Goal: Task Accomplishment & Management: Manage account settings

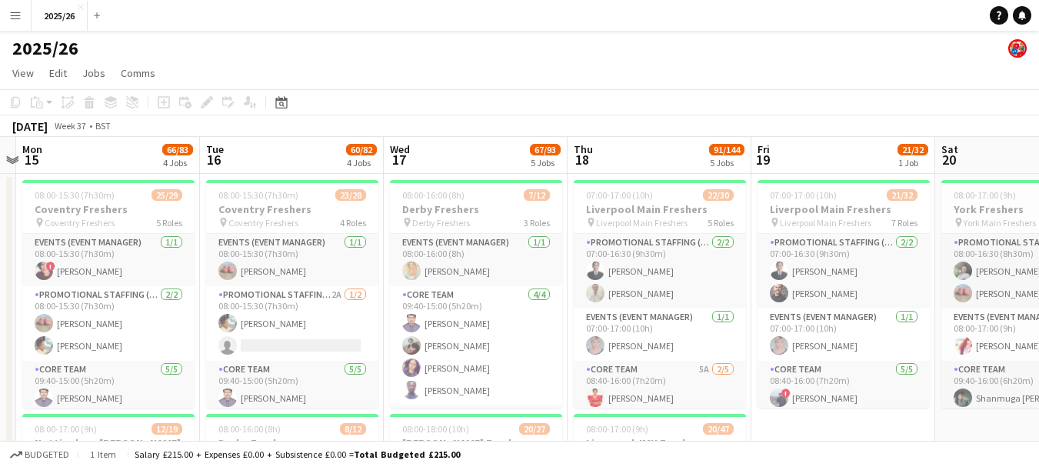
scroll to position [0, 534]
drag, startPoint x: 774, startPoint y: 312, endPoint x: 764, endPoint y: 295, distance: 19.7
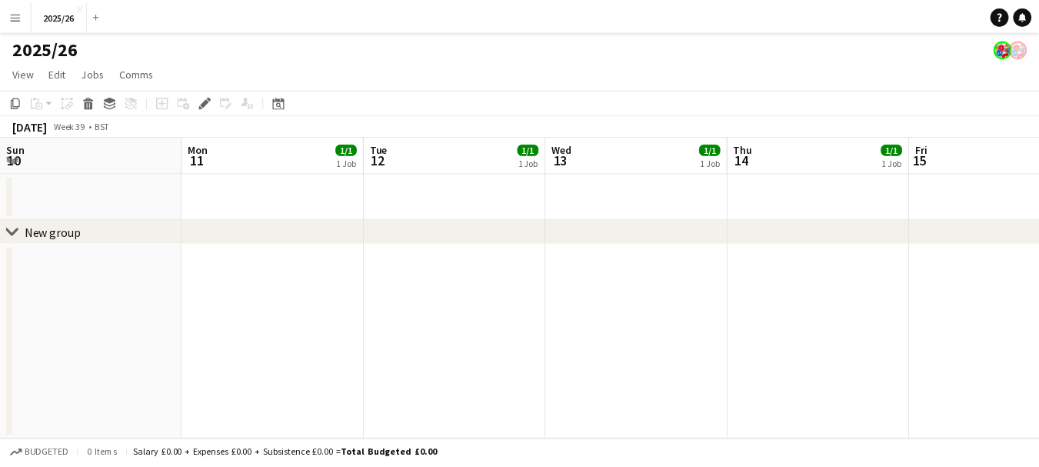
scroll to position [0, 529]
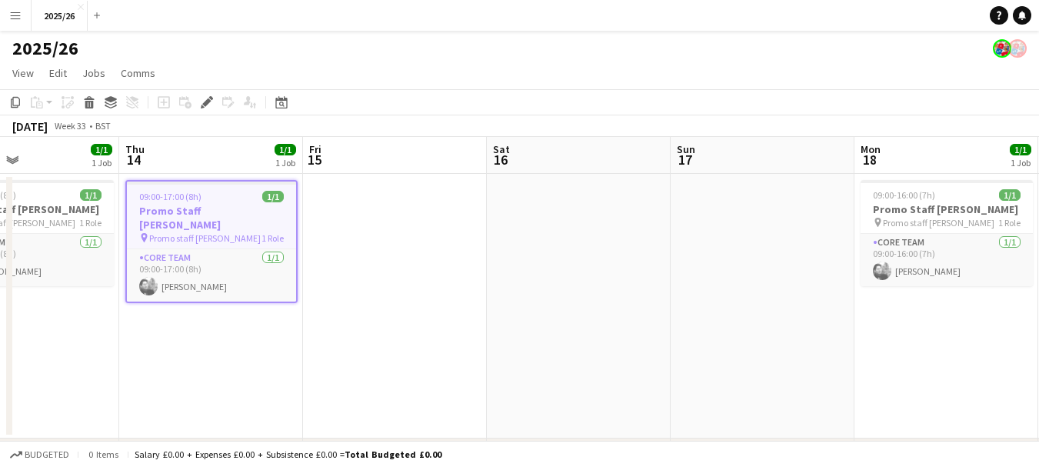
drag, startPoint x: 603, startPoint y: 304, endPoint x: 2, endPoint y: 262, distance: 602.8
click at [0, 263] on app-calendar-viewport "Sun 10 Mon 11 1/1 1 Job Tue 12 1/1 1 Job Wed 13 1/1 1 Job Thu 14 1/1 1 Job Fri …" at bounding box center [519, 323] width 1039 height 372
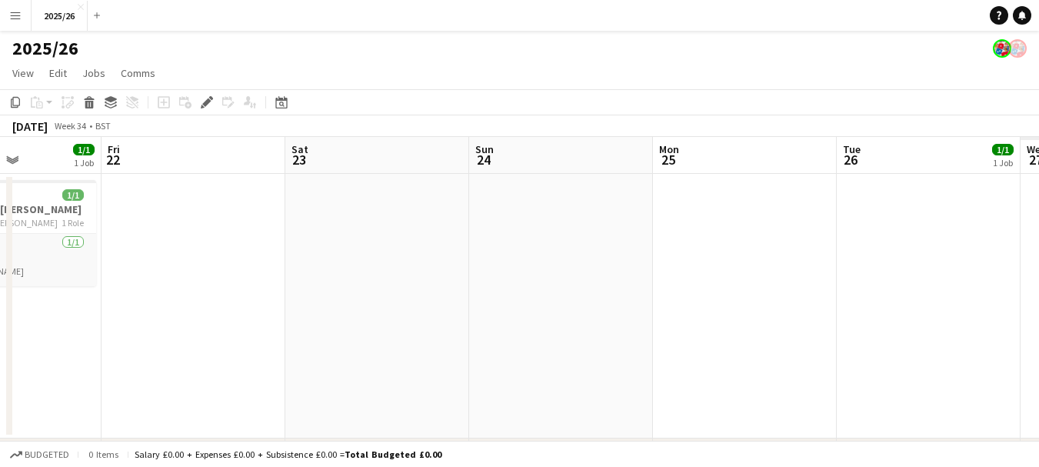
drag, startPoint x: 828, startPoint y: 371, endPoint x: 99, endPoint y: 235, distance: 741.6
click at [50, 235] on app-calendar-viewport "Mon 18 1/1 1 Job Tue 19 1/1 1 Job Wed 20 1/1 1 Job Thu 21 1/1 1 Job Fri 22 Sat …" at bounding box center [519, 323] width 1039 height 372
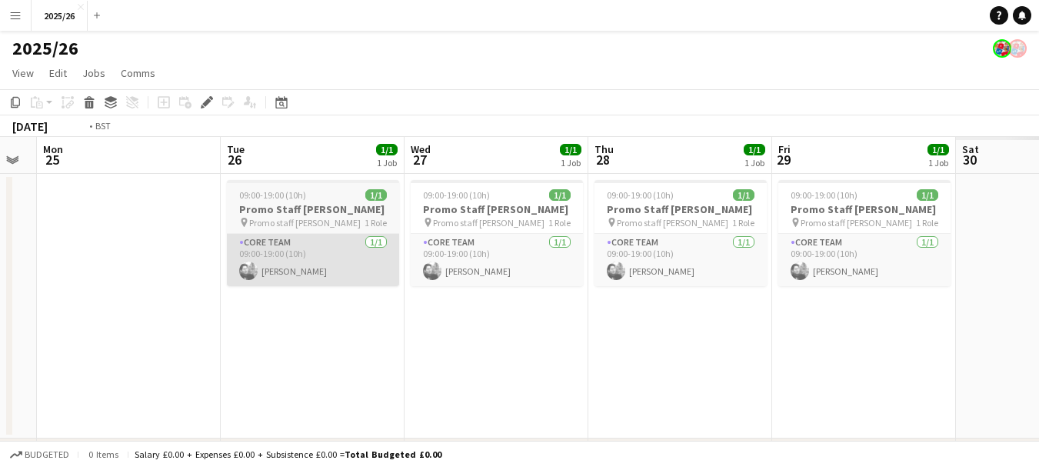
drag, startPoint x: 799, startPoint y: 264, endPoint x: 155, endPoint y: 247, distance: 643.9
click at [135, 248] on app-calendar-viewport "Thu 21 1/1 1 Job Fri 22 Sat 23 Sun 24 Mon 25 Tue 26 1/1 1 Job Wed 27 1/1 1 Job …" at bounding box center [519, 323] width 1039 height 372
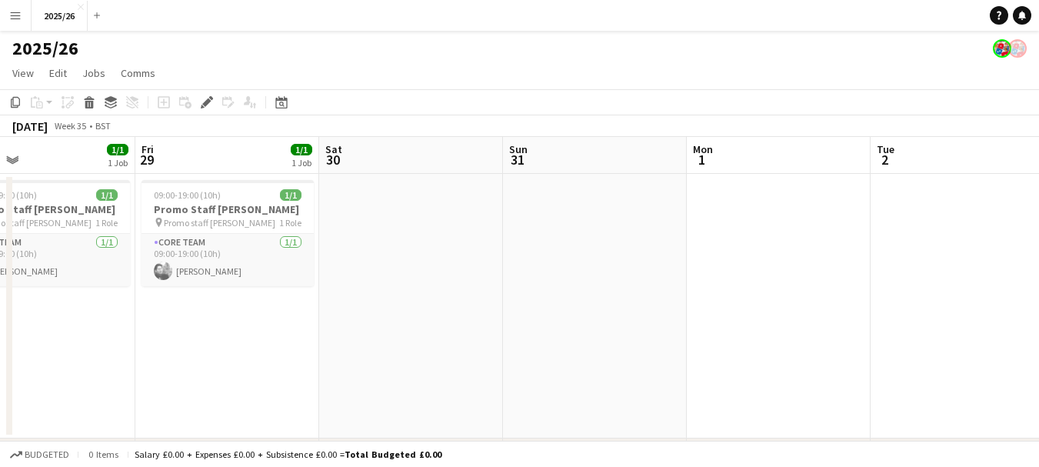
scroll to position [0, 524]
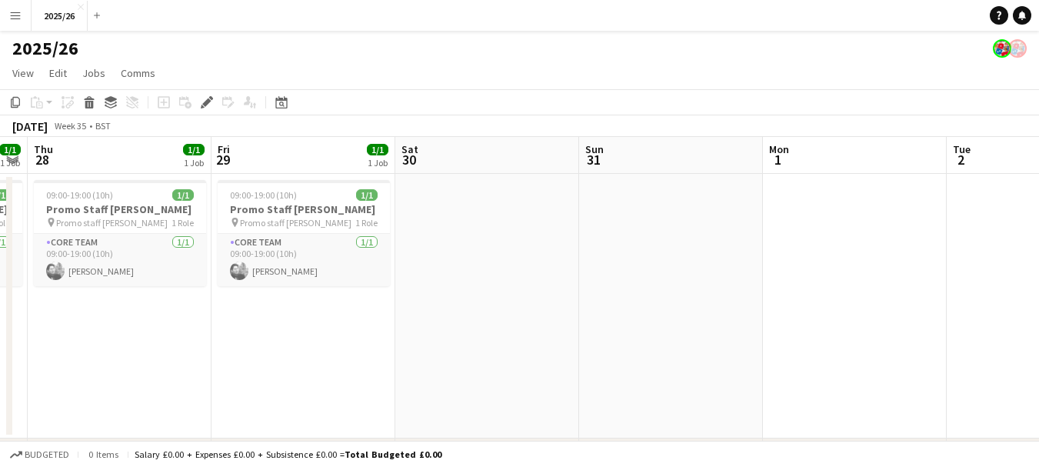
drag, startPoint x: 671, startPoint y: 370, endPoint x: 0, endPoint y: 250, distance: 682.0
click at [0, 250] on app-calendar-viewport "Mon 25 Tue 26 1/1 1 Job Wed 27 1/1 1 Job Thu 28 1/1 1 Job Fri 29 1/1 1 Job Sat …" at bounding box center [519, 323] width 1039 height 372
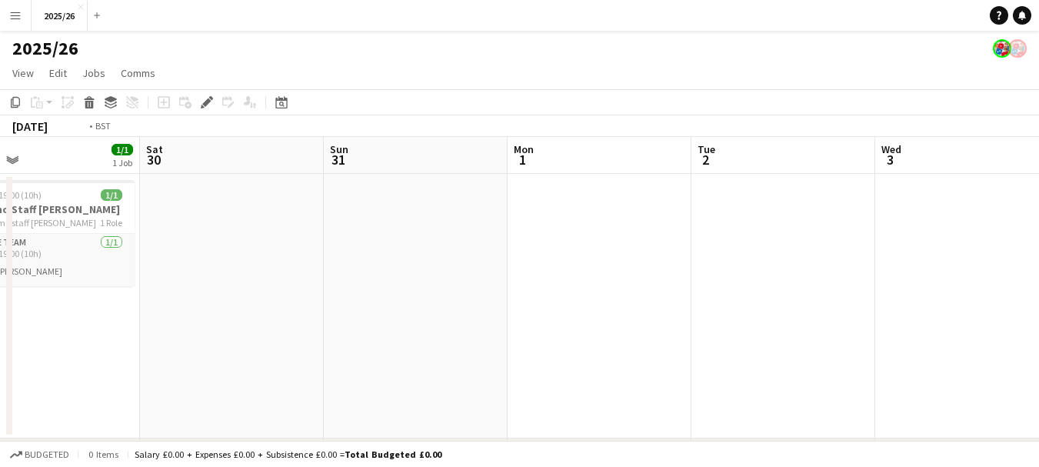
drag, startPoint x: 920, startPoint y: 268, endPoint x: 242, endPoint y: 192, distance: 681.7
click at [239, 193] on app-calendar-viewport "Tue 26 1/1 1 Job Wed 27 1/1 1 Job Thu 28 1/1 1 Job Fri 29 1/1 1 Job Sat 30 Sun …" at bounding box center [519, 323] width 1039 height 372
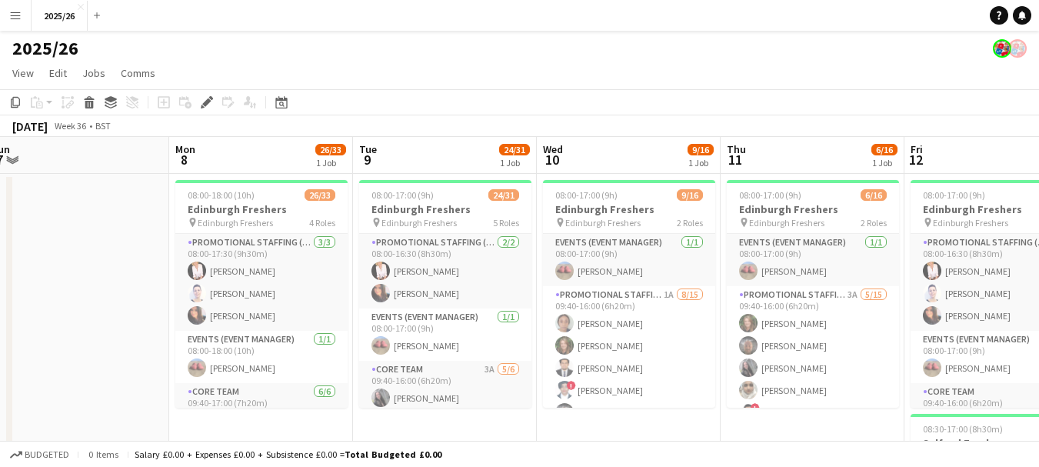
drag, startPoint x: 979, startPoint y: 345, endPoint x: 10, endPoint y: 328, distance: 969.1
click at [9, 331] on div "chevron-right New group Thu 4 Fri 5 Sat 6 Sun 7 Mon 8 26/33 1 Job Tue 9 24/31 1…" at bounding box center [519, 440] width 1039 height 606
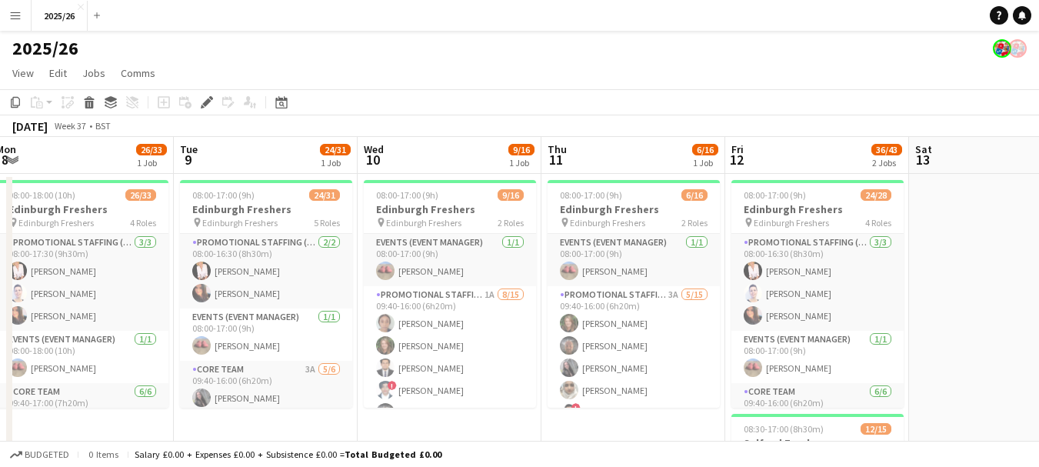
drag, startPoint x: 334, startPoint y: 211, endPoint x: 98, endPoint y: 218, distance: 236.2
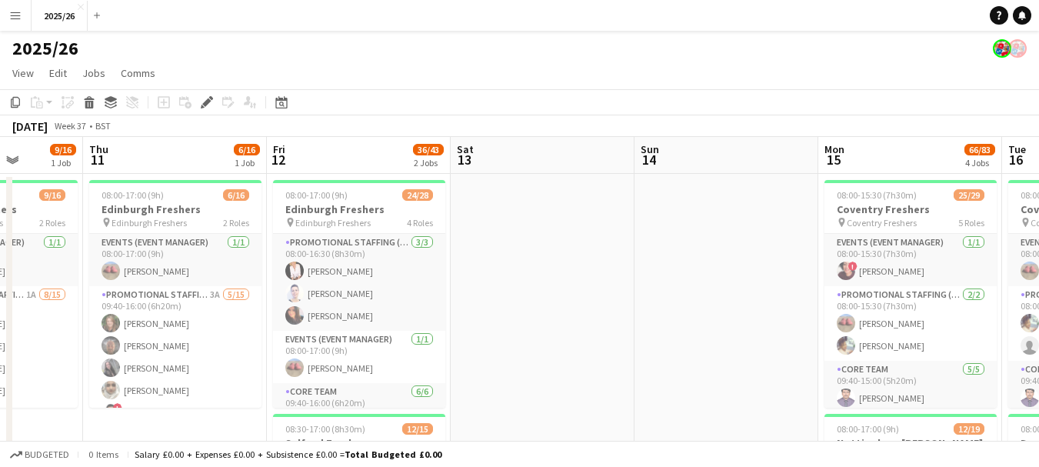
drag, startPoint x: 773, startPoint y: 345, endPoint x: 510, endPoint y: 333, distance: 263.3
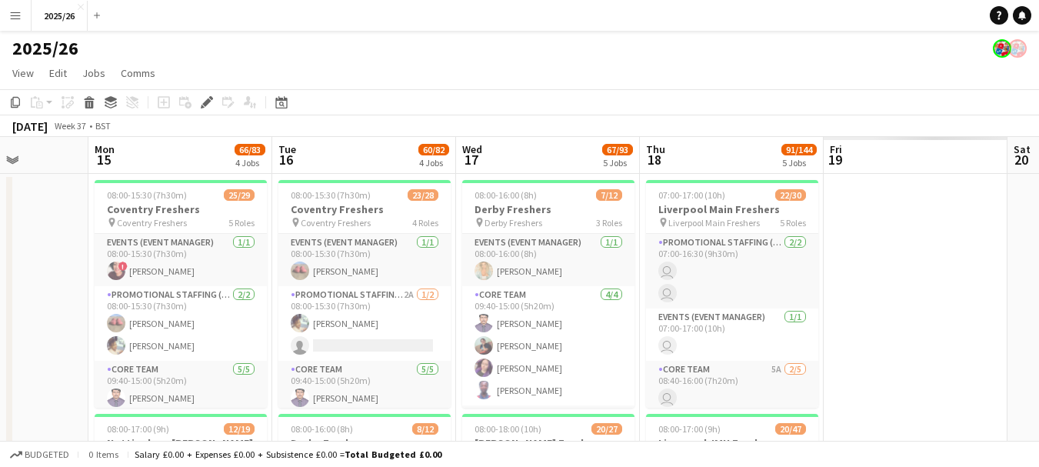
drag, startPoint x: 759, startPoint y: 344, endPoint x: 63, endPoint y: 291, distance: 697.9
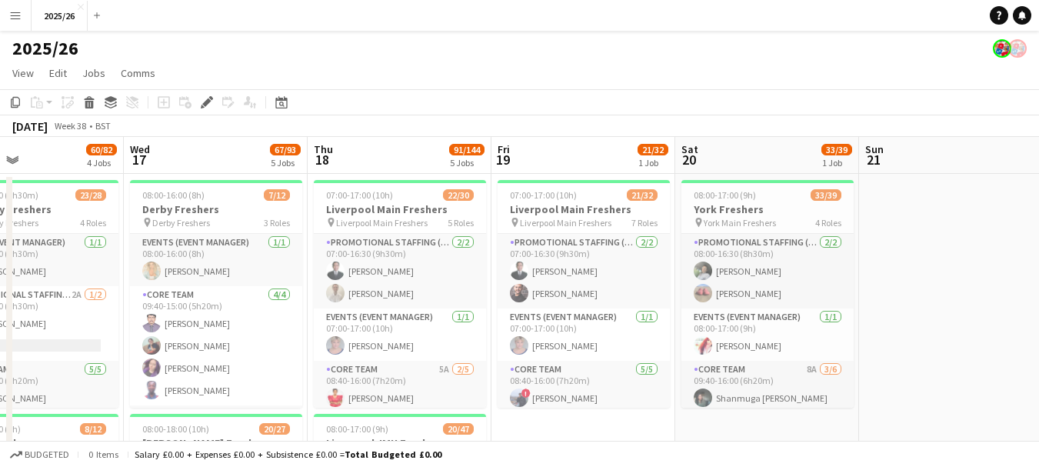
scroll to position [0, 754]
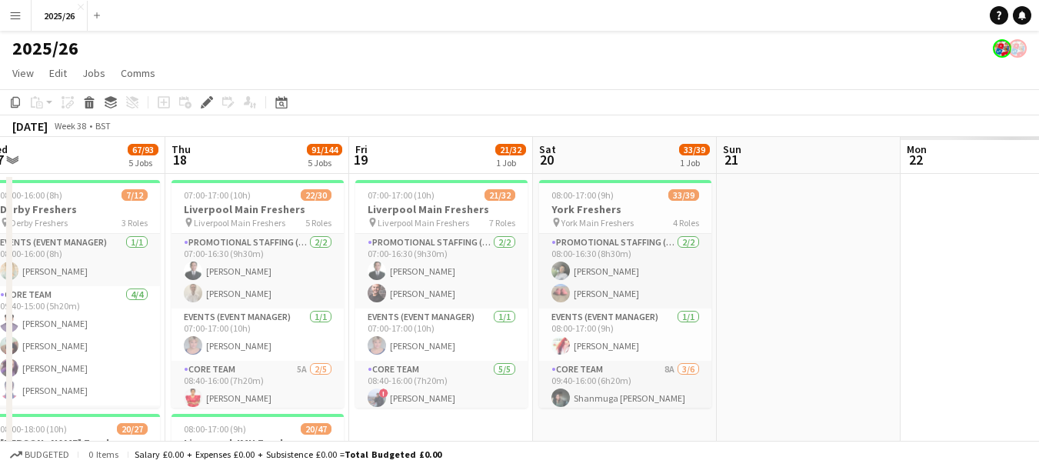
drag, startPoint x: 560, startPoint y: 294, endPoint x: 518, endPoint y: 318, distance: 48.9
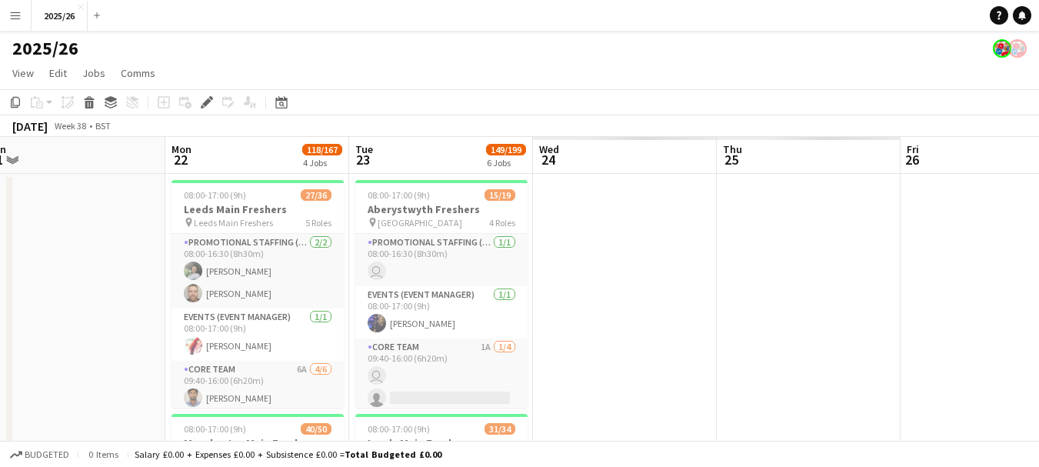
drag, startPoint x: 299, startPoint y: 263, endPoint x: 0, endPoint y: 236, distance: 300.4
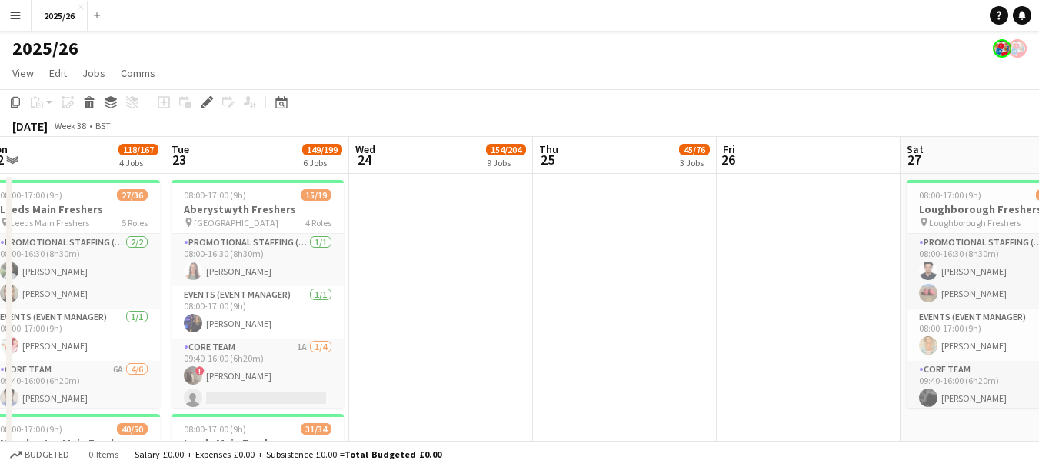
scroll to position [0, 542]
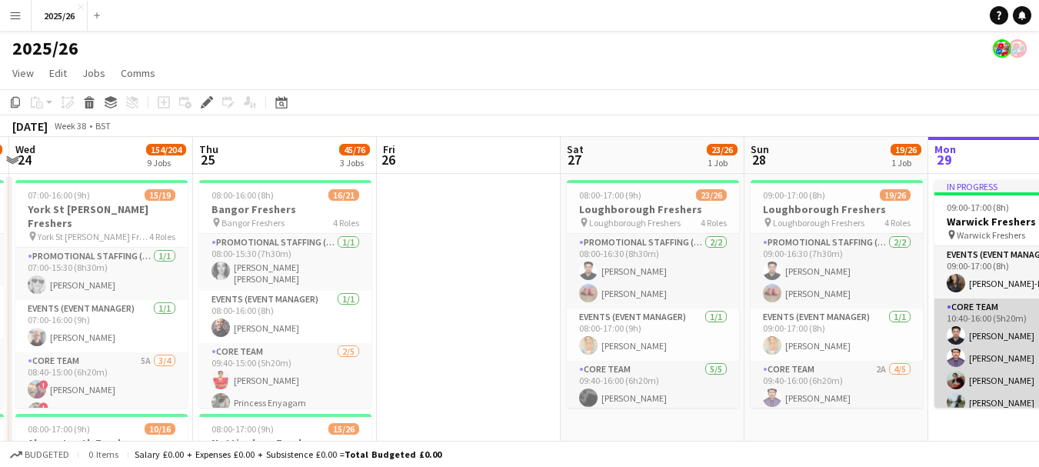
scroll to position [0, 660]
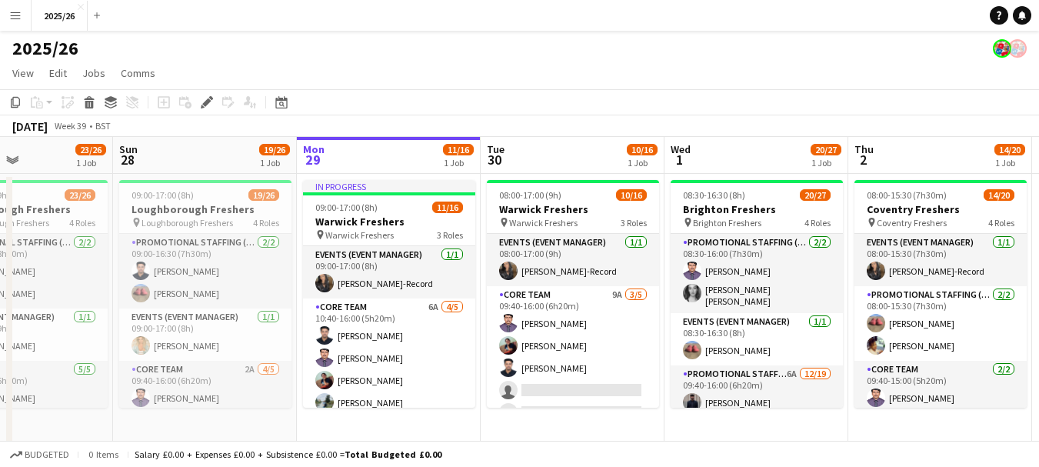
drag, startPoint x: 834, startPoint y: 328, endPoint x: 321, endPoint y: 284, distance: 514.9
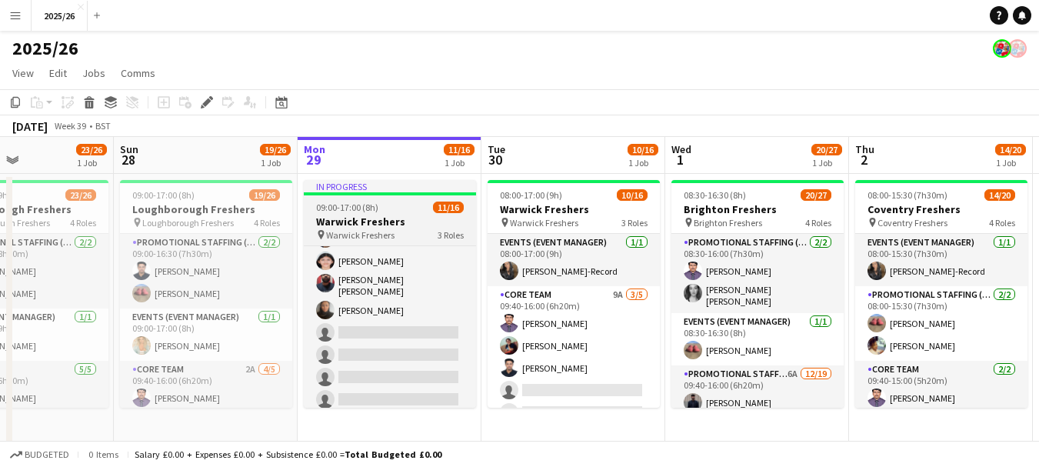
scroll to position [190, 0]
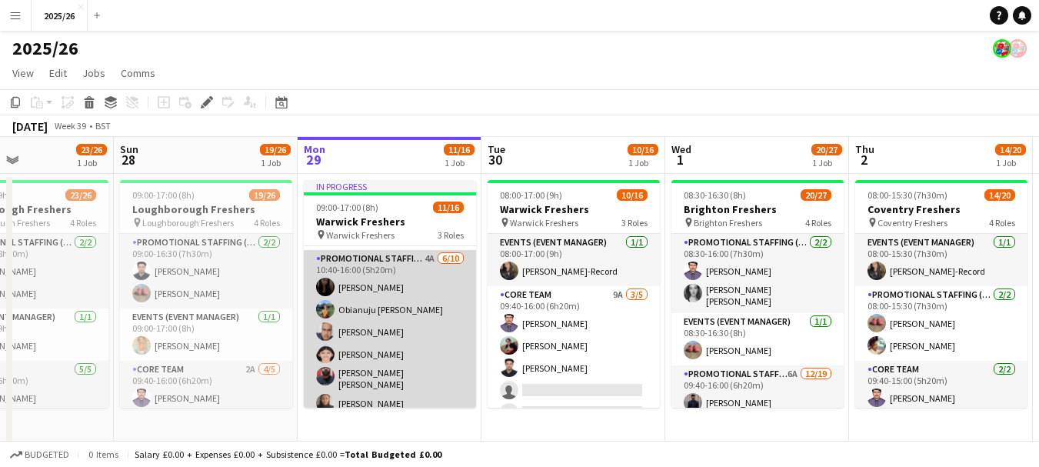
click at [386, 340] on app-card-role "Promotional Staffing (Brand Ambassadors) 4A 6/10 10:40-16:00 (5h20m) Vaishanvi …" at bounding box center [390, 379] width 172 height 258
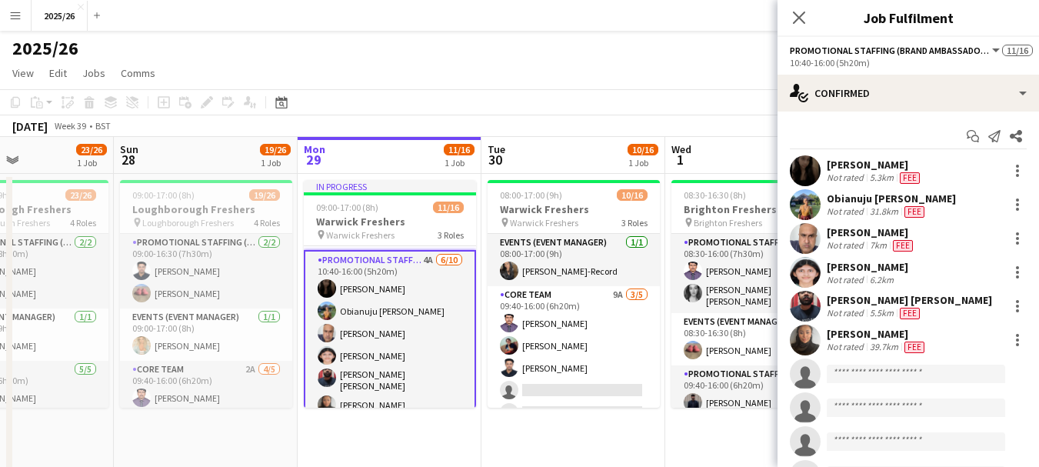
click at [908, 228] on div "Mohammed Rangzeb Najib" at bounding box center [871, 232] width 89 height 14
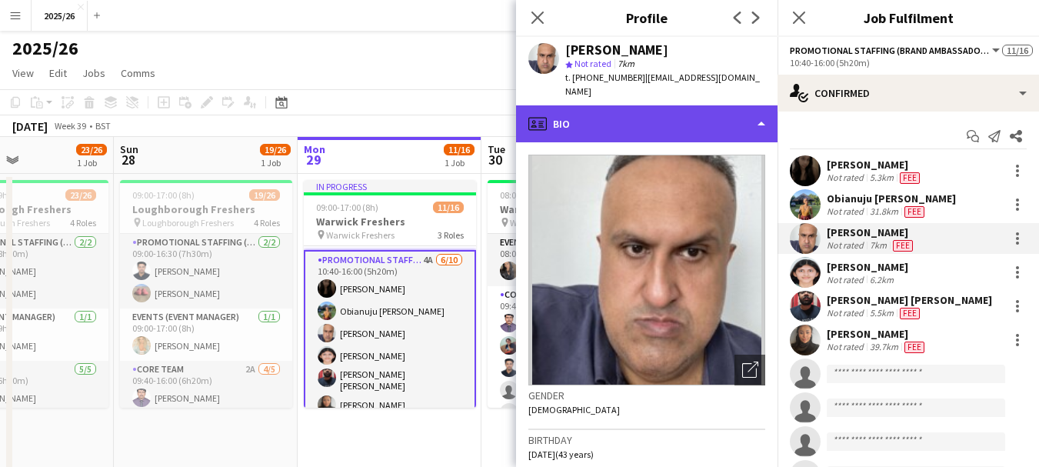
click at [624, 106] on div "profile Bio" at bounding box center [646, 123] width 261 height 37
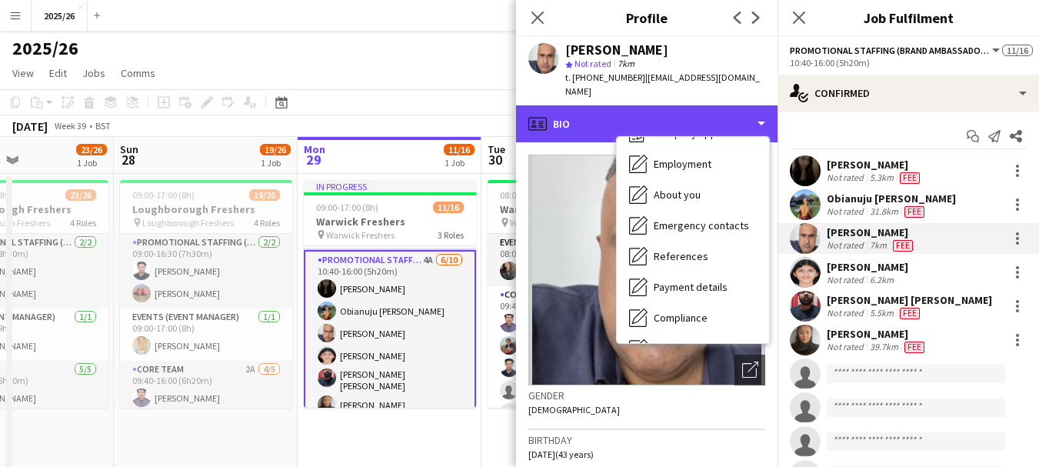
scroll to position [175, 0]
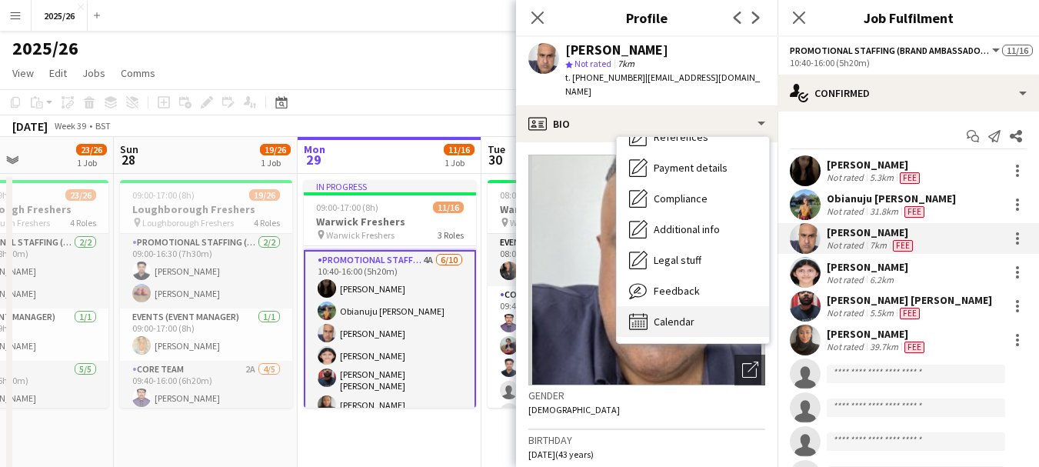
click at [734, 306] on div "Calendar Calendar" at bounding box center [693, 321] width 152 height 31
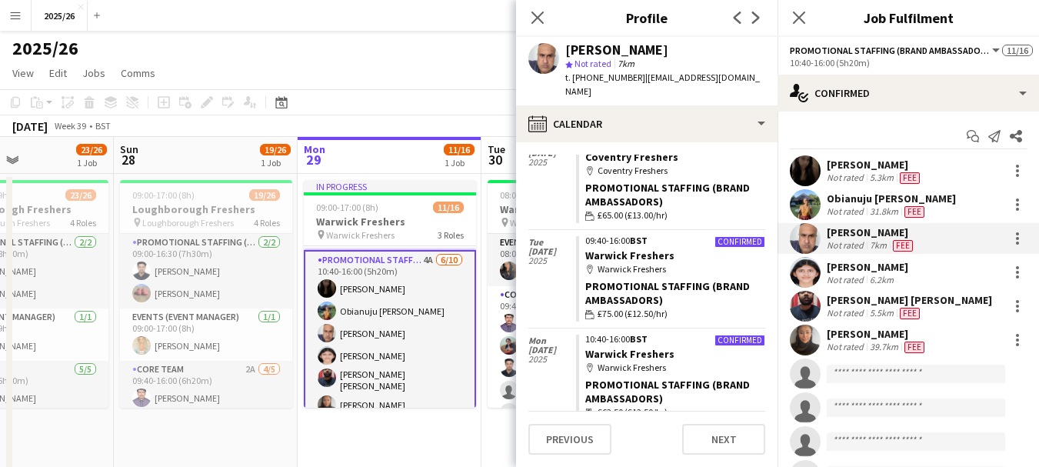
scroll to position [0, 0]
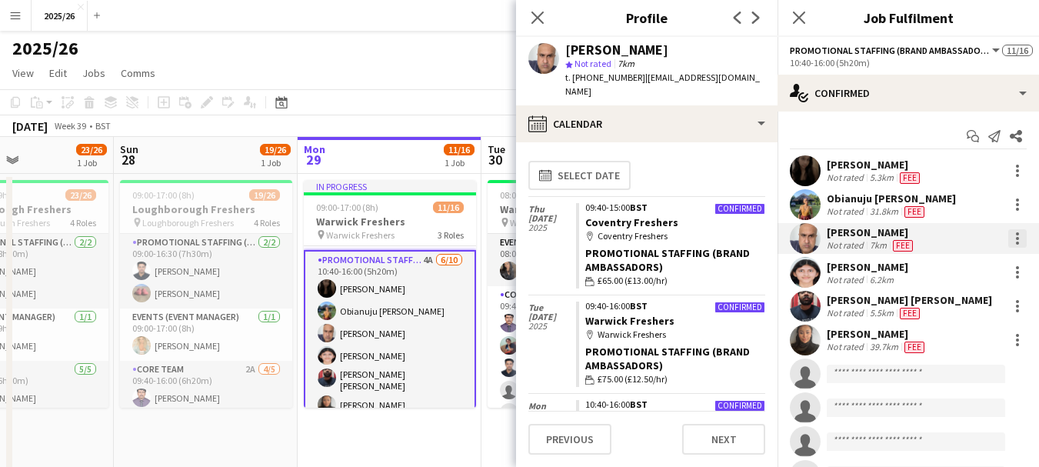
click at [1008, 246] on div at bounding box center [1017, 238] width 18 height 18
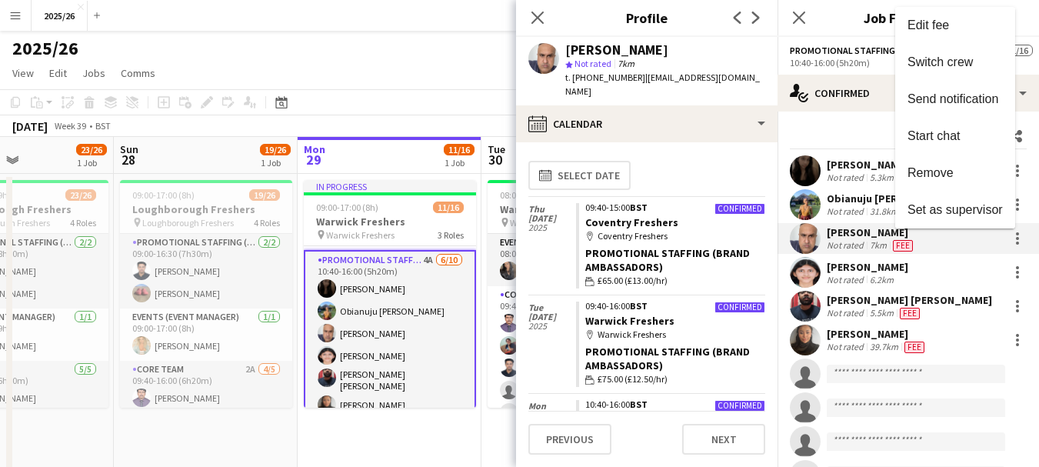
click at [679, 126] on div at bounding box center [519, 233] width 1039 height 467
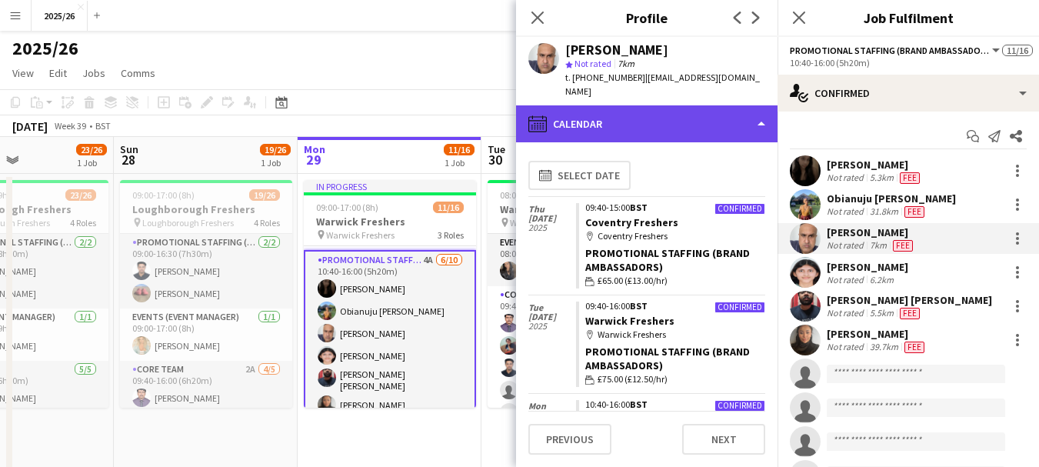
click at [688, 122] on div "calendar-full Calendar" at bounding box center [646, 123] width 261 height 37
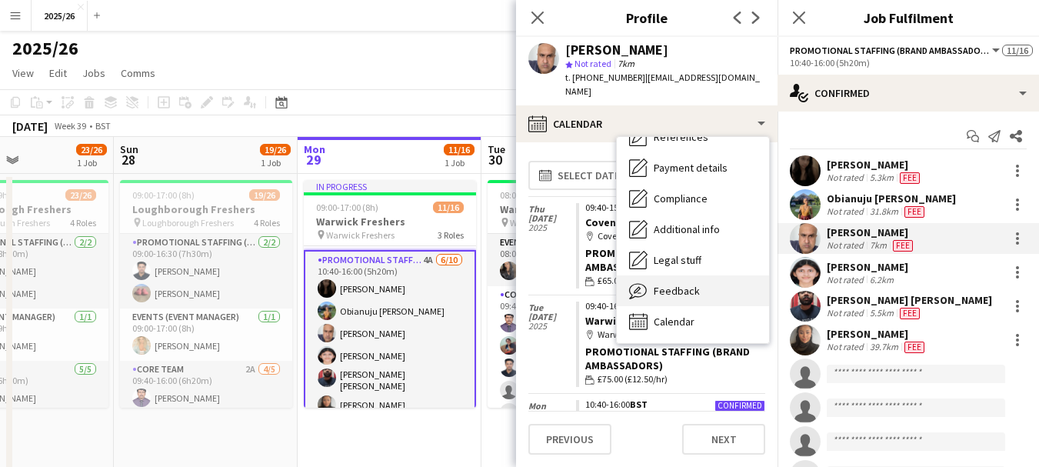
click at [721, 277] on div "Feedback Feedback" at bounding box center [693, 290] width 152 height 31
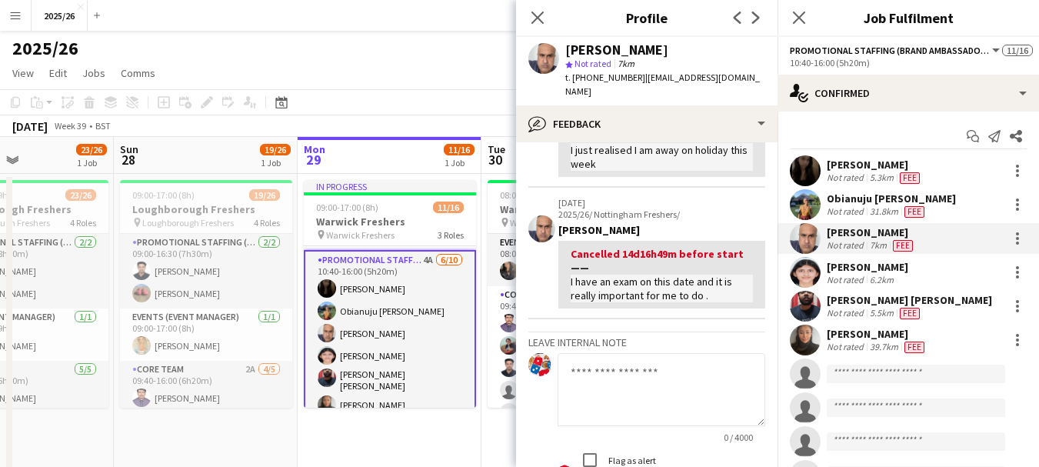
scroll to position [267, 0]
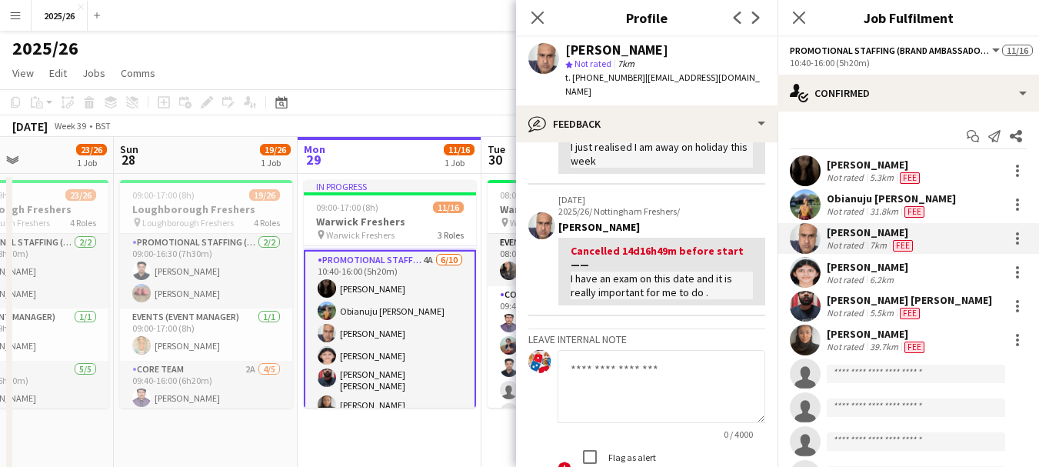
click at [710, 365] on textarea at bounding box center [662, 386] width 208 height 73
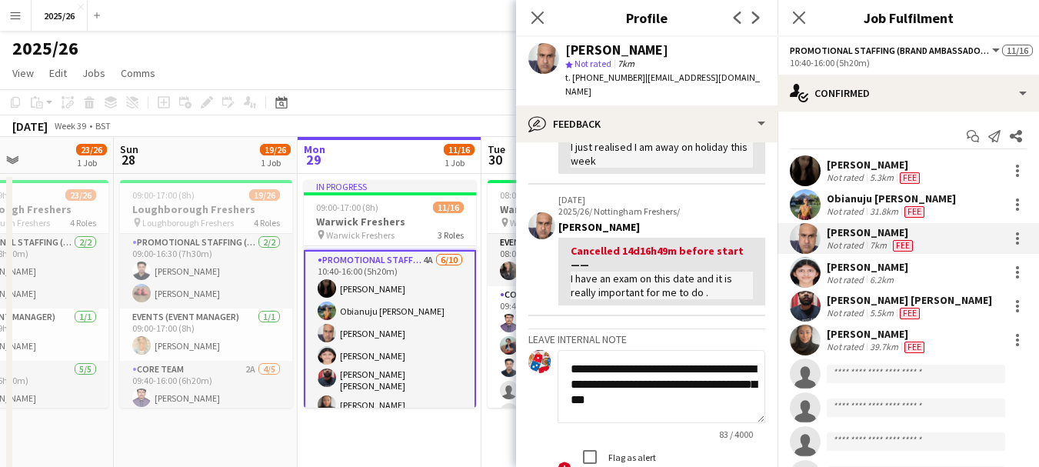
type textarea "**********"
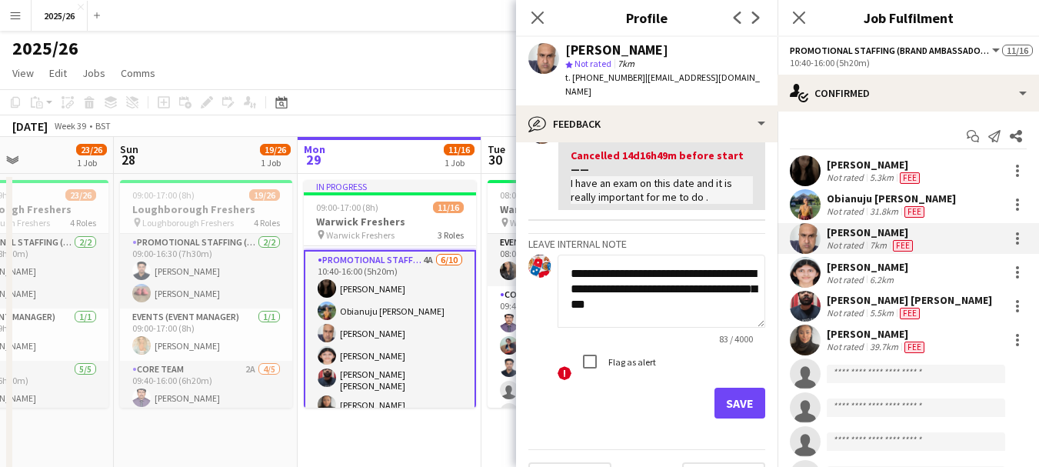
scroll to position [373, 0]
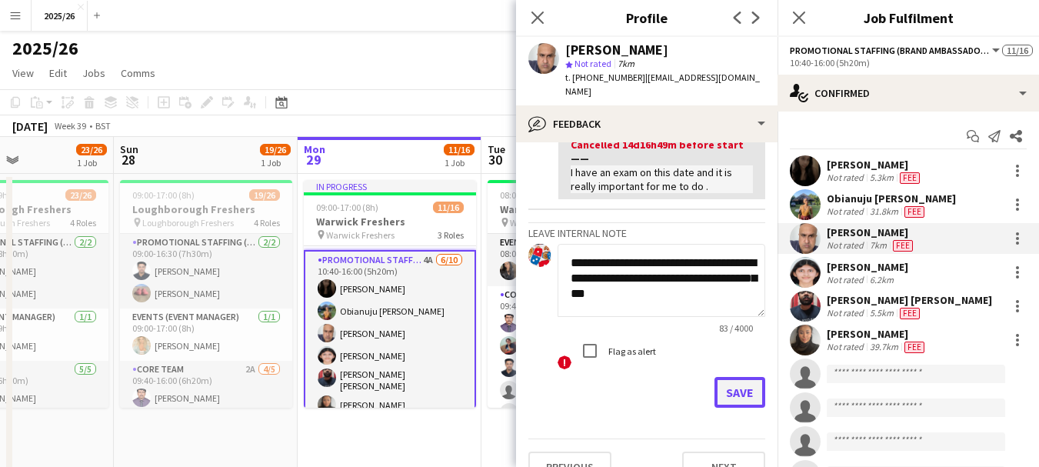
click at [741, 393] on button "Save" at bounding box center [739, 392] width 51 height 31
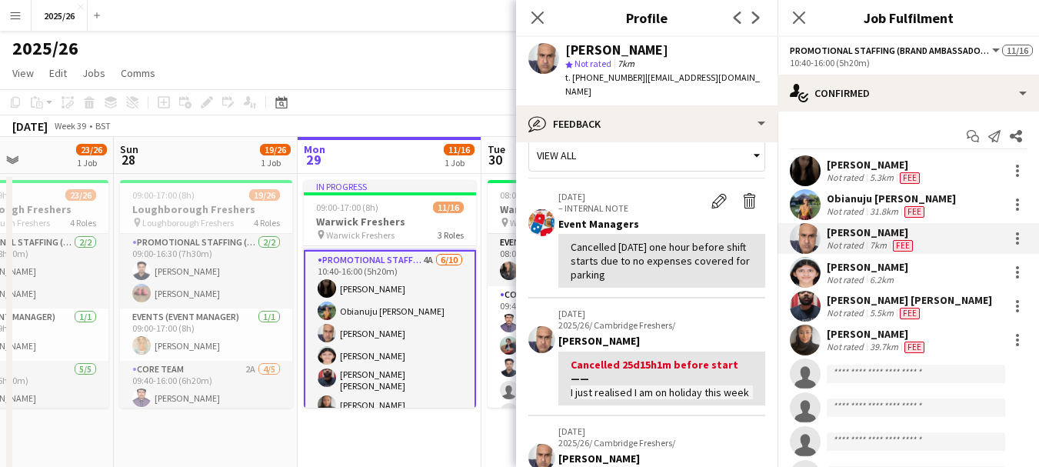
scroll to position [2, 0]
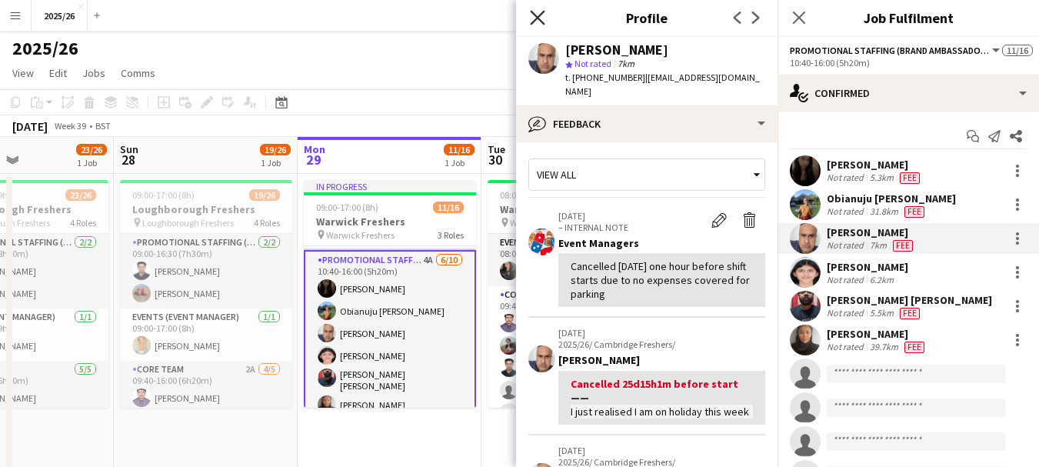
click at [540, 18] on icon "Close pop-in" at bounding box center [537, 17] width 15 height 15
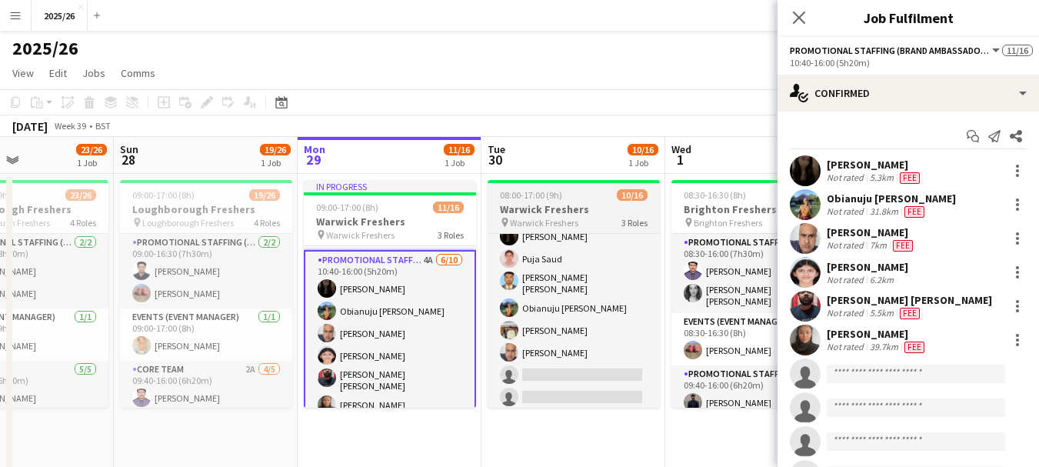
scroll to position [205, 0]
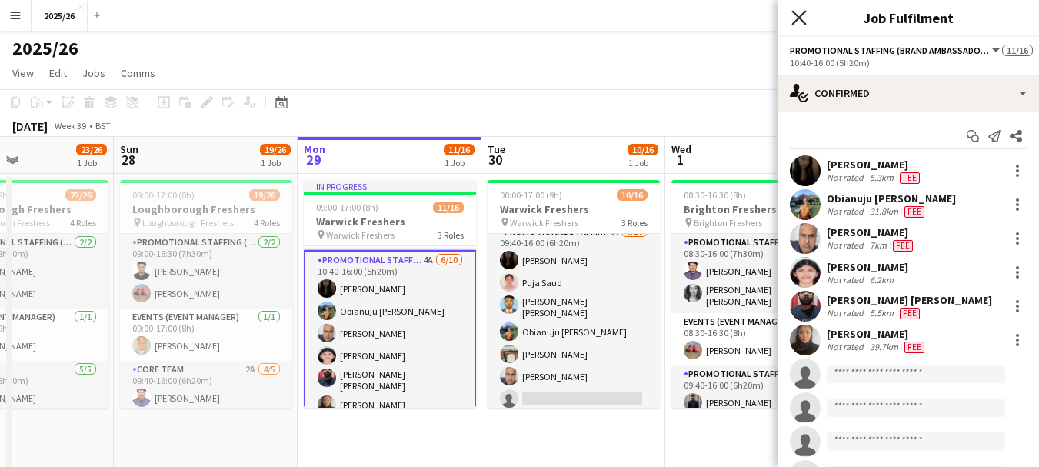
click at [804, 24] on icon "Close pop-in" at bounding box center [798, 17] width 15 height 15
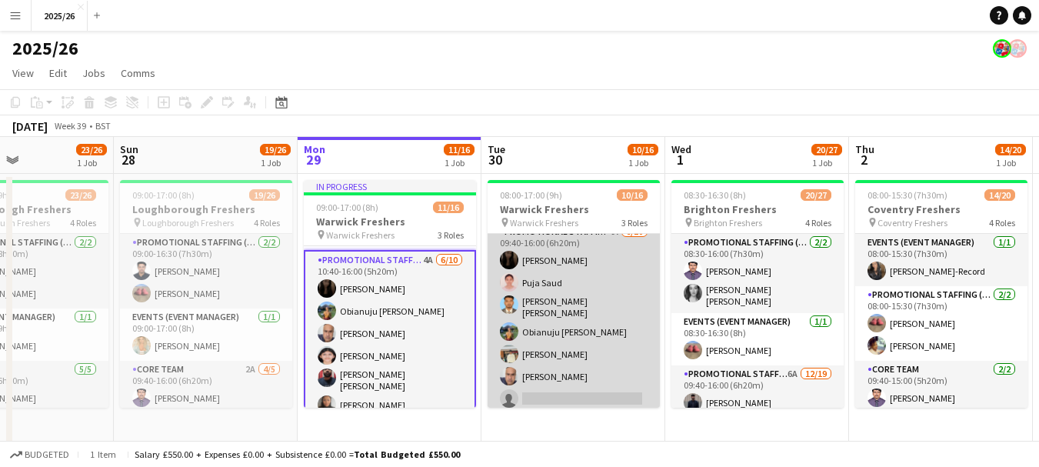
click at [618, 369] on app-card-role "Promotional Staffing (Brand Ambassadors) 4A 6/10 09:40-16:00 (6h20m) Vaishanvi …" at bounding box center [574, 352] width 172 height 258
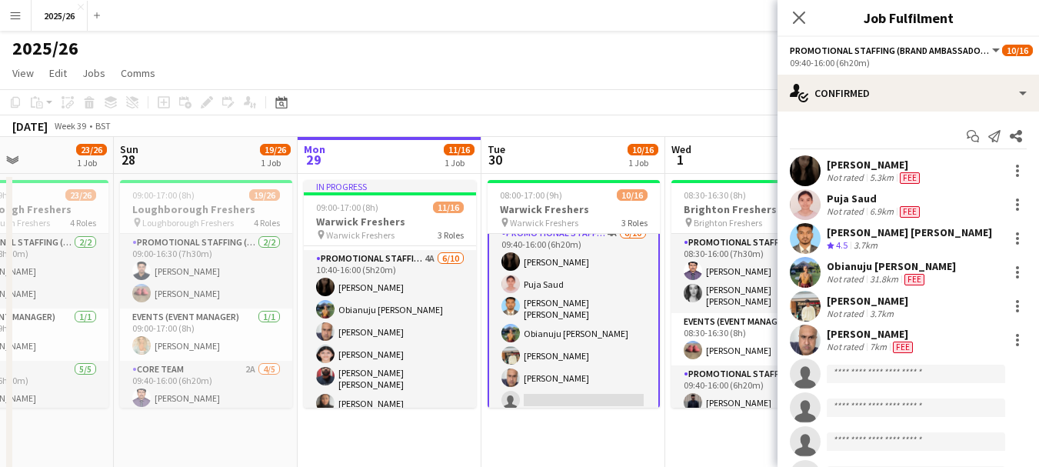
scroll to position [206, 0]
click at [1005, 351] on div "Mohammed Rangzeb Najib Not rated 7km Fee" at bounding box center [907, 340] width 261 height 31
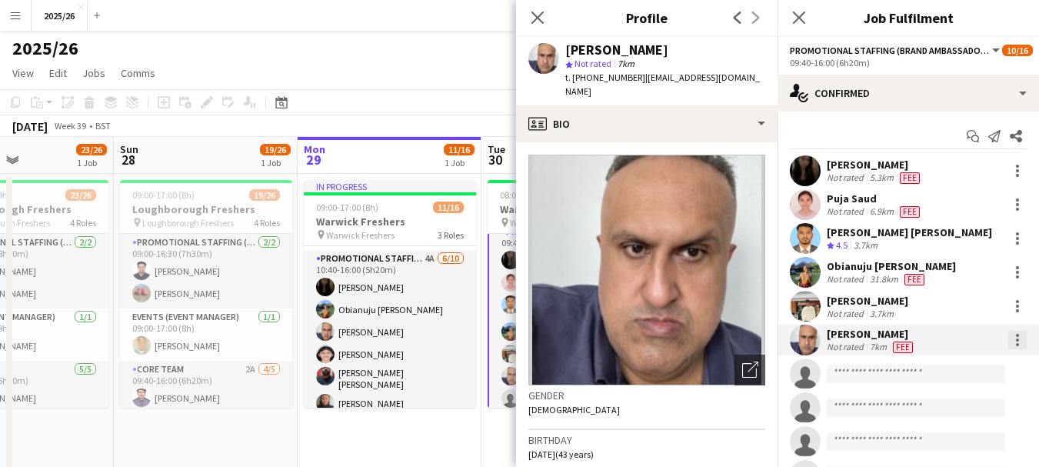
click at [1008, 332] on div at bounding box center [1017, 340] width 18 height 18
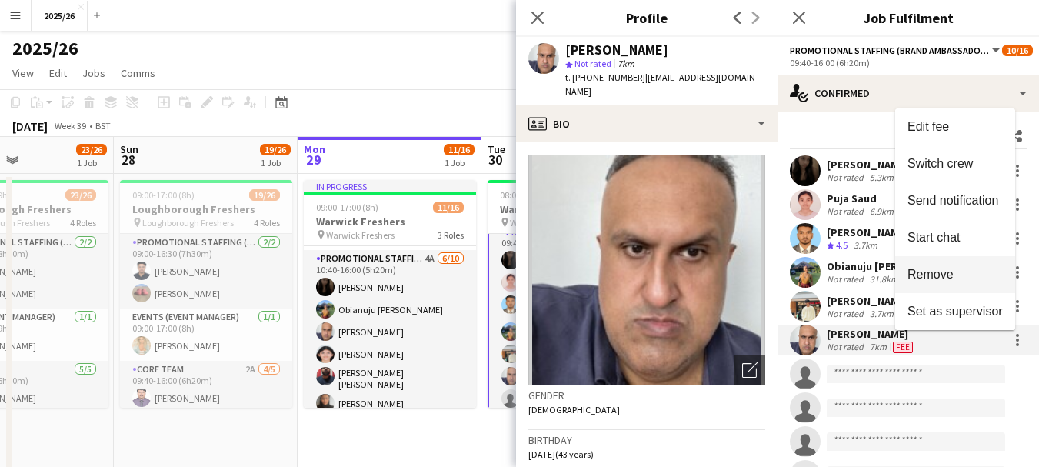
click at [944, 282] on button "Remove" at bounding box center [955, 274] width 120 height 37
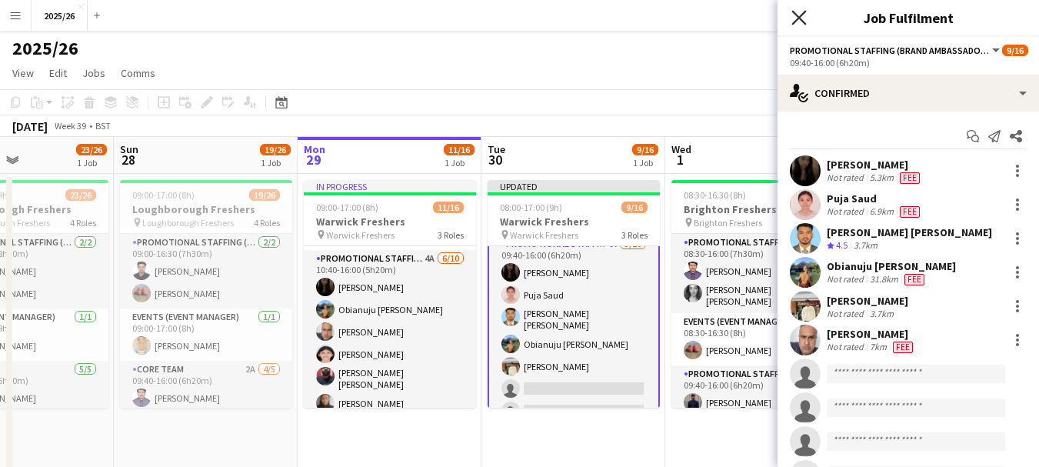
click at [802, 20] on icon at bounding box center [798, 17] width 15 height 15
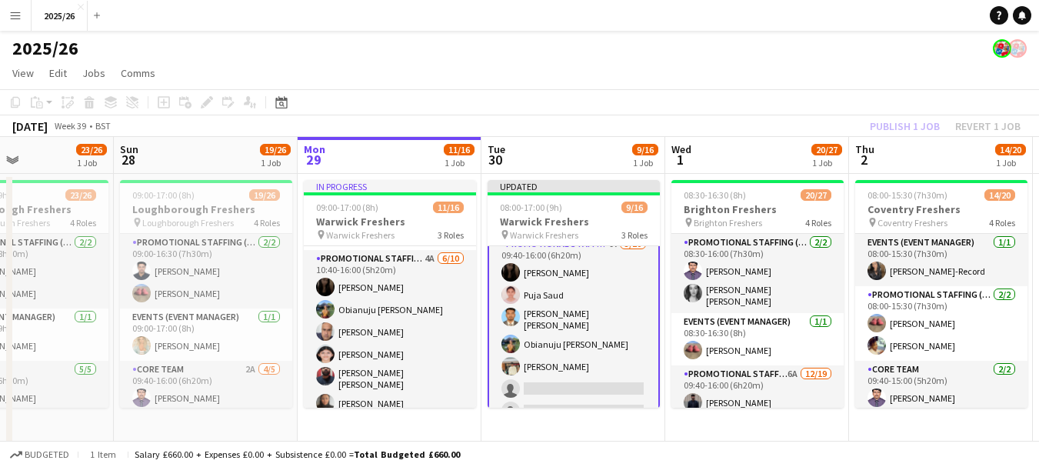
click at [894, 122] on div "Publish 1 job Revert 1 job" at bounding box center [945, 126] width 188 height 20
click at [894, 122] on button "Publish 1 job" at bounding box center [905, 126] width 82 height 20
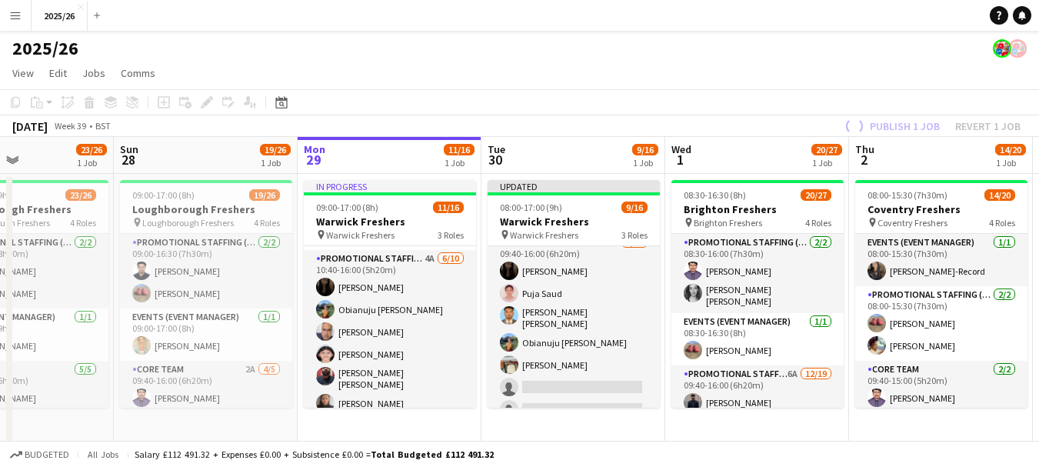
scroll to position [205, 0]
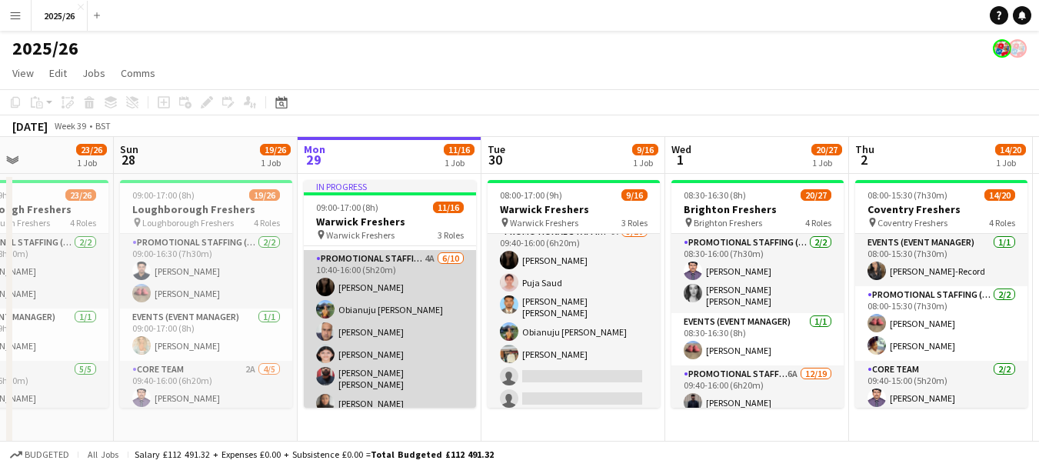
drag, startPoint x: 452, startPoint y: 341, endPoint x: 460, endPoint y: 349, distance: 10.9
click at [460, 349] on app-card-role "Promotional Staffing (Brand Ambassadors) 4A 6/10 10:40-16:00 (5h20m) Vaishanvi …" at bounding box center [390, 379] width 172 height 258
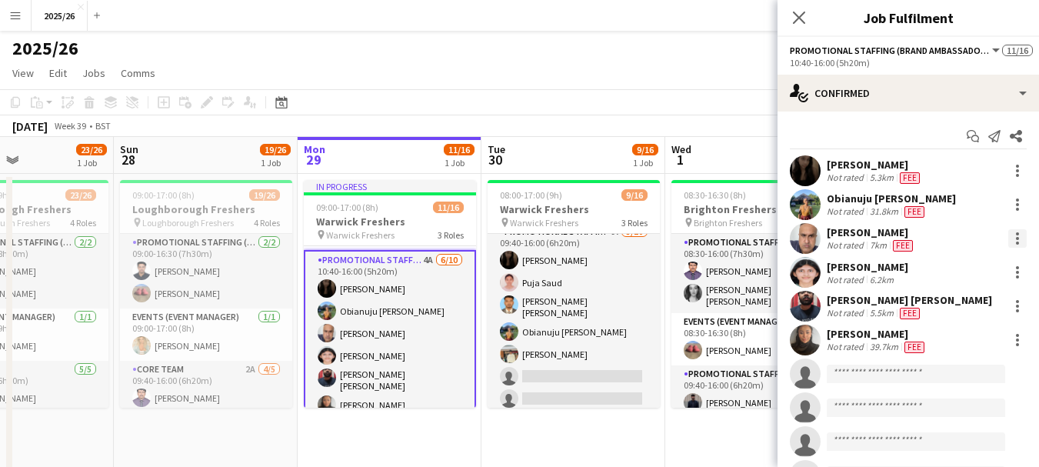
click at [1008, 236] on div at bounding box center [1017, 238] width 18 height 18
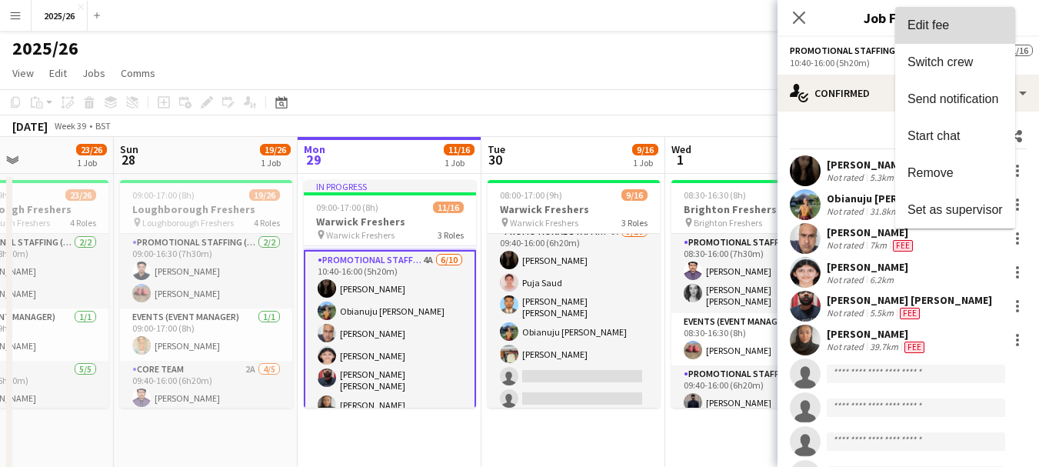
click at [924, 27] on span "Edit fee" at bounding box center [928, 24] width 42 height 13
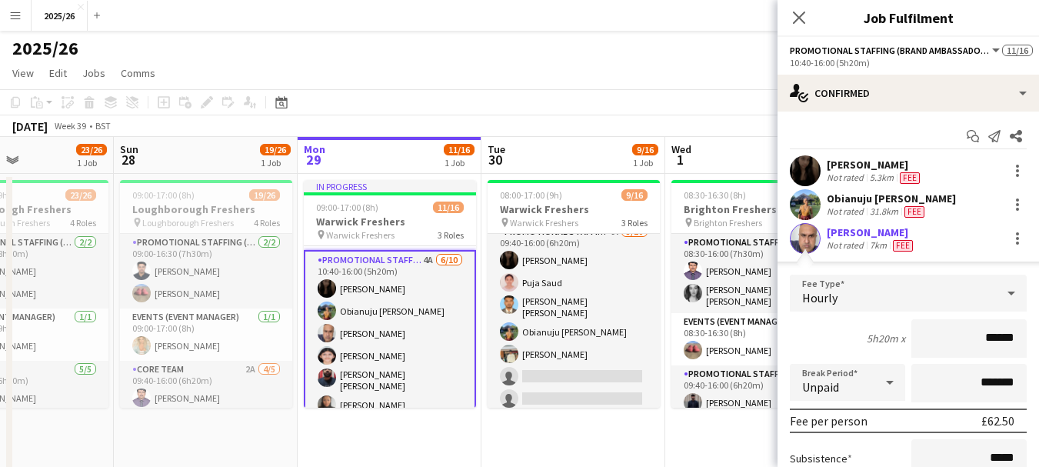
click at [872, 230] on div "[PERSON_NAME]" at bounding box center [871, 232] width 89 height 14
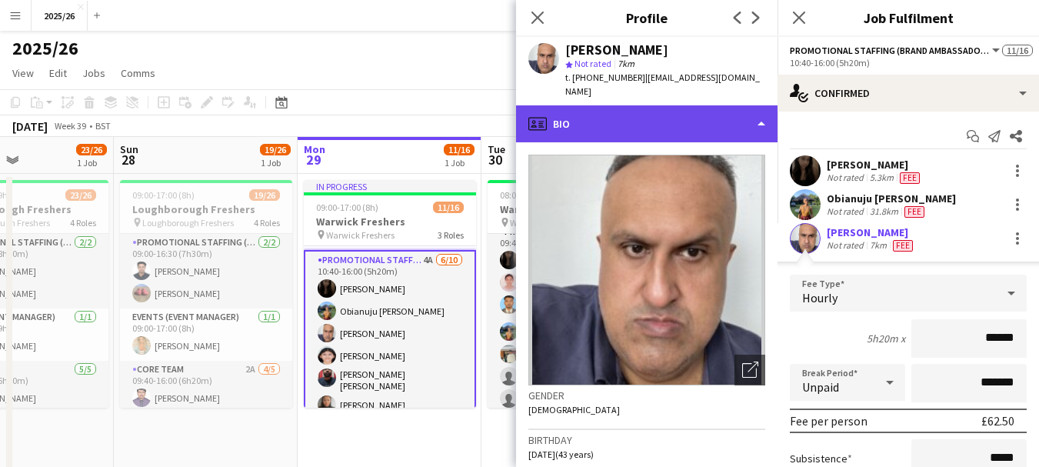
click at [655, 115] on div "profile Bio" at bounding box center [646, 123] width 261 height 37
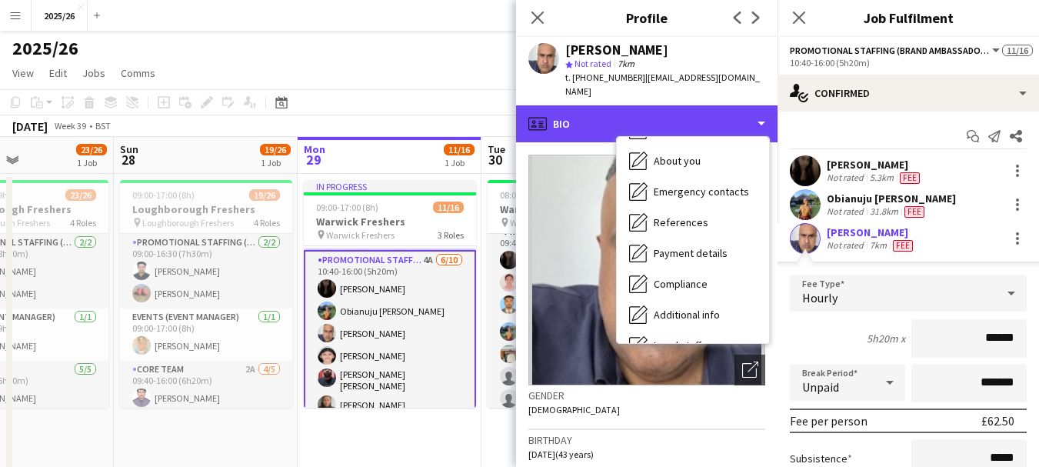
scroll to position [175, 0]
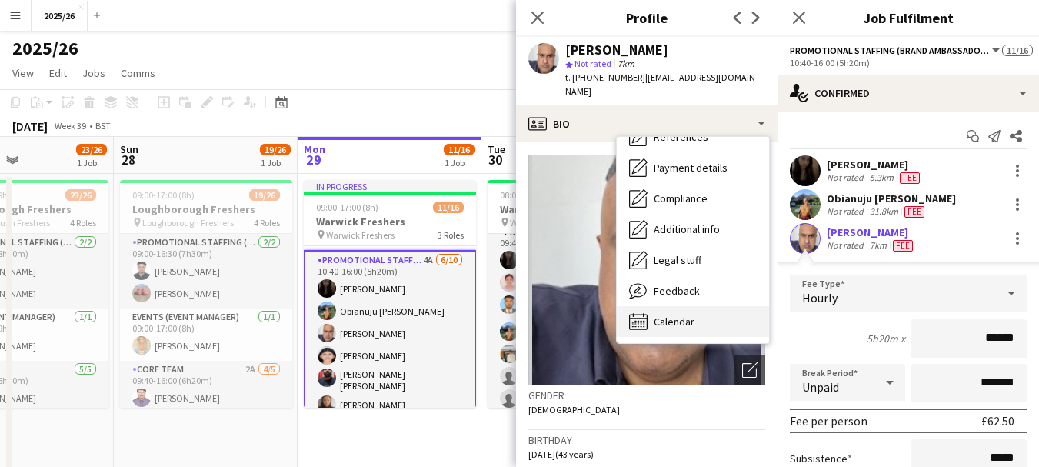
click at [667, 315] on span "Calendar" at bounding box center [674, 322] width 41 height 14
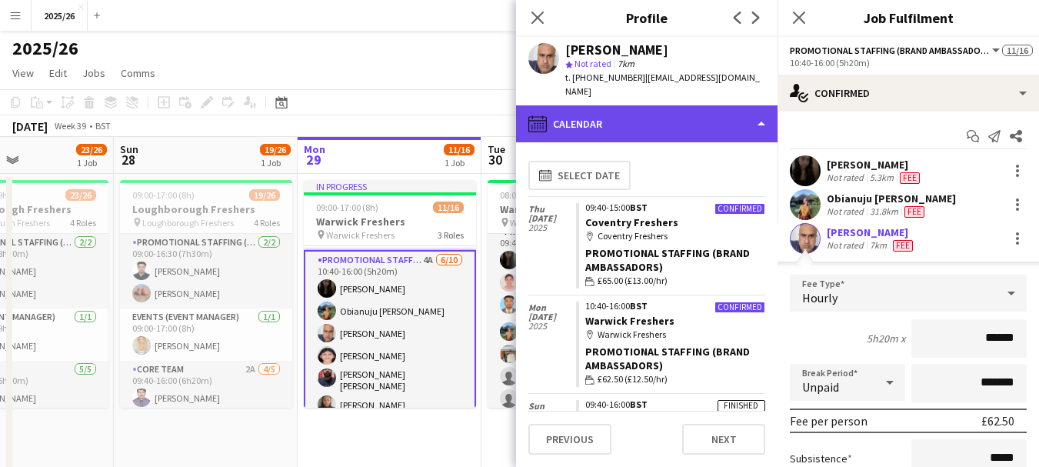
click at [674, 112] on div "calendar-full Calendar" at bounding box center [646, 123] width 261 height 37
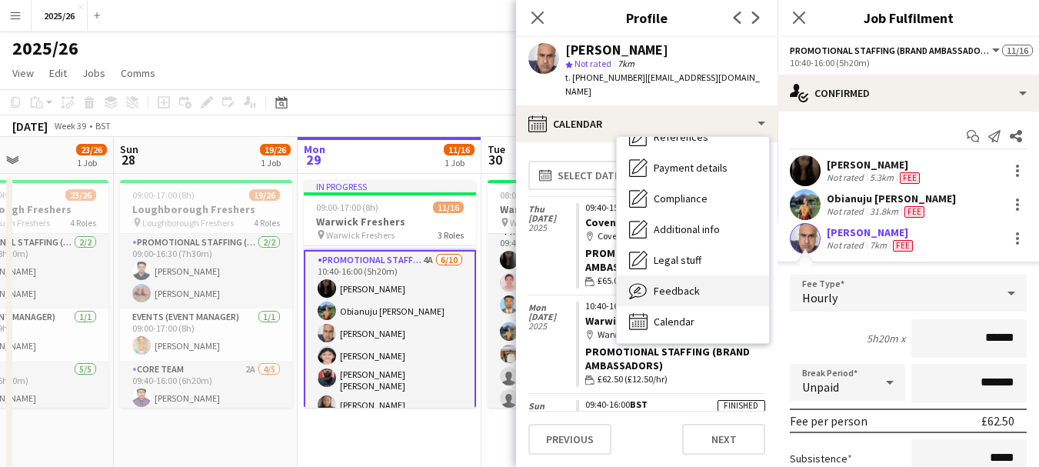
click at [721, 280] on div "Feedback Feedback" at bounding box center [693, 290] width 152 height 31
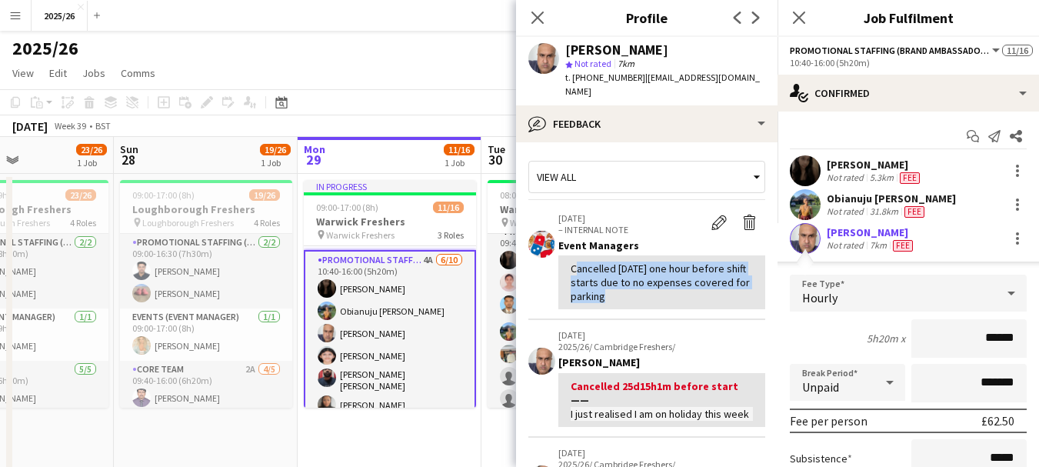
drag, startPoint x: 628, startPoint y: 287, endPoint x: 567, endPoint y: 255, distance: 69.1
click at [567, 255] on div "Cancelled today one hour before shift starts due to no expenses covered for par…" at bounding box center [661, 282] width 207 height 55
copy div "Cancelled today one hour before shift starts due to no expenses covered for par…"
click at [1008, 231] on div at bounding box center [1017, 238] width 18 height 18
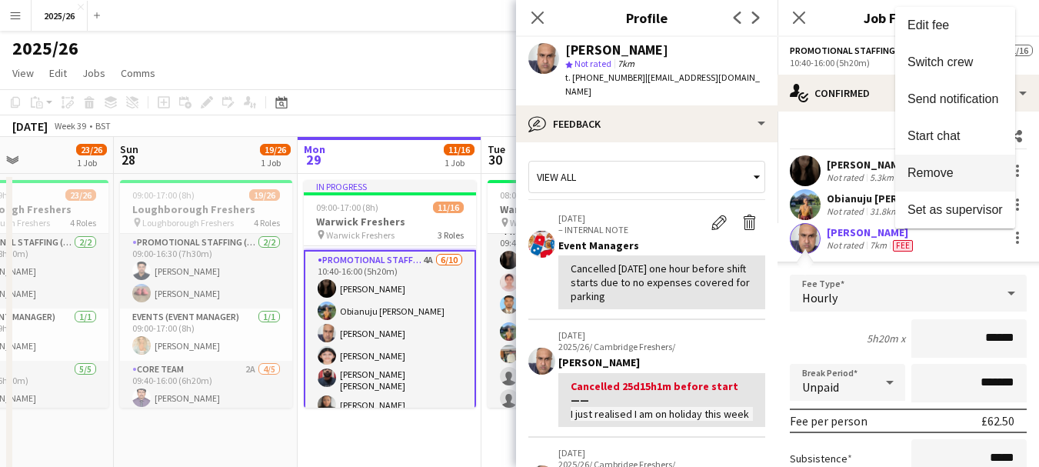
click at [928, 166] on span "Remove" at bounding box center [930, 172] width 46 height 13
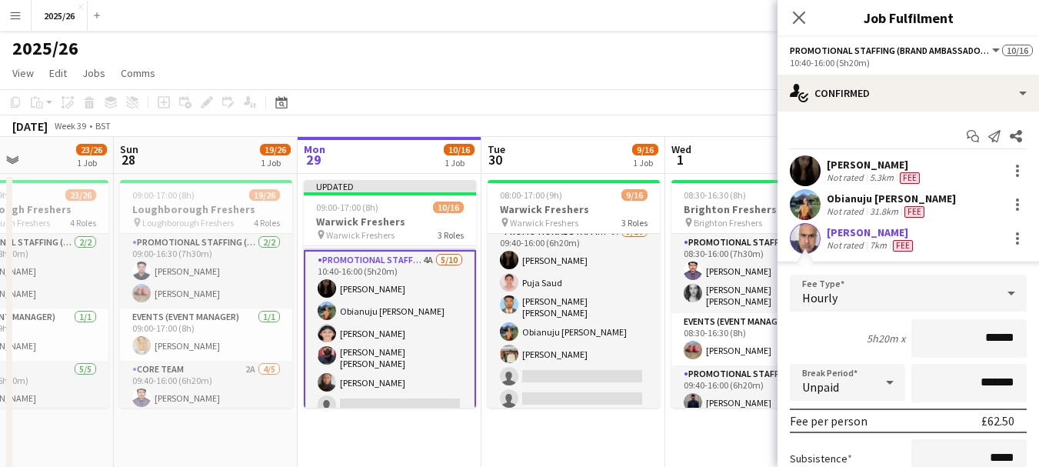
click at [400, 392] on app-card-role "Promotional Staffing (Brand Ambassadors) 4A 5/10 10:40-16:00 (5h20m) Vaishanvi …" at bounding box center [390, 380] width 172 height 261
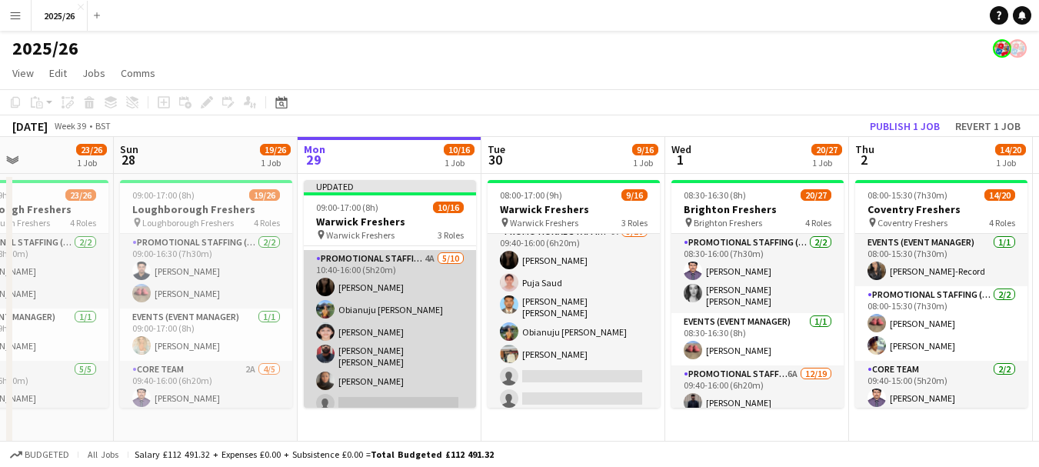
click at [420, 356] on app-card-role "Promotional Staffing (Brand Ambassadors) 4A 5/10 10:40-16:00 (5h20m) Vaishanvi …" at bounding box center [390, 379] width 172 height 258
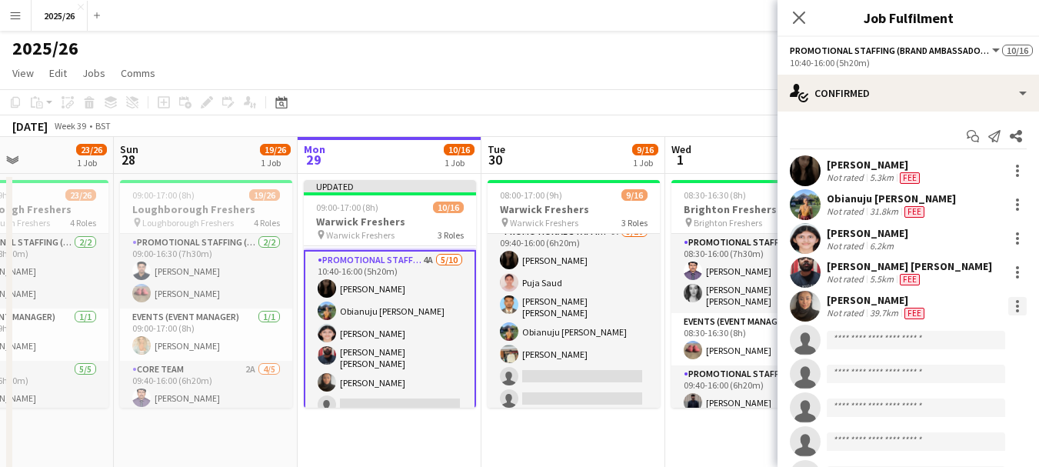
click at [1016, 310] on div at bounding box center [1017, 310] width 3 height 3
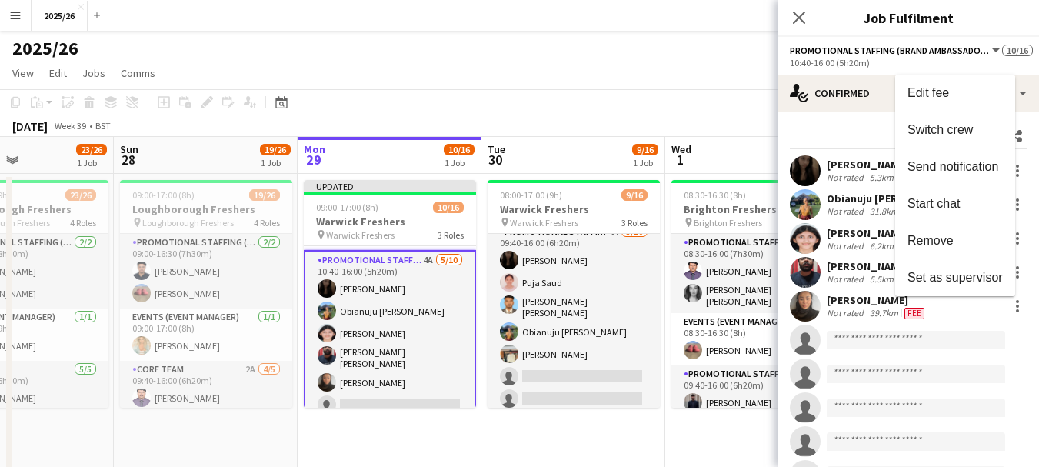
click at [830, 321] on div at bounding box center [519, 233] width 1039 height 467
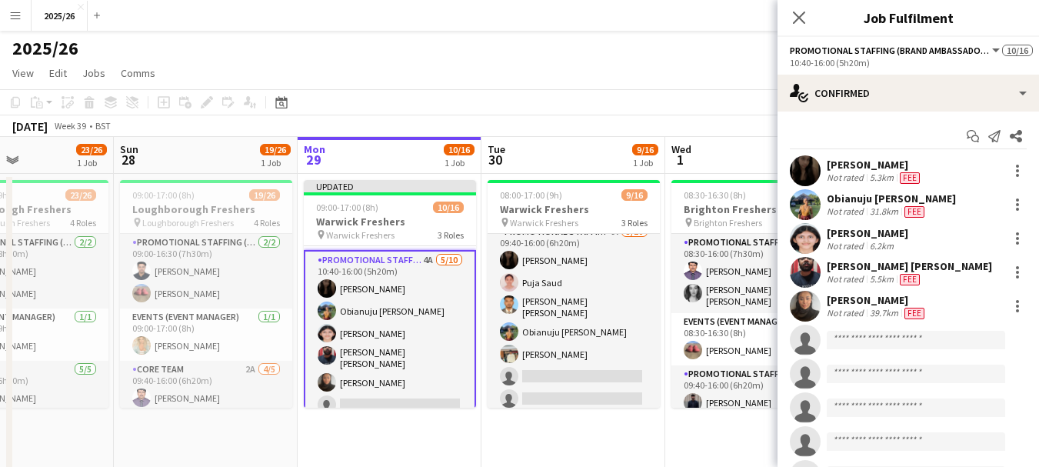
click at [827, 304] on div "Eve Huckfield" at bounding box center [877, 300] width 101 height 14
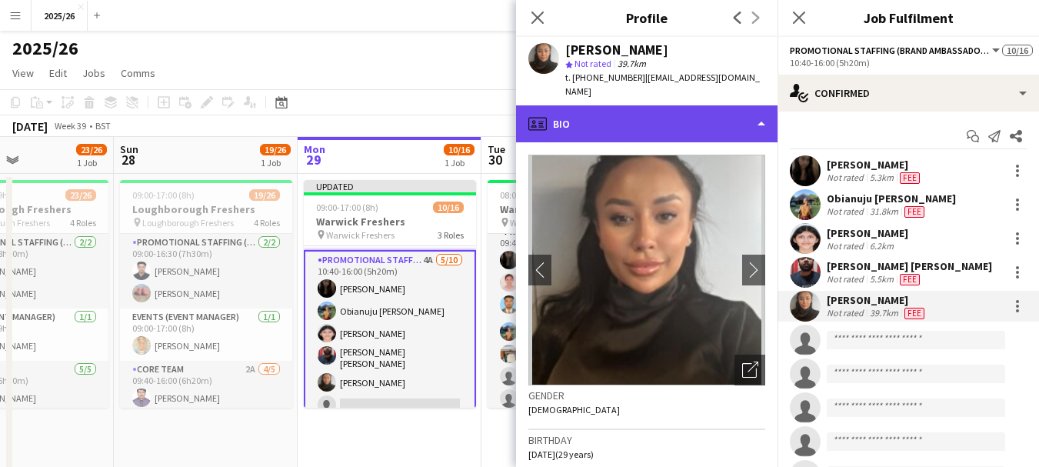
click at [712, 117] on div "profile Bio" at bounding box center [646, 123] width 261 height 37
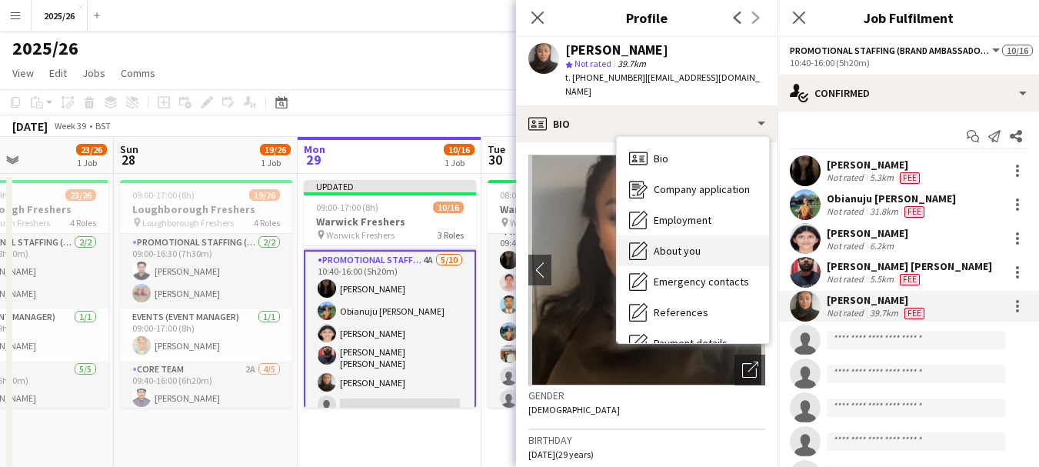
click at [727, 235] on div "About you About you" at bounding box center [693, 250] width 152 height 31
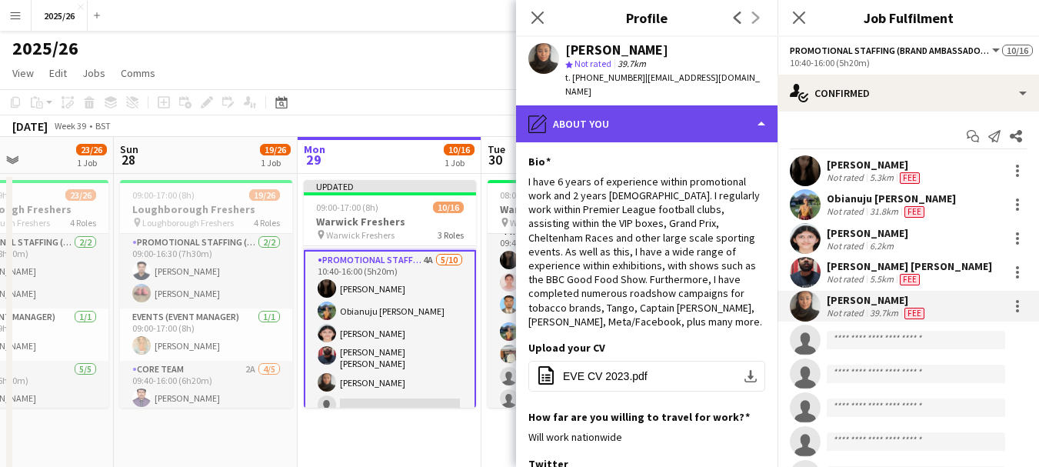
click at [721, 105] on div "pencil4 About you" at bounding box center [646, 123] width 261 height 37
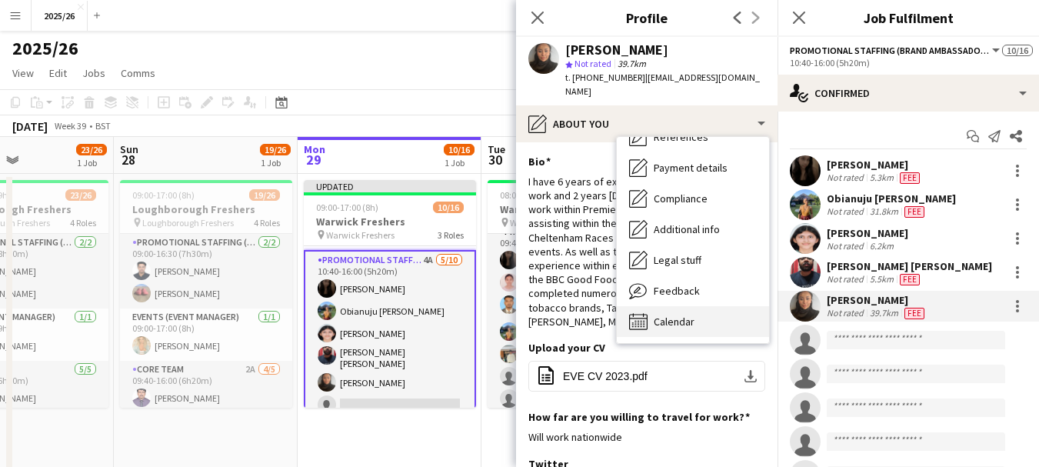
click at [726, 306] on div "Calendar Calendar" at bounding box center [693, 321] width 152 height 31
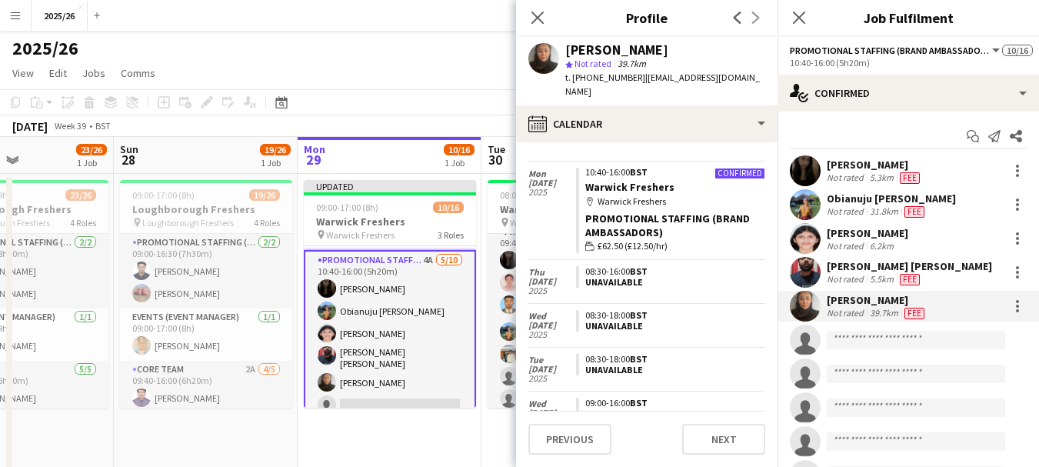
scroll to position [0, 0]
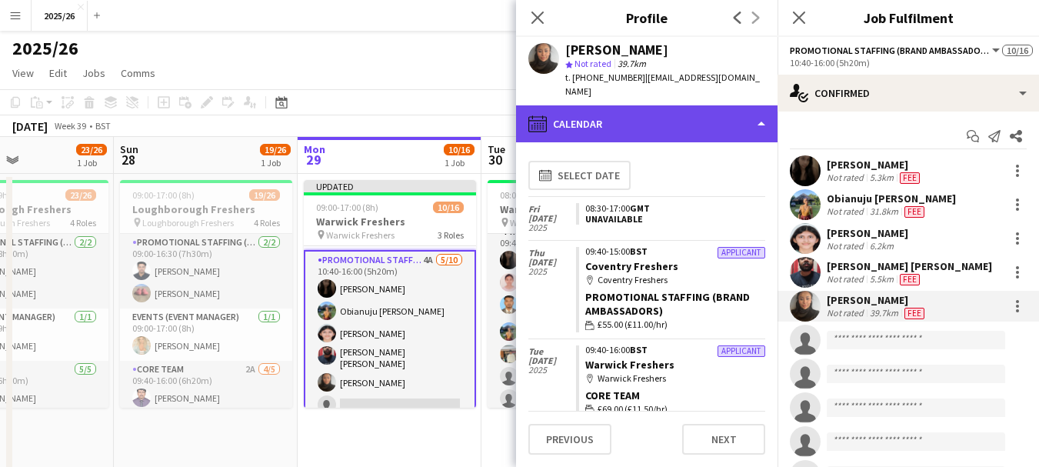
click at [734, 115] on div "calendar-full Calendar" at bounding box center [646, 123] width 261 height 37
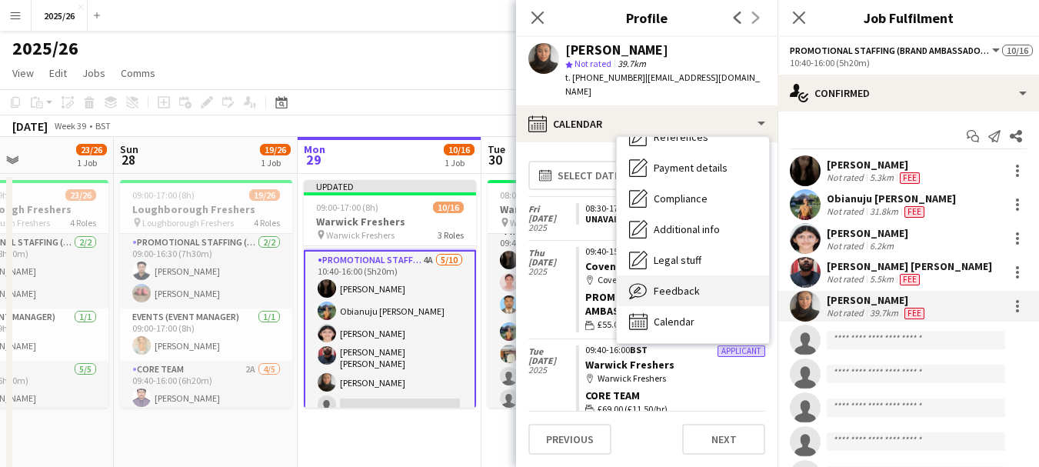
click at [699, 275] on div "Feedback Feedback" at bounding box center [693, 290] width 152 height 31
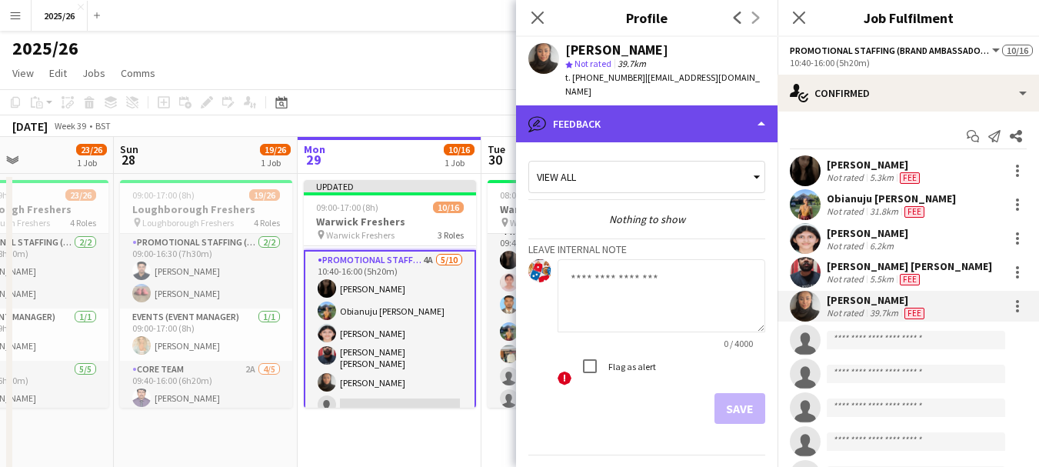
click at [618, 116] on div "bubble-pencil Feedback" at bounding box center [646, 123] width 261 height 37
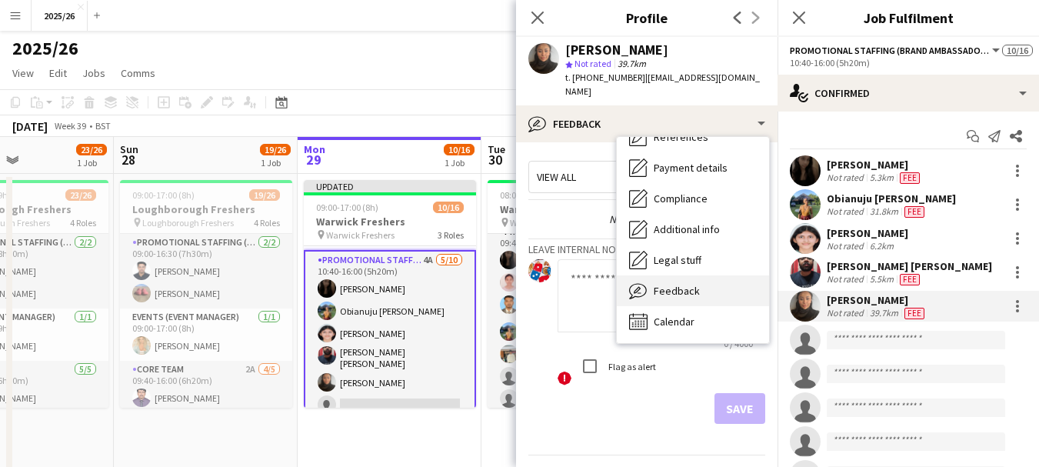
click at [718, 275] on div "Feedback Feedback" at bounding box center [693, 290] width 152 height 31
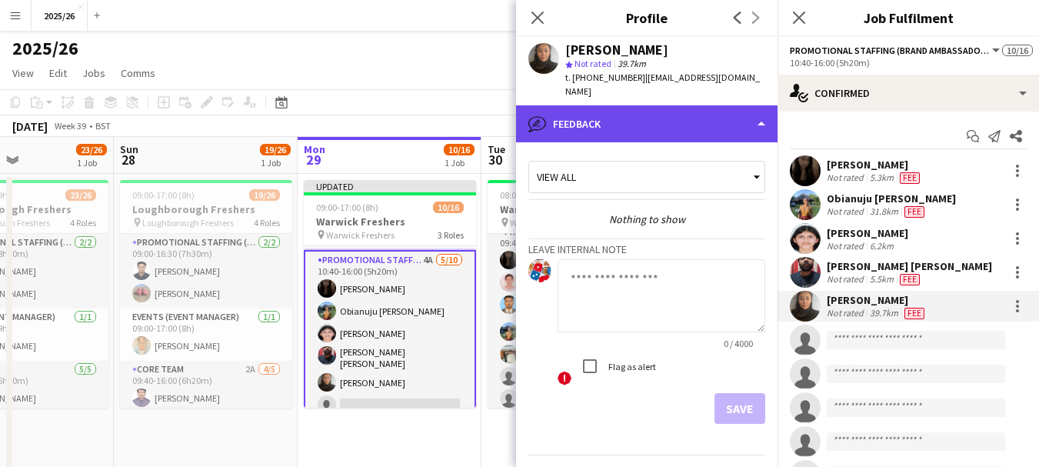
click at [681, 105] on div "bubble-pencil Feedback" at bounding box center [646, 123] width 261 height 37
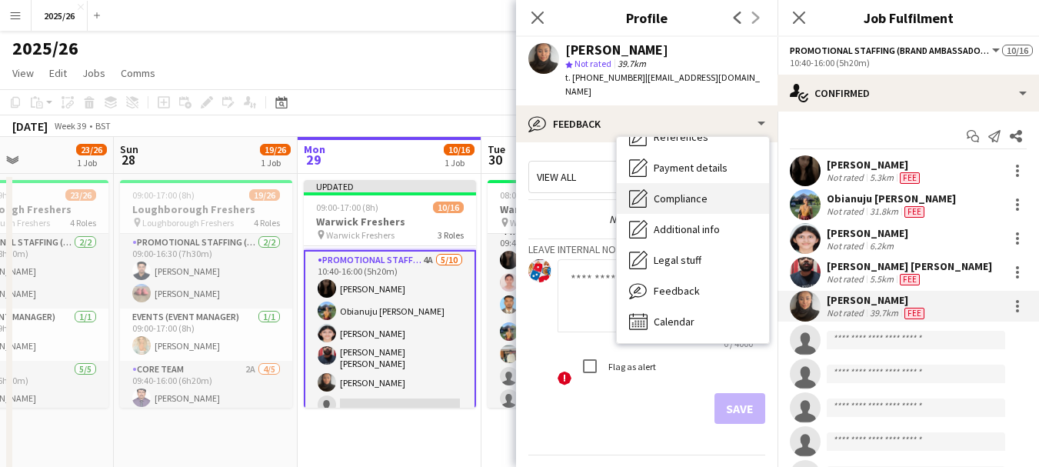
click at [709, 189] on div "Compliance Compliance" at bounding box center [693, 198] width 152 height 31
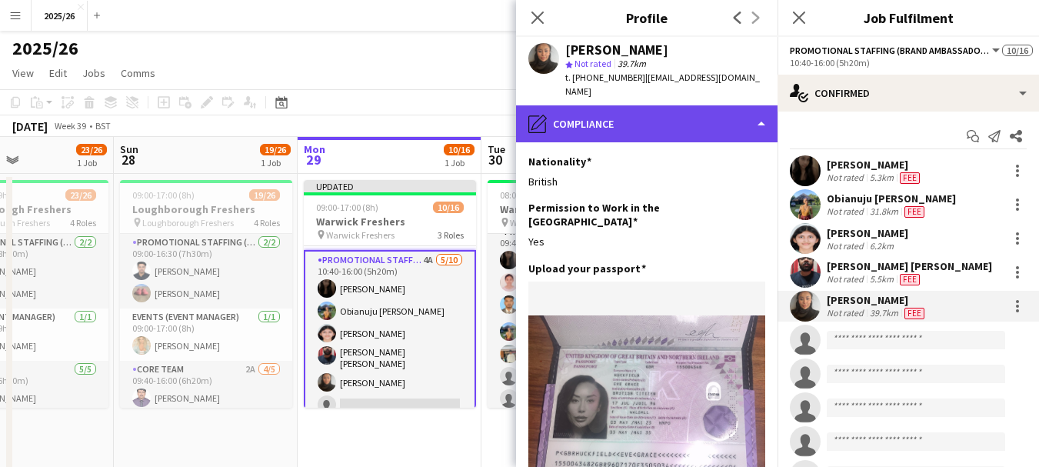
click at [677, 118] on div "pencil4 Compliance" at bounding box center [646, 123] width 261 height 37
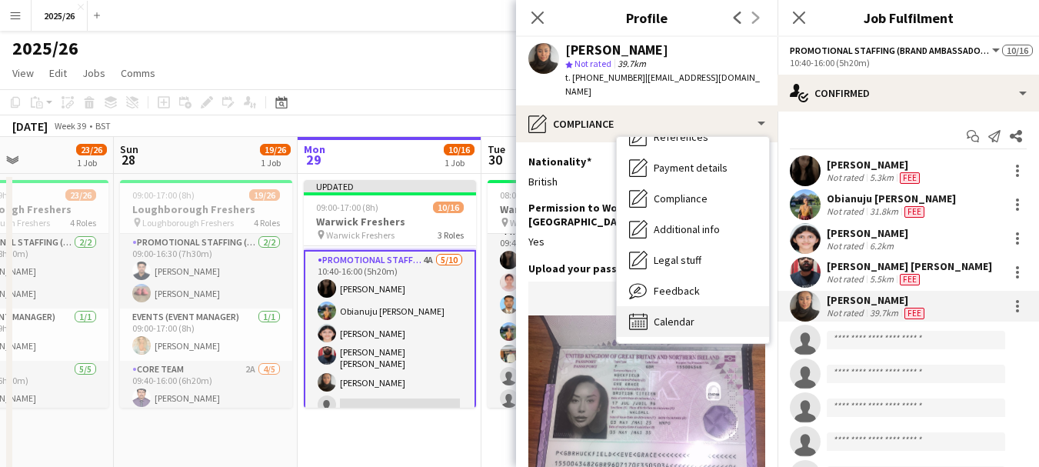
click at [718, 306] on div "Calendar Calendar" at bounding box center [693, 321] width 152 height 31
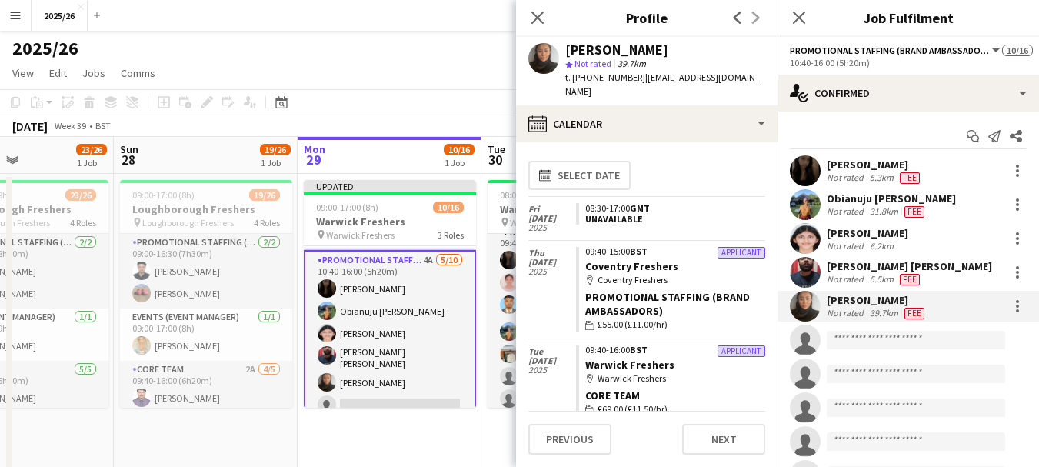
click at [767, 178] on app-calendar-tab "calendar-full Select date Fri 31 Oct 2025 08:30-17:00 GMT Unavailable Thu 2 Oct…" at bounding box center [646, 304] width 261 height 325
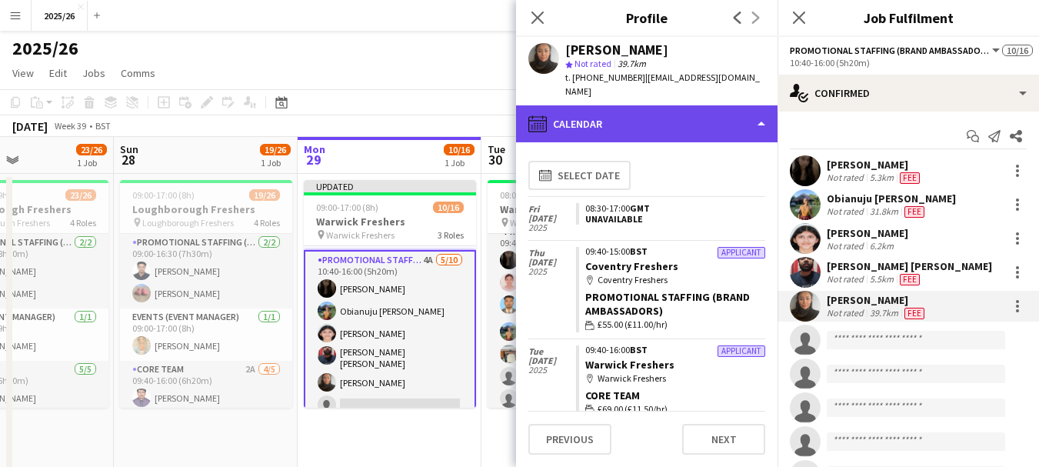
click at [716, 121] on div "calendar-full Calendar" at bounding box center [646, 123] width 261 height 37
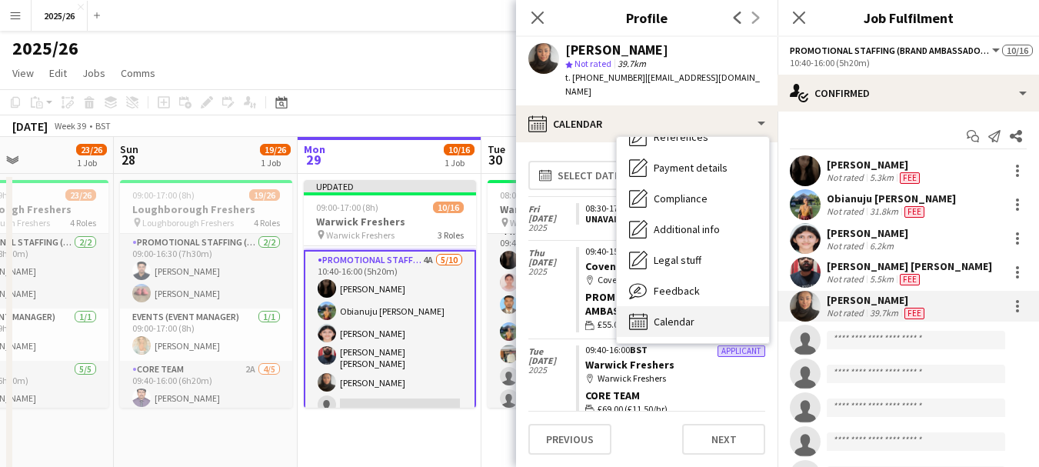
click at [678, 315] on span "Calendar" at bounding box center [674, 322] width 41 height 14
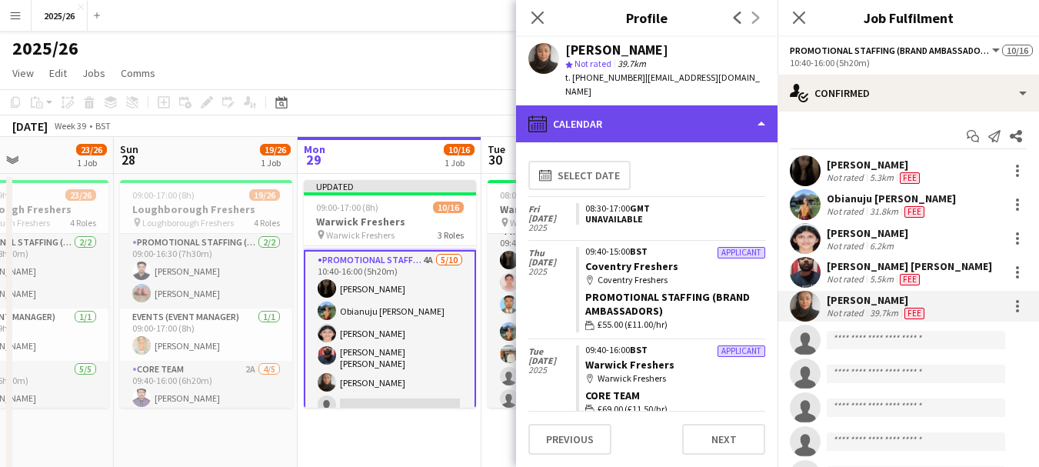
click at [658, 118] on div "calendar-full Calendar" at bounding box center [646, 123] width 261 height 37
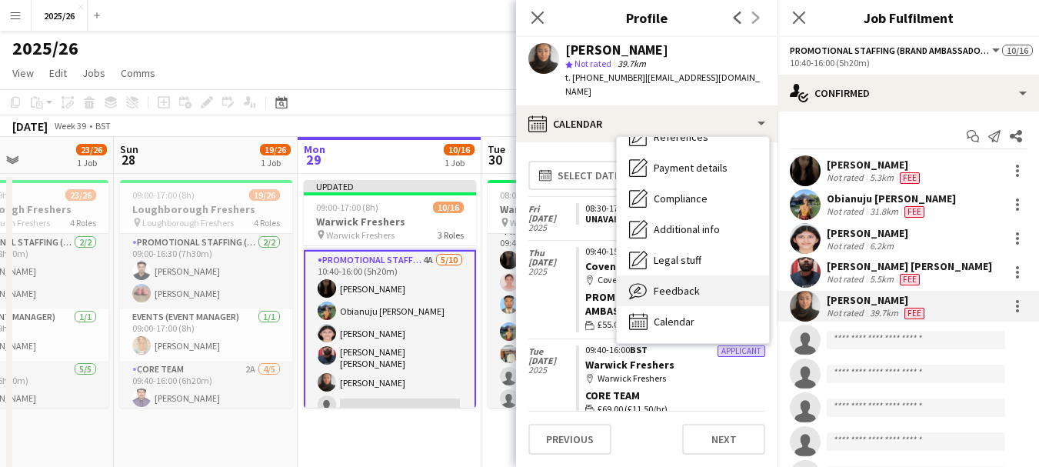
click at [678, 284] on span "Feedback" at bounding box center [677, 291] width 46 height 14
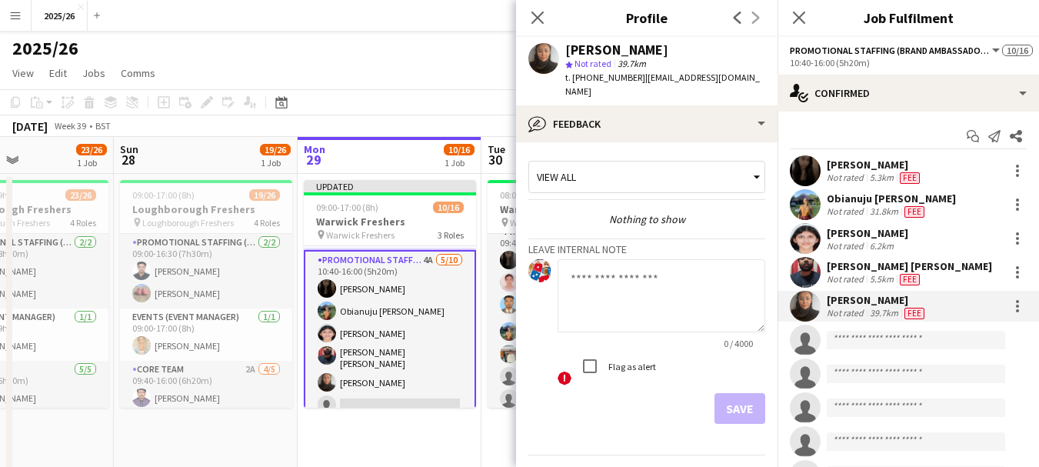
drag, startPoint x: 655, startPoint y: 268, endPoint x: 678, endPoint y: 276, distance: 24.3
click at [678, 276] on textarea at bounding box center [662, 295] width 208 height 73
paste textarea "**********"
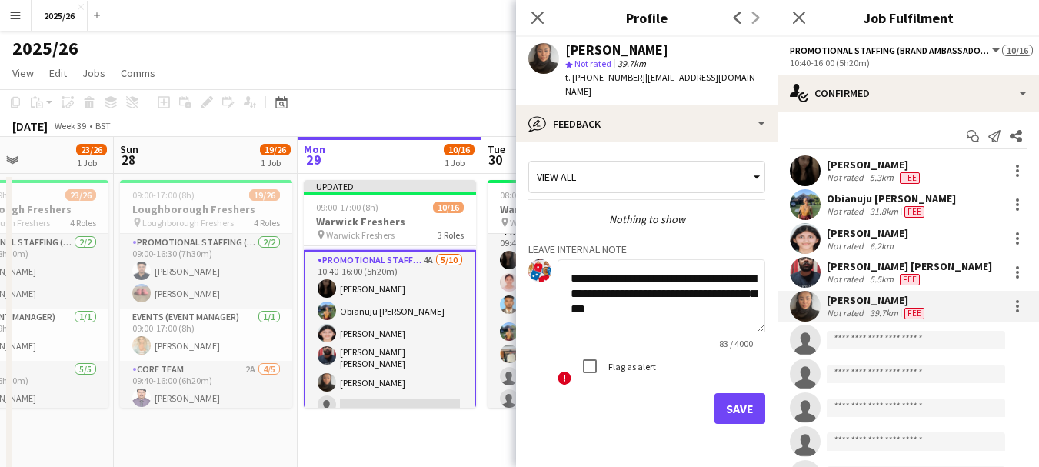
type textarea "**********"
click at [722, 400] on button "Save" at bounding box center [739, 408] width 51 height 31
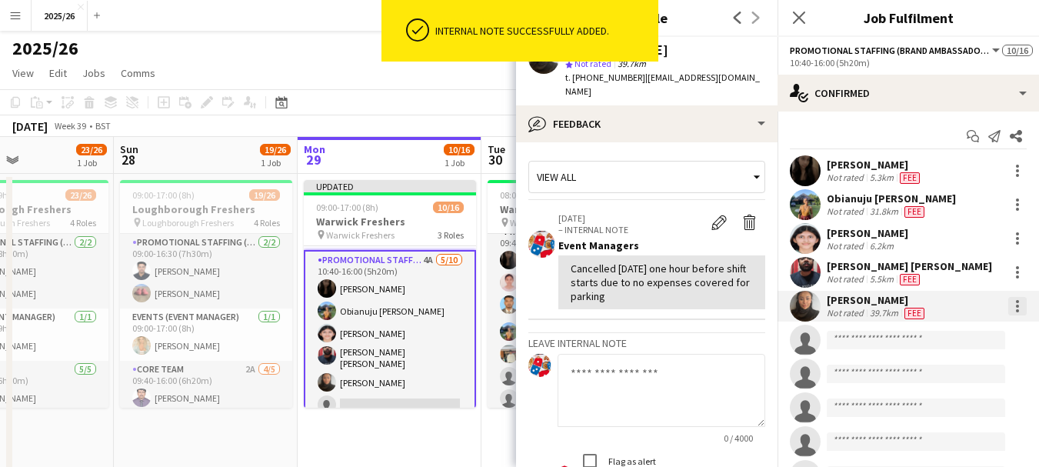
click at [1008, 310] on div at bounding box center [1017, 306] width 18 height 18
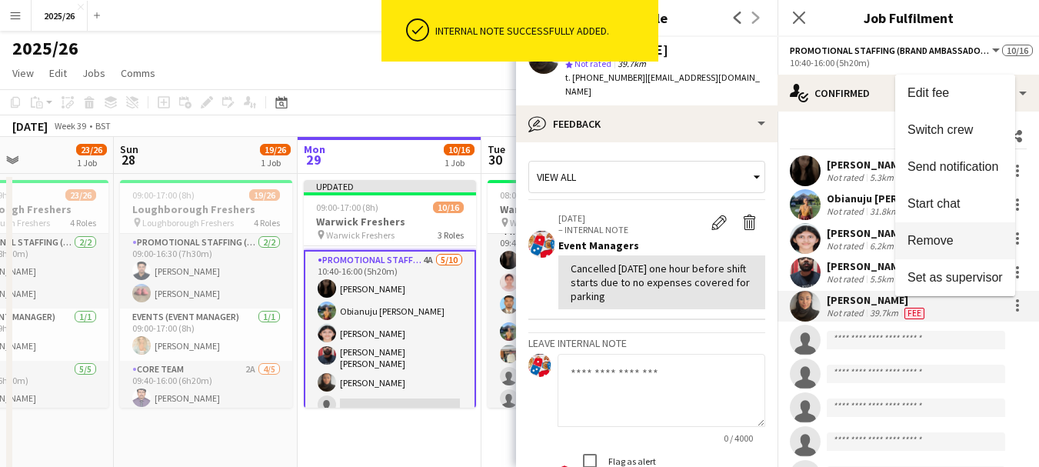
click at [959, 249] on button "Remove" at bounding box center [955, 240] width 120 height 37
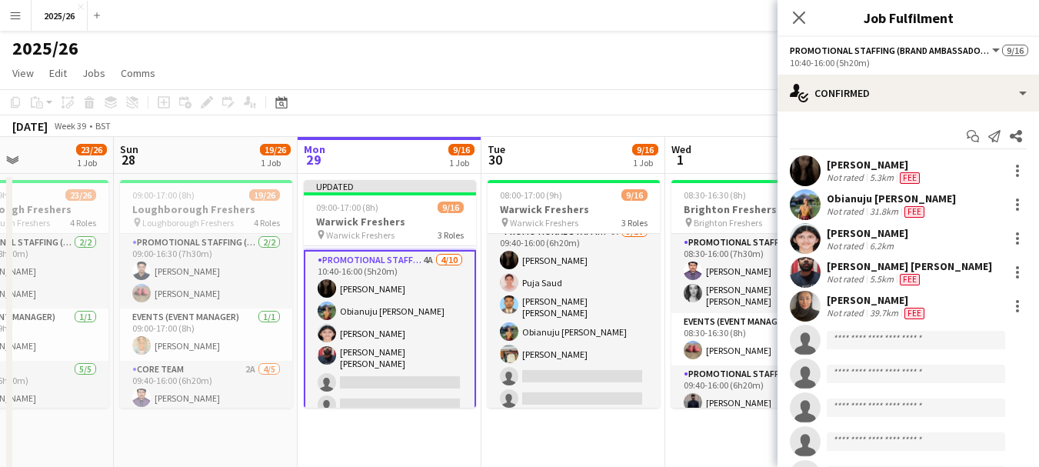
click at [787, 25] on div "Close pop-in" at bounding box center [798, 17] width 43 height 35
click at [799, 25] on app-icon "Close pop-in" at bounding box center [799, 18] width 22 height 22
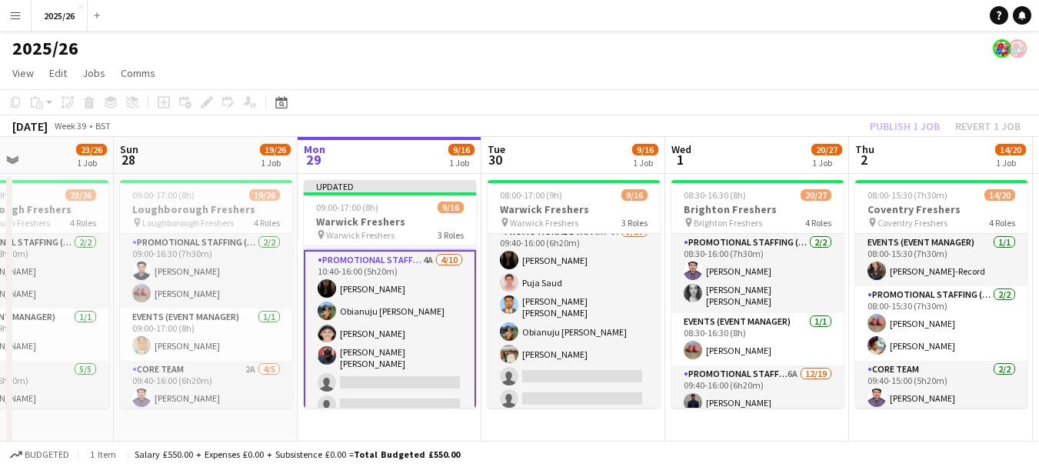
click at [897, 134] on div "Publish 1 job Revert 1 job" at bounding box center [945, 126] width 188 height 20
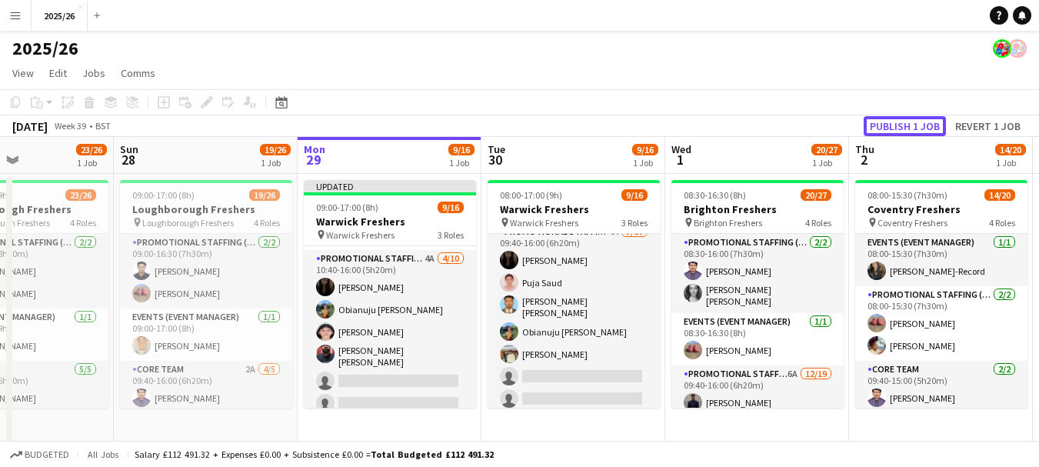
click at [897, 134] on button "Publish 1 job" at bounding box center [905, 126] width 82 height 20
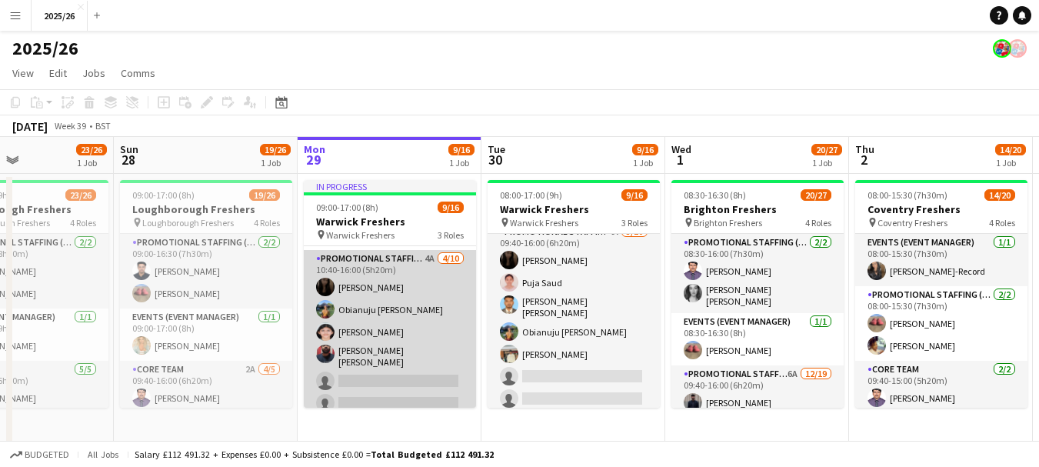
click at [405, 344] on app-card-role "Promotional Staffing (Brand Ambassadors) 4A 4/10 10:40-16:00 (5h20m) Vaishanvi …" at bounding box center [390, 379] width 172 height 258
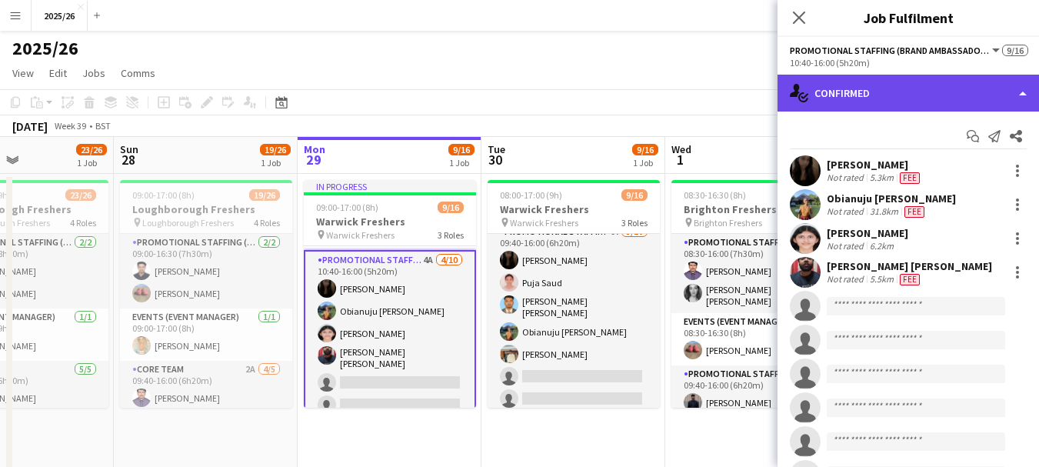
click at [862, 88] on div "single-neutral-actions-check-2 Confirmed" at bounding box center [907, 93] width 261 height 37
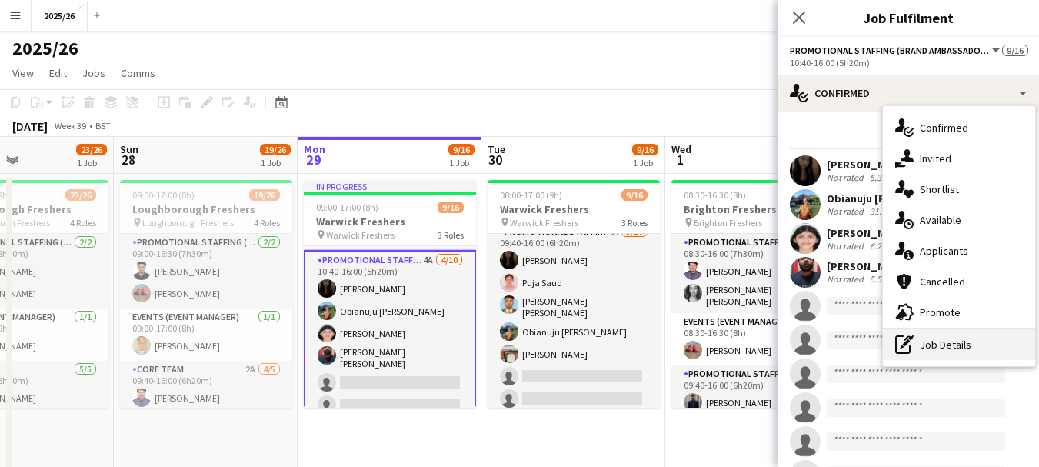
click at [953, 341] on div "pen-write Job Details" at bounding box center [959, 344] width 152 height 31
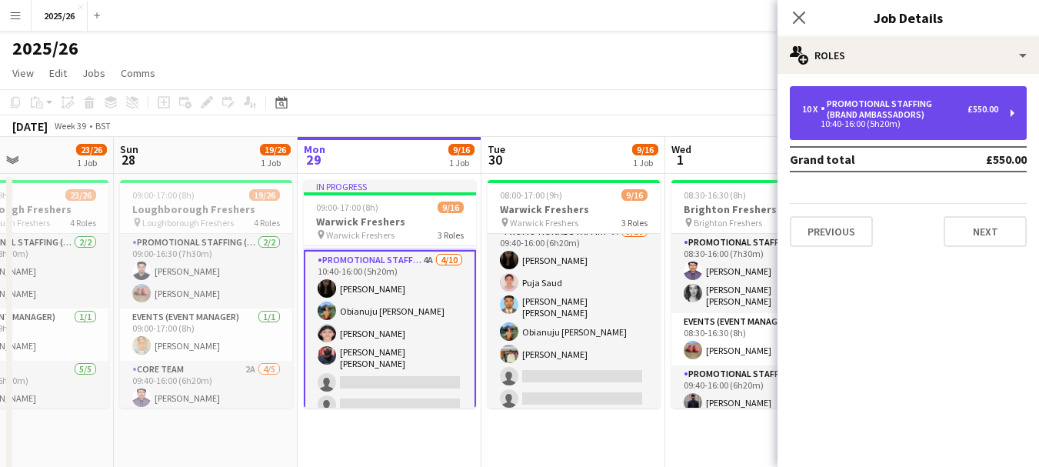
click at [934, 129] on div "10 x Promotional Staffing (Brand Ambassadors) £550.00 10:40-16:00 (5h20m)" at bounding box center [908, 113] width 237 height 54
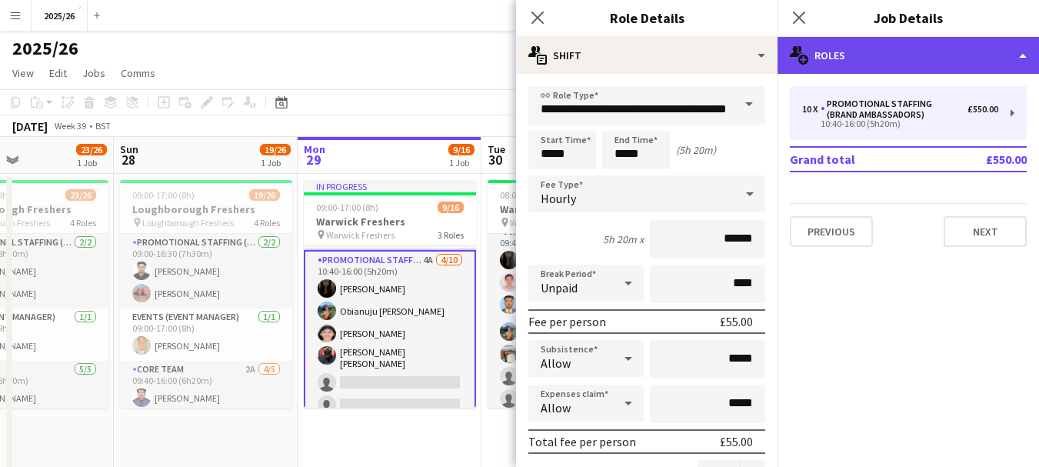
click at [842, 70] on div "multiple-users-add Roles" at bounding box center [907, 55] width 261 height 37
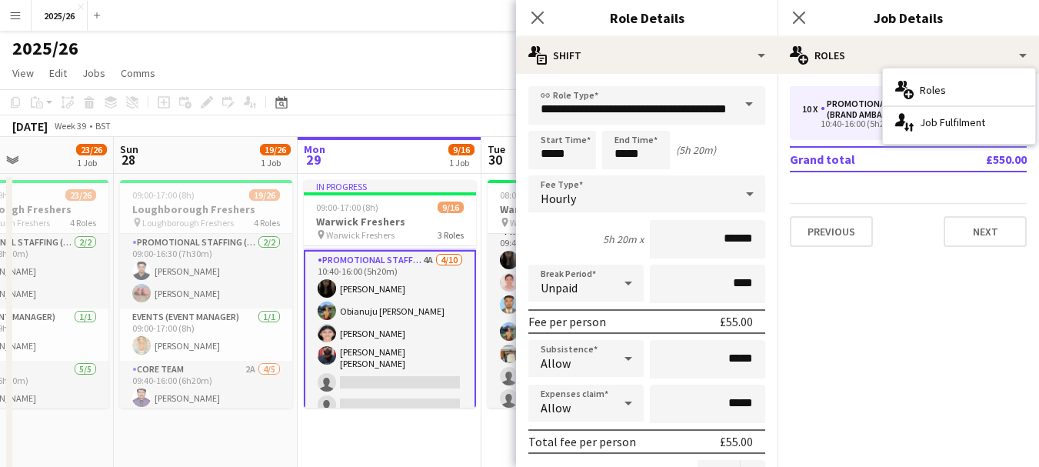
click at [563, 15] on h3 "Role Details" at bounding box center [646, 18] width 261 height 20
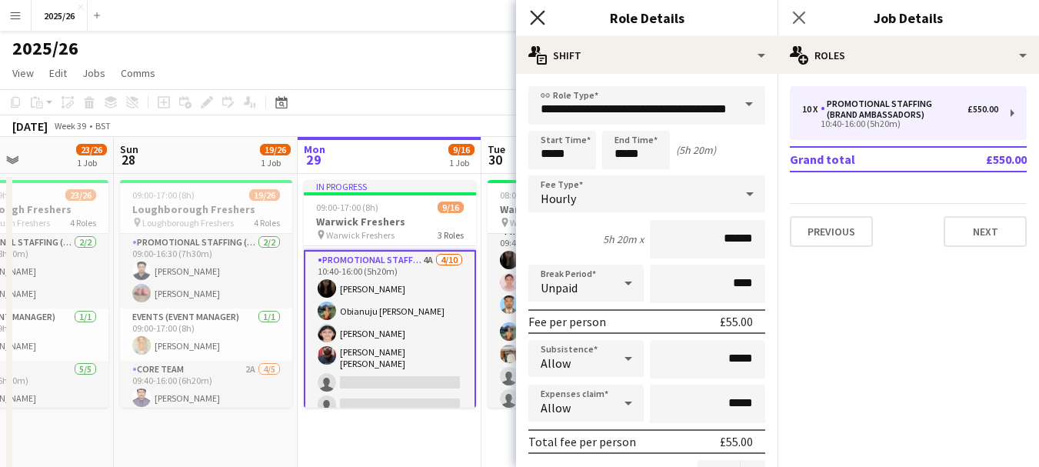
click at [543, 17] on icon "Close pop-in" at bounding box center [537, 17] width 15 height 15
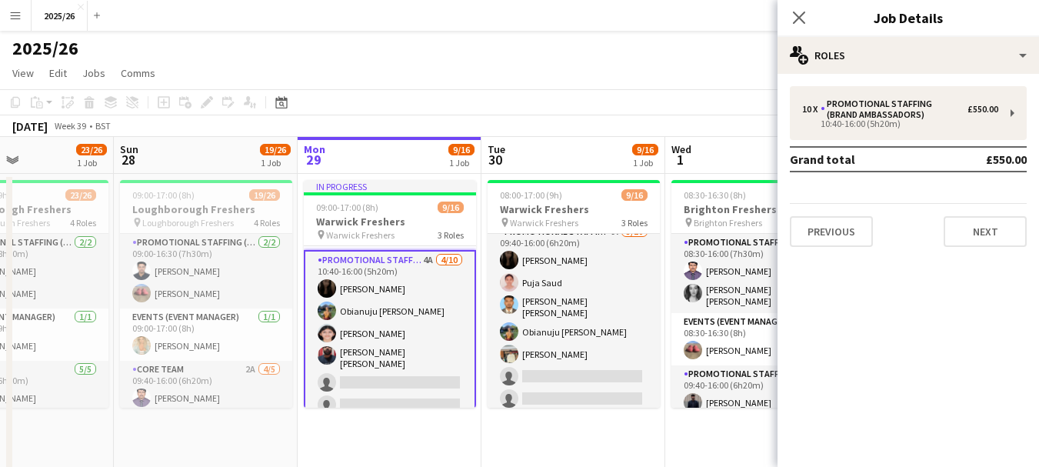
click at [378, 344] on app-card-role "Promotional Staffing (Brand Ambassadors) 4A 4/10 10:40-16:00 (5h20m) Vaishanvi …" at bounding box center [390, 380] width 172 height 261
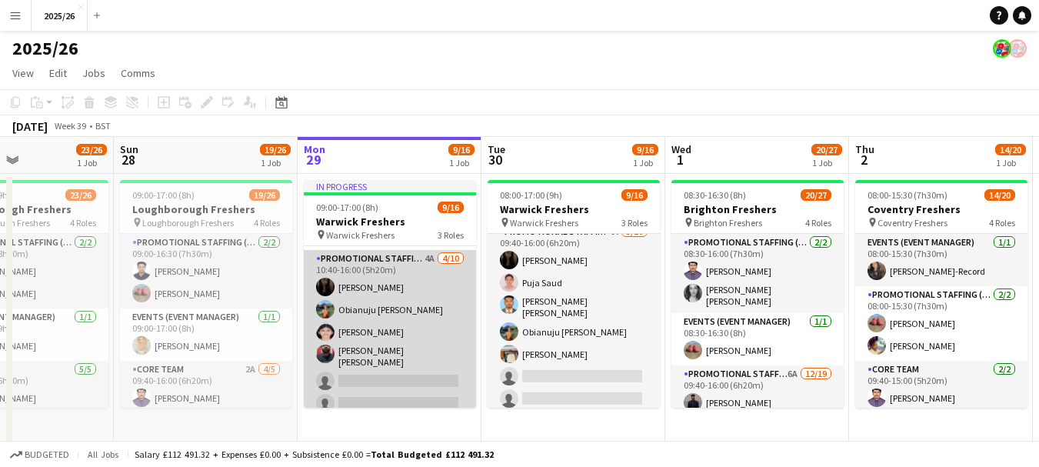
click at [379, 341] on app-card-role "Promotional Staffing (Brand Ambassadors) 4A 4/10 10:40-16:00 (5h20m) Vaishanvi …" at bounding box center [390, 379] width 172 height 258
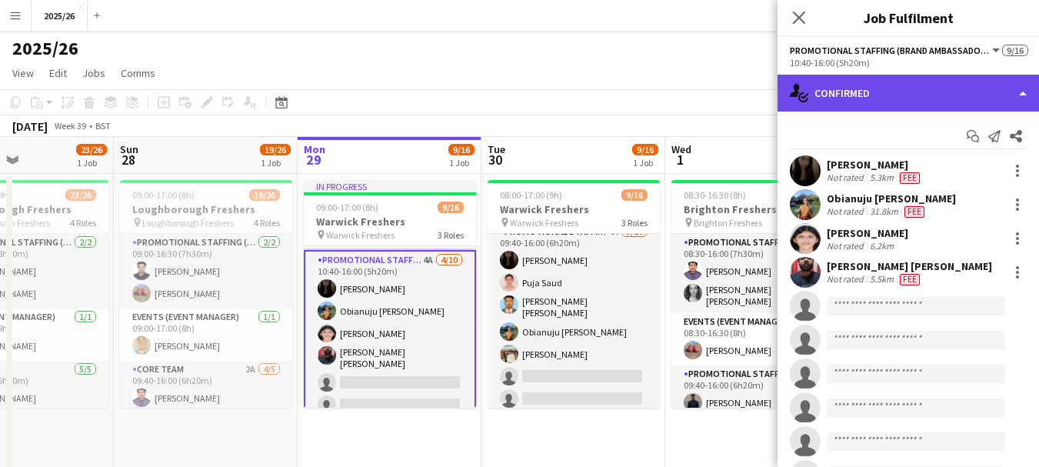
click at [894, 111] on div "single-neutral-actions-check-2 Confirmed" at bounding box center [907, 93] width 261 height 37
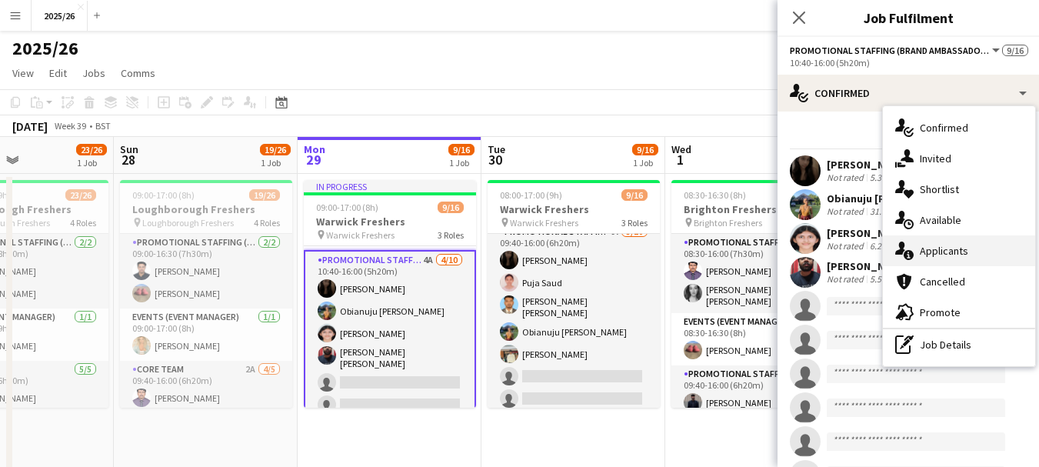
click at [945, 256] on span "Applicants" at bounding box center [944, 251] width 48 height 14
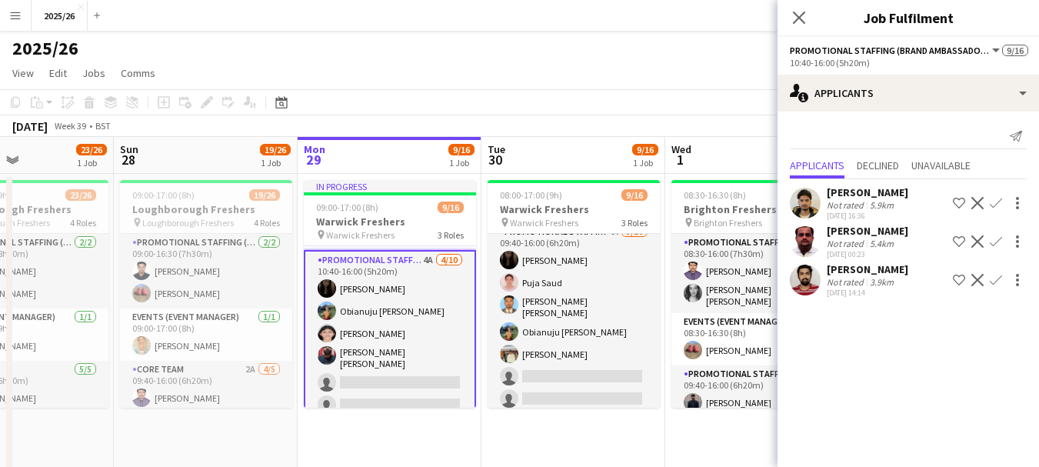
click at [833, 205] on div "Not rated" at bounding box center [847, 205] width 40 height 12
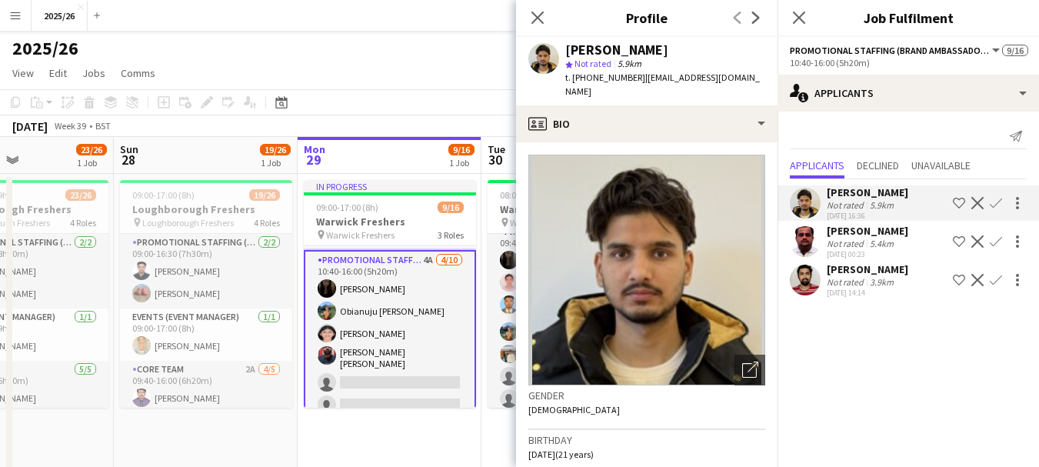
click at [885, 249] on div "21-09-2025 00:23" at bounding box center [868, 254] width 82 height 10
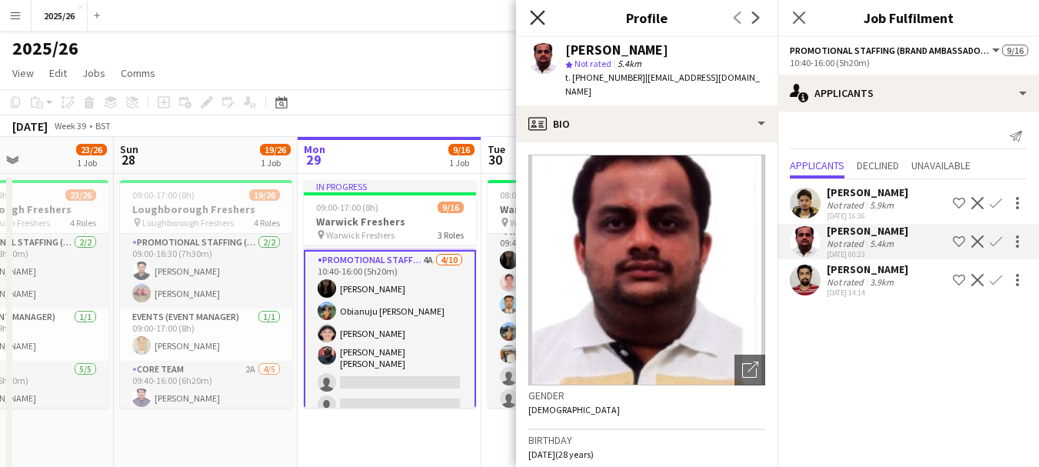
click at [533, 19] on icon "Close pop-in" at bounding box center [537, 17] width 15 height 15
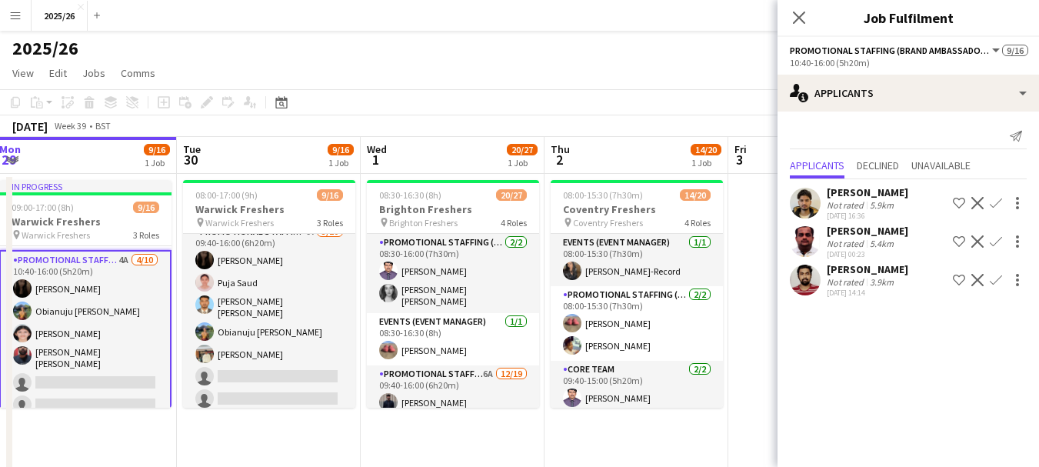
drag, startPoint x: 554, startPoint y: 321, endPoint x: 365, endPoint y: 338, distance: 190.7
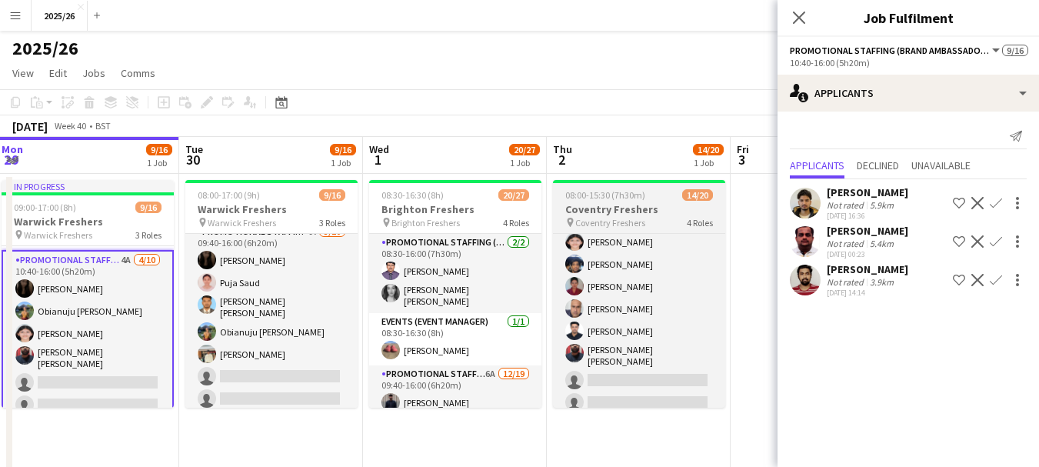
scroll to position [300, 0]
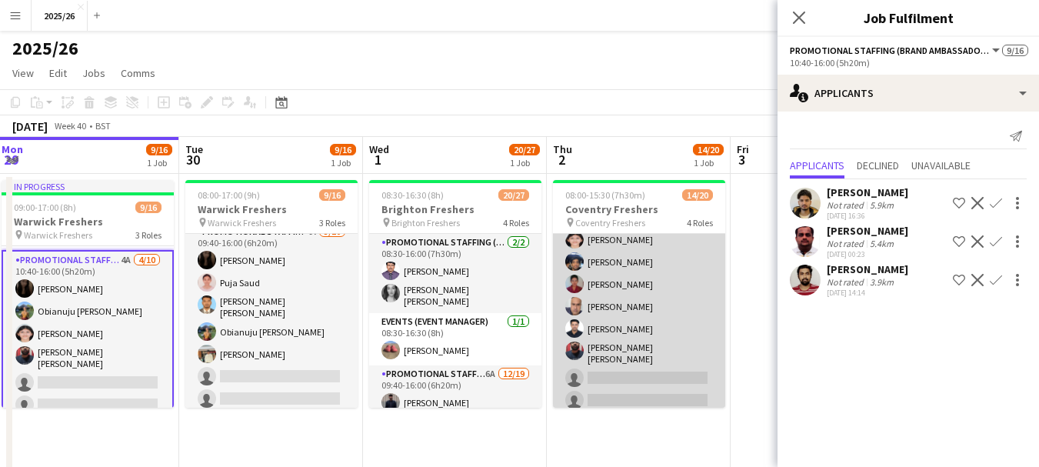
click at [664, 281] on app-card-role "Promotional Staffing (Brand Ambassadors) 11A 9/15 09:40-15:00 (5h20m) Olanrewaj…" at bounding box center [639, 319] width 172 height 369
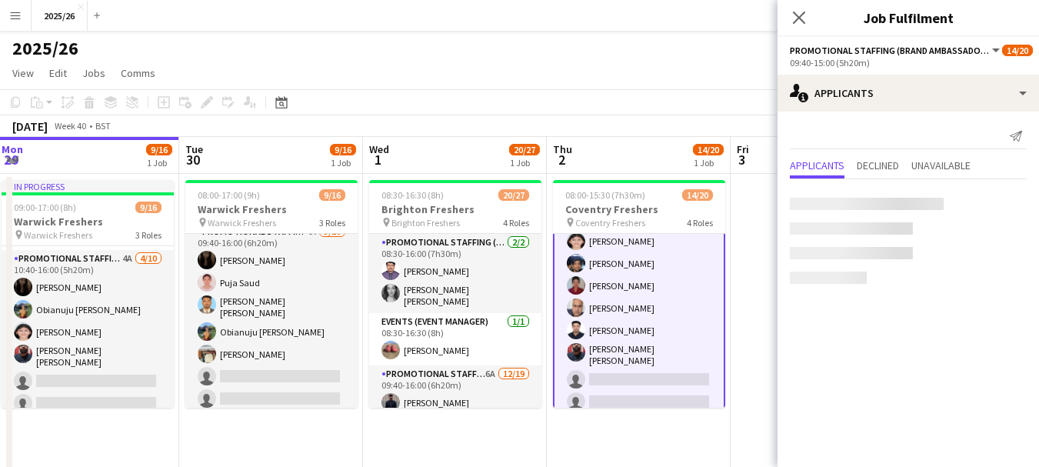
scroll to position [301, 0]
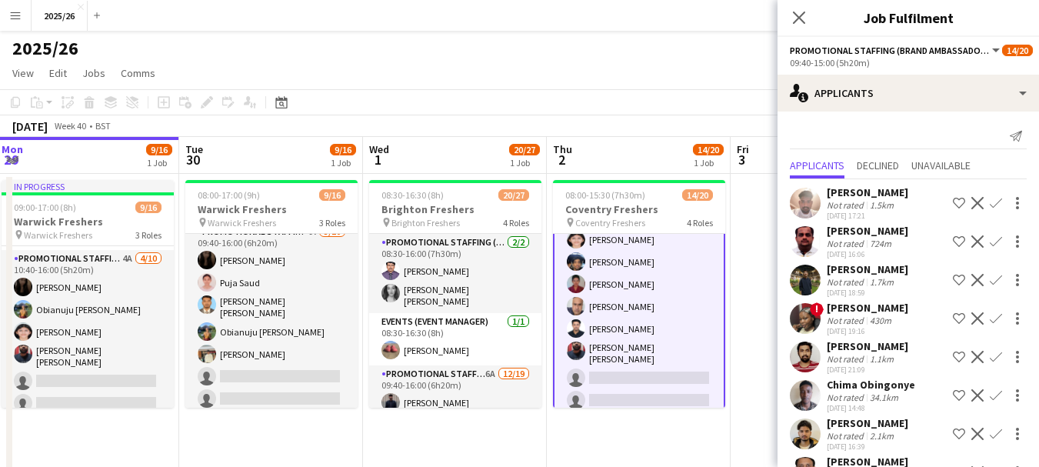
click at [685, 301] on app-card-role "Promotional Staffing (Brand Ambassadors) 11A 9/15 09:40-15:00 (5h20m) Olanrewaj…" at bounding box center [639, 320] width 172 height 372
click at [843, 85] on app-page-menu "View Day view expanded Day view collapsed Month view Date picker Jump to today …" at bounding box center [519, 74] width 1039 height 29
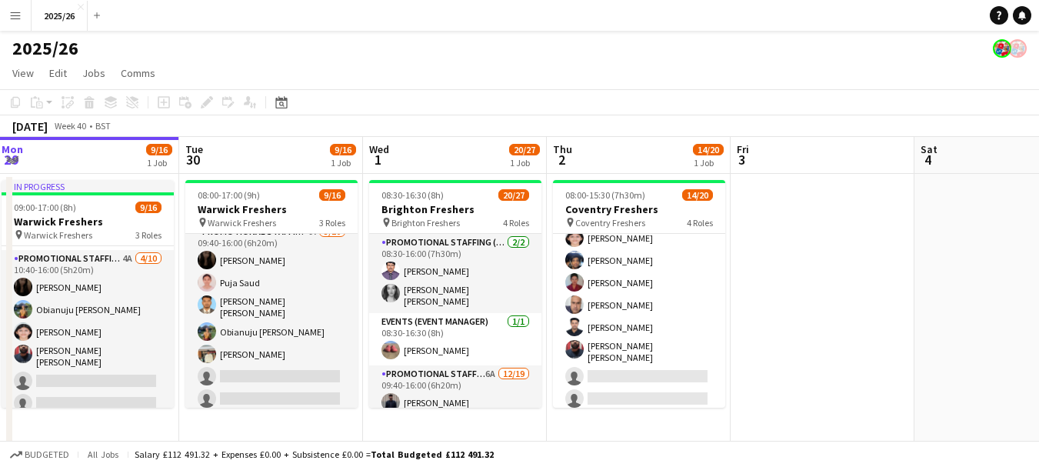
scroll to position [300, 0]
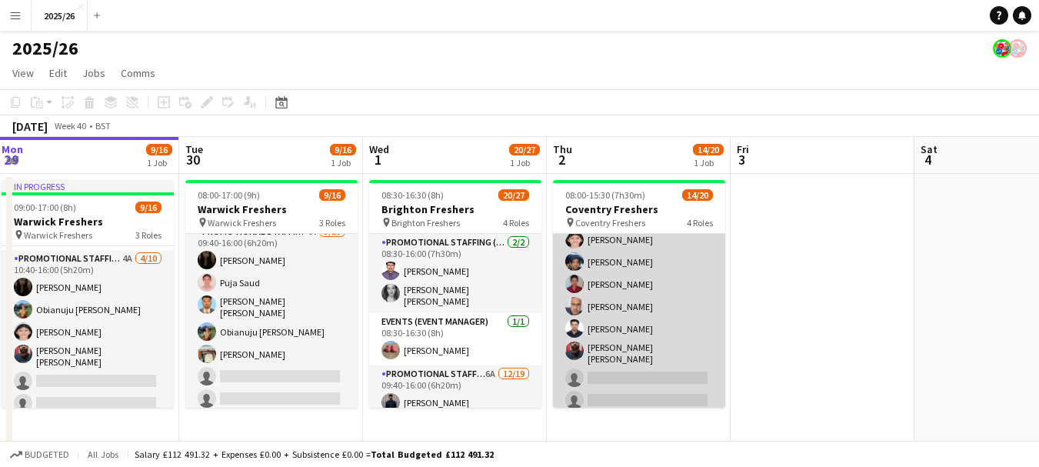
click at [604, 322] on app-card-role "Promotional Staffing (Brand Ambassadors) 11A 9/15 09:40-15:00 (5h20m) Olanrewaj…" at bounding box center [639, 319] width 172 height 369
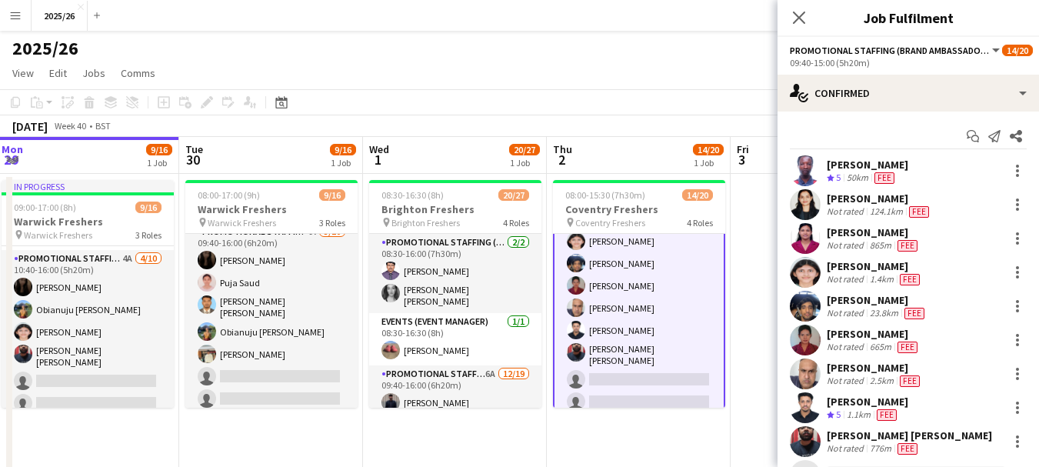
scroll to position [301, 0]
click at [1008, 374] on div at bounding box center [1017, 374] width 18 height 18
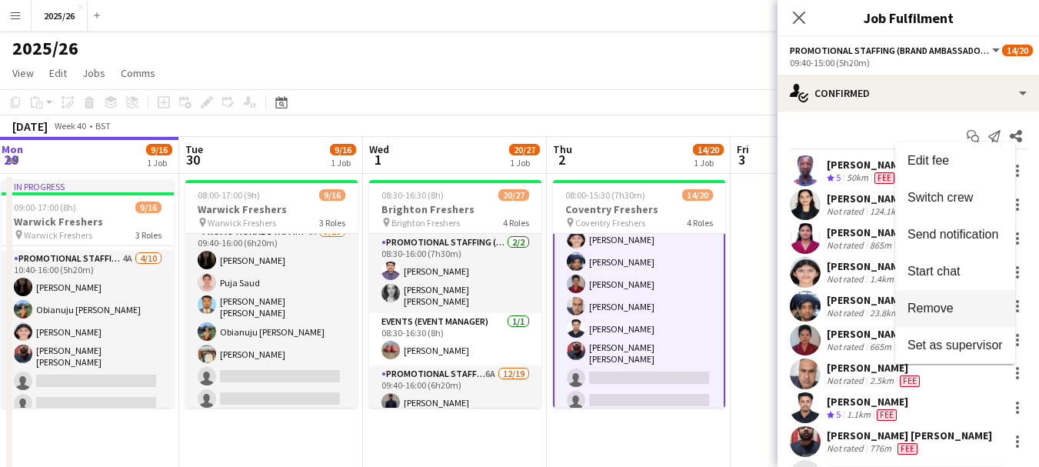
click at [965, 310] on span "Remove" at bounding box center [954, 308] width 95 height 14
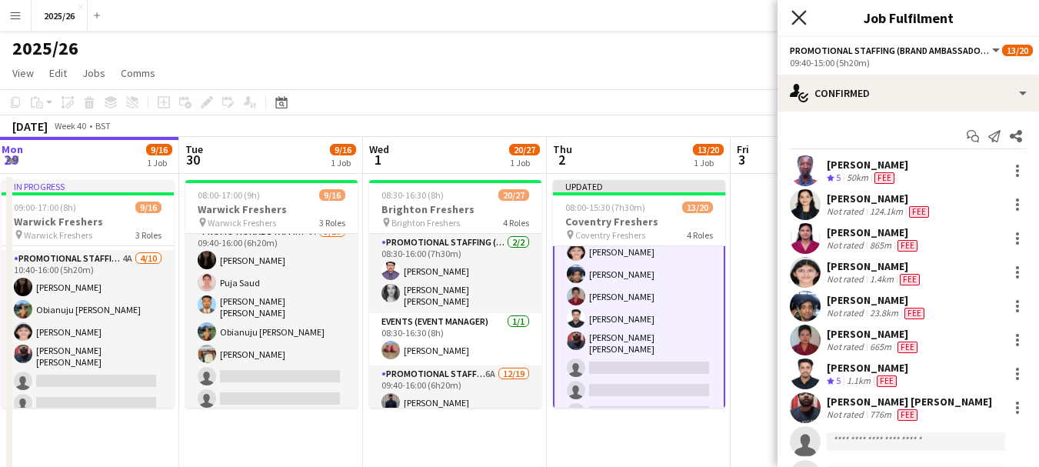
click at [798, 22] on icon "Close pop-in" at bounding box center [798, 17] width 15 height 15
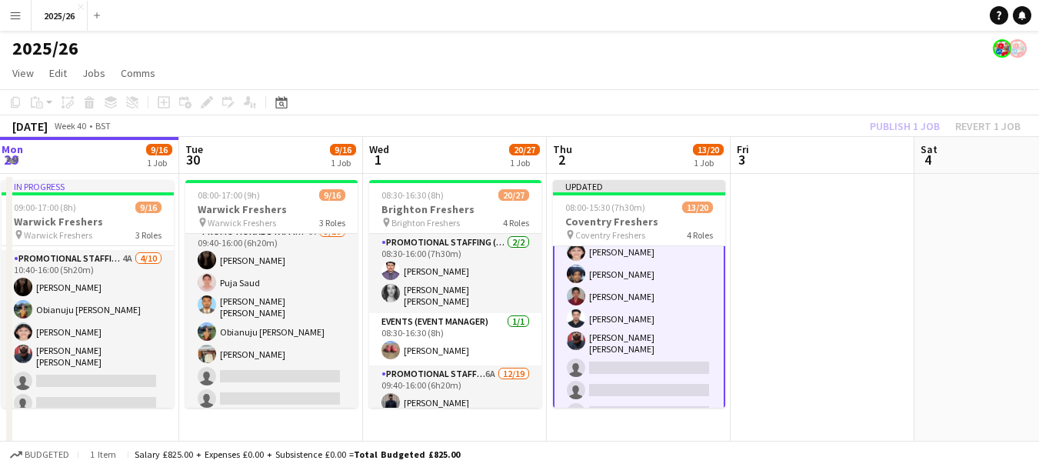
click at [884, 138] on app-board-header-date "Fri 3" at bounding box center [823, 155] width 184 height 37
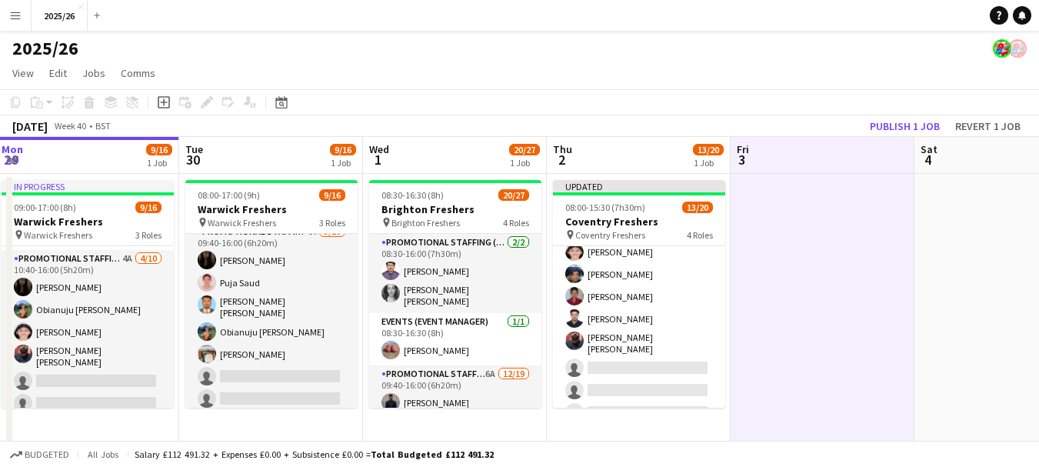
click at [884, 142] on app-board-header-date "Fri 3" at bounding box center [823, 155] width 184 height 37
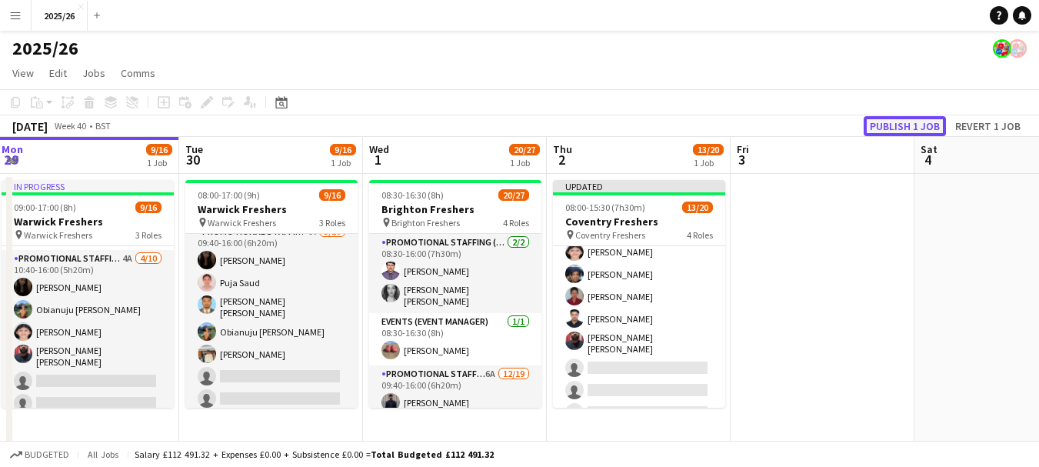
click at [883, 120] on button "Publish 1 job" at bounding box center [905, 126] width 82 height 20
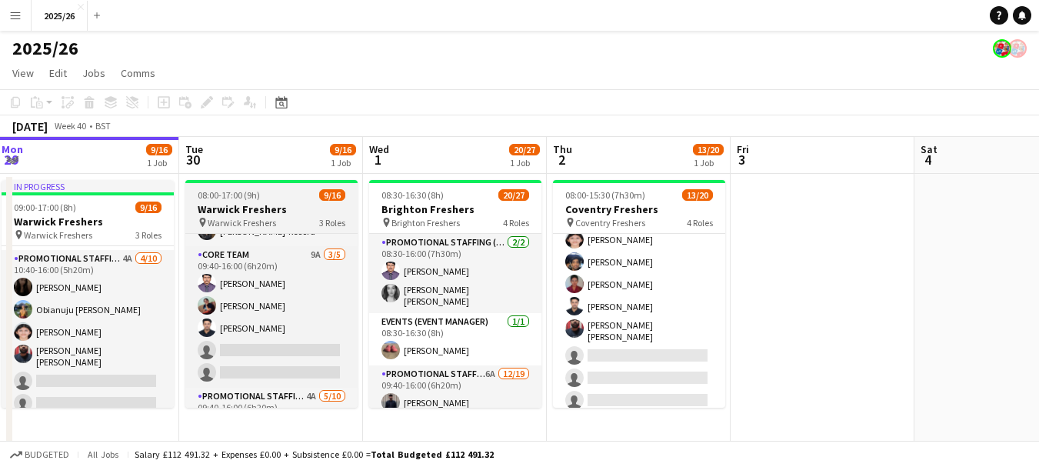
scroll to position [191, 0]
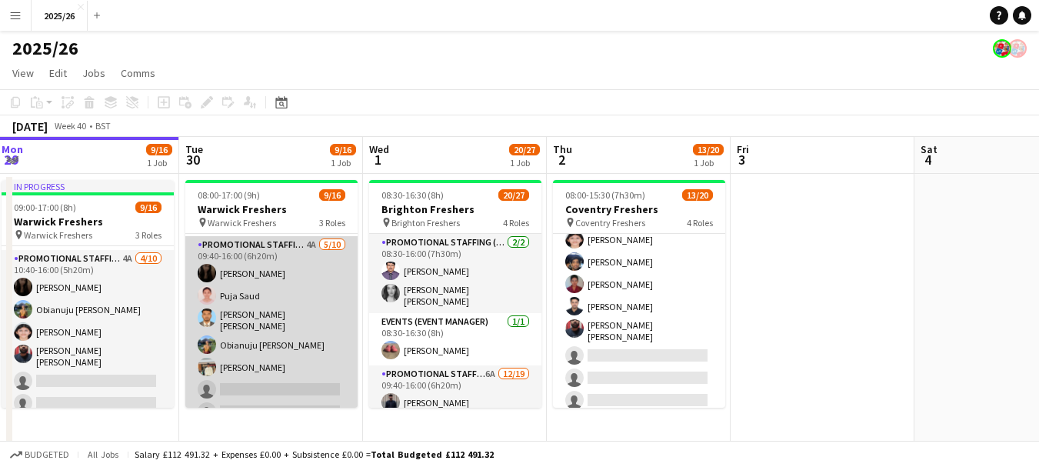
click at [277, 360] on app-card-role "Promotional Staffing (Brand Ambassadors) 4A 5/10 09:40-16:00 (6h20m) Vaishanvi …" at bounding box center [271, 365] width 172 height 258
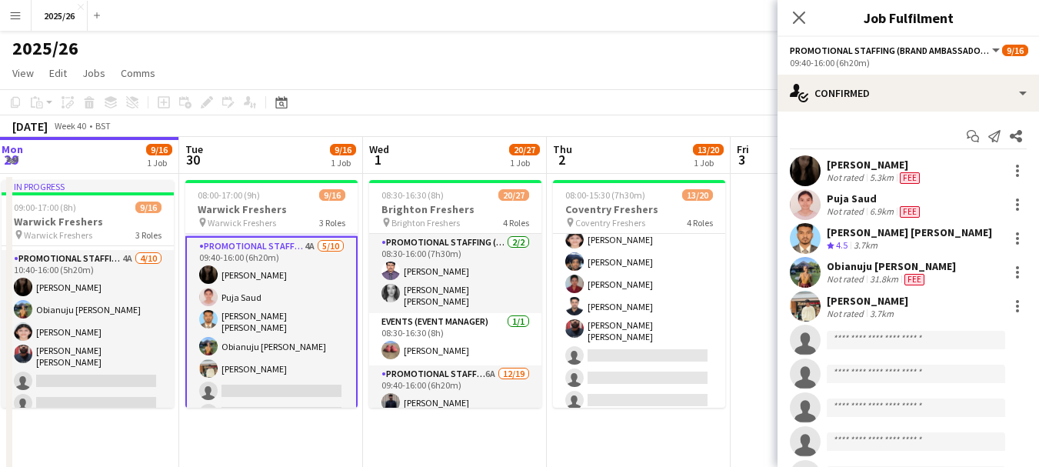
click at [887, 351] on app-invite-slot "single-neutral-actions" at bounding box center [907, 340] width 261 height 31
click at [884, 350] on app-invite-slot "single-neutral-actions" at bounding box center [907, 340] width 261 height 31
click at [863, 335] on input at bounding box center [916, 340] width 178 height 18
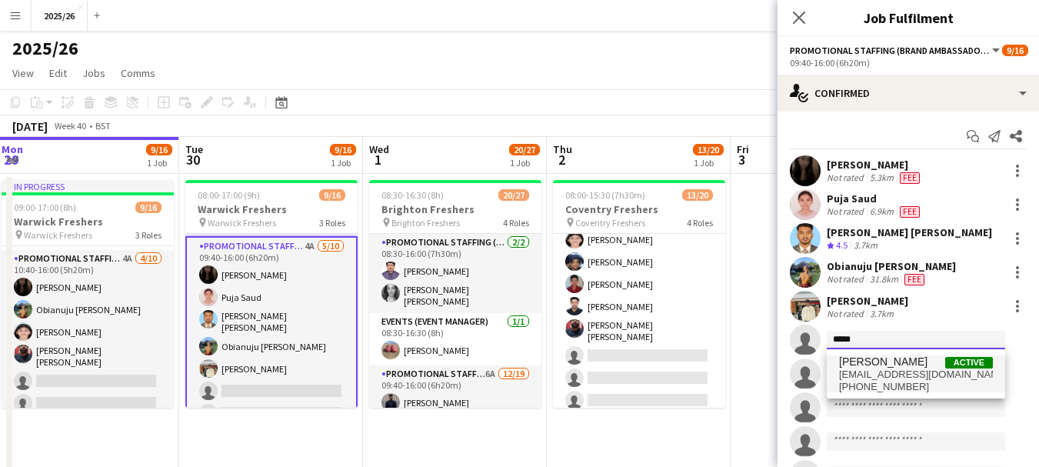
type input "*****"
click at [875, 365] on span "[PERSON_NAME]" at bounding box center [883, 361] width 88 height 13
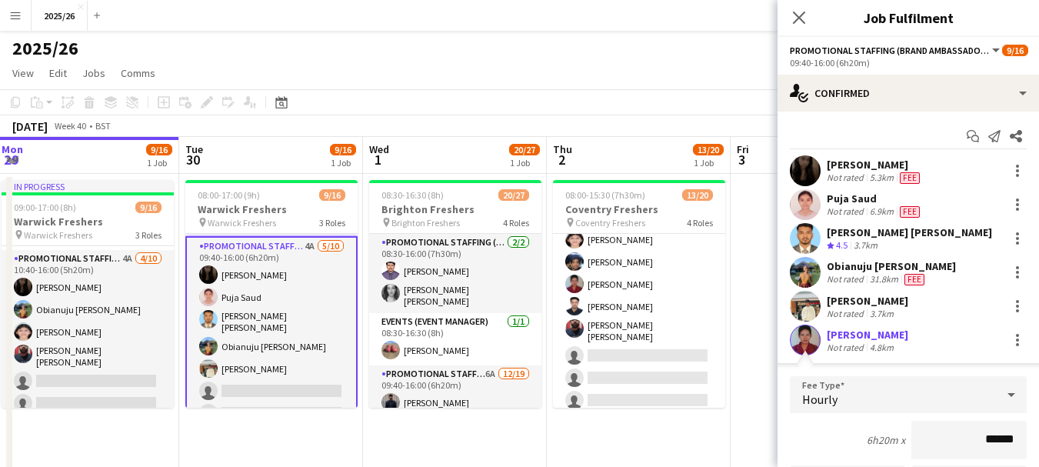
click at [825, 347] on div "Prathyusha Dodla Not rated 4.8km" at bounding box center [907, 340] width 261 height 31
drag, startPoint x: 803, startPoint y: 339, endPoint x: 825, endPoint y: 347, distance: 23.6
click at [825, 347] on div "Prathyusha Dodla Not rated 4.8km" at bounding box center [907, 340] width 261 height 31
click at [826, 345] on div "Prathyusha Dodla Not rated 4.8km" at bounding box center [907, 340] width 261 height 31
click at [987, 438] on input "******" at bounding box center [968, 440] width 115 height 38
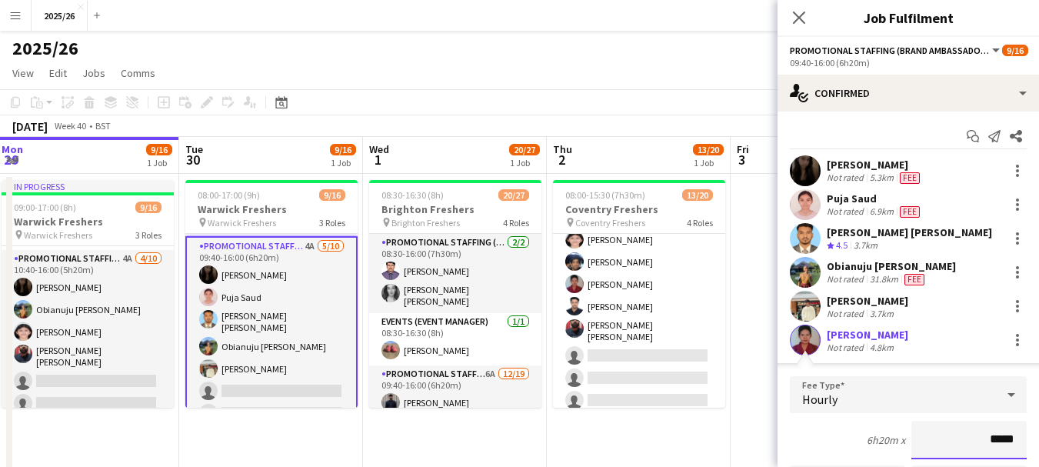
type input "******"
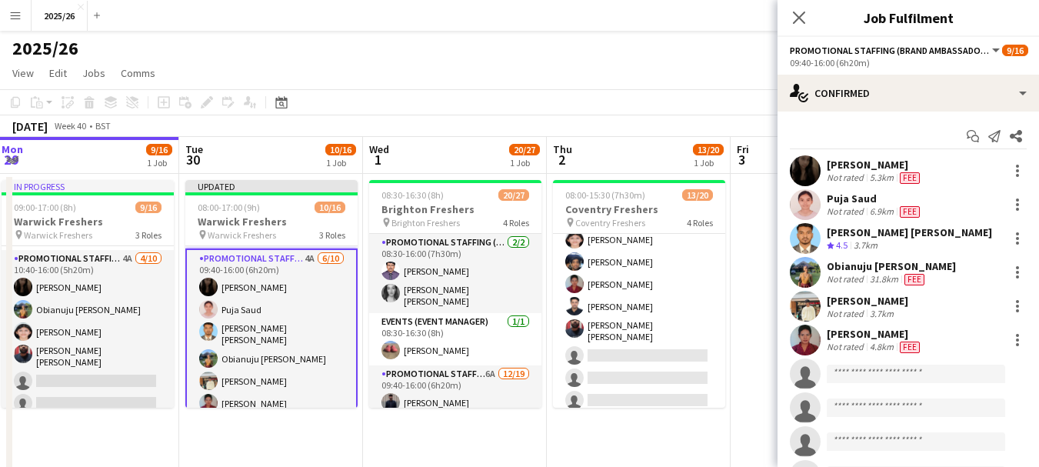
click at [812, 341] on app-user-avatar at bounding box center [805, 340] width 31 height 31
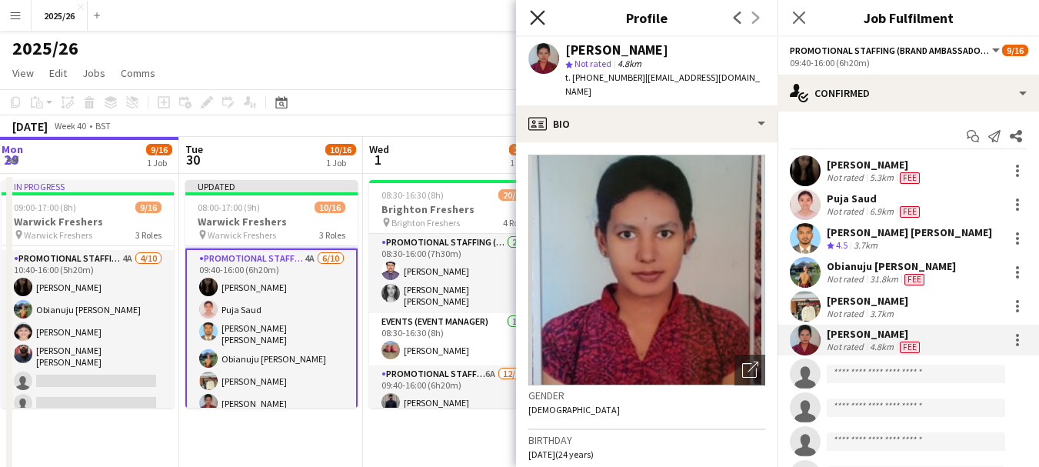
click at [534, 24] on icon "Close pop-in" at bounding box center [537, 17] width 15 height 15
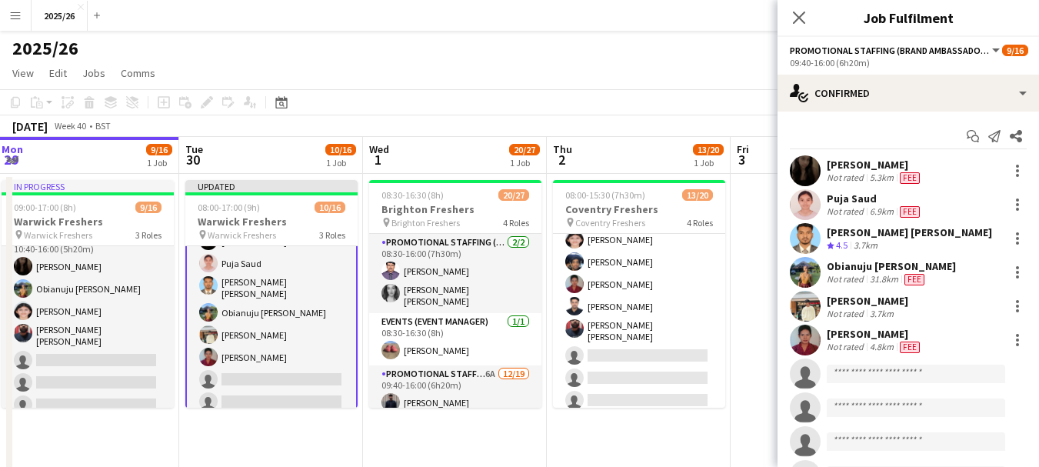
scroll to position [206, 0]
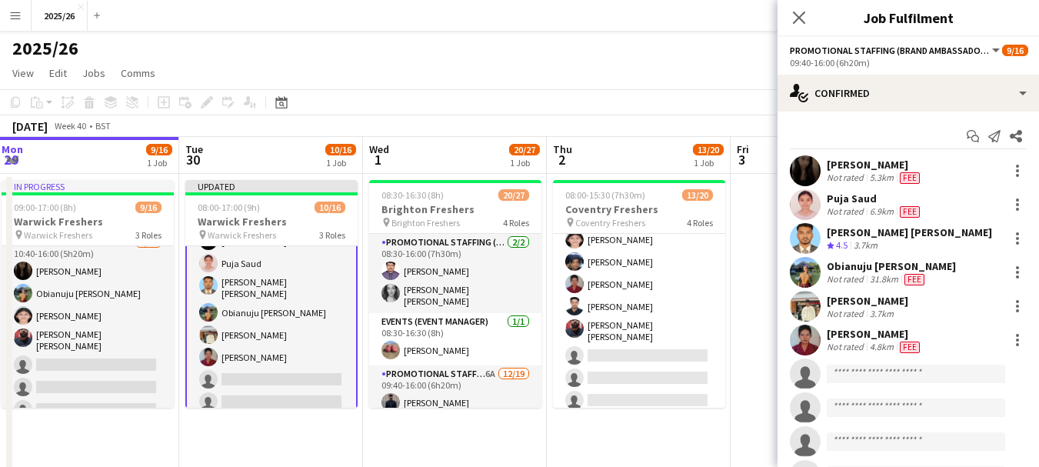
click at [231, 331] on app-card-role "Promotional Staffing (Brand Ambassadors) 4A 6/10 09:40-16:00 (6h20m) Vaishanvi …" at bounding box center [271, 332] width 172 height 261
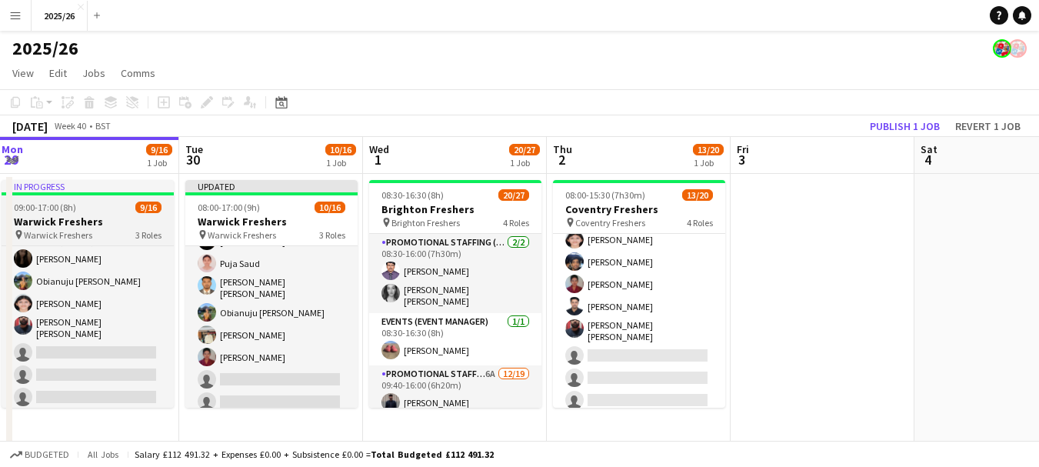
scroll to position [215, 0]
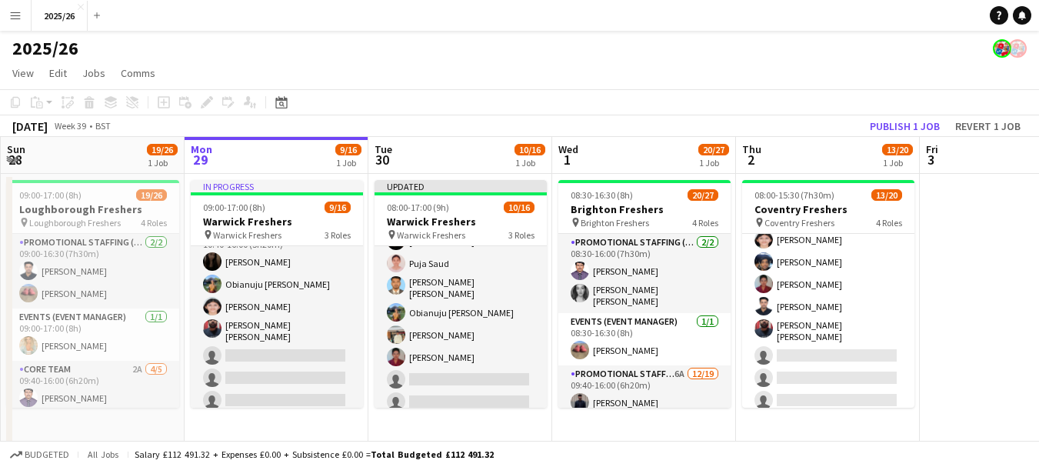
drag, startPoint x: 148, startPoint y: 318, endPoint x: 360, endPoint y: 309, distance: 211.7
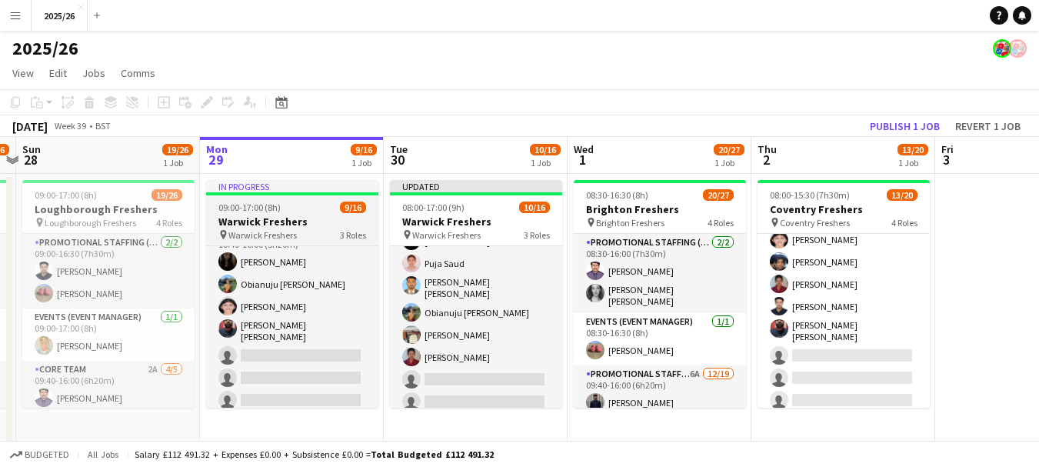
scroll to position [220, 0]
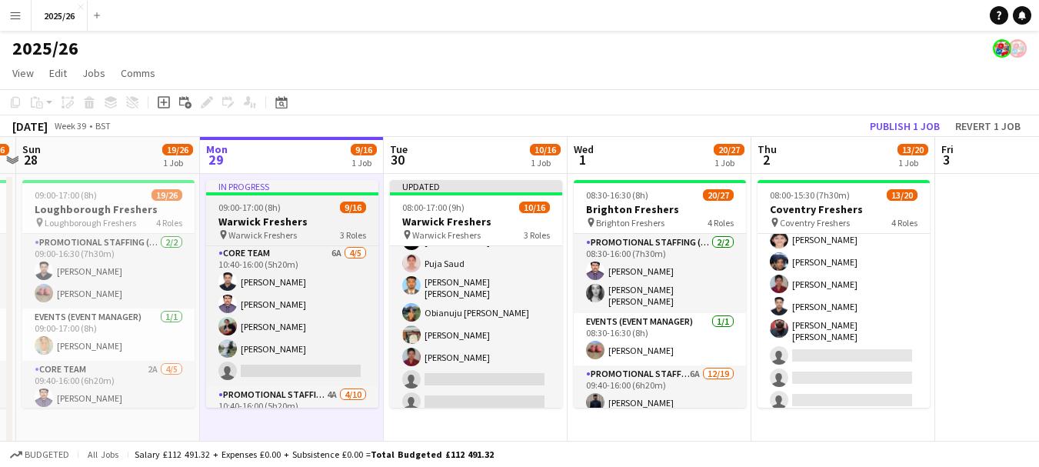
scroll to position [57, 0]
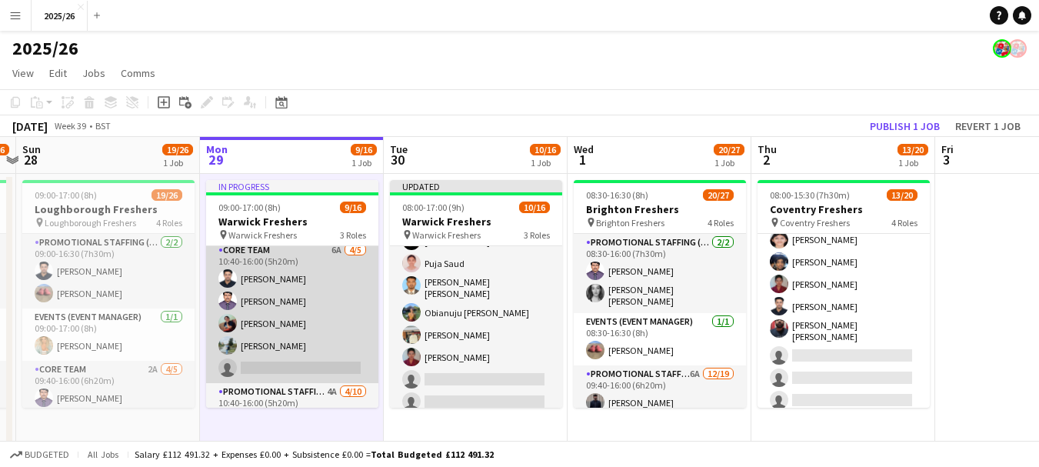
click at [334, 291] on app-card-role "Core Team 6A 4/5 10:40-16:00 (5h20m) Mohammed Idrees Khan Rahul Rompally Akshit…" at bounding box center [292, 312] width 172 height 142
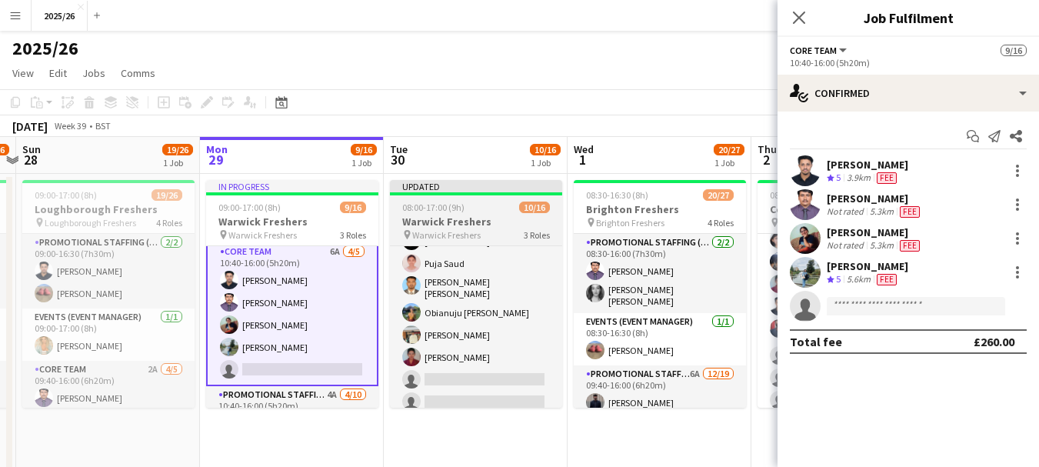
scroll to position [58, 0]
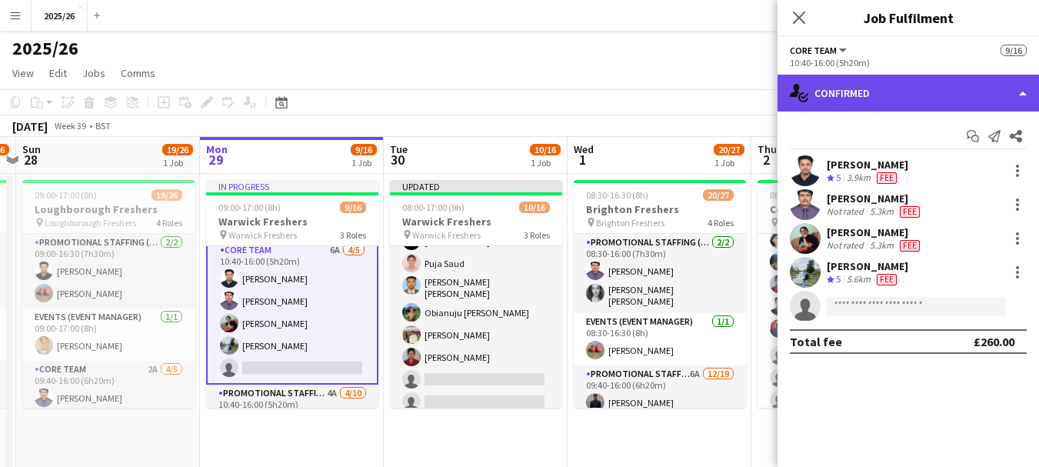
click at [853, 102] on div "single-neutral-actions-check-2 Confirmed" at bounding box center [907, 93] width 261 height 37
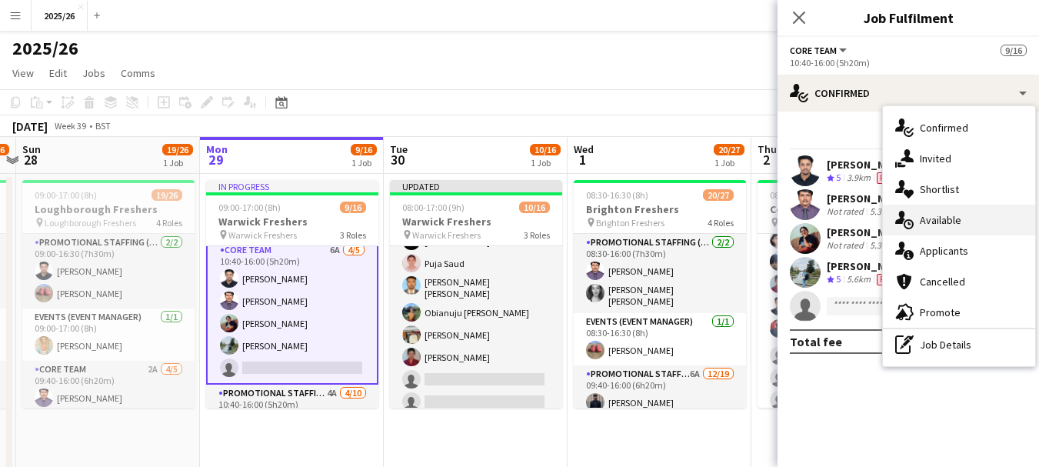
click at [957, 230] on div "single-neutral-actions-upload Available" at bounding box center [959, 220] width 152 height 31
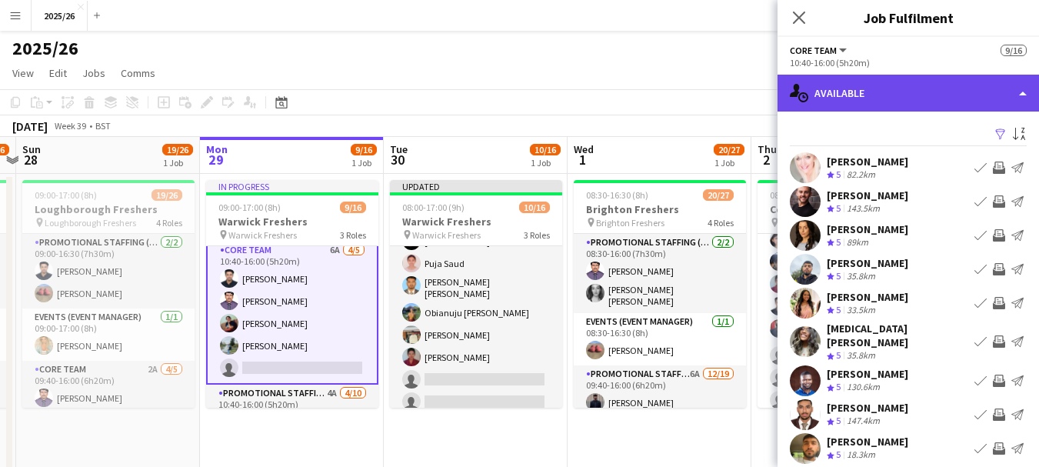
click at [876, 103] on div "single-neutral-actions-upload Available" at bounding box center [907, 93] width 261 height 37
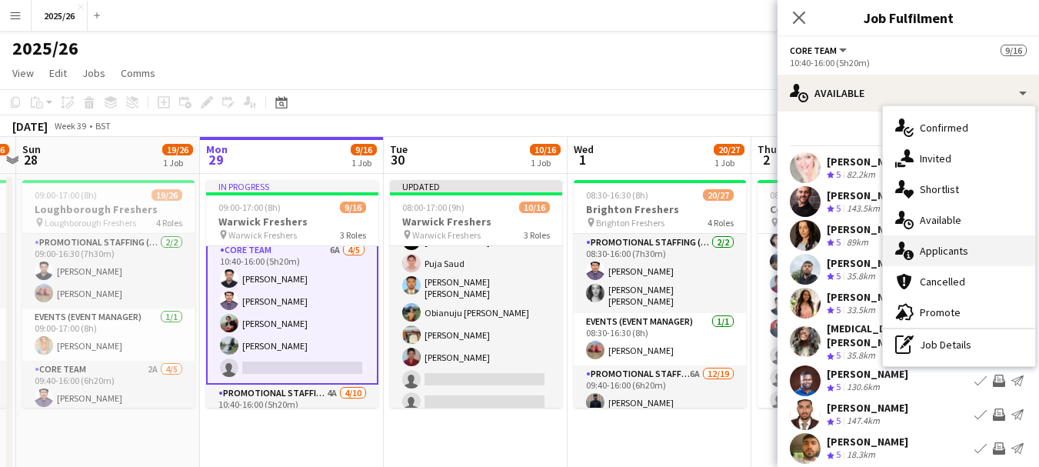
click at [916, 244] on div "single-neutral-actions-information Applicants" at bounding box center [959, 250] width 152 height 31
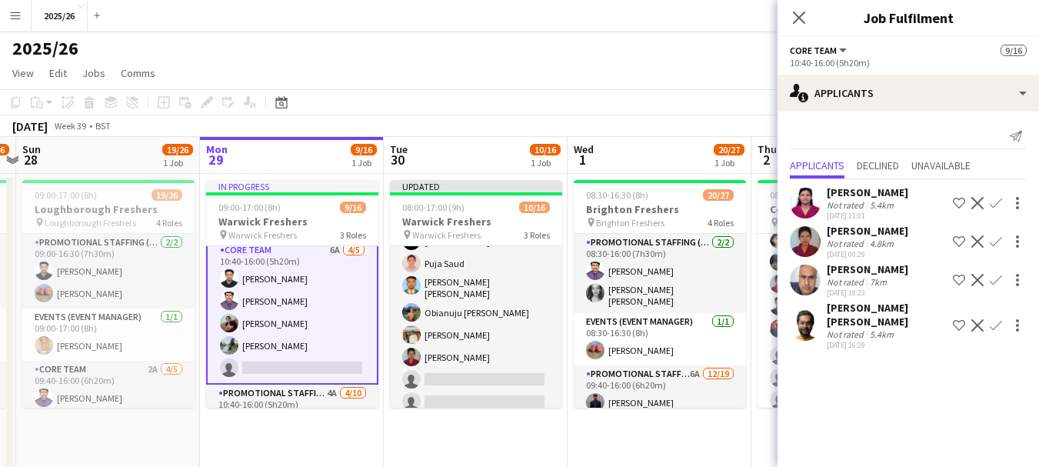
click at [857, 320] on div "[PERSON_NAME] [PERSON_NAME]" at bounding box center [887, 315] width 120 height 28
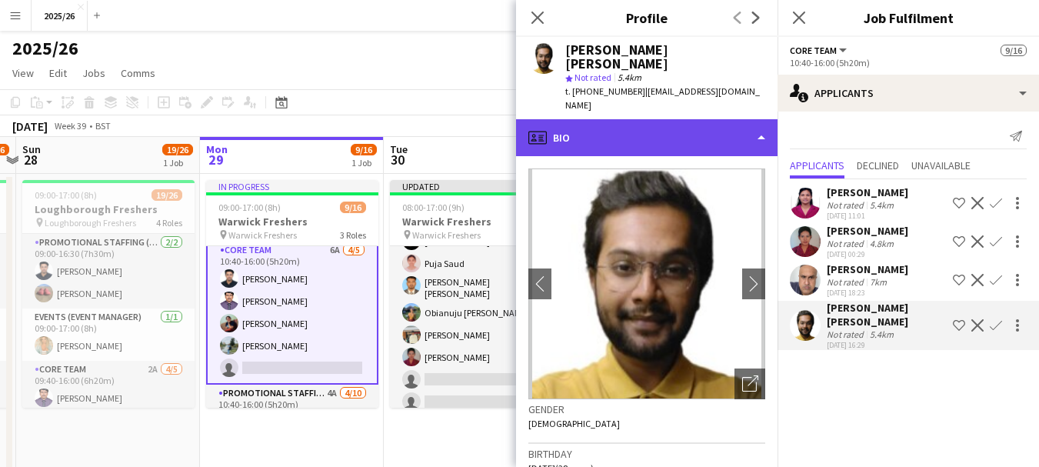
click at [710, 120] on div "profile Bio" at bounding box center [646, 137] width 261 height 37
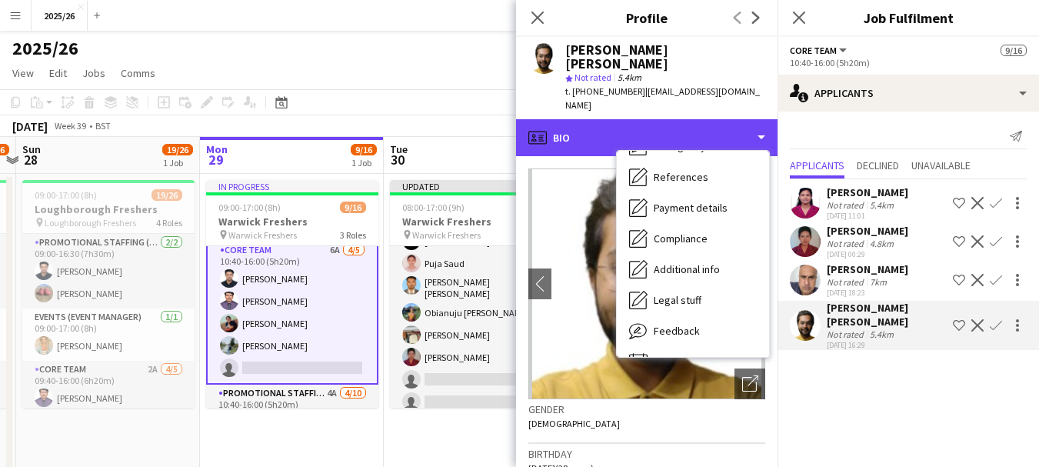
scroll to position [175, 0]
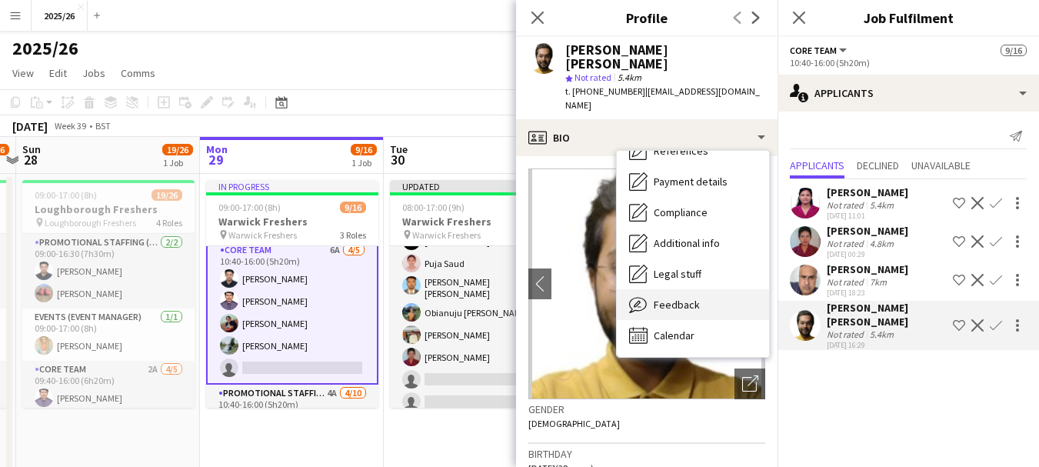
click at [760, 289] on div "Feedback Feedback" at bounding box center [693, 304] width 152 height 31
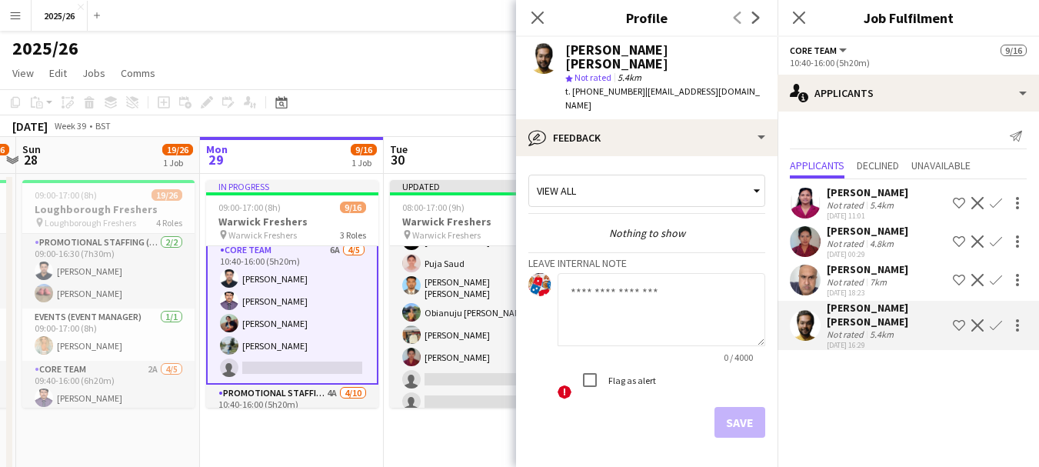
click at [682, 156] on app-crew-profile-feedback-tab "View all Nothing to show Leave internal note 0 / 4000 ! Flag as alert Save Prev…" at bounding box center [646, 311] width 261 height 311
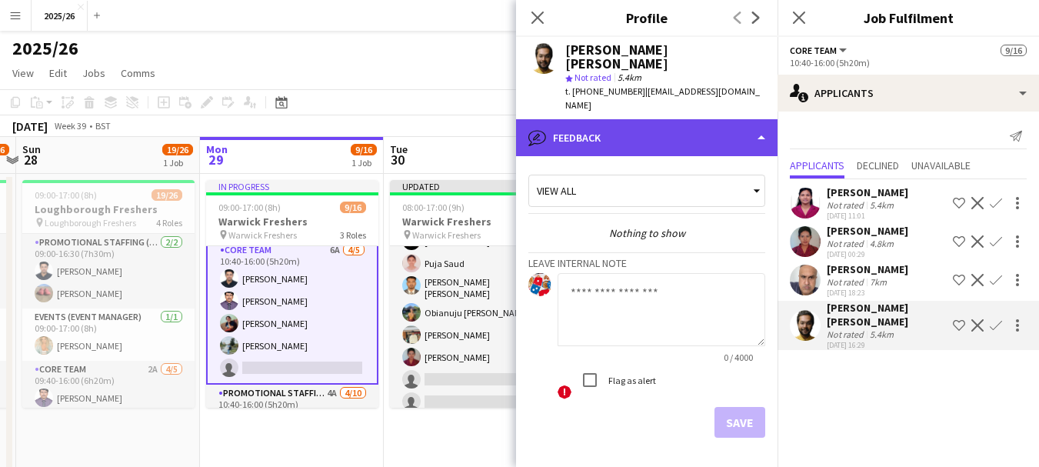
click at [690, 119] on div "bubble-pencil Feedback" at bounding box center [646, 137] width 261 height 37
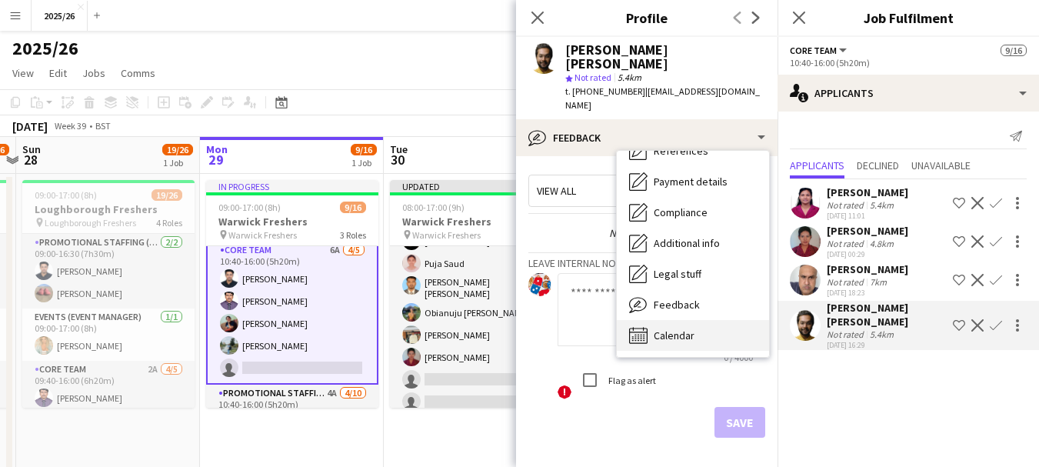
click at [738, 320] on div "Calendar Calendar" at bounding box center [693, 335] width 152 height 31
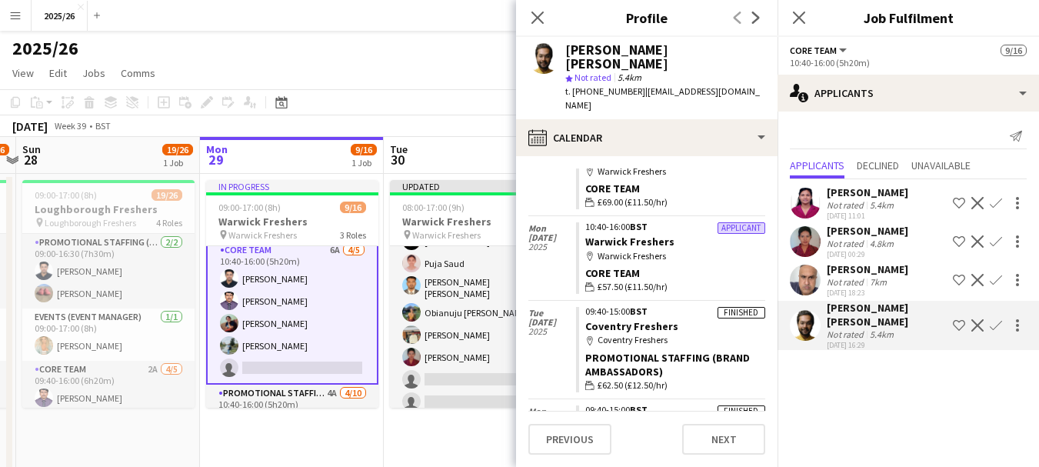
scroll to position [137, 0]
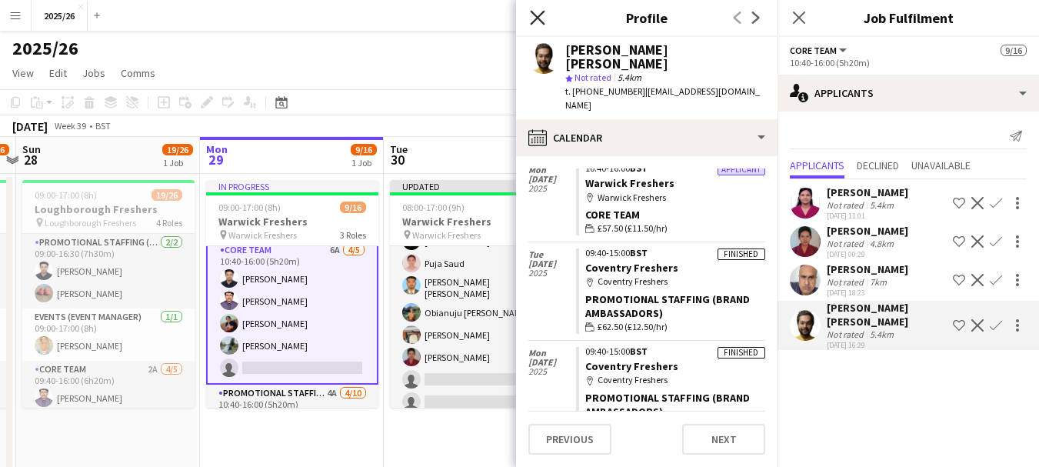
click at [531, 17] on icon "Close pop-in" at bounding box center [537, 17] width 15 height 15
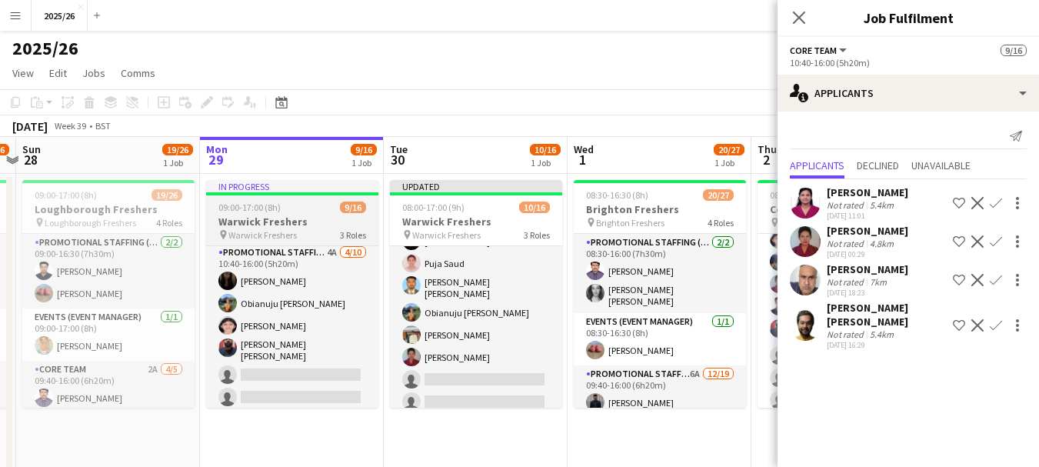
scroll to position [258, 0]
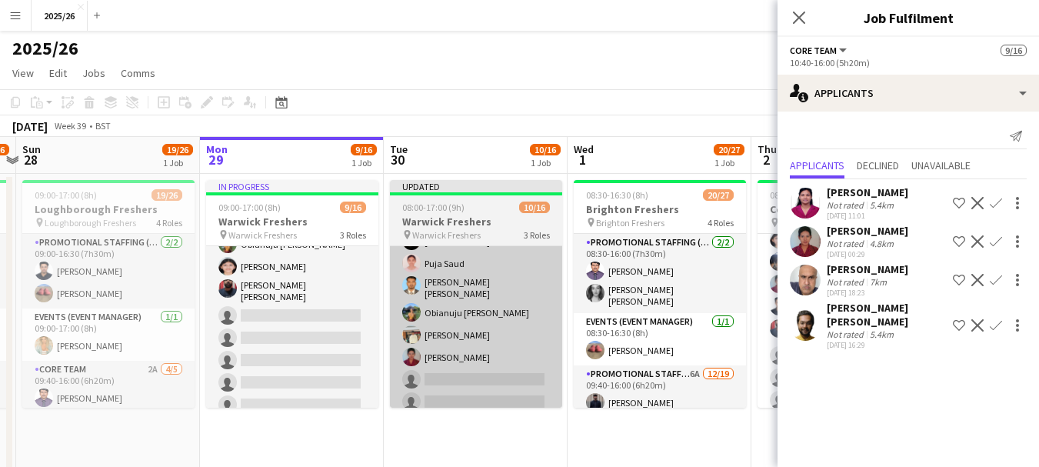
click at [332, 345] on app-card-role "Promotional Staffing (Brand Ambassadors) 4A 4/10 10:40-16:00 (5h20m) Vaishanvi …" at bounding box center [292, 314] width 172 height 258
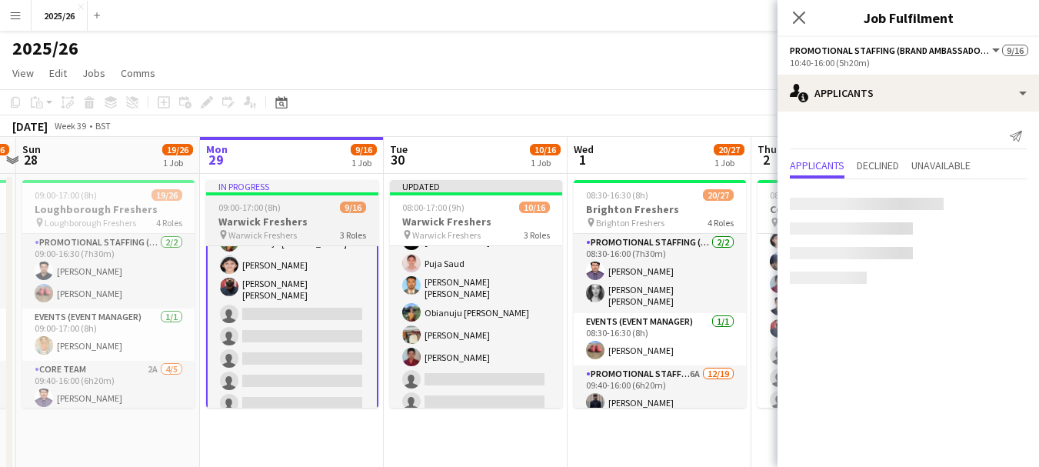
scroll to position [287, 0]
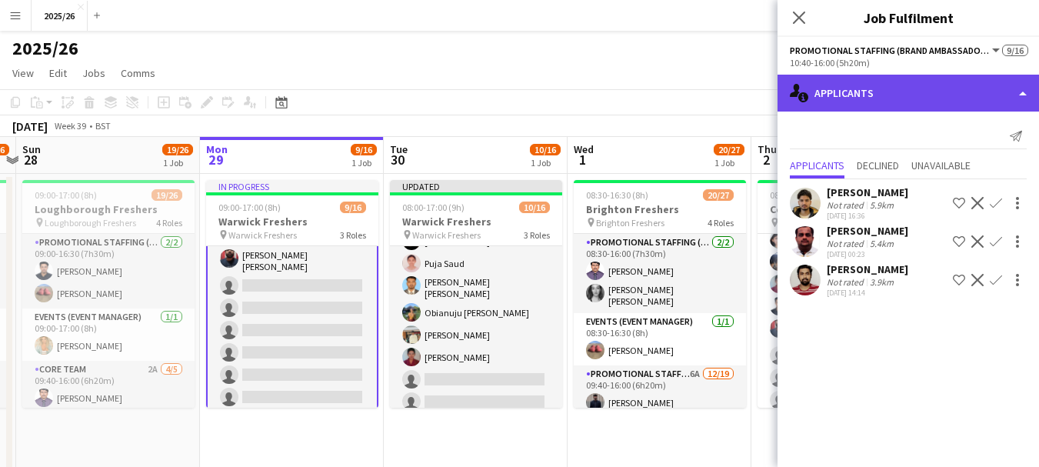
click at [926, 101] on div "single-neutral-actions-information Applicants" at bounding box center [907, 93] width 261 height 37
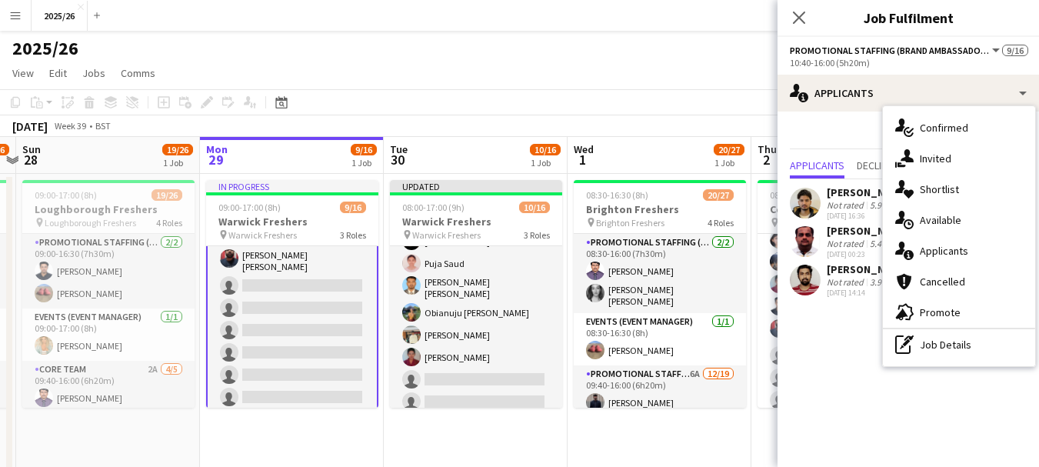
click at [807, 0] on div "Close pop-in" at bounding box center [798, 17] width 43 height 35
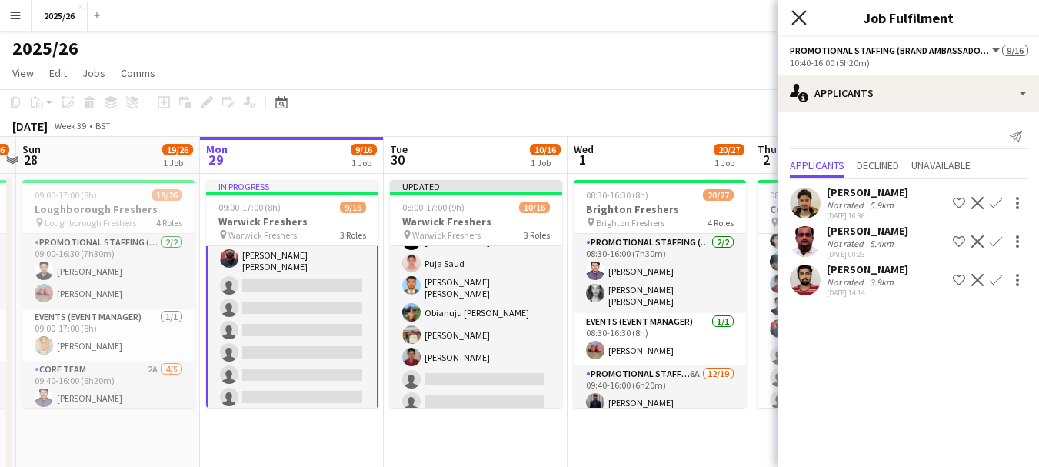
click at [803, 17] on icon "Close pop-in" at bounding box center [798, 17] width 15 height 15
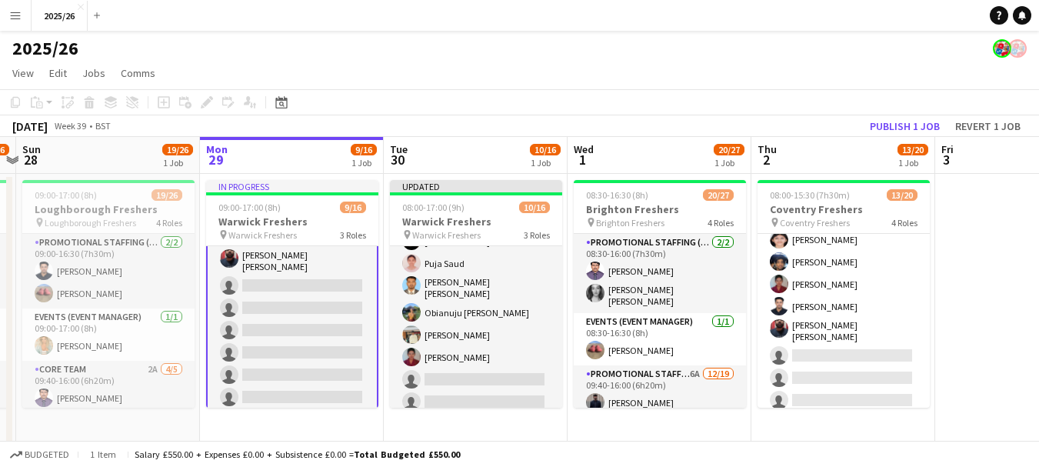
click at [266, 318] on app-card-role "Promotional Staffing (Brand Ambassadors) 4A 4/10 10:40-16:00 (5h20m) Vaishanvi …" at bounding box center [292, 283] width 172 height 261
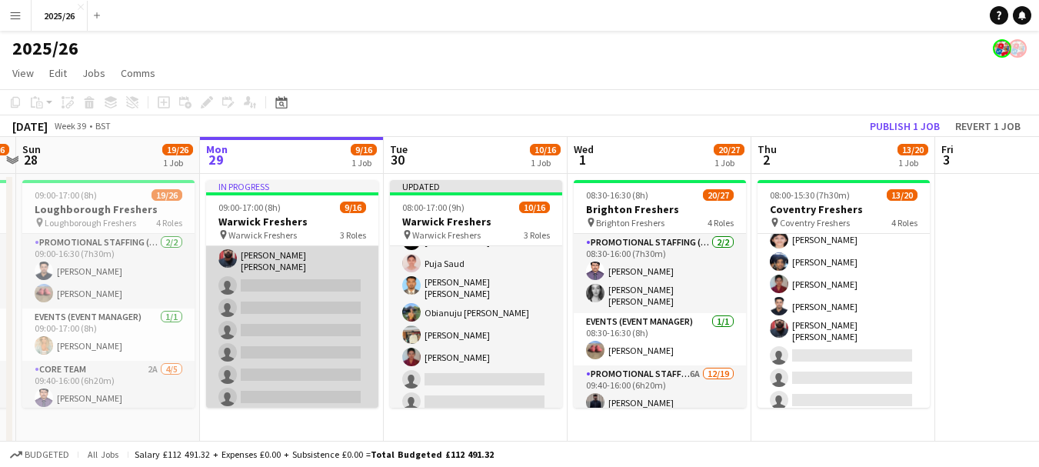
click at [266, 318] on app-card-role "Promotional Staffing (Brand Ambassadors) 4A 4/10 10:40-16:00 (5h20m) Vaishanvi …" at bounding box center [292, 284] width 172 height 258
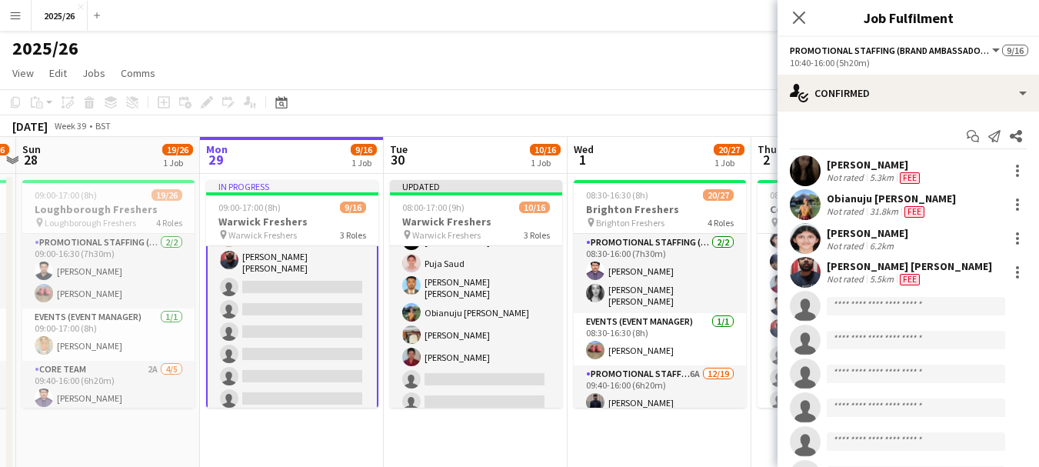
scroll to position [287, 0]
click at [864, 298] on input at bounding box center [916, 306] width 178 height 18
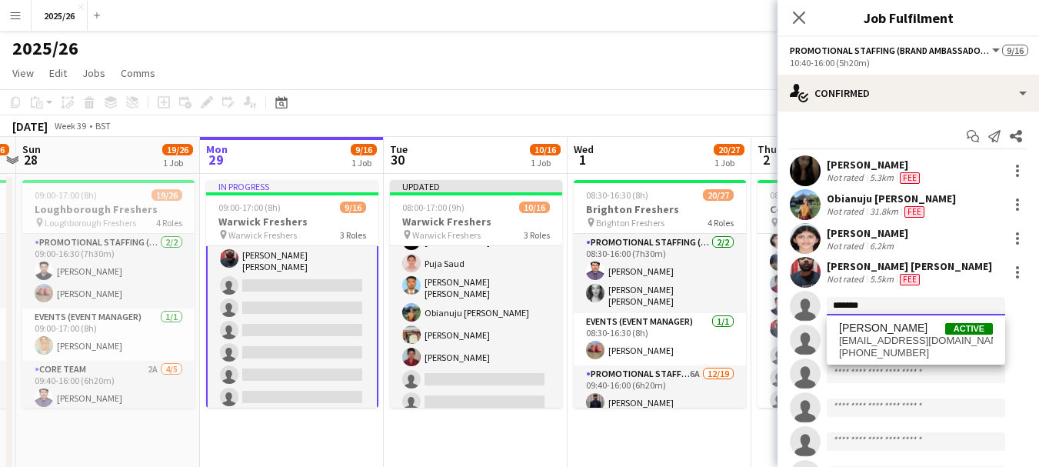
type input "*******"
click at [905, 351] on span "+447887119957" at bounding box center [916, 353] width 154 height 12
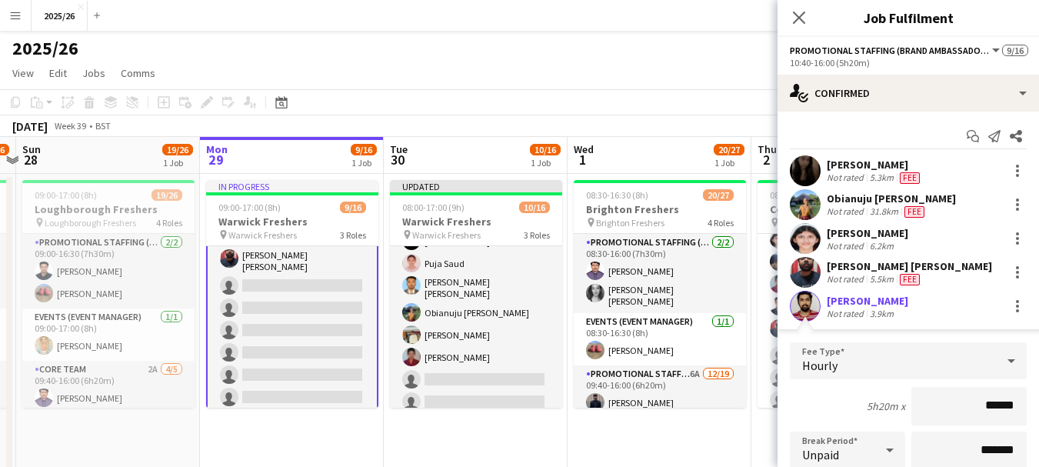
click at [828, 305] on div "[PERSON_NAME]" at bounding box center [868, 301] width 82 height 14
click at [794, 297] on app-user-avatar at bounding box center [805, 306] width 31 height 31
click at [984, 395] on input "******" at bounding box center [968, 406] width 115 height 38
type input "******"
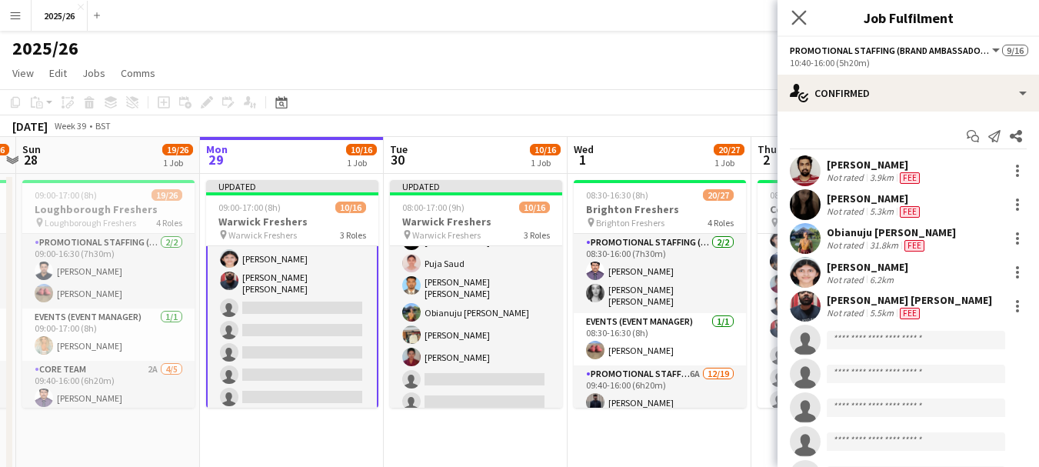
click at [804, 26] on app-icon "Close pop-in" at bounding box center [799, 18] width 22 height 22
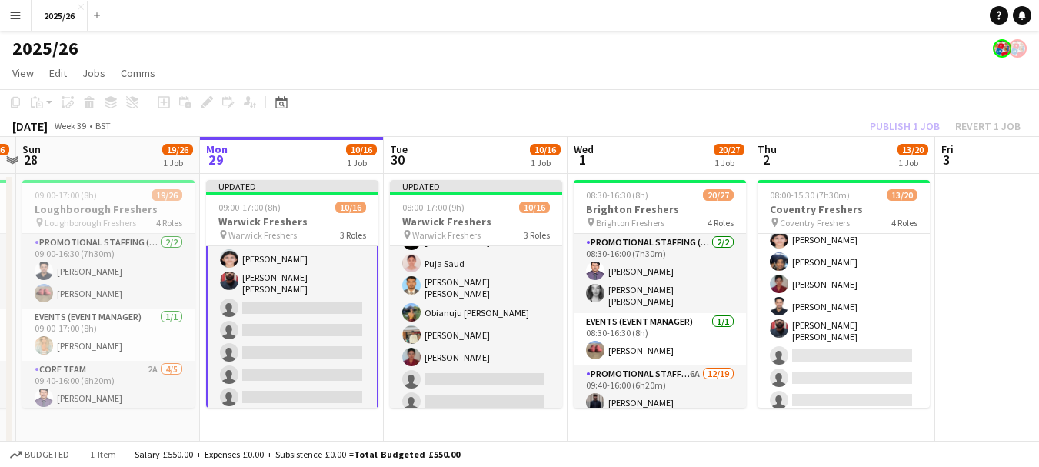
click at [922, 125] on div "Publish 1 job Revert 1 job" at bounding box center [945, 126] width 188 height 20
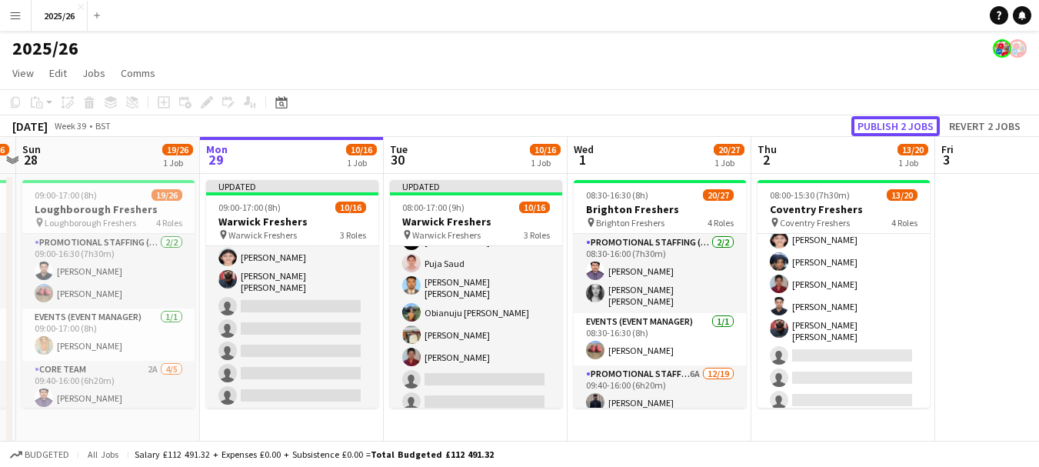
scroll to position [285, 0]
click at [922, 125] on button "Publish 2 jobs" at bounding box center [895, 126] width 88 height 20
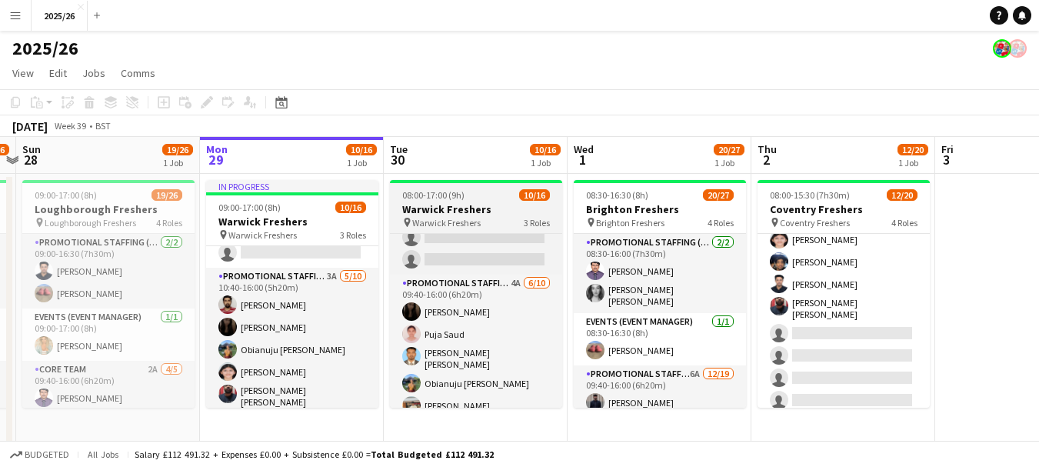
scroll to position [158, 0]
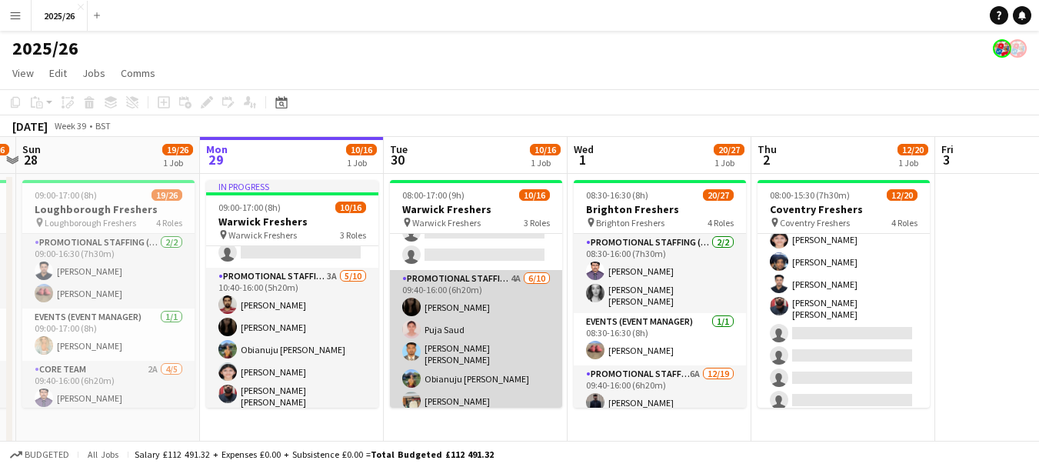
click at [459, 321] on app-card-role "Promotional Staffing (Brand Ambassadors) 4A 6/10 09:40-16:00 (6h20m) Vaishanvi …" at bounding box center [476, 399] width 172 height 258
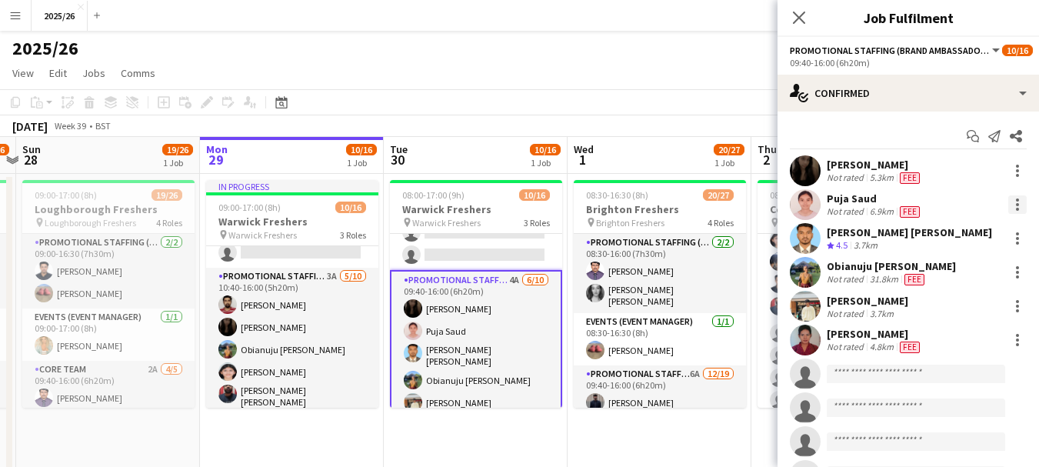
click at [1008, 207] on div at bounding box center [1017, 204] width 18 height 18
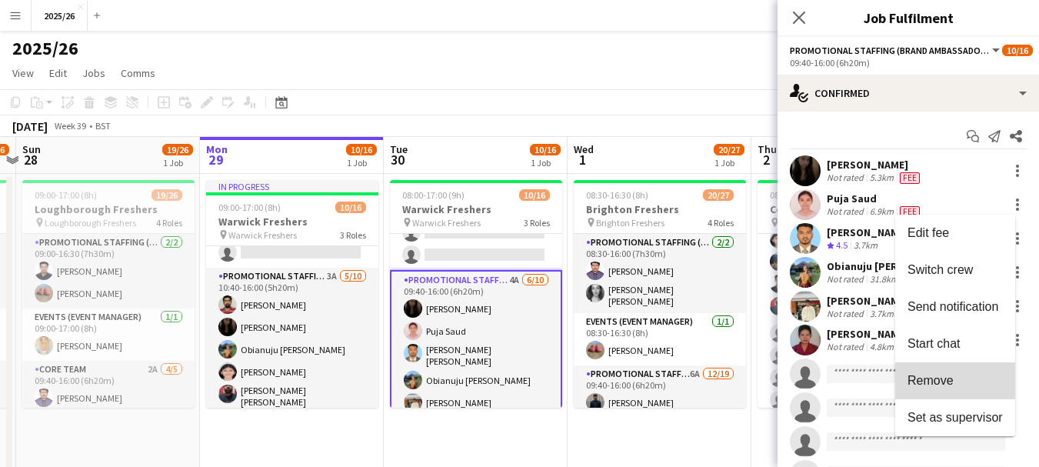
click at [946, 368] on button "Remove" at bounding box center [955, 380] width 120 height 37
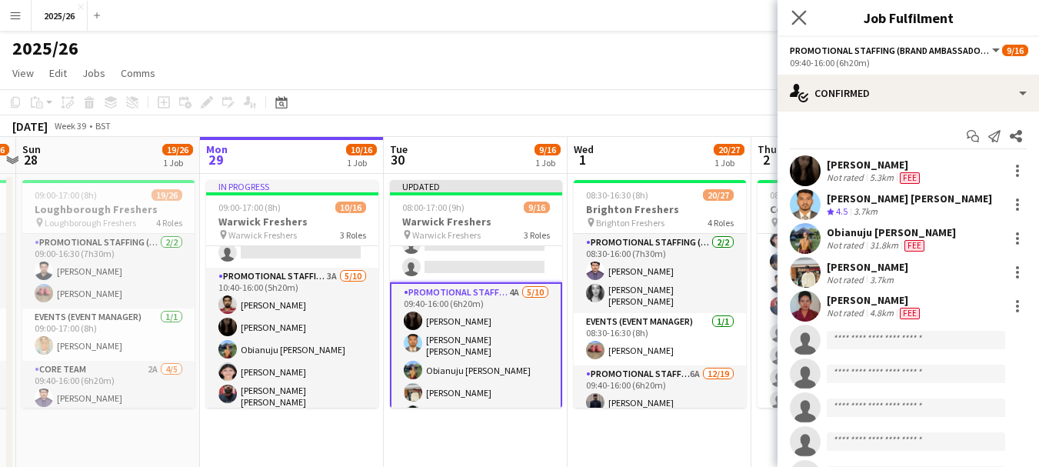
click at [806, 16] on app-icon "Close pop-in" at bounding box center [799, 18] width 22 height 22
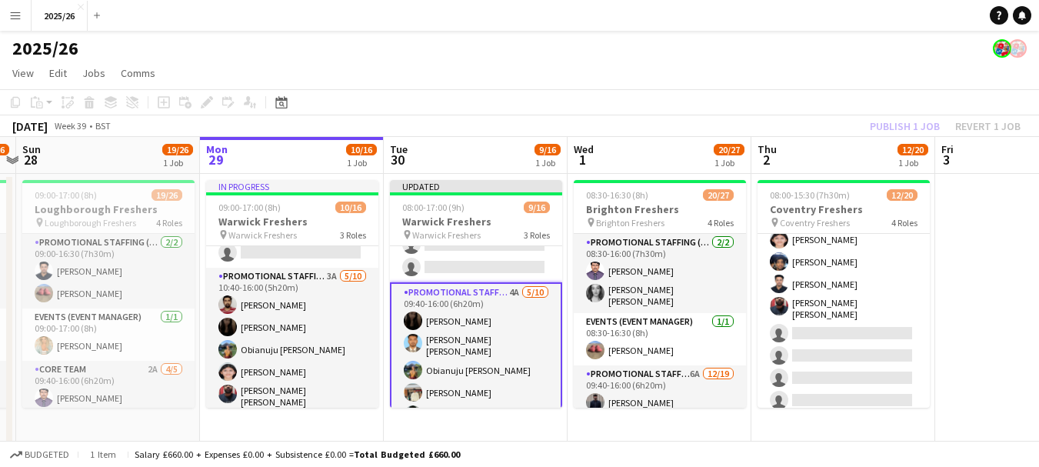
click at [917, 102] on app-toolbar "Copy Paste Paste Ctrl+V Paste with crew Ctrl+Shift+V Paste linked Job Delete Gr…" at bounding box center [519, 102] width 1039 height 26
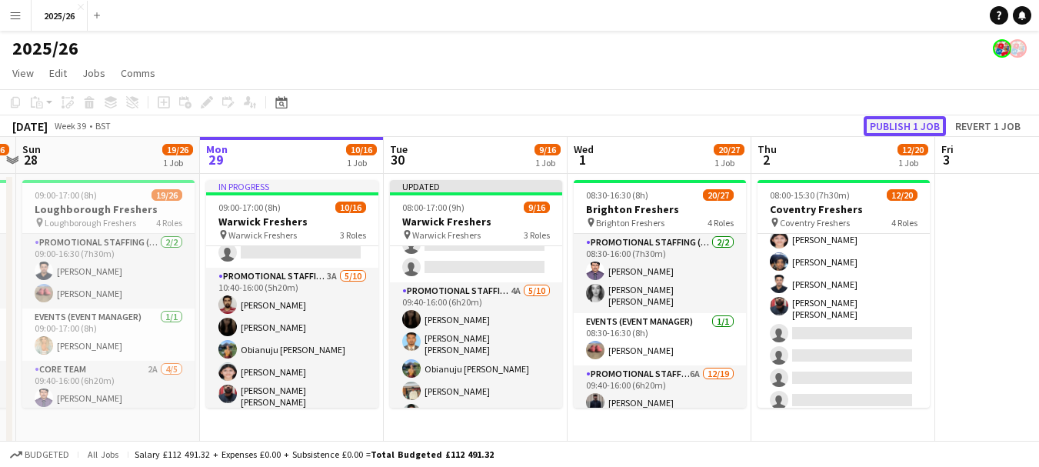
click at [915, 118] on button "Publish 1 job" at bounding box center [905, 126] width 82 height 20
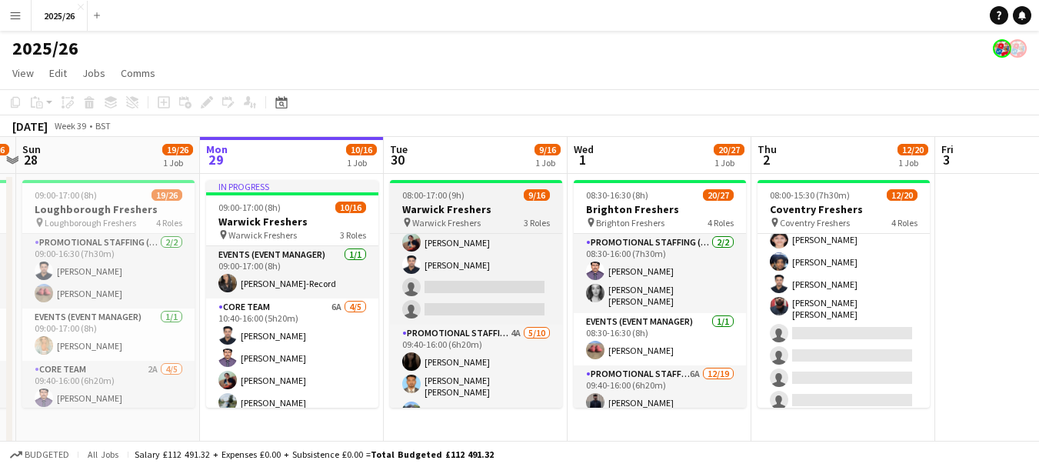
scroll to position [120, 0]
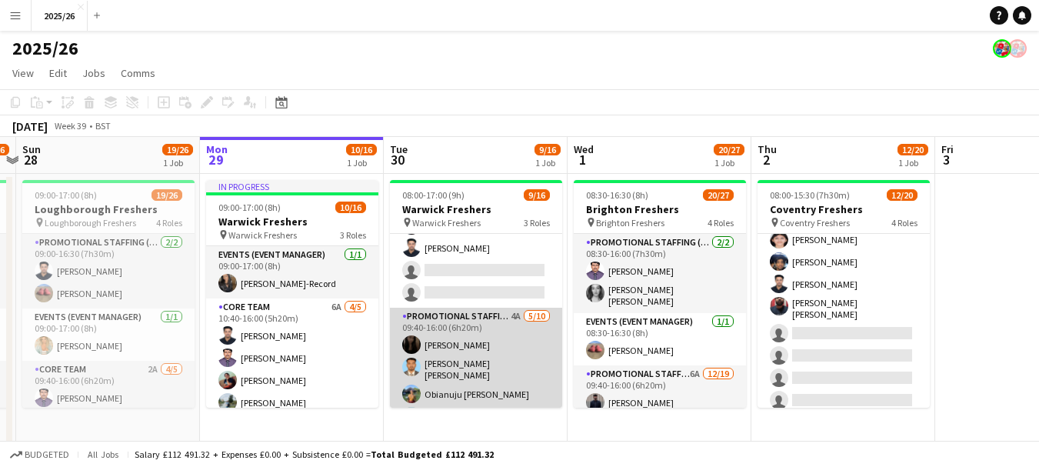
click at [462, 321] on app-card-role "Promotional Staffing (Brand Ambassadors) 4A 5/10 09:40-16:00 (6h20m) Vaishanvi …" at bounding box center [476, 437] width 172 height 258
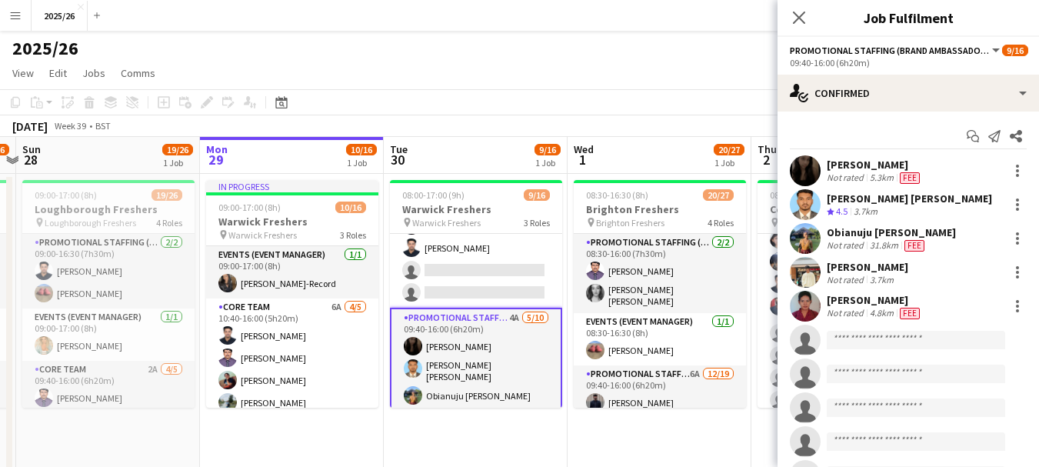
click at [852, 218] on div "3.7km" at bounding box center [866, 211] width 30 height 13
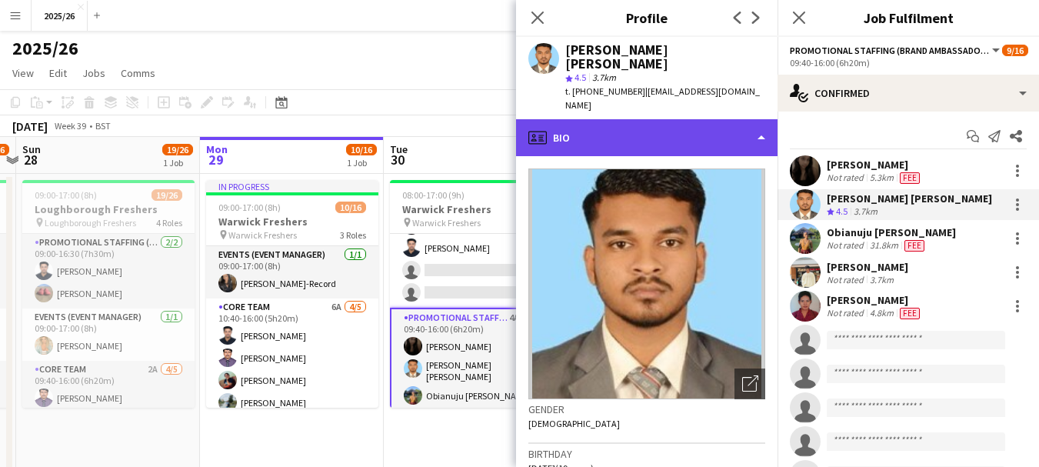
click at [739, 119] on div "profile Bio" at bounding box center [646, 137] width 261 height 37
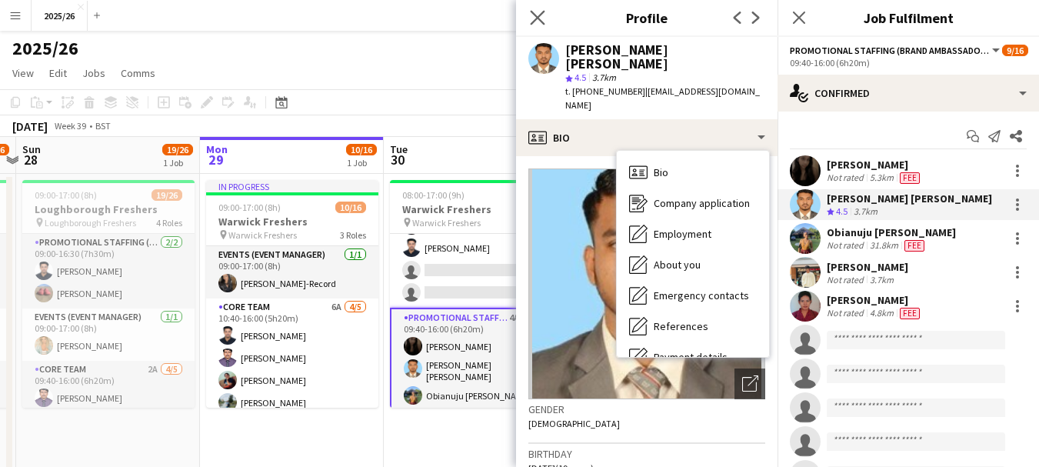
drag, startPoint x: 764, startPoint y: 265, endPoint x: 538, endPoint y: 25, distance: 329.1
click at [538, 25] on app-icon "Close pop-in" at bounding box center [538, 18] width 22 height 22
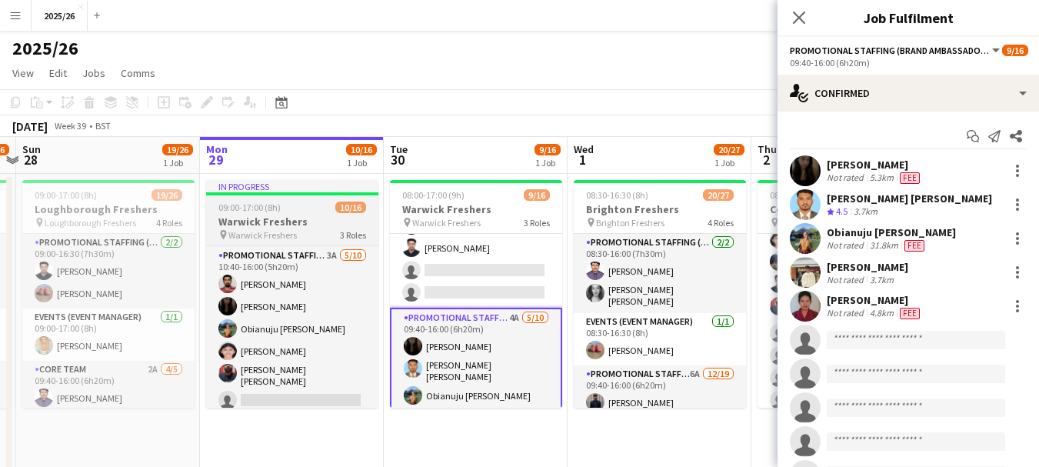
scroll to position [195, 0]
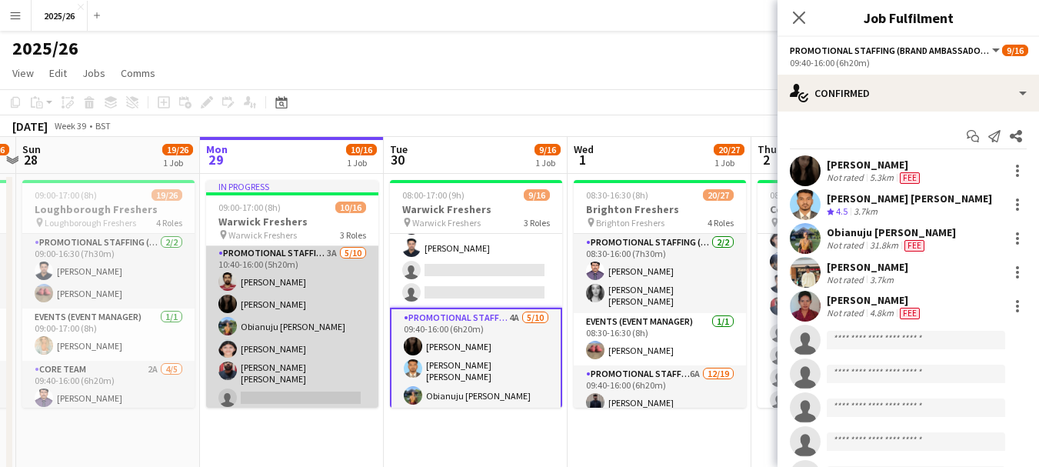
click at [304, 384] on app-card-role "Promotional Staffing (Brand Ambassadors) 3A 5/10 10:40-16:00 (5h20m) jashvanth …" at bounding box center [292, 374] width 172 height 258
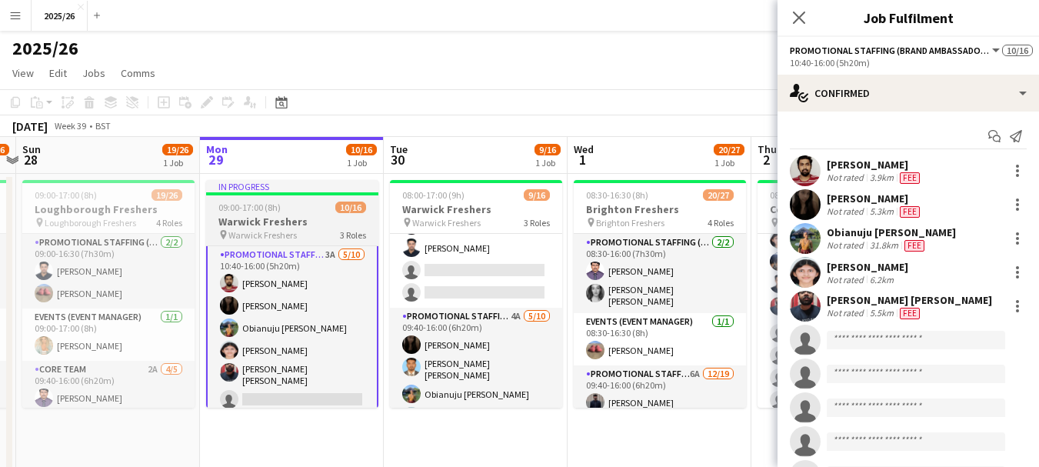
scroll to position [197, 0]
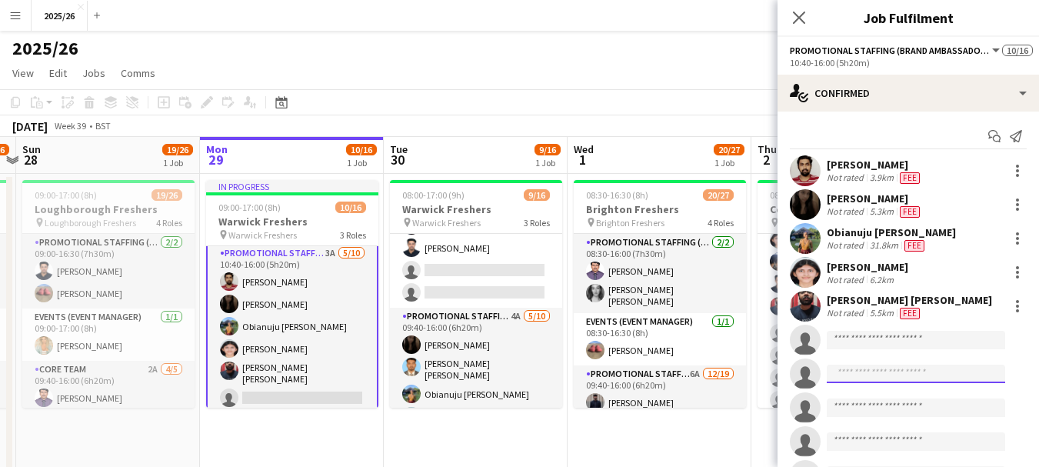
click at [973, 377] on input at bounding box center [916, 374] width 178 height 18
click at [911, 332] on input at bounding box center [916, 340] width 178 height 18
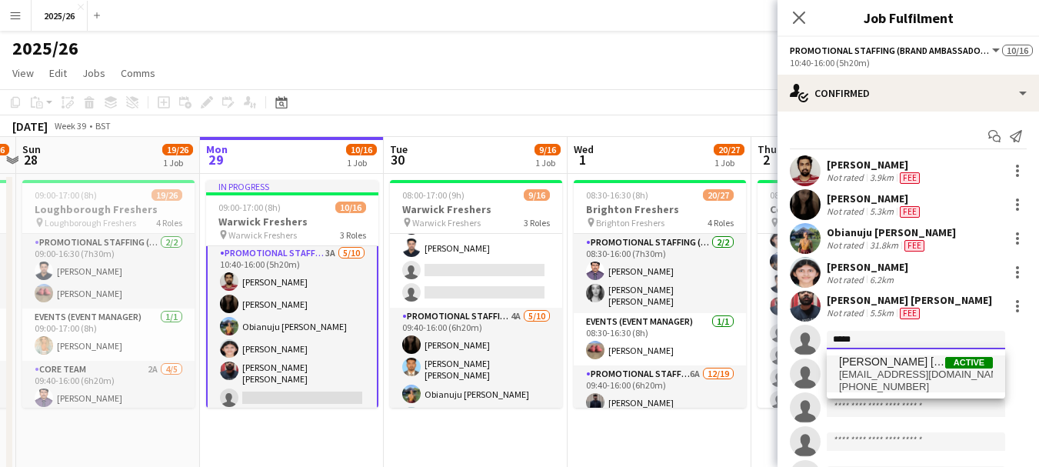
type input "*****"
click at [901, 387] on span "+447900445117" at bounding box center [916, 387] width 154 height 12
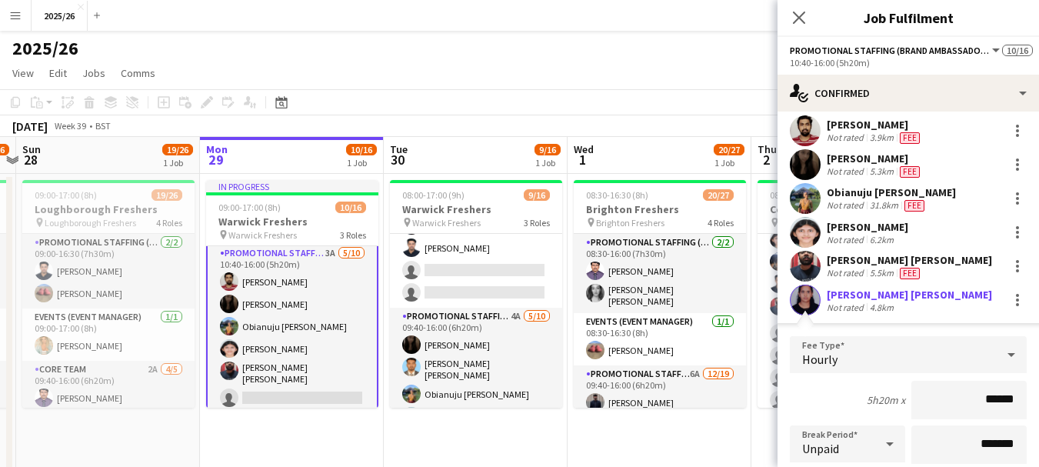
scroll to position [47, 0]
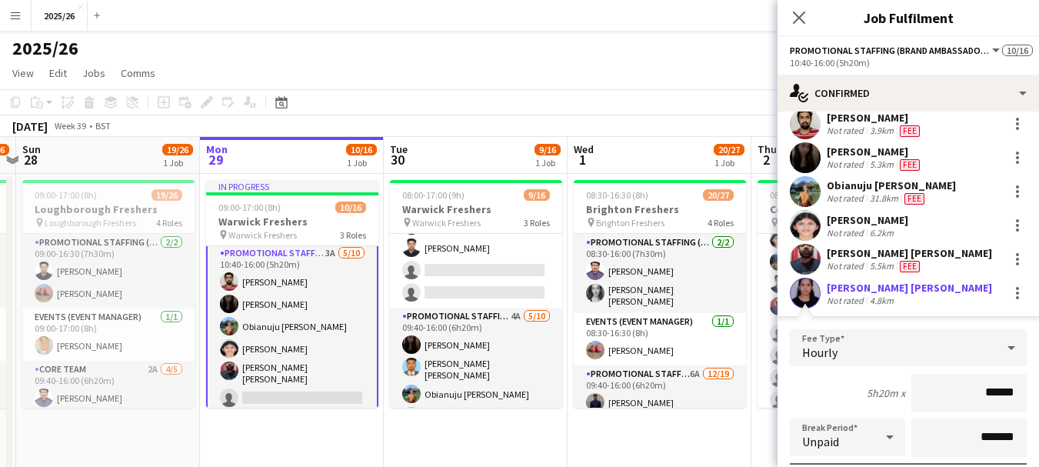
click at [986, 394] on input "******" at bounding box center [968, 393] width 115 height 38
type input "******"
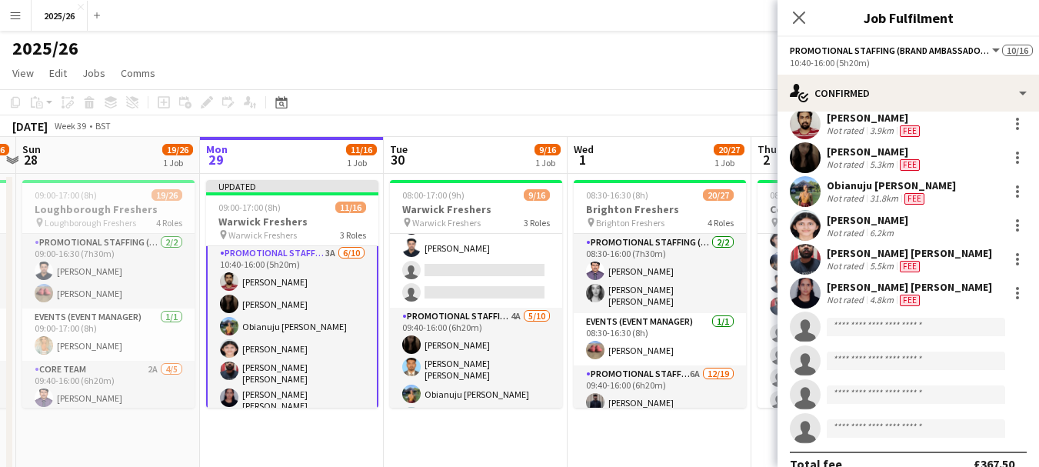
click at [820, 296] on app-user-avatar at bounding box center [805, 293] width 31 height 31
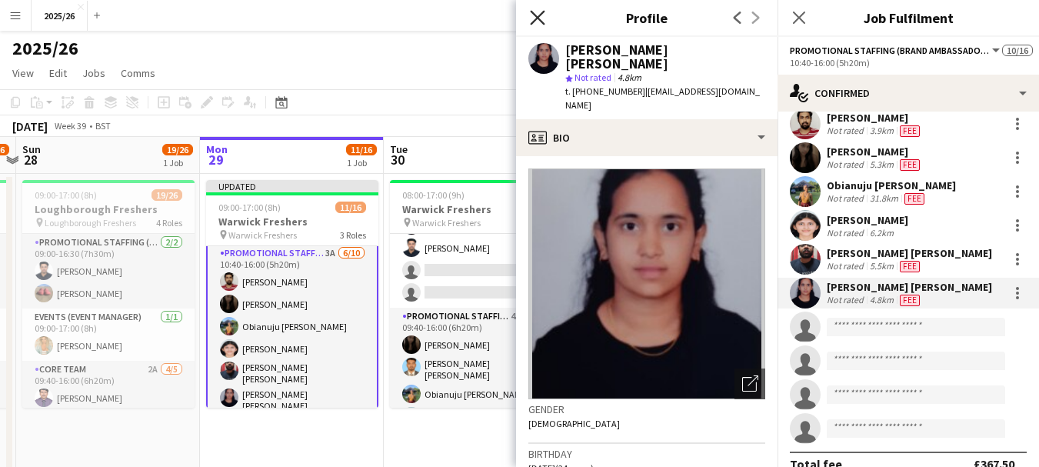
click at [540, 15] on icon at bounding box center [537, 17] width 15 height 15
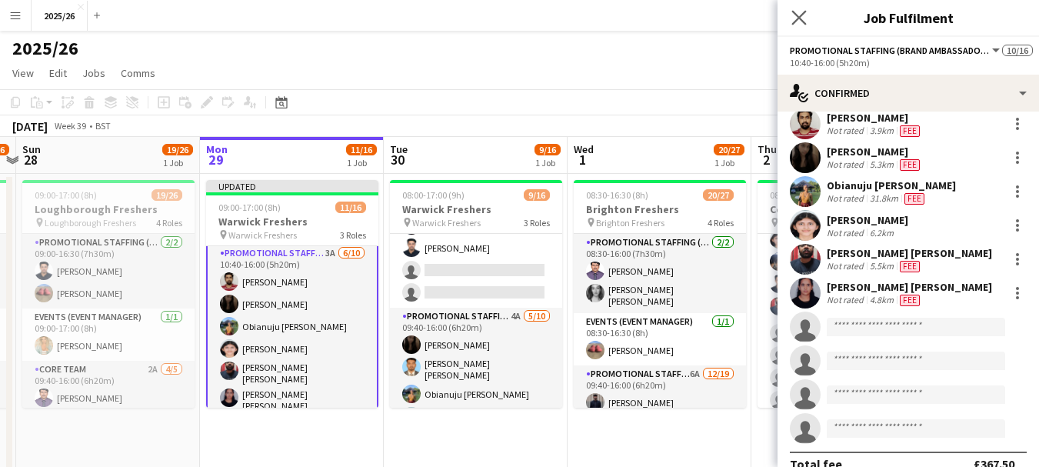
click at [807, 20] on app-icon "Close pop-in" at bounding box center [799, 18] width 22 height 22
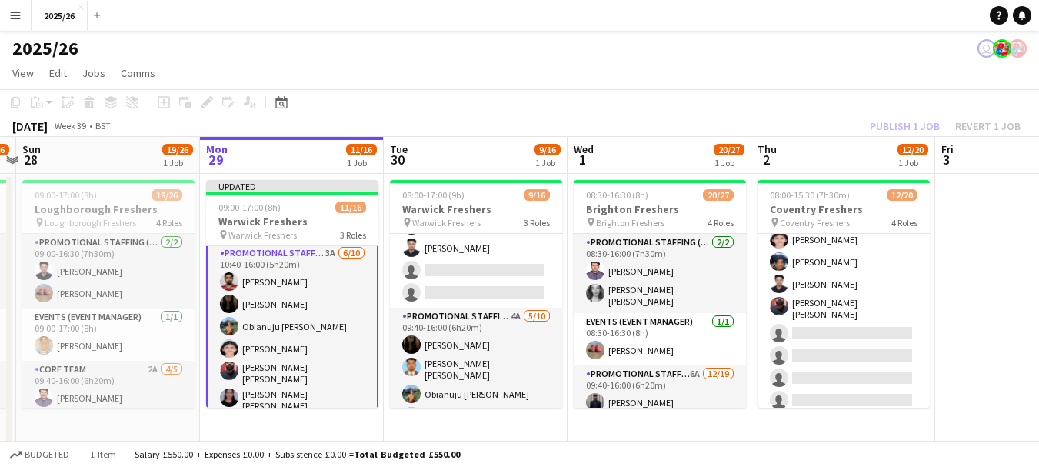
click at [917, 132] on div "Publish 1 job Revert 1 job" at bounding box center [945, 126] width 188 height 20
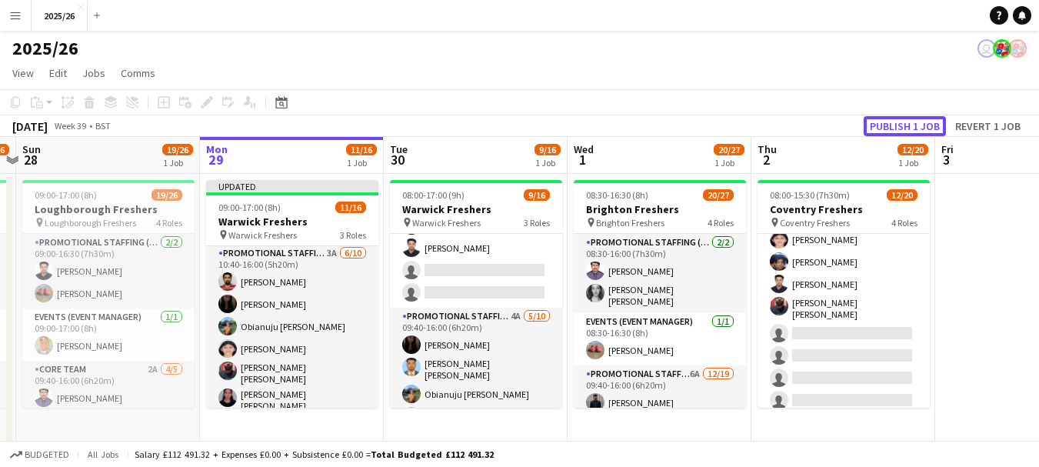
click at [917, 132] on button "Publish 1 job" at bounding box center [905, 126] width 82 height 20
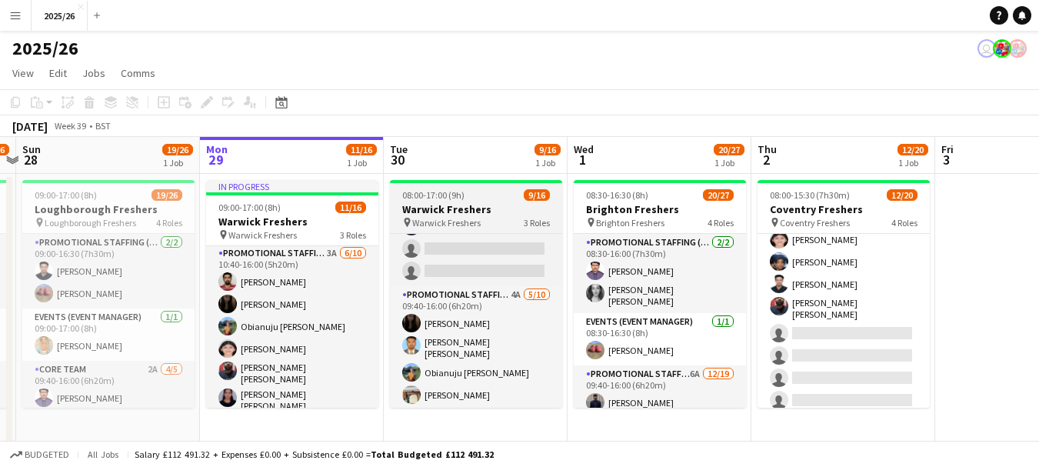
scroll to position [160, 0]
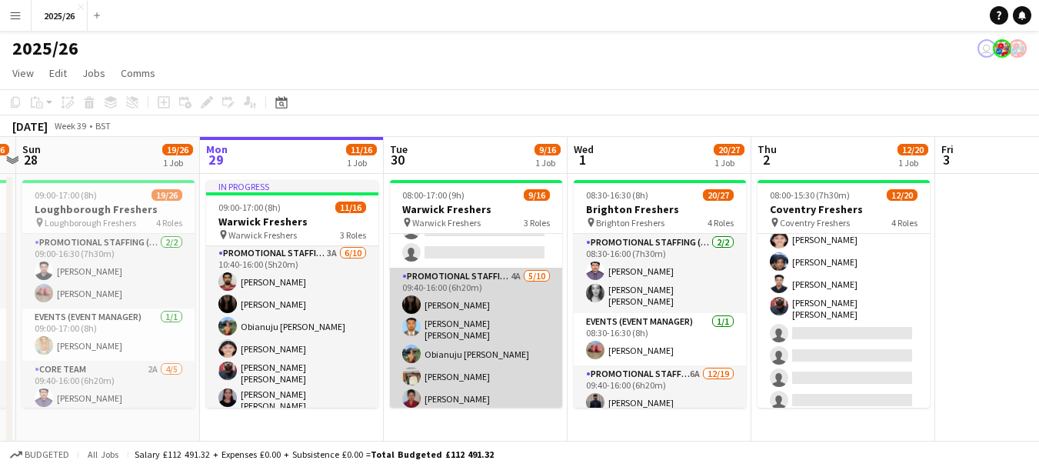
click at [508, 320] on app-card-role "Promotional Staffing (Brand Ambassadors) 4A 5/10 09:40-16:00 (6h20m) Vaishanvi …" at bounding box center [476, 397] width 172 height 258
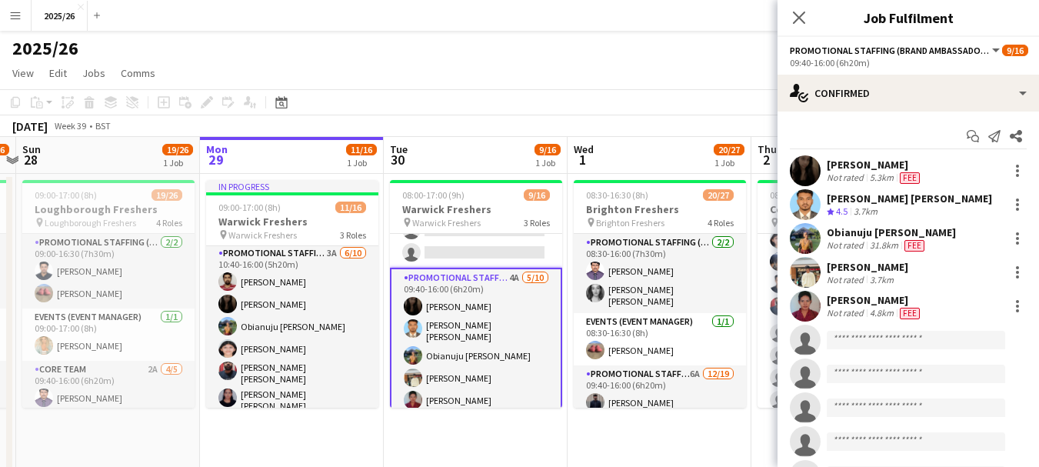
click at [877, 212] on div "3.7km" at bounding box center [866, 211] width 30 height 13
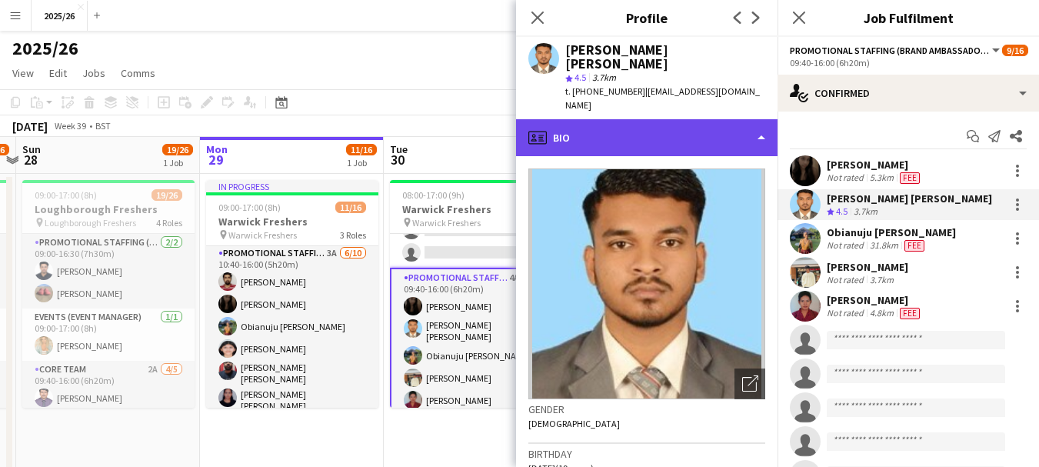
click at [681, 119] on div "profile Bio" at bounding box center [646, 137] width 261 height 37
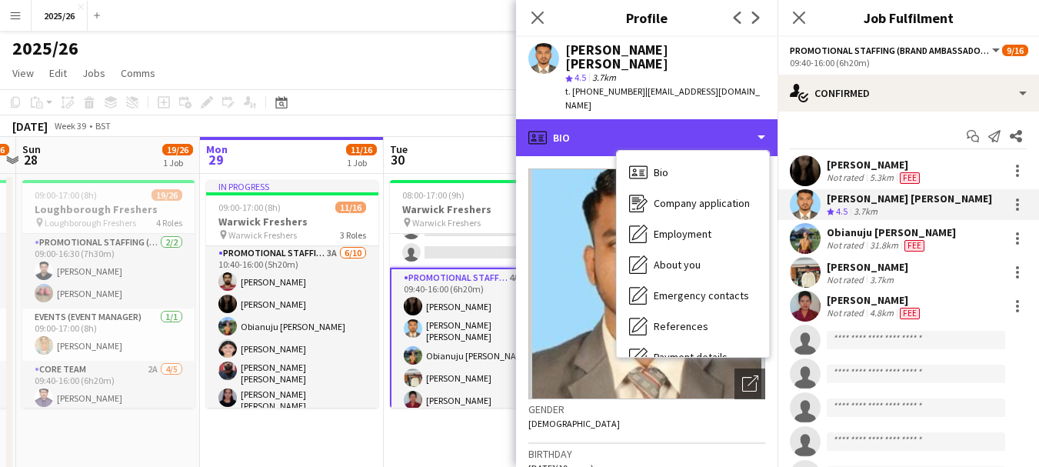
scroll to position [175, 0]
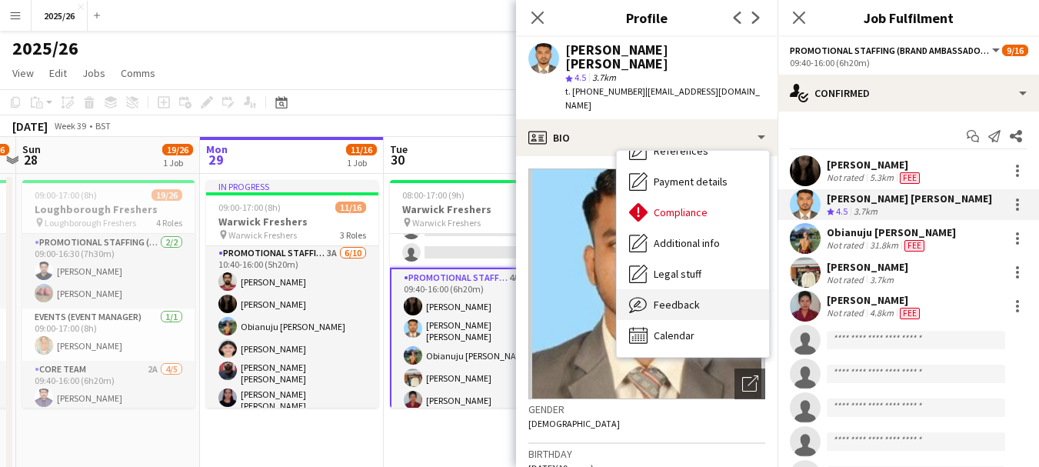
click at [691, 289] on div "Feedback Feedback" at bounding box center [693, 304] width 152 height 31
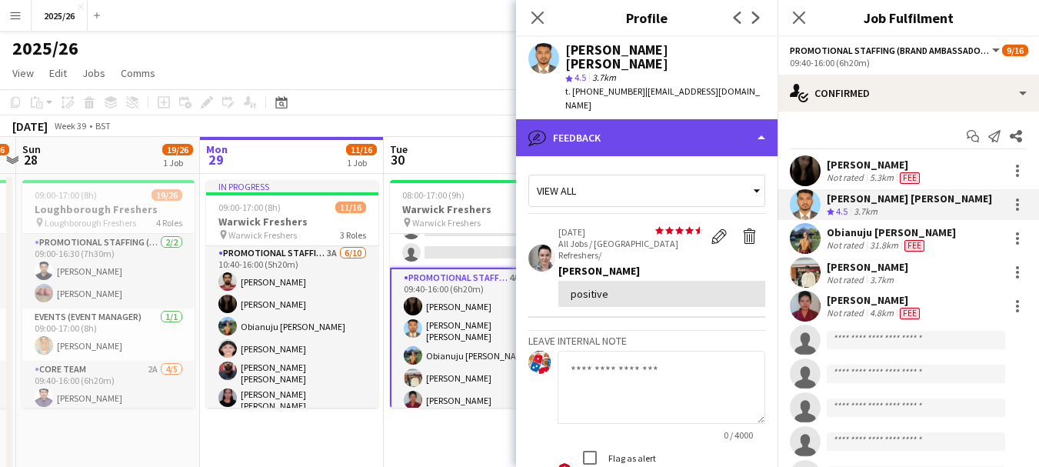
click at [694, 119] on div "bubble-pencil Feedback" at bounding box center [646, 137] width 261 height 37
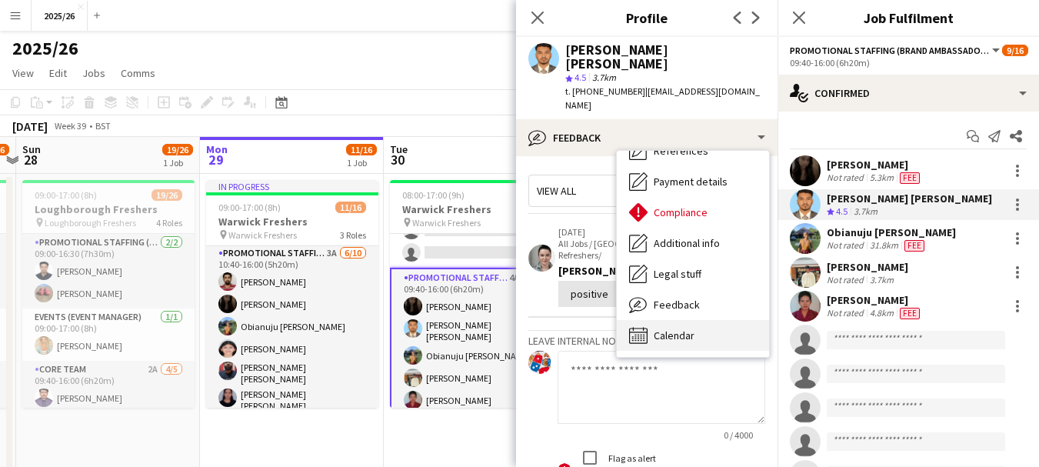
click at [745, 320] on div "Calendar Calendar" at bounding box center [693, 335] width 152 height 31
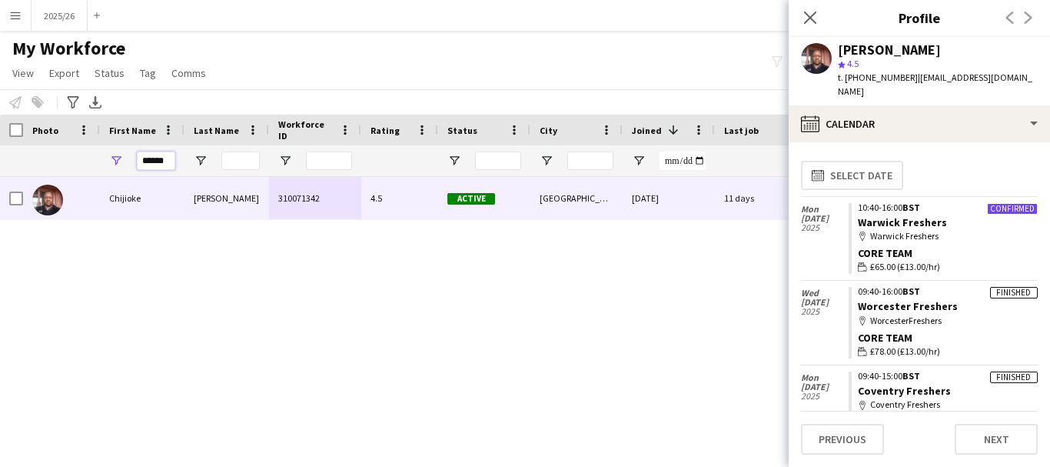
click at [148, 155] on input "******" at bounding box center [156, 160] width 38 height 18
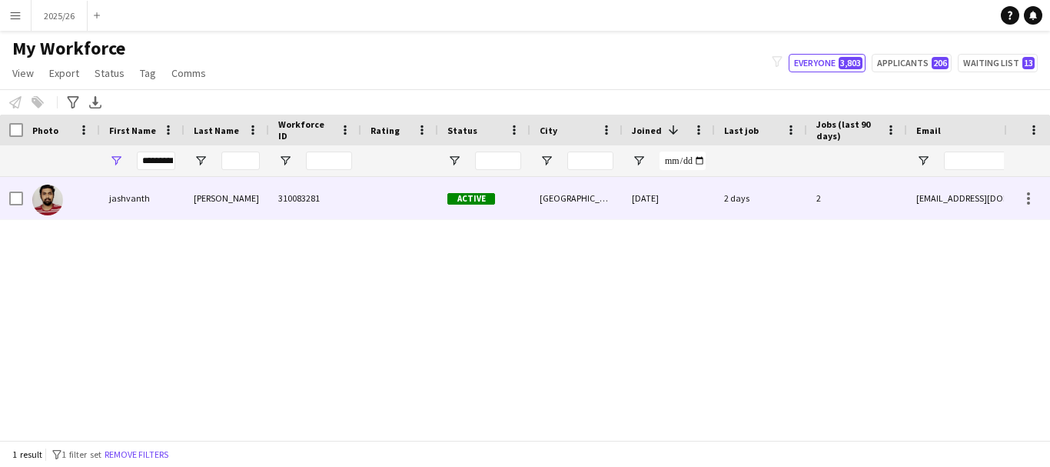
click at [225, 218] on div "Vinayaga murthy" at bounding box center [227, 198] width 85 height 42
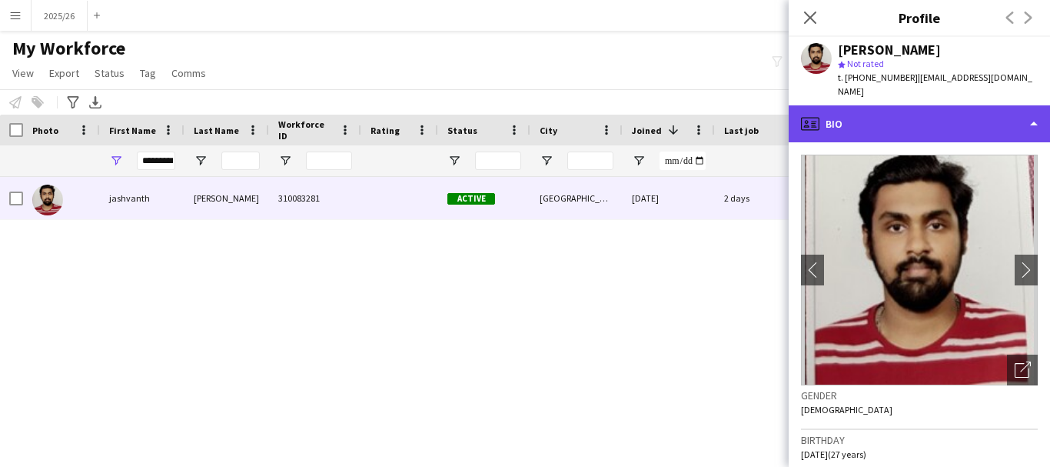
click at [924, 128] on div "profile Bio" at bounding box center [919, 123] width 261 height 37
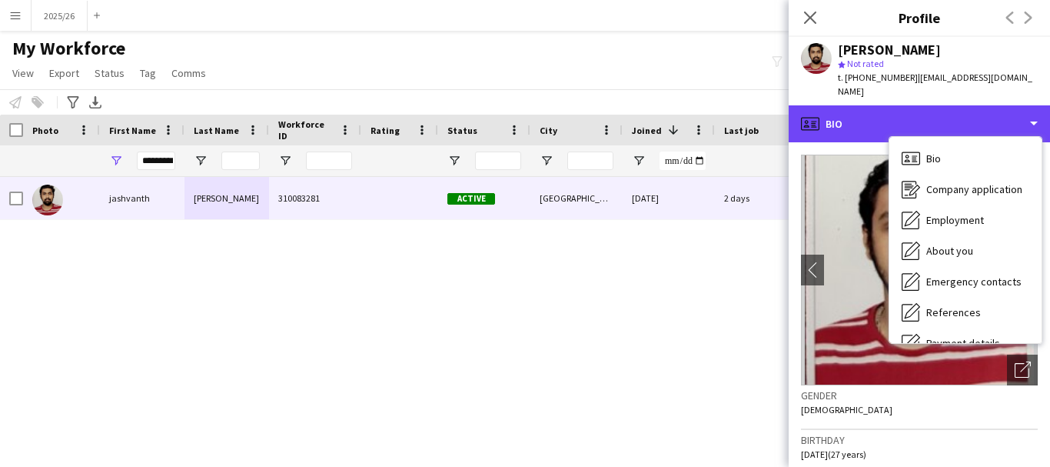
scroll to position [175, 0]
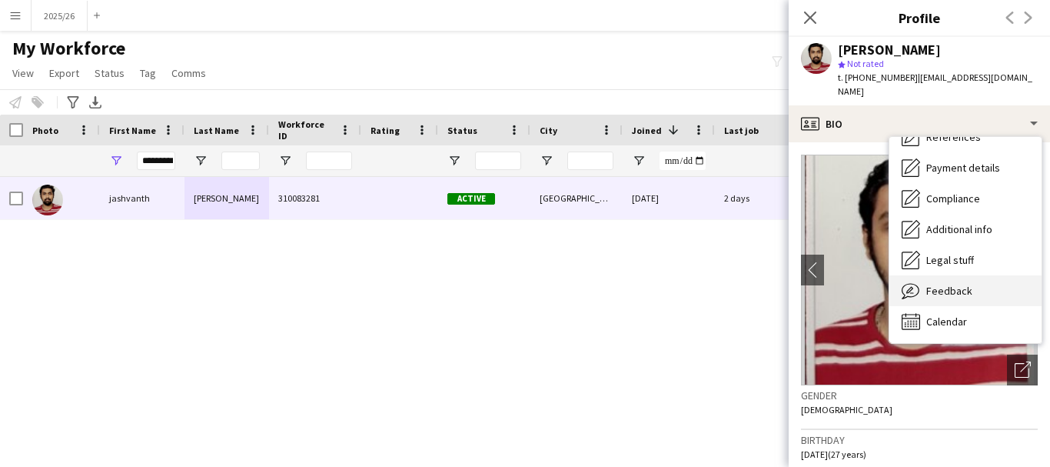
click at [984, 280] on div "Feedback Feedback" at bounding box center [966, 290] width 152 height 31
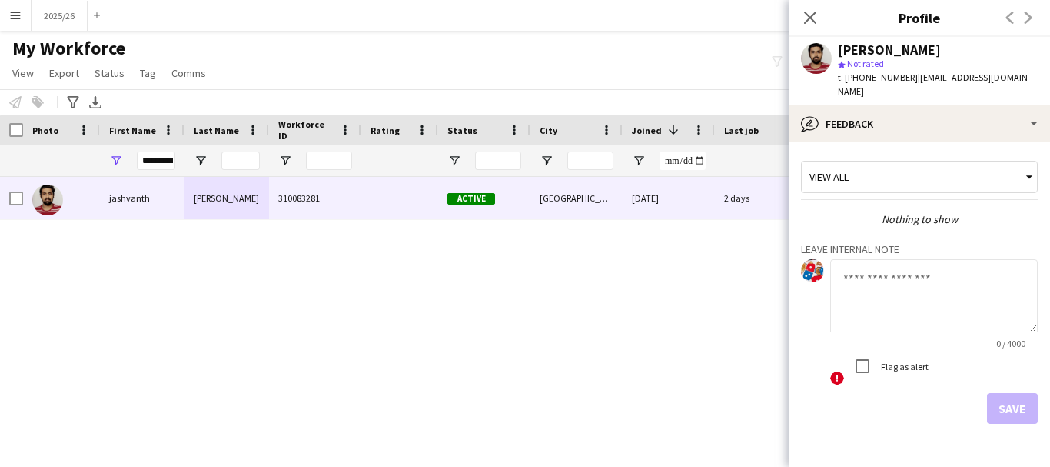
click at [983, 142] on app-crew-profile-feedback-tab "View all Nothing to show Leave internal note 0 / 4000 ! Flag as alert Save Prev…" at bounding box center [919, 304] width 261 height 325
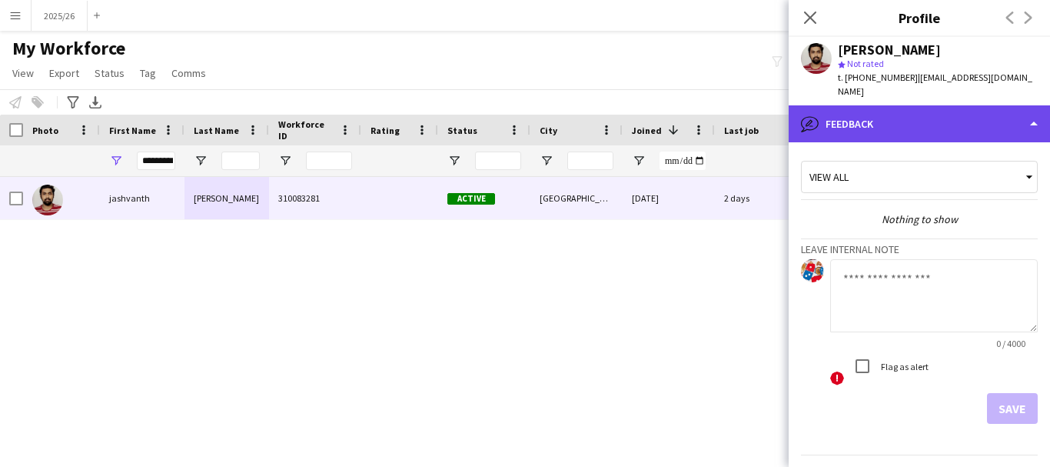
click at [984, 121] on div "bubble-pencil Feedback" at bounding box center [919, 123] width 261 height 37
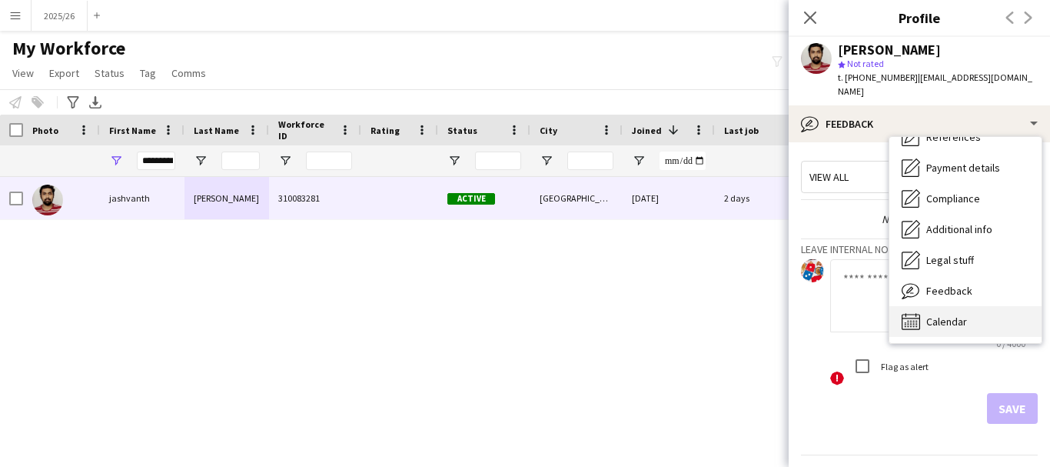
click at [1007, 306] on div "Calendar Calendar" at bounding box center [966, 321] width 152 height 31
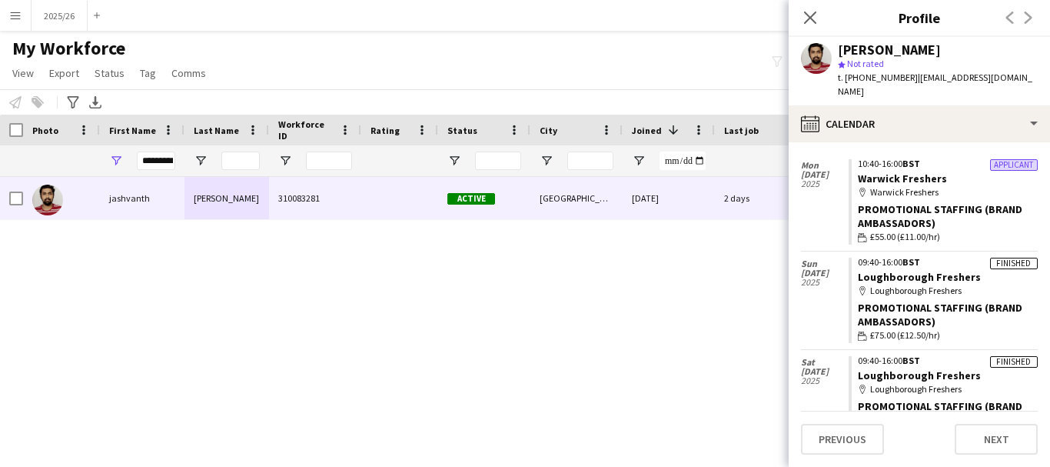
scroll to position [138, 0]
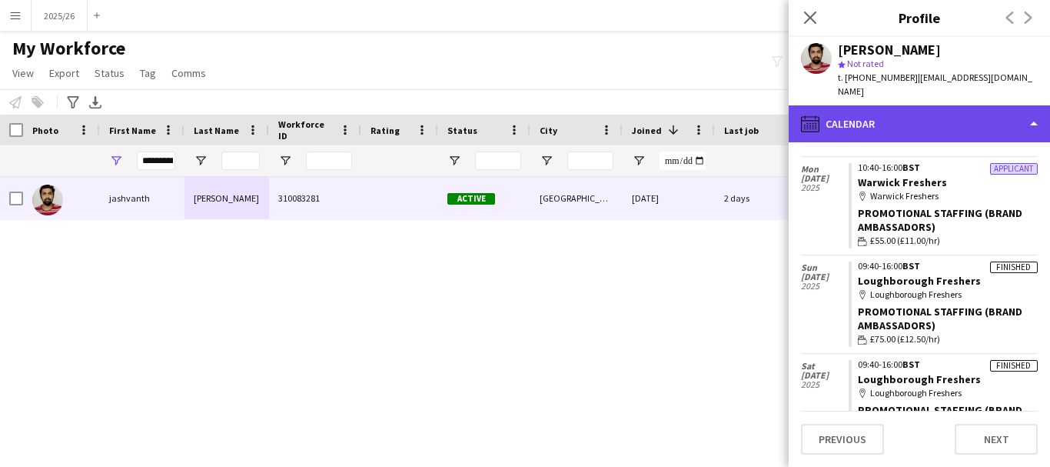
click at [1000, 117] on div "calendar-full Calendar" at bounding box center [919, 123] width 261 height 37
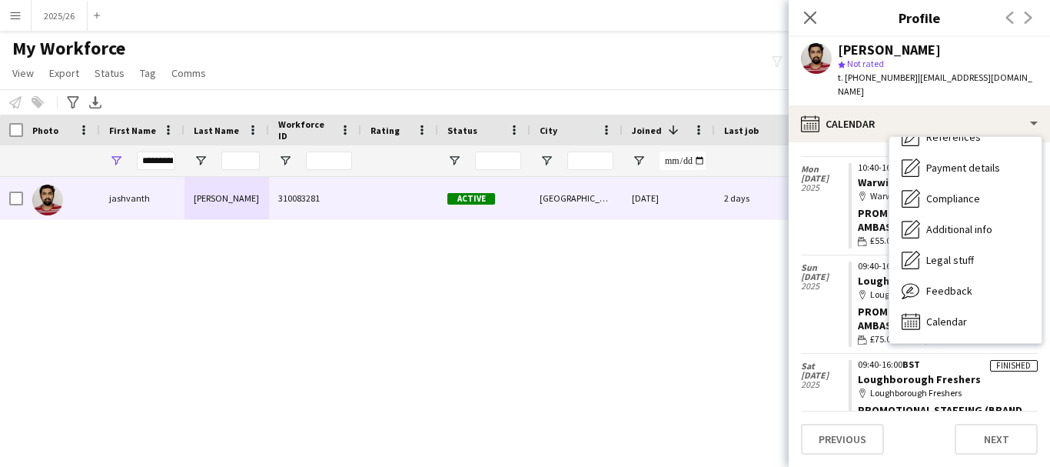
click at [1039, 153] on div "Bio Bio Company application Company application Employment Employment About you…" at bounding box center [966, 240] width 152 height 206
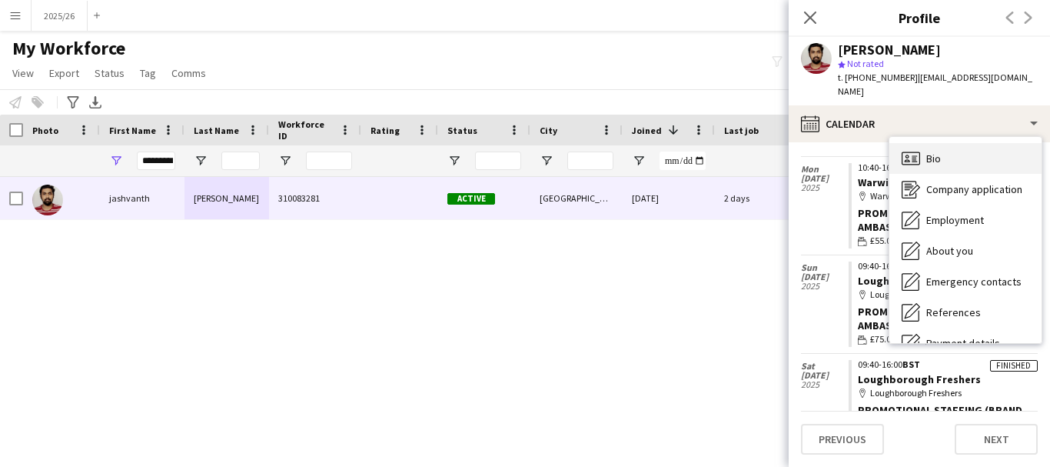
click at [1014, 143] on div "Bio Bio" at bounding box center [966, 158] width 152 height 31
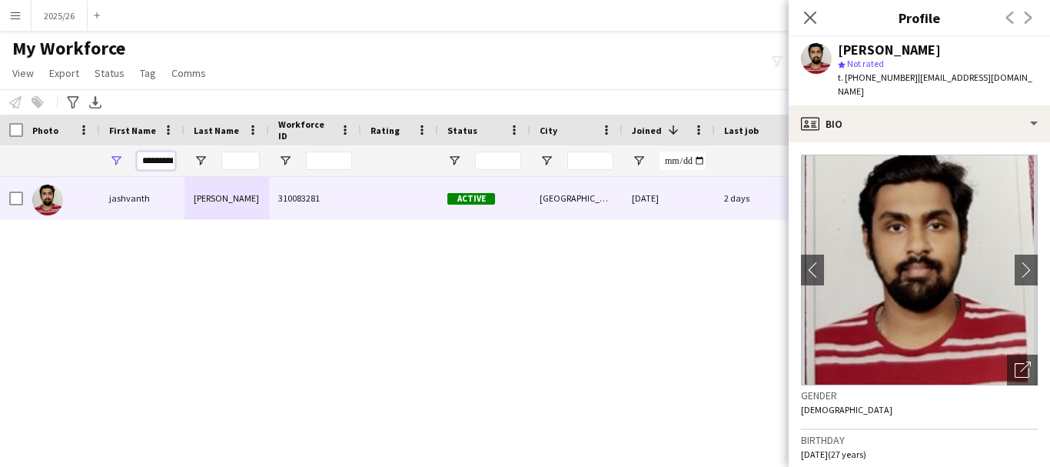
click at [168, 168] on input "*********" at bounding box center [156, 160] width 38 height 18
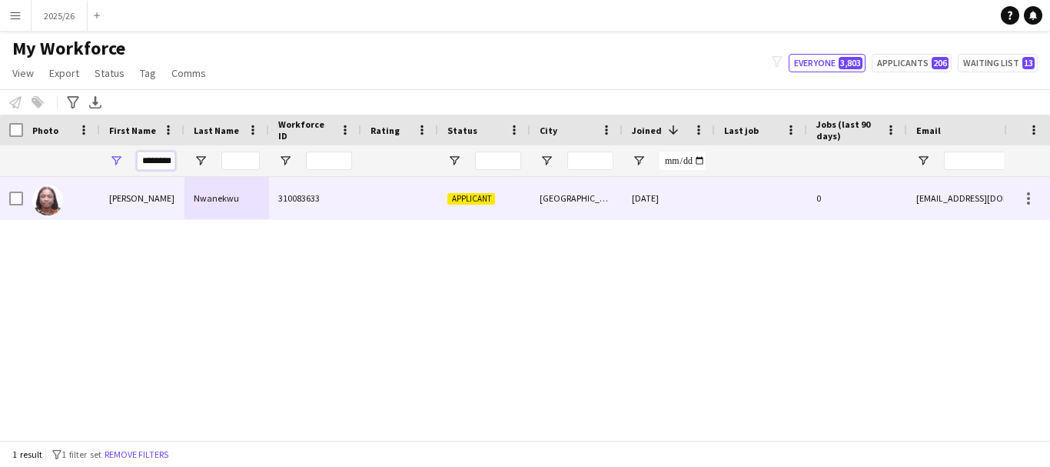
type input "********"
click at [316, 202] on div "310083633" at bounding box center [315, 198] width 92 height 42
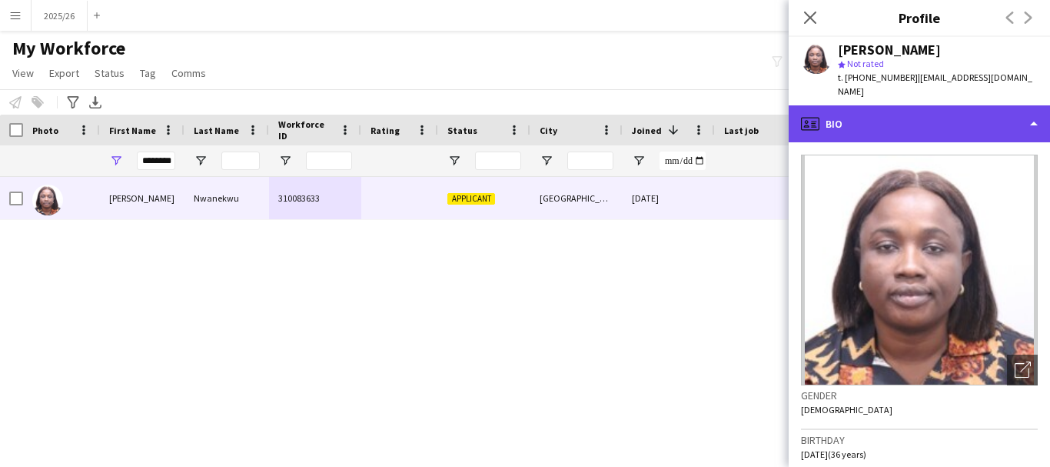
click at [910, 118] on div "profile Bio" at bounding box center [919, 123] width 261 height 37
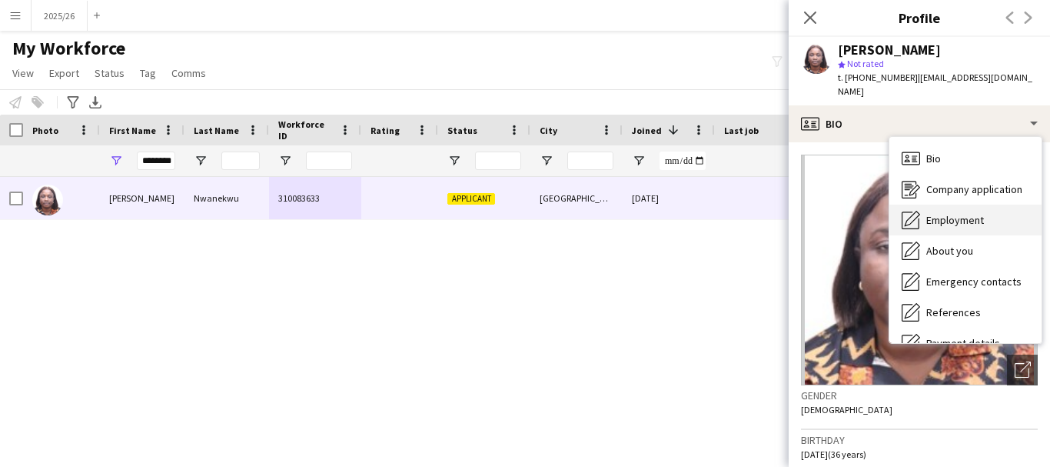
click at [1002, 211] on div "Employment Employment" at bounding box center [966, 220] width 152 height 31
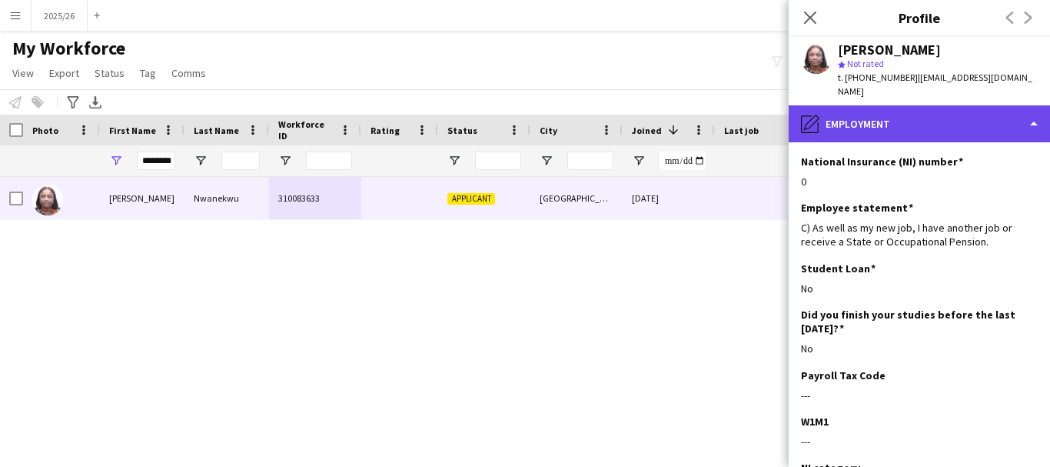
click at [930, 124] on div "pencil4 Employment" at bounding box center [919, 123] width 261 height 37
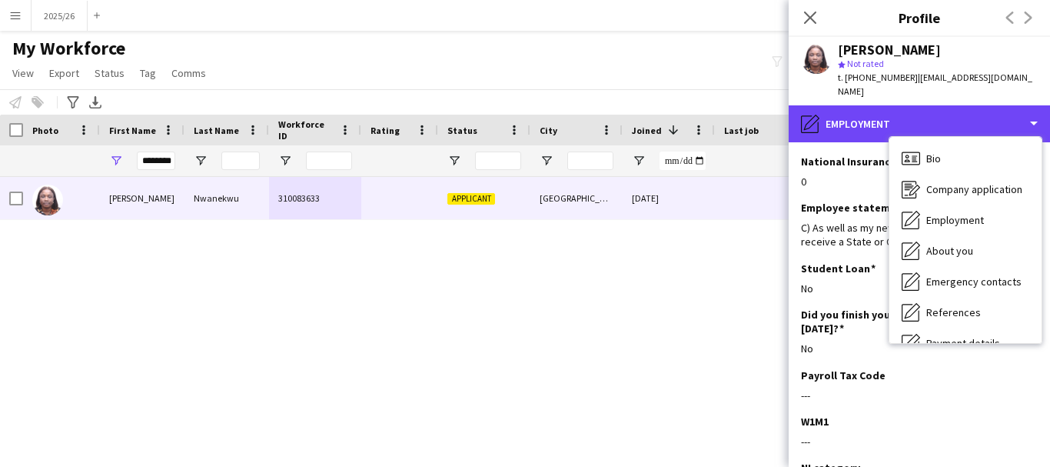
scroll to position [175, 0]
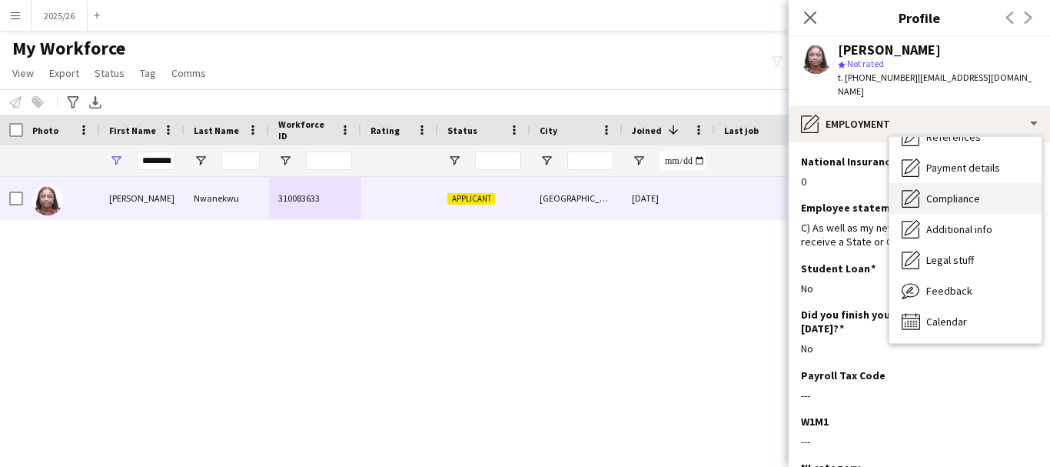
click at [976, 194] on div "Compliance Compliance" at bounding box center [966, 198] width 152 height 31
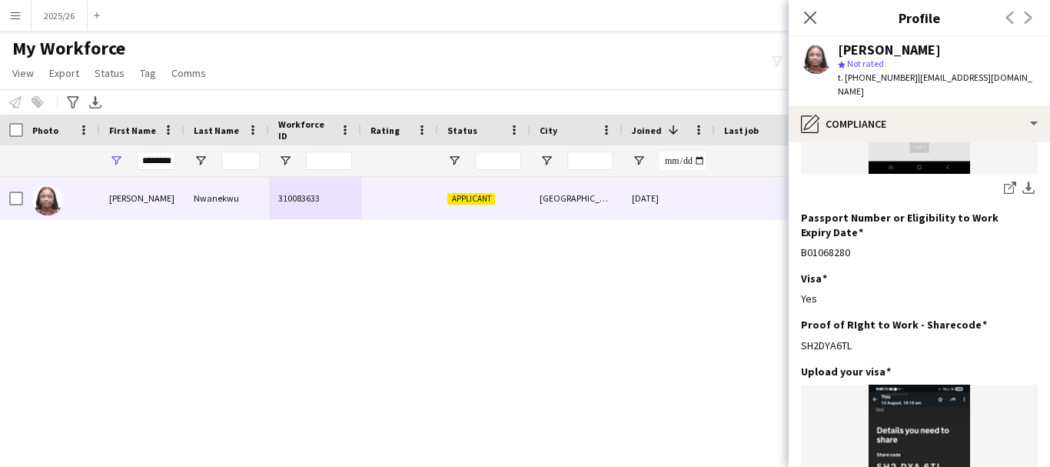
scroll to position [341, 0]
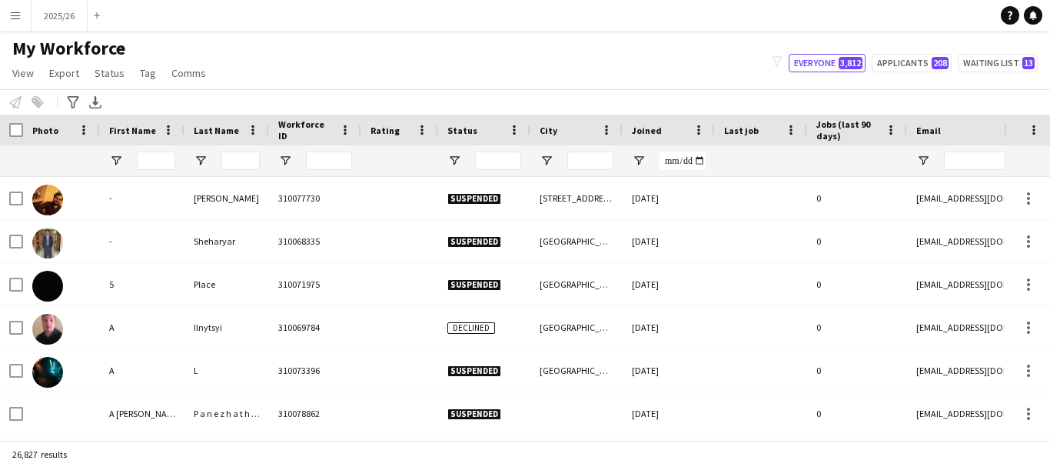
type input "********"
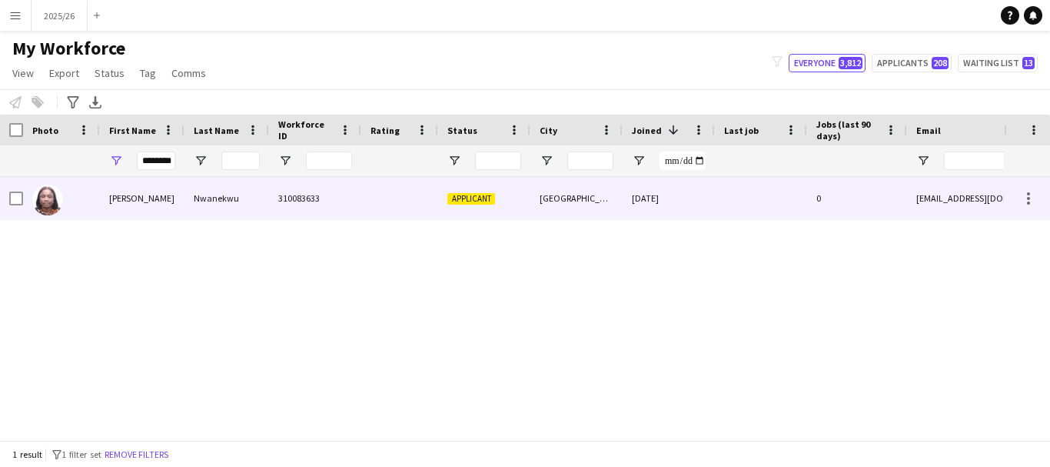
click at [441, 183] on div "Applicant" at bounding box center [484, 198] width 92 height 42
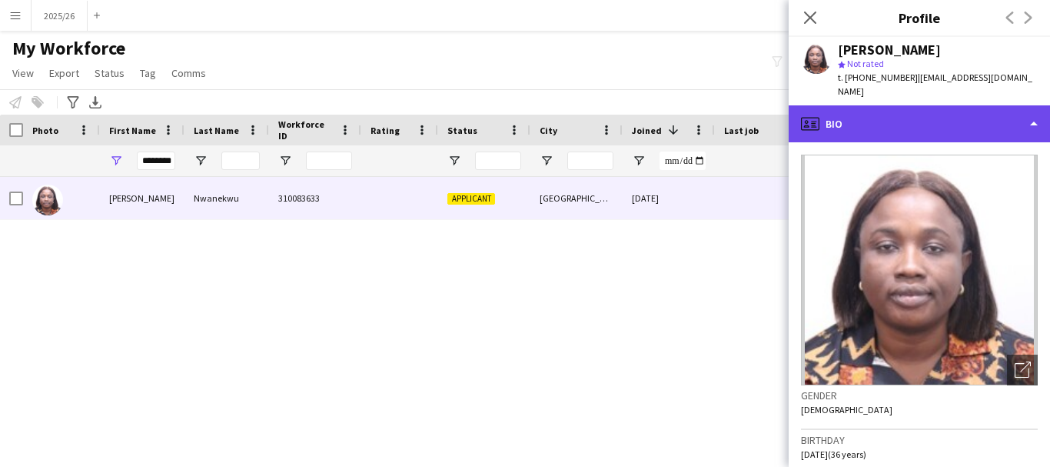
click at [1019, 105] on div "profile Bio" at bounding box center [919, 123] width 261 height 37
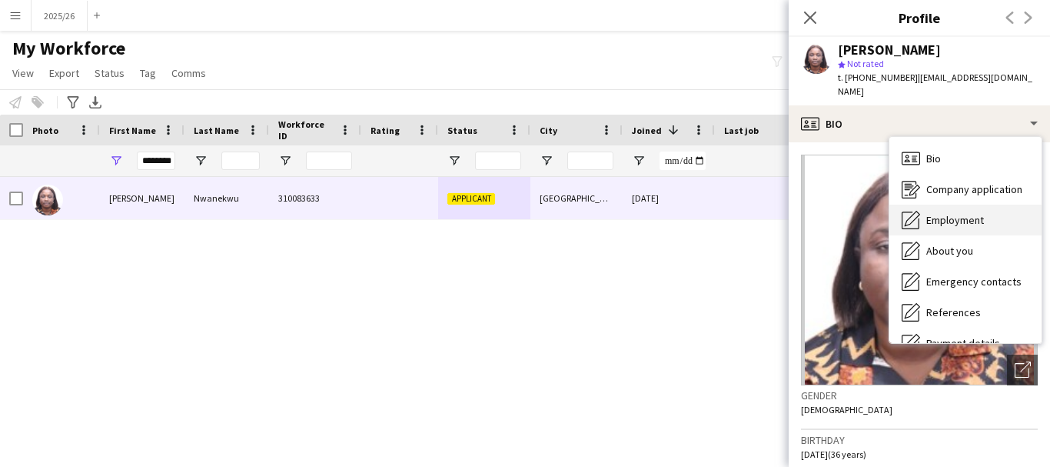
click at [991, 205] on div "Employment Employment" at bounding box center [966, 220] width 152 height 31
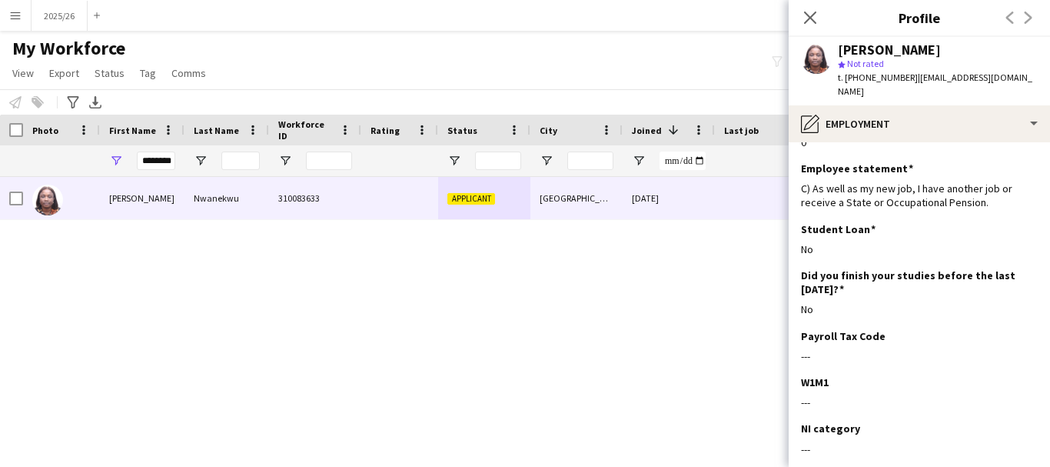
scroll to position [2, 0]
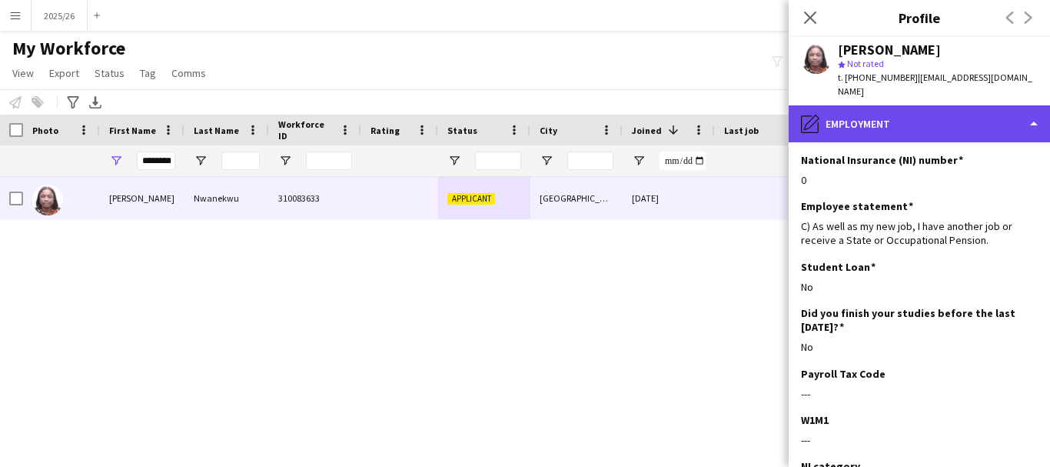
click at [951, 112] on div "pencil4 Employment" at bounding box center [919, 123] width 261 height 37
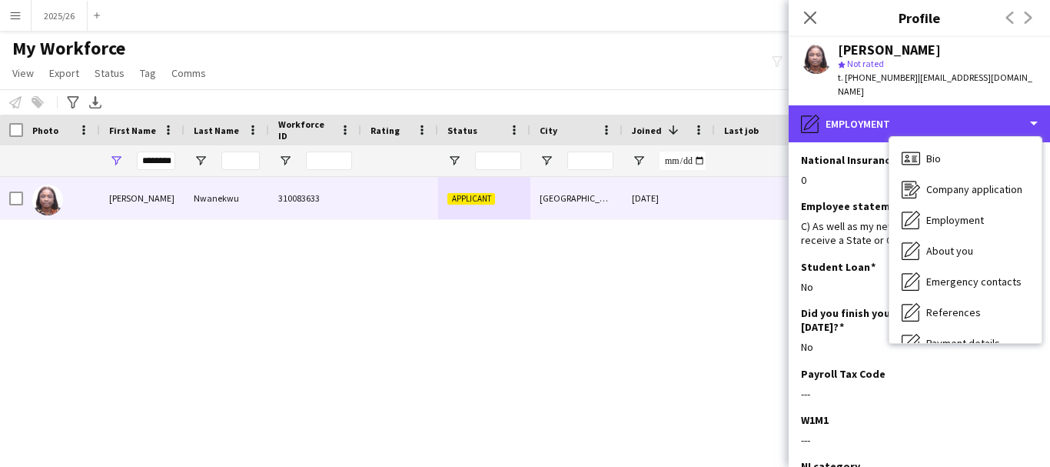
scroll to position [175, 0]
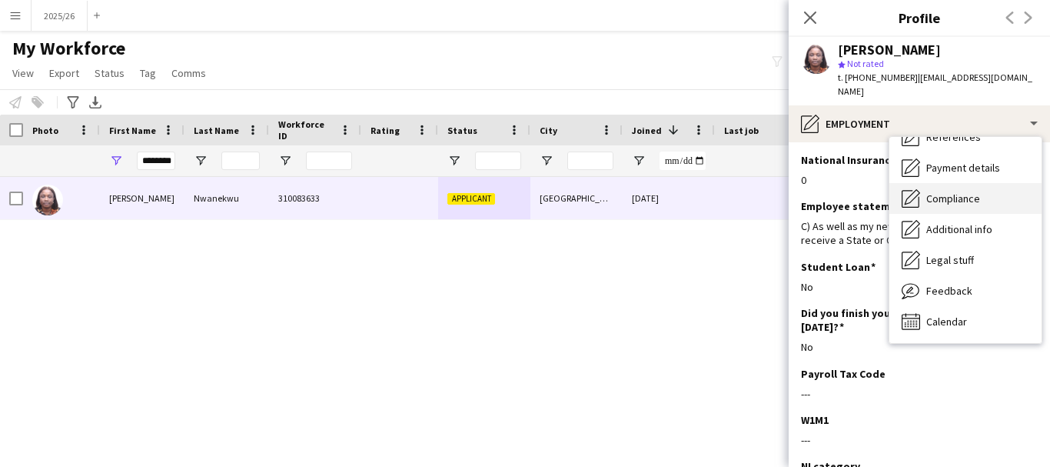
click at [966, 197] on div "Compliance Compliance" at bounding box center [966, 198] width 152 height 31
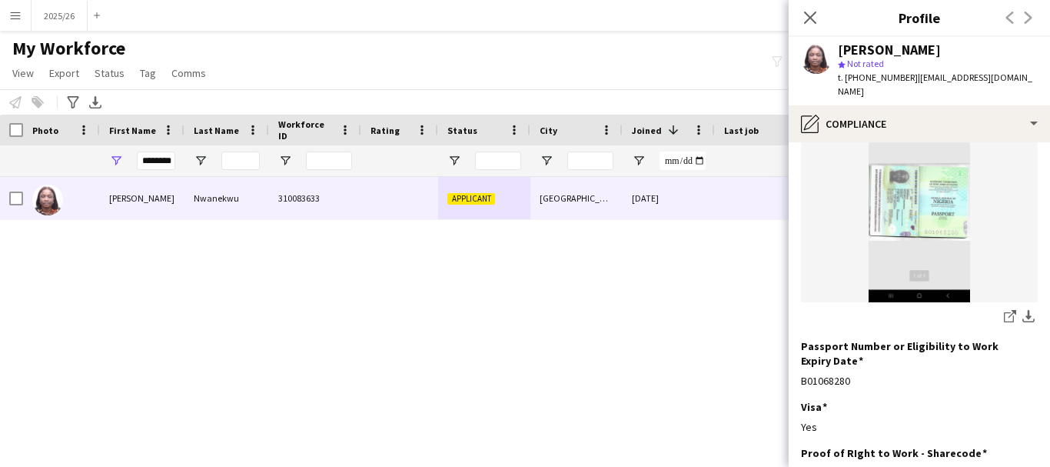
scroll to position [231, 0]
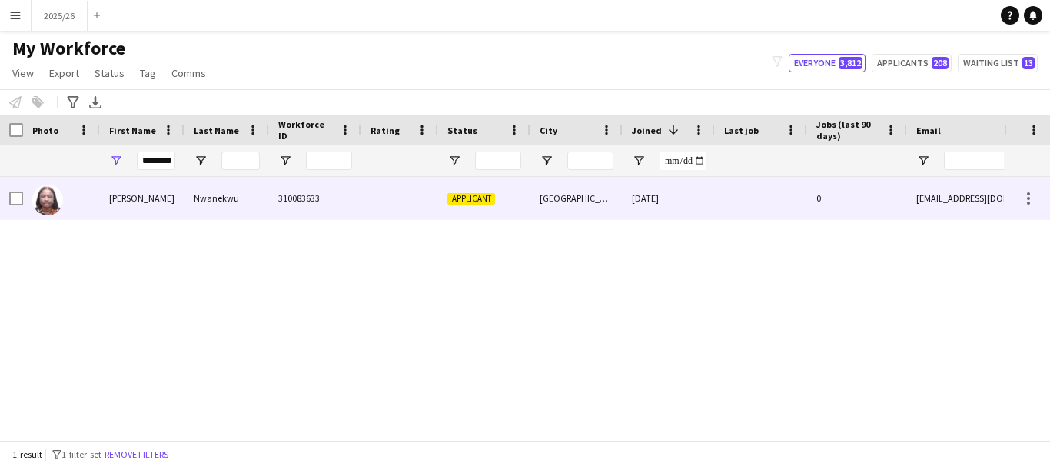
click at [289, 184] on div "310083633" at bounding box center [315, 198] width 92 height 42
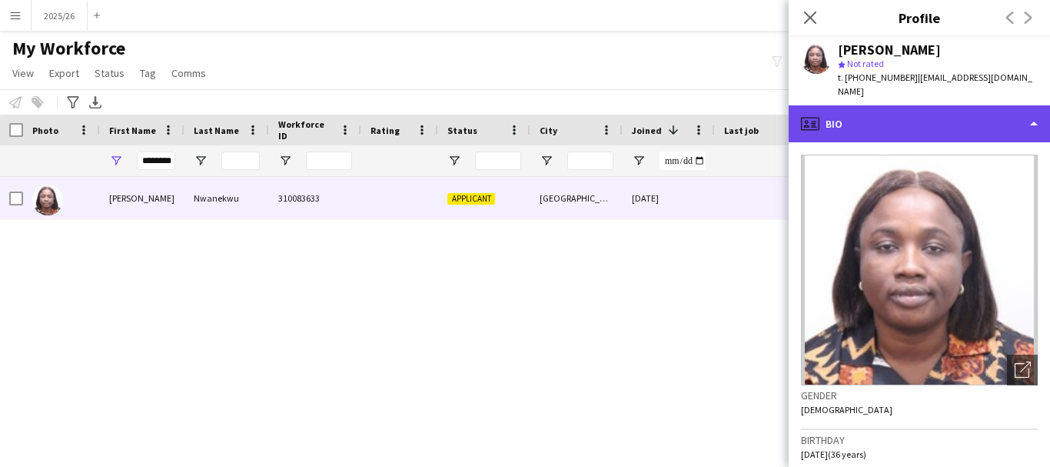
click at [972, 105] on div "profile Bio" at bounding box center [919, 123] width 261 height 37
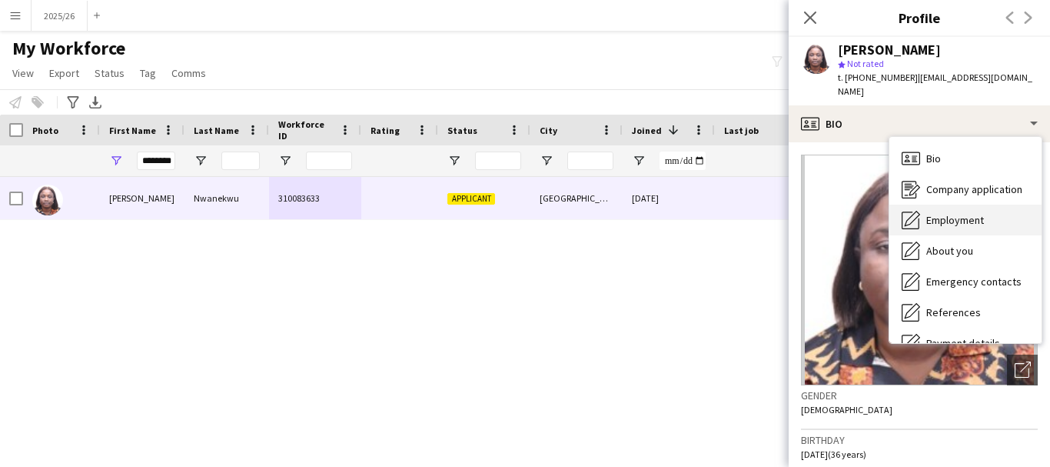
click at [969, 205] on div "Employment Employment" at bounding box center [966, 220] width 152 height 31
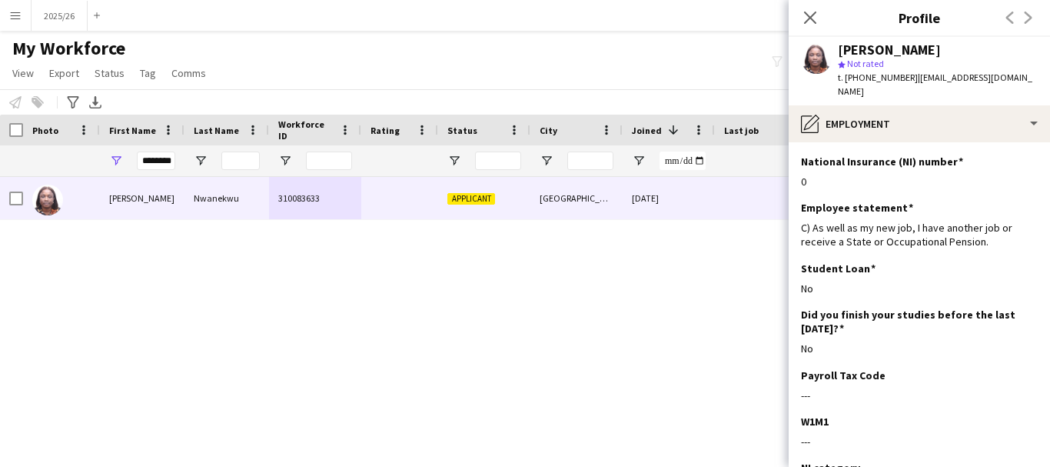
click at [968, 142] on app-section-data-types "National Insurance (NI) number Edit this field 0 Employee statement Edit this f…" at bounding box center [919, 304] width 261 height 325
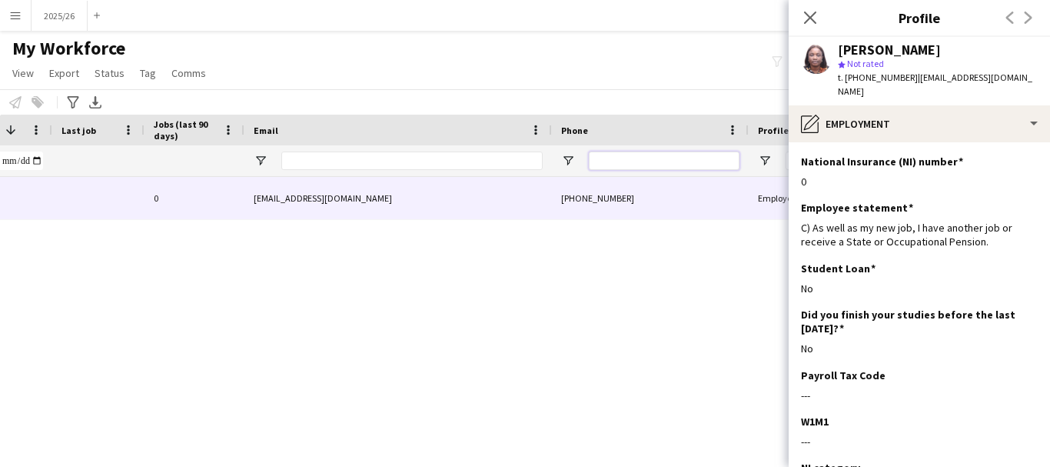
click at [681, 163] on input "Phone Filter Input" at bounding box center [664, 160] width 151 height 18
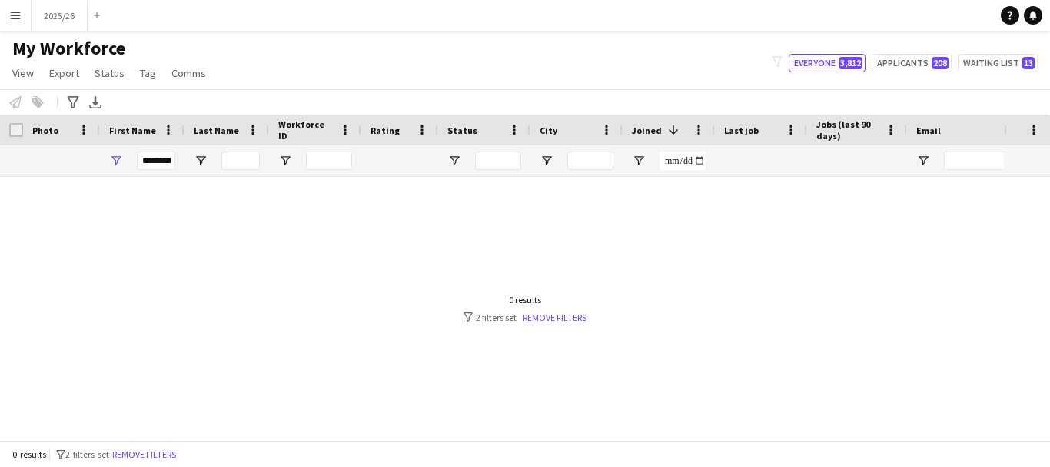
type input "******"
click at [155, 176] on div "********" at bounding box center [156, 160] width 38 height 31
click at [154, 165] on input "********" at bounding box center [156, 160] width 38 height 18
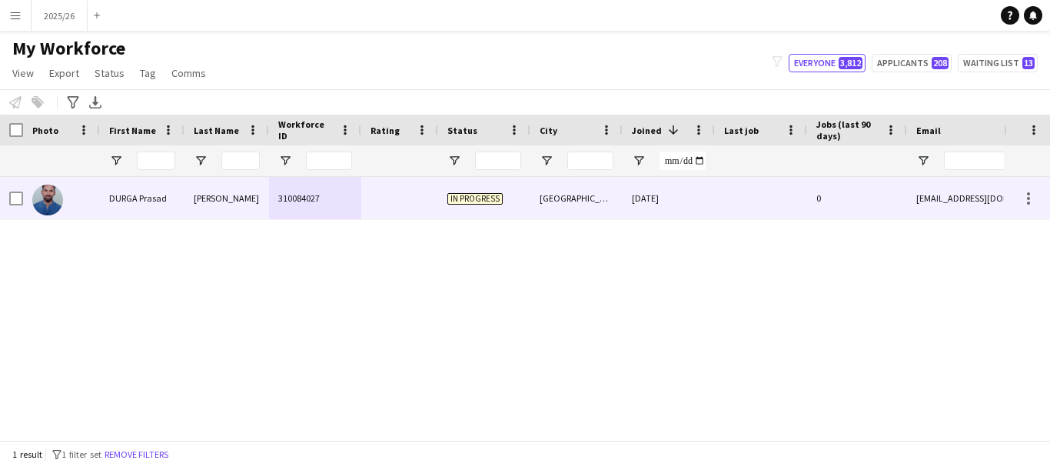
click at [174, 211] on div "DURGA Prasad" at bounding box center [142, 198] width 85 height 42
click at [213, 205] on div "[PERSON_NAME]" at bounding box center [227, 198] width 85 height 42
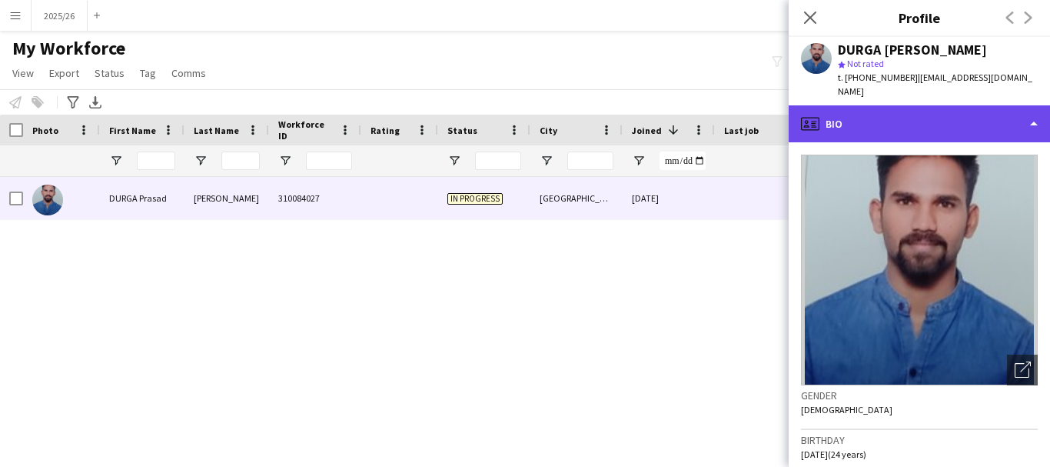
click at [861, 105] on div "profile Bio" at bounding box center [919, 123] width 261 height 37
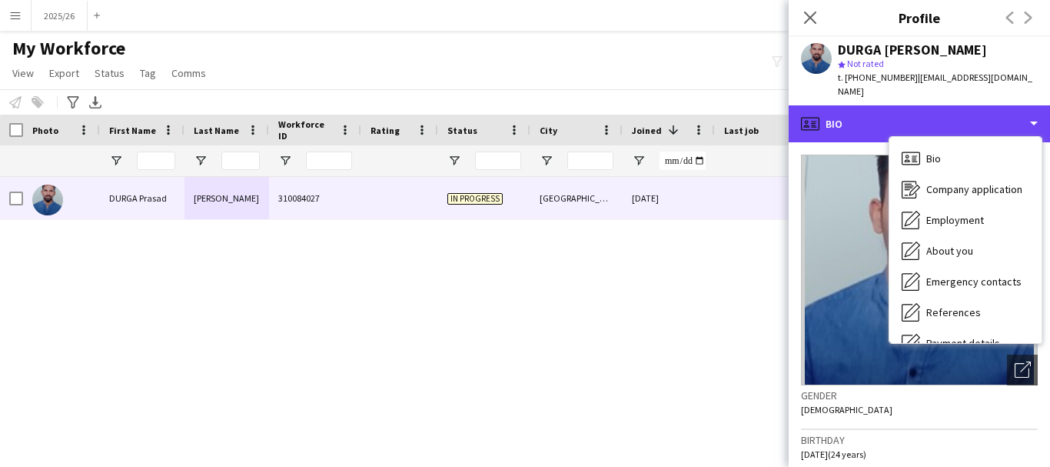
scroll to position [175, 0]
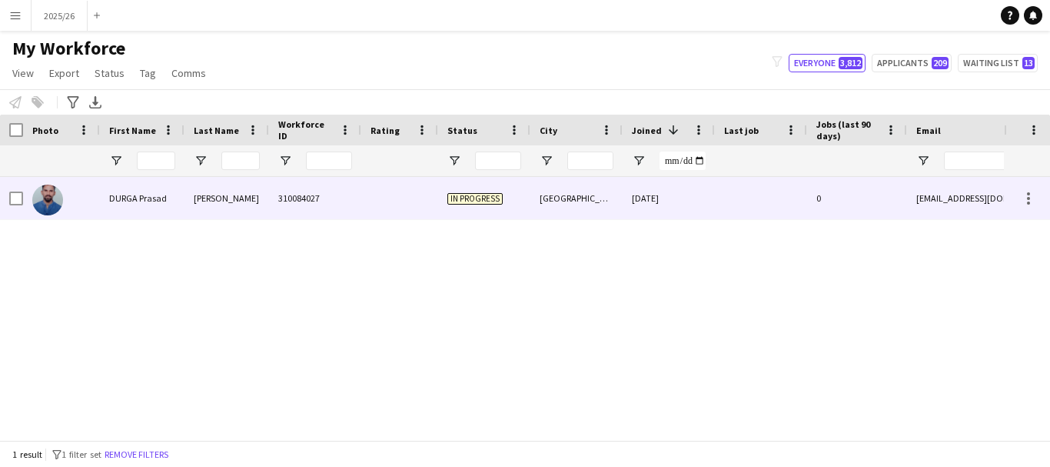
click at [233, 196] on div "[PERSON_NAME]" at bounding box center [227, 198] width 85 height 42
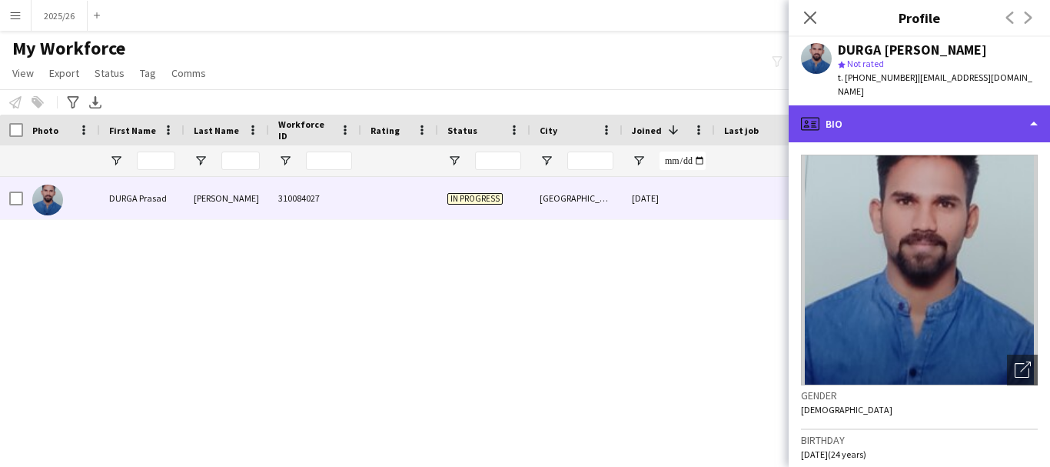
click at [1040, 105] on div "profile Bio" at bounding box center [919, 123] width 261 height 37
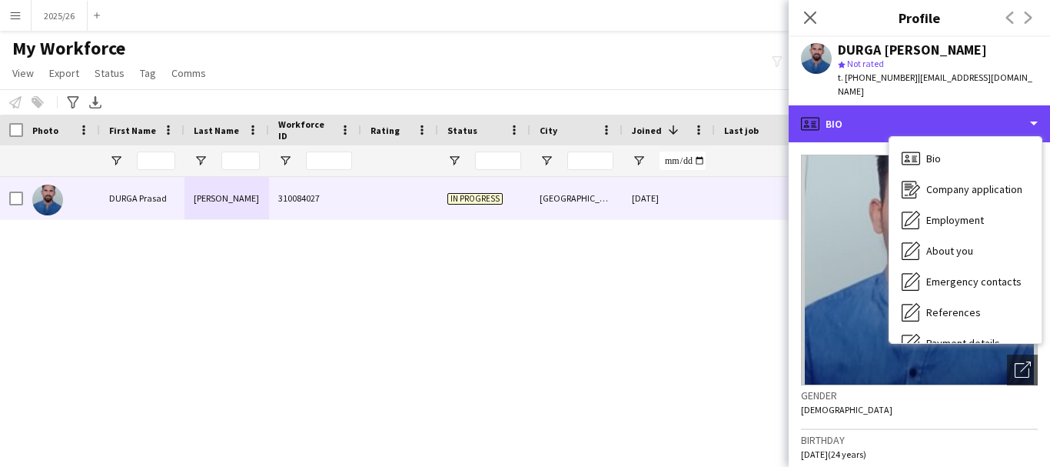
scroll to position [175, 0]
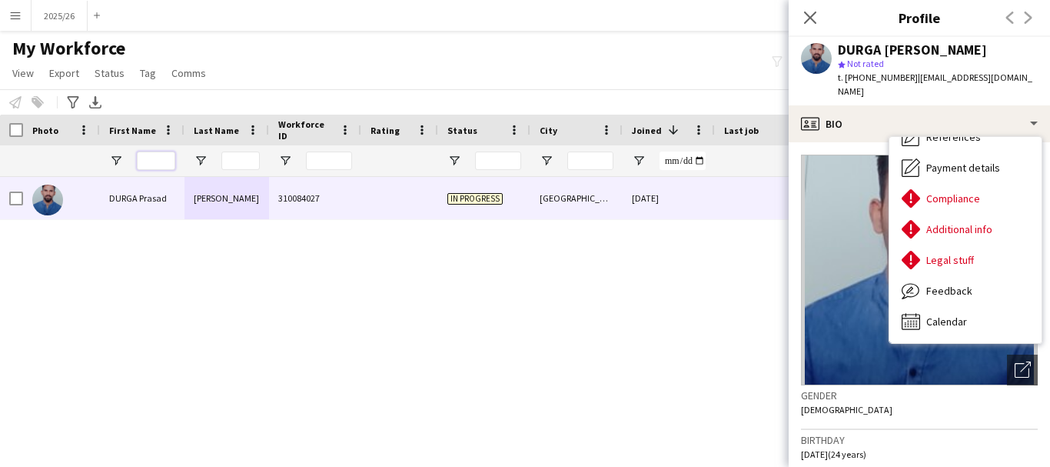
click at [158, 161] on input "First Name Filter Input" at bounding box center [156, 160] width 38 height 18
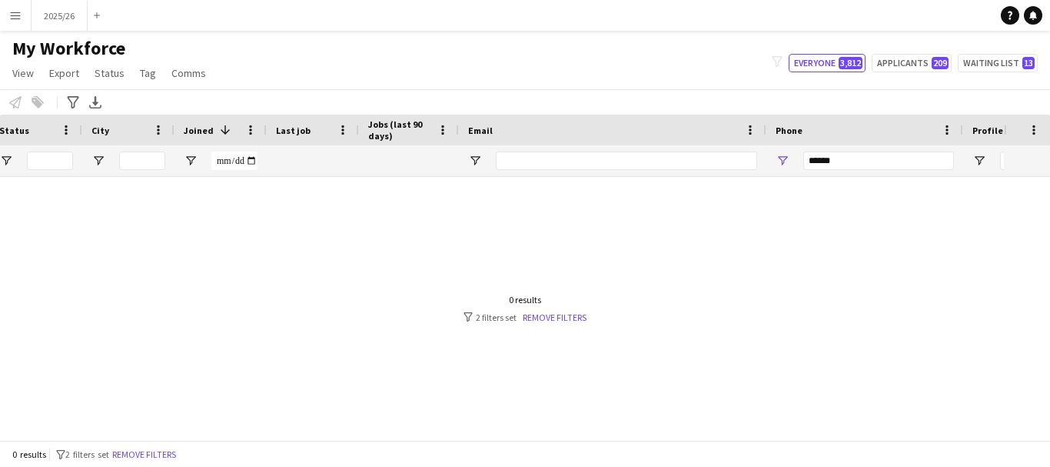
scroll to position [0, 0]
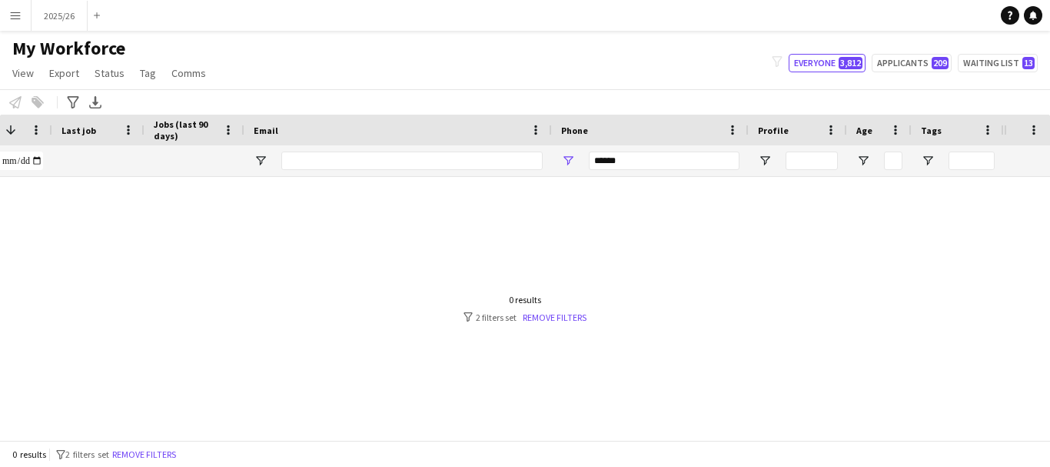
type input "********"
click at [644, 158] on input "******" at bounding box center [664, 160] width 151 height 18
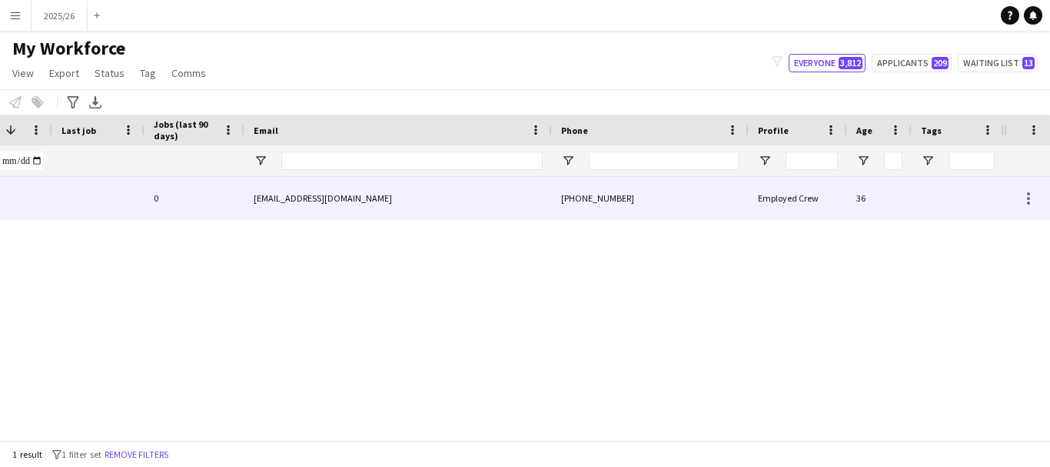
click at [589, 192] on div "+447824049137" at bounding box center [650, 198] width 197 height 42
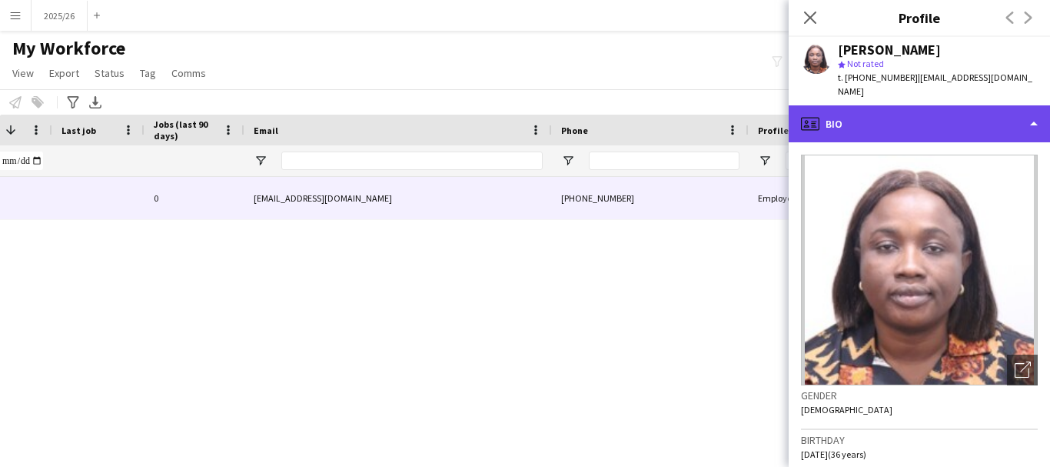
click at [939, 105] on div "profile Bio" at bounding box center [919, 123] width 261 height 37
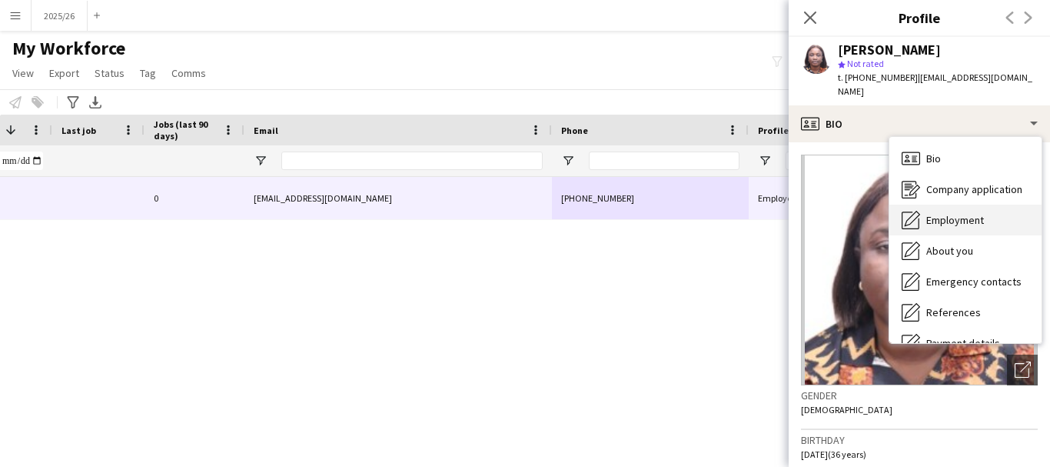
click at [964, 213] on span "Employment" at bounding box center [956, 220] width 58 height 14
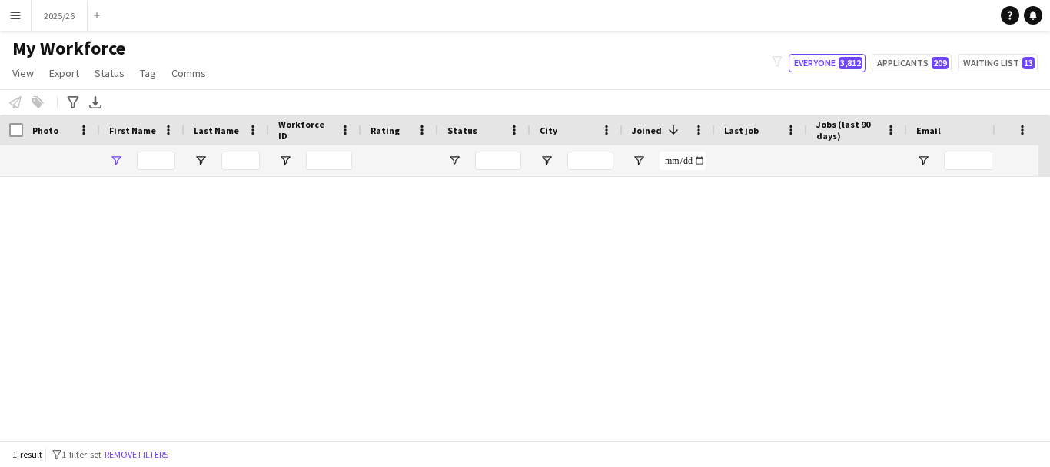
type input "********"
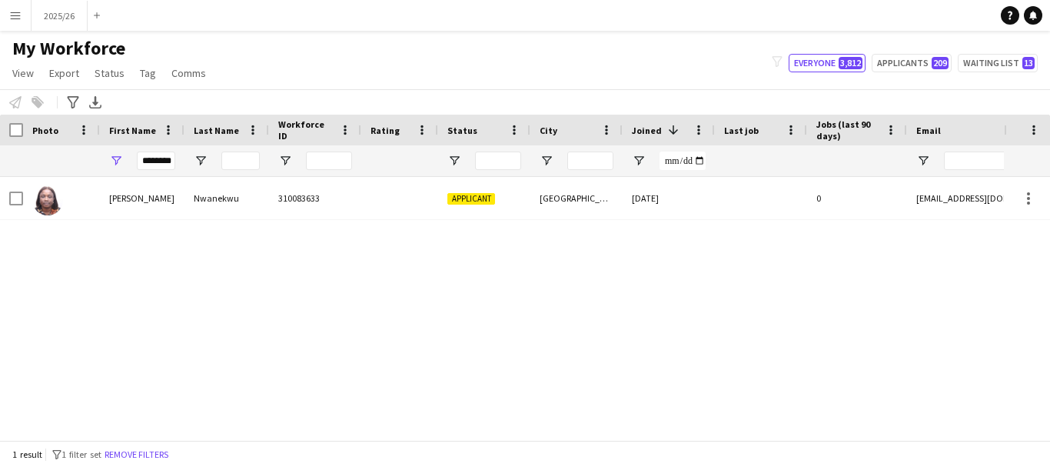
click at [305, 208] on div "310083633" at bounding box center [315, 198] width 92 height 42
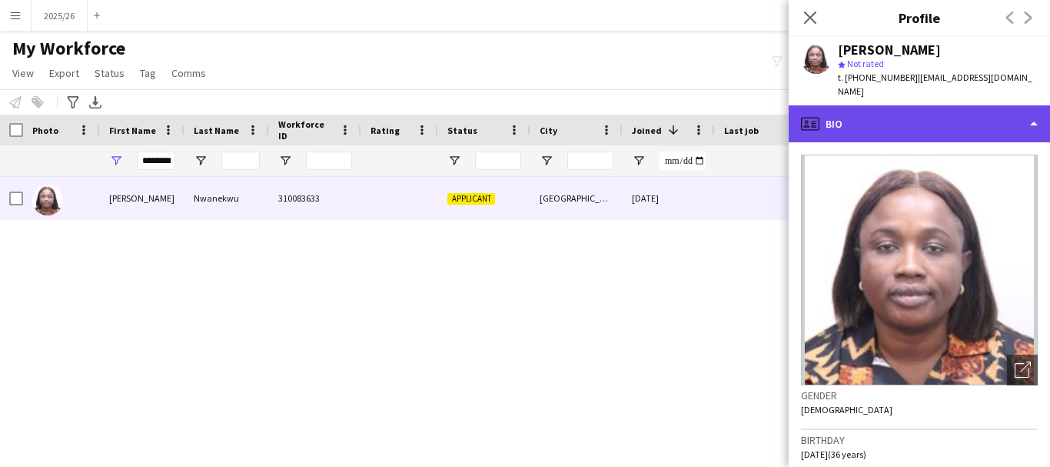
click at [966, 105] on div "profile Bio" at bounding box center [919, 123] width 261 height 37
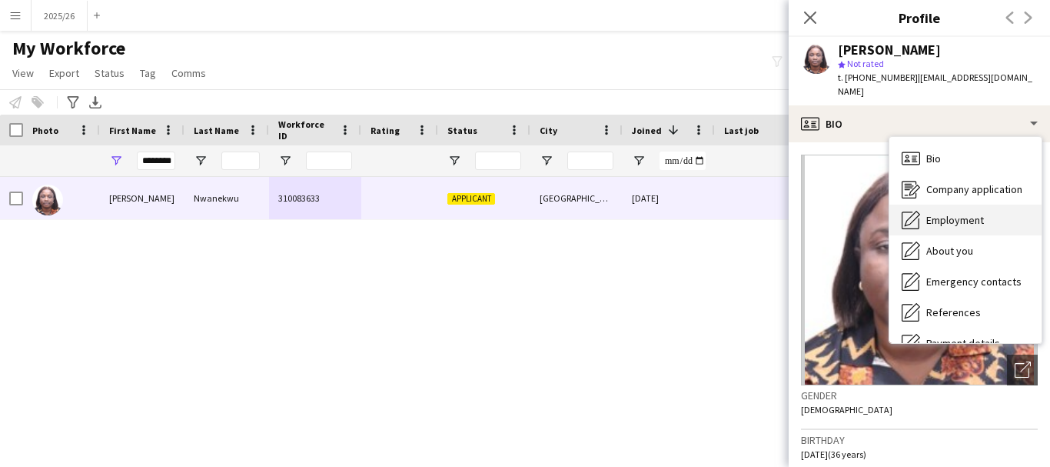
click at [986, 205] on div "Employment Employment" at bounding box center [966, 220] width 152 height 31
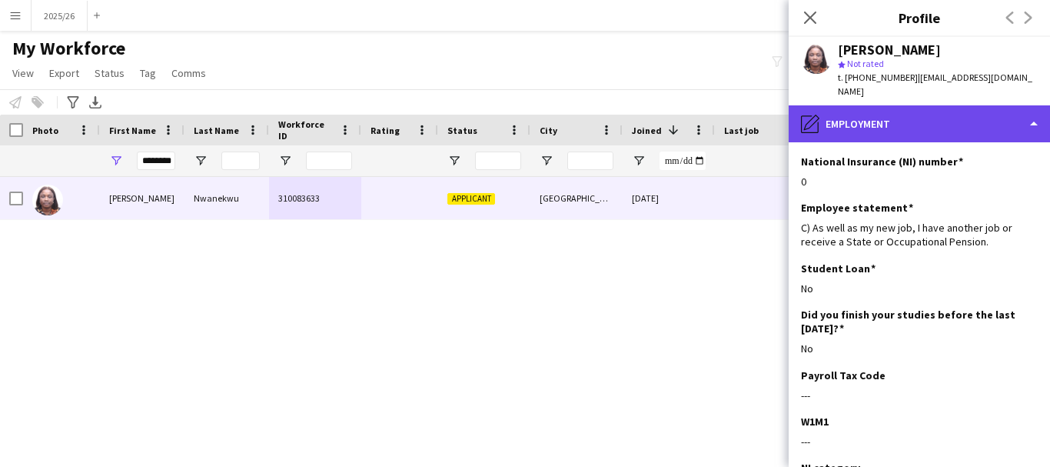
click at [965, 105] on div "pencil4 Employment" at bounding box center [919, 123] width 261 height 37
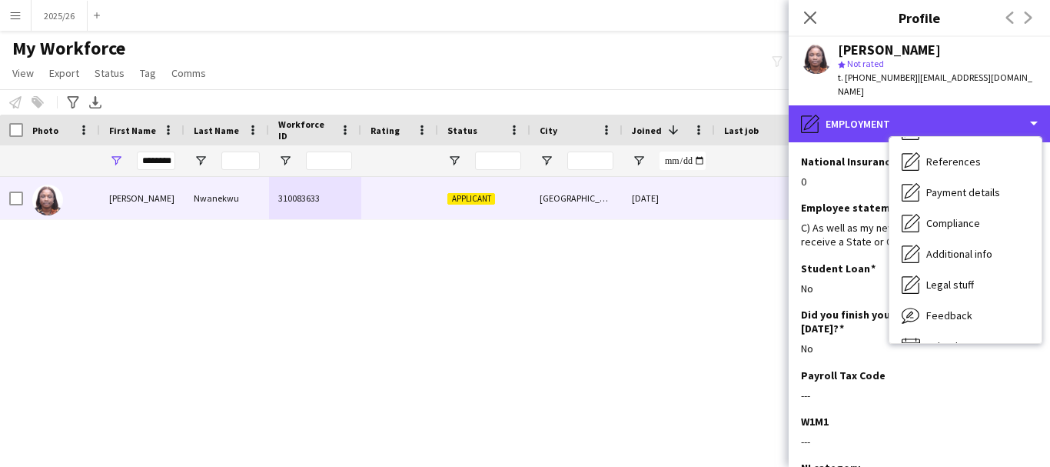
scroll to position [175, 0]
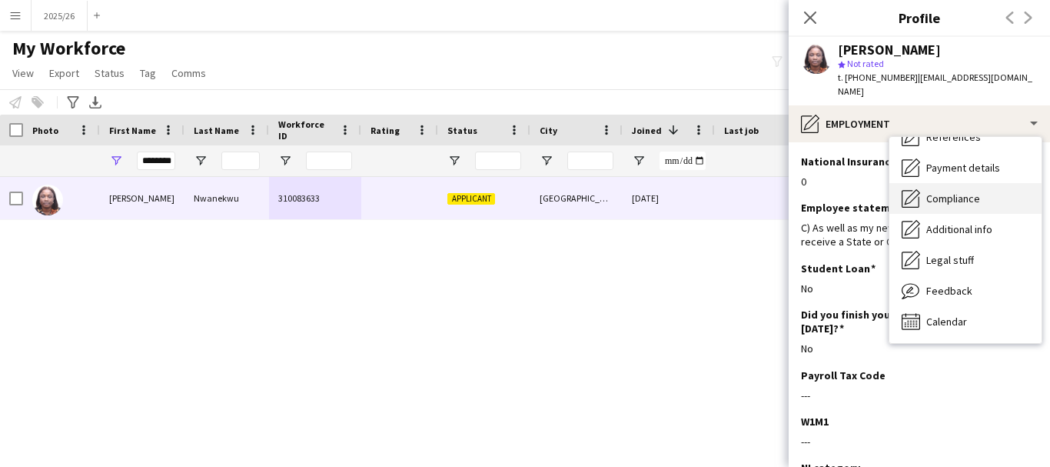
click at [946, 191] on span "Compliance" at bounding box center [954, 198] width 54 height 14
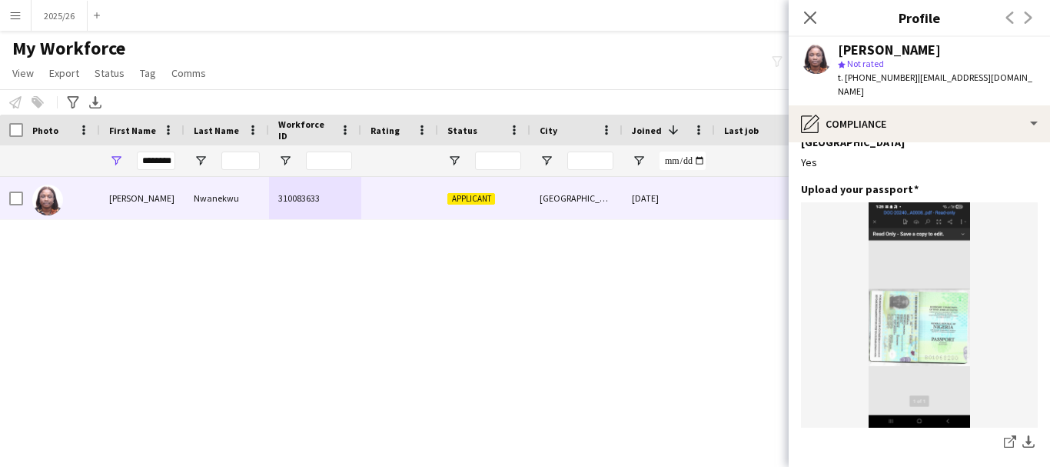
scroll to position [0, 0]
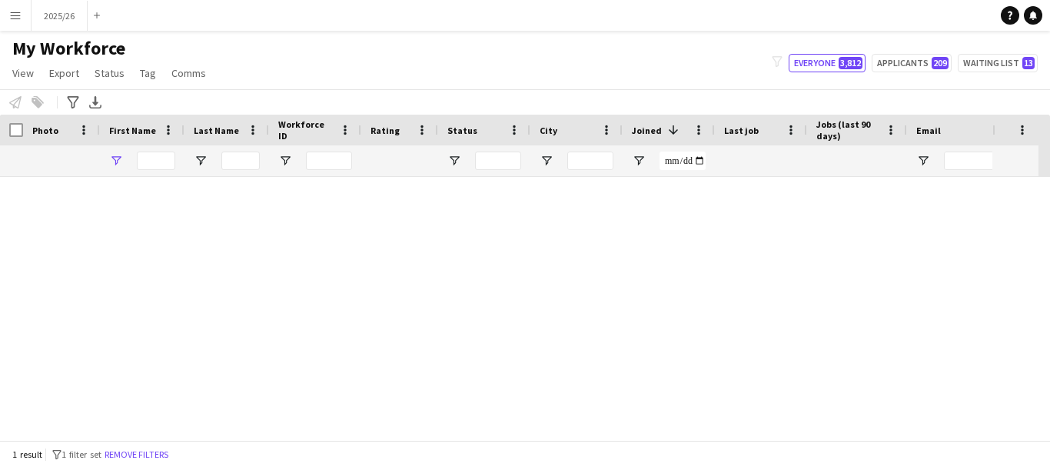
type input "********"
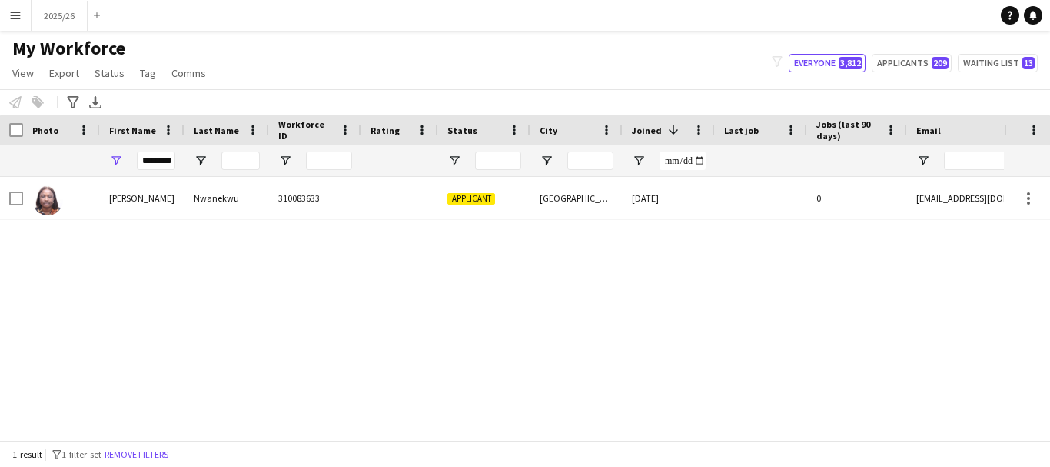
click at [418, 181] on div at bounding box center [399, 198] width 77 height 42
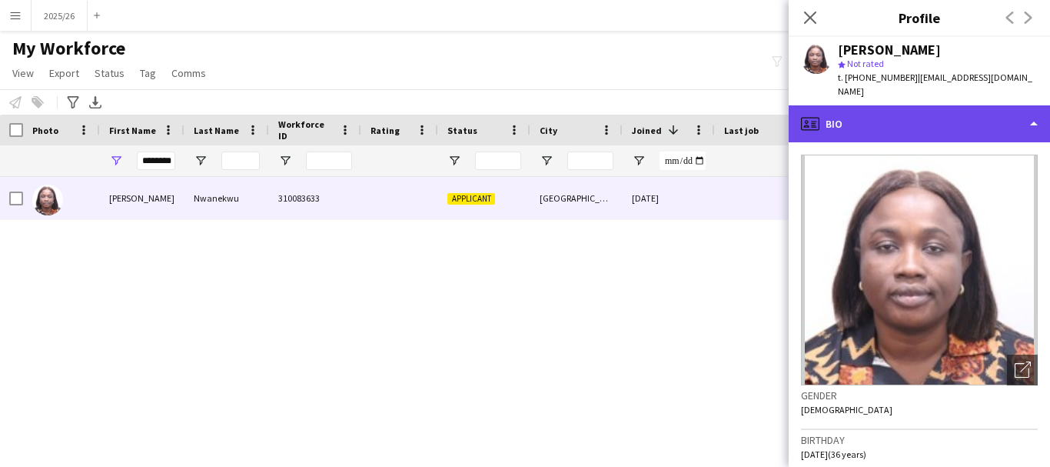
click at [967, 105] on div "profile Bio" at bounding box center [919, 123] width 261 height 37
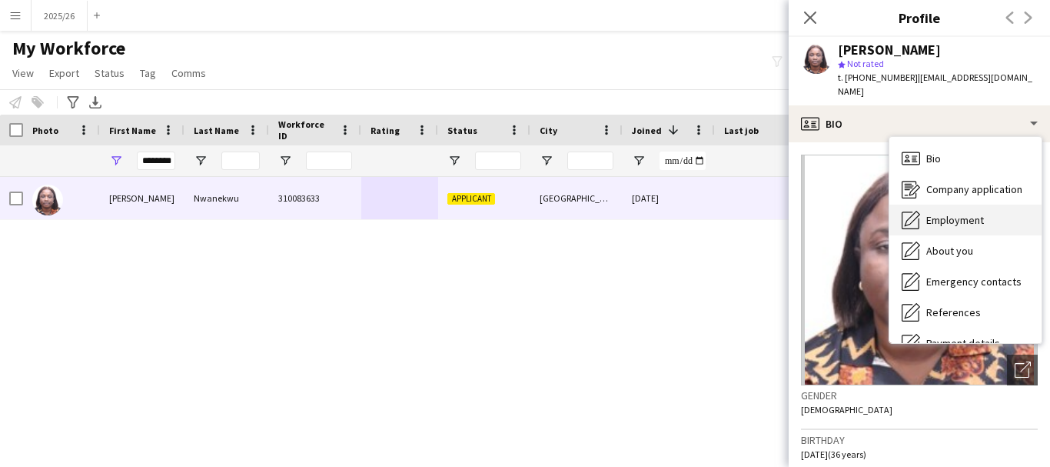
click at [981, 205] on div "Employment Employment" at bounding box center [966, 220] width 152 height 31
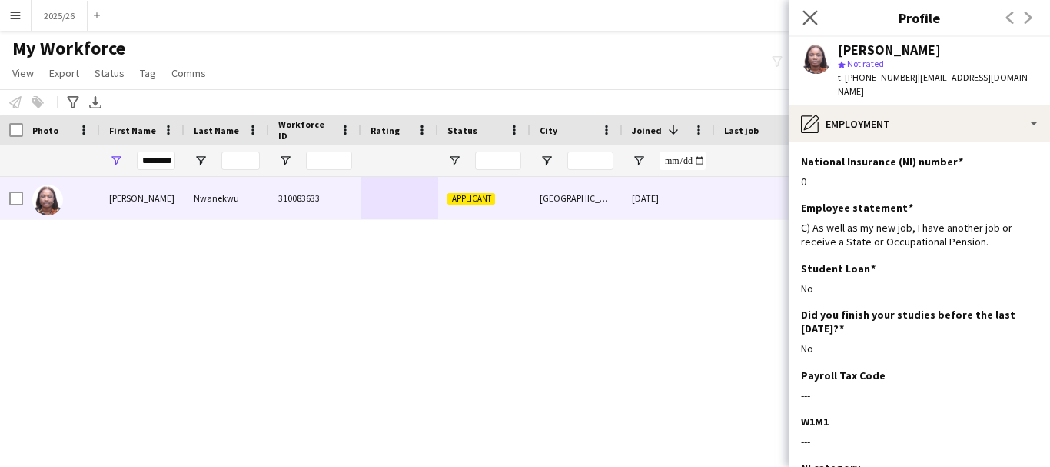
click at [802, 22] on app-icon "Close pop-in" at bounding box center [811, 18] width 22 height 22
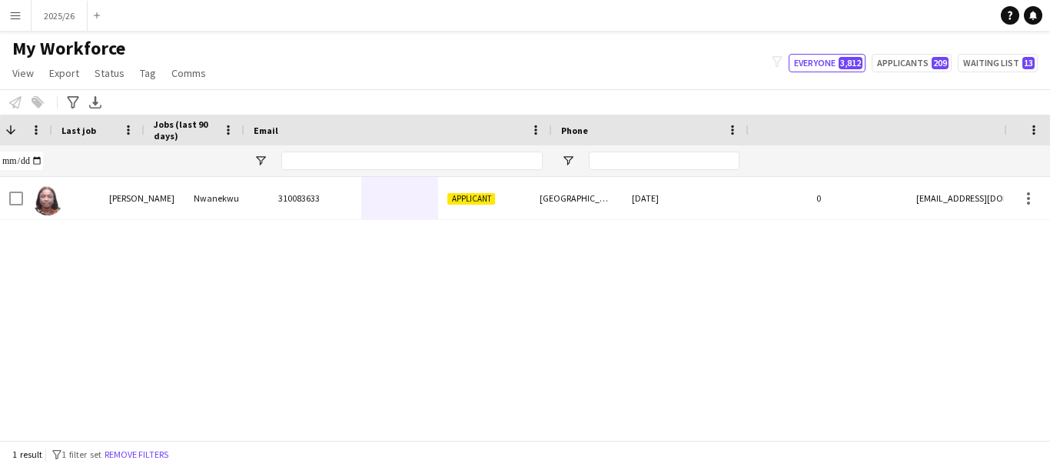
scroll to position [0, 663]
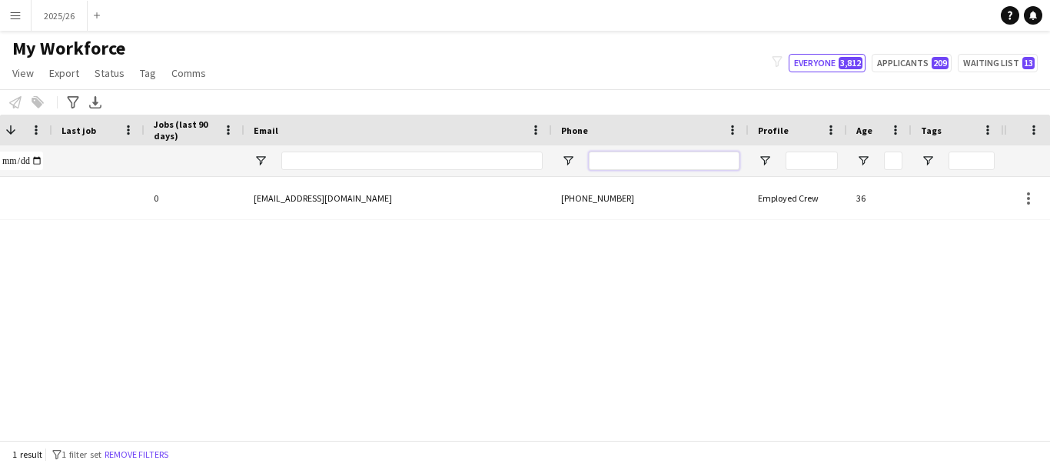
click at [621, 164] on input "Phone Filter Input" at bounding box center [664, 160] width 151 height 18
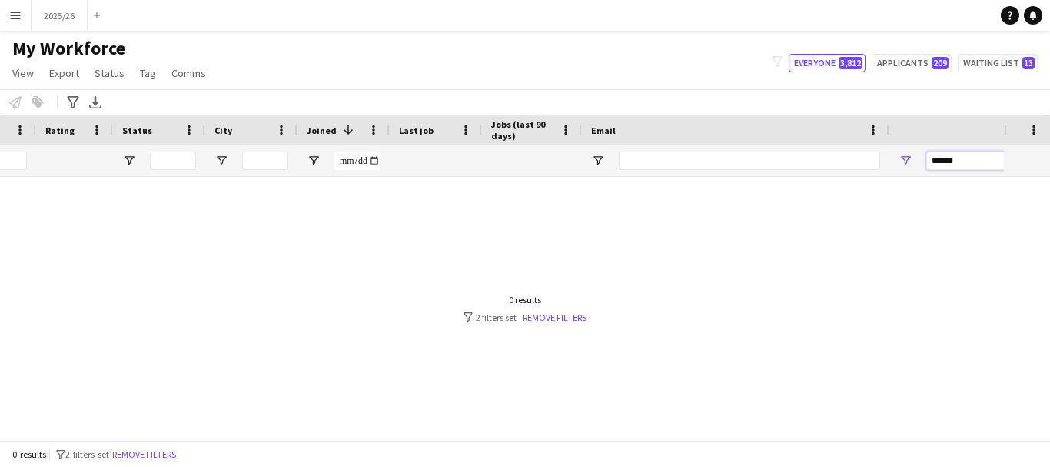
scroll to position [0, 0]
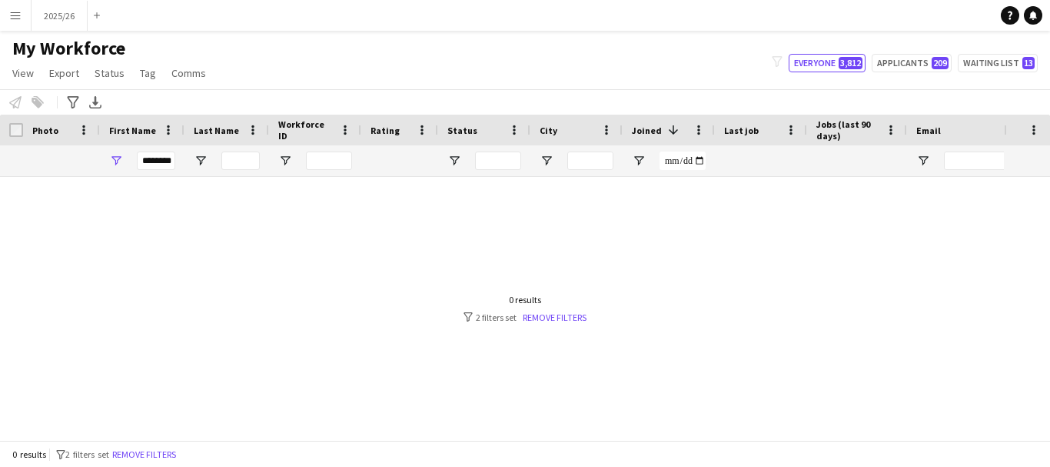
type input "******"
click at [151, 161] on input "********" at bounding box center [156, 160] width 38 height 18
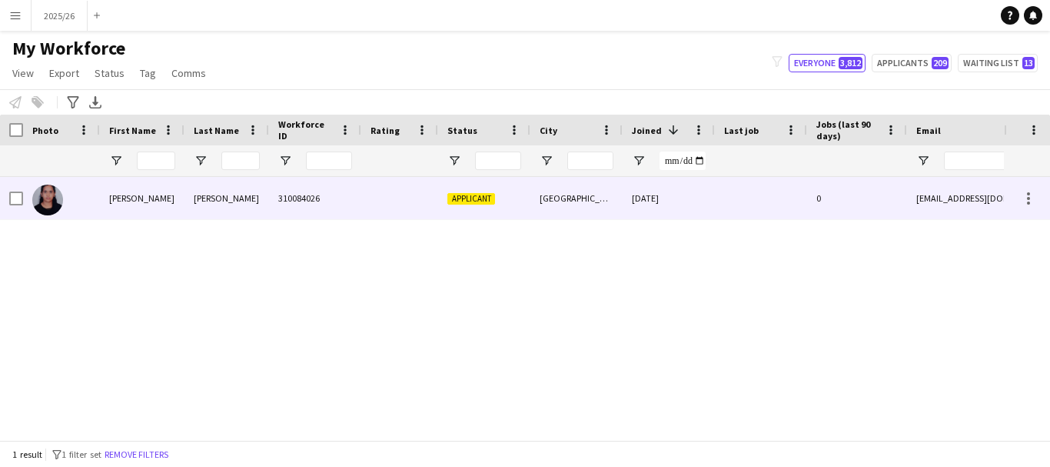
click at [161, 192] on div "Ramya Krishna" at bounding box center [142, 198] width 85 height 42
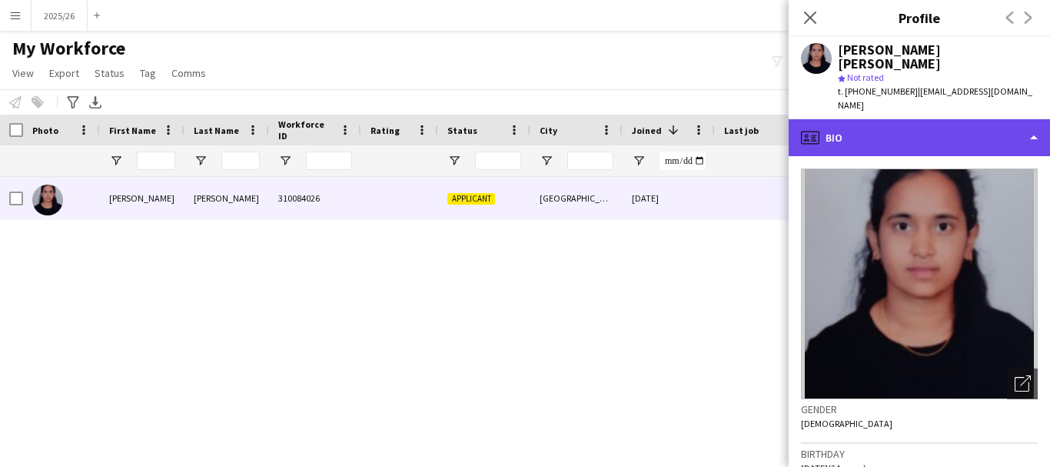
click at [867, 122] on div "profile Bio" at bounding box center [919, 137] width 261 height 37
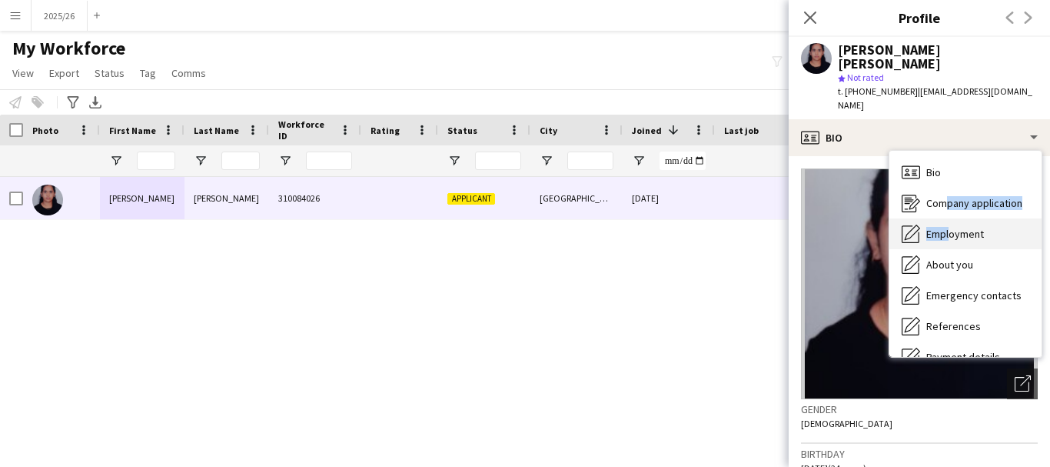
drag, startPoint x: 941, startPoint y: 185, endPoint x: 946, endPoint y: 197, distance: 12.4
click at [946, 197] on div "Bio Bio Company application Company application Employment Employment About you…" at bounding box center [966, 254] width 152 height 206
click at [946, 218] on div "Employment Employment" at bounding box center [966, 233] width 152 height 31
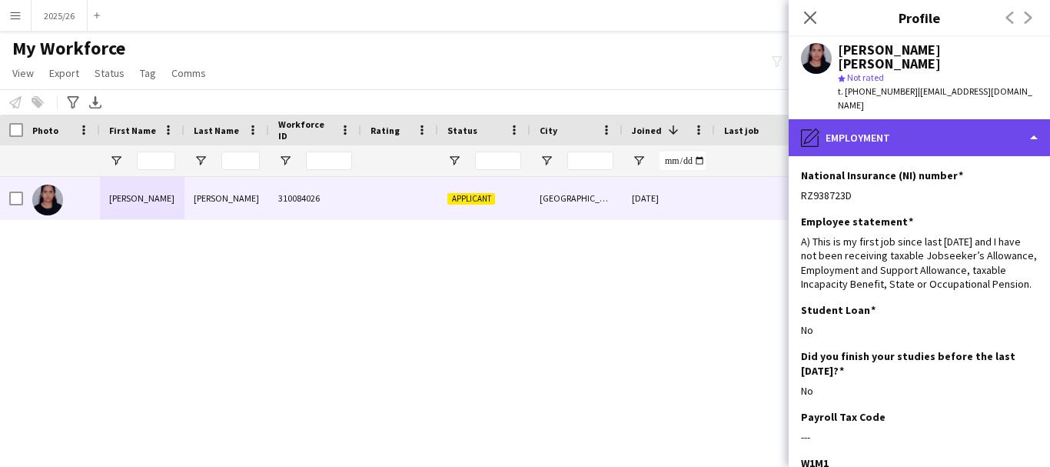
click at [934, 119] on div "pencil4 Employment" at bounding box center [919, 137] width 261 height 37
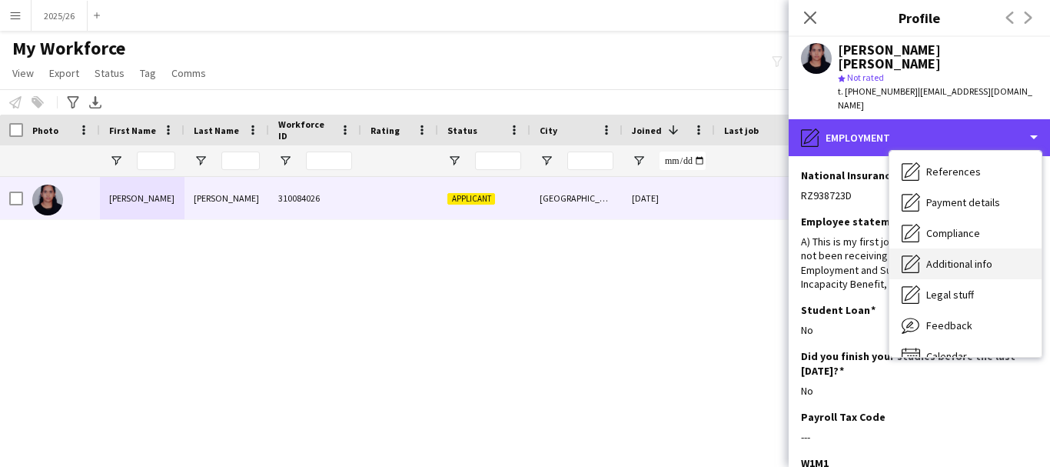
scroll to position [175, 0]
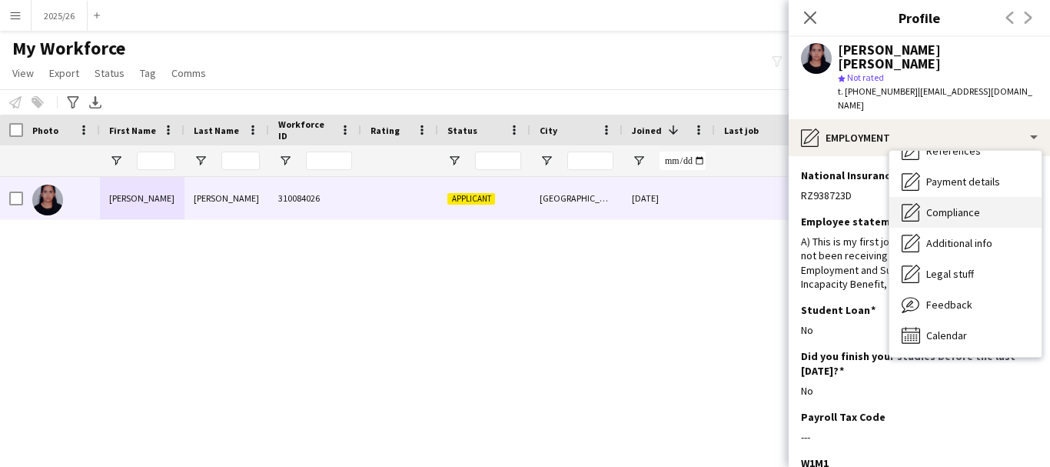
click at [954, 205] on span "Compliance" at bounding box center [954, 212] width 54 height 14
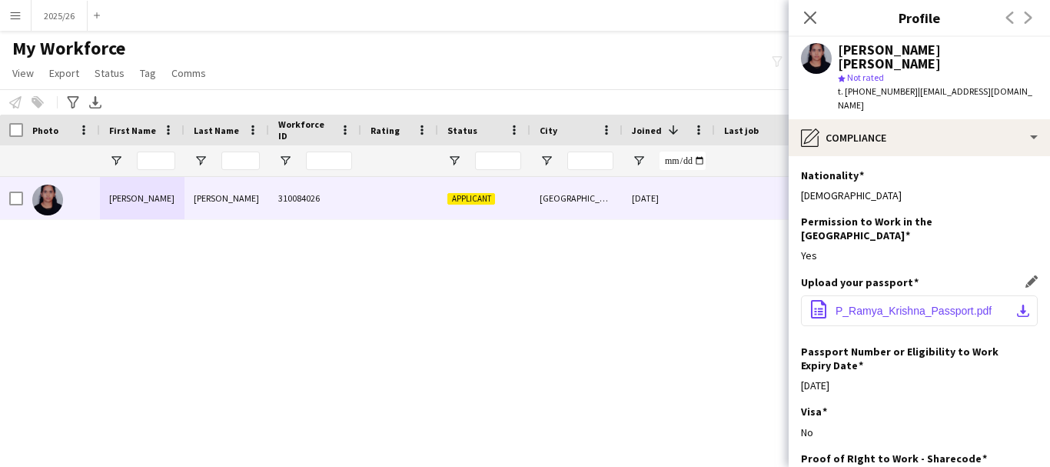
click at [894, 305] on span "P_Ramya_Krishna_Passport.pdf" at bounding box center [914, 311] width 156 height 12
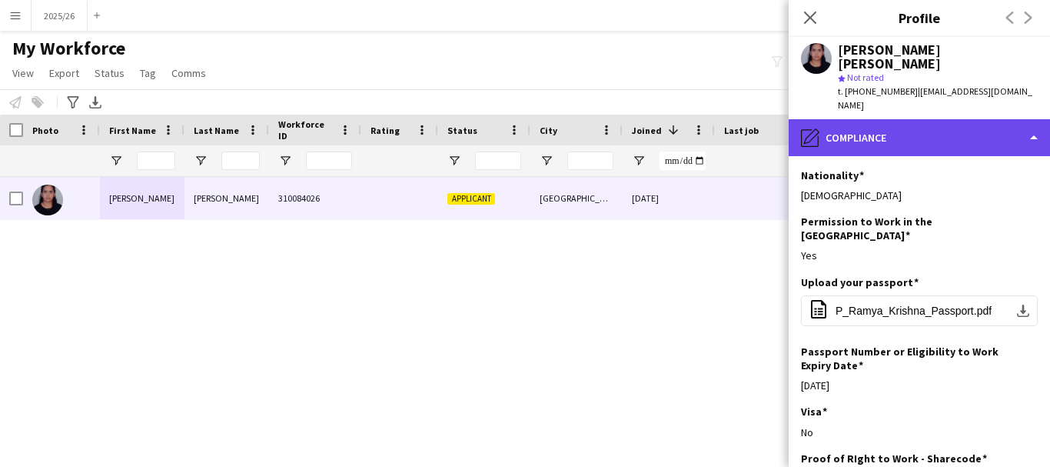
click at [955, 119] on div "pencil4 Compliance" at bounding box center [919, 137] width 261 height 37
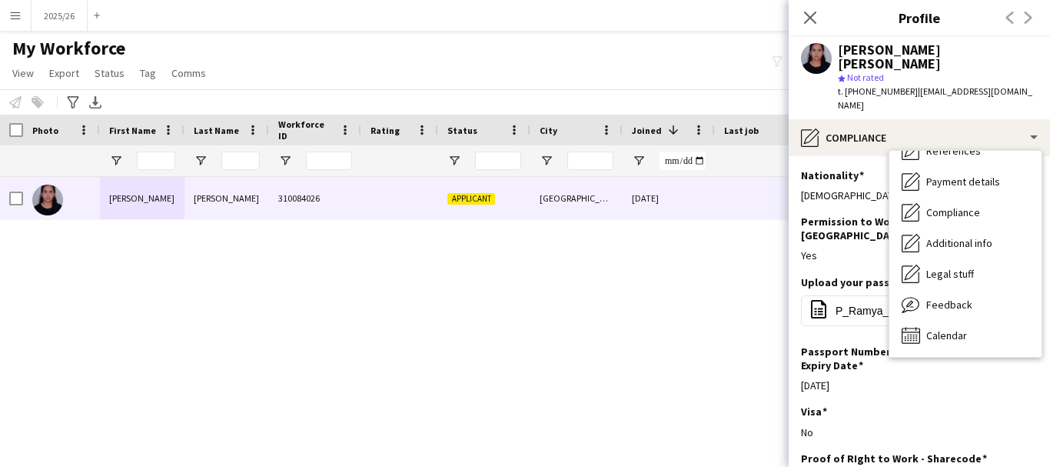
drag, startPoint x: 885, startPoint y: 438, endPoint x: 794, endPoint y: 441, distance: 90.8
click at [794, 441] on app-section-data-types "Nationality Edit this field Indian Permission to Work in the UK Edit this field…" at bounding box center [919, 311] width 261 height 311
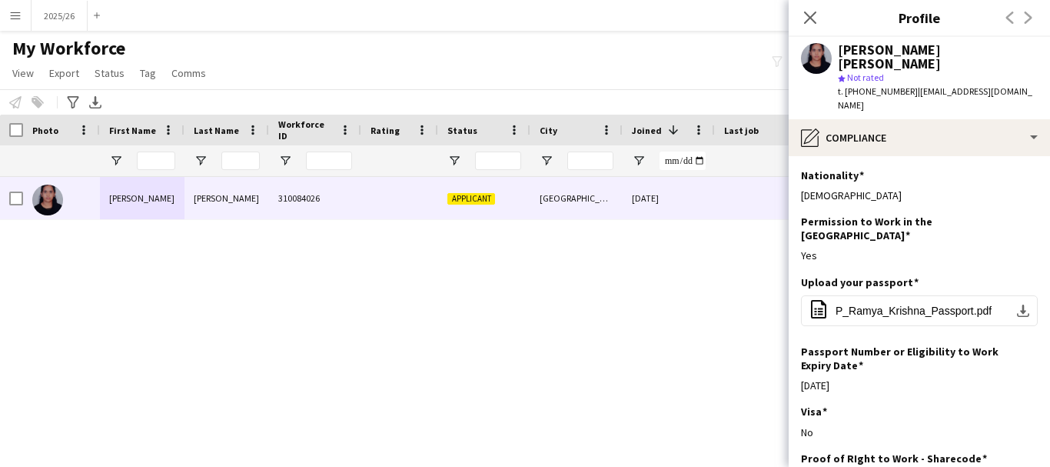
copy div "WMAWFF69E"
click at [939, 156] on app-section-data-types "Nationality Edit this field Indian Permission to Work in the UK Edit this field…" at bounding box center [919, 311] width 261 height 311
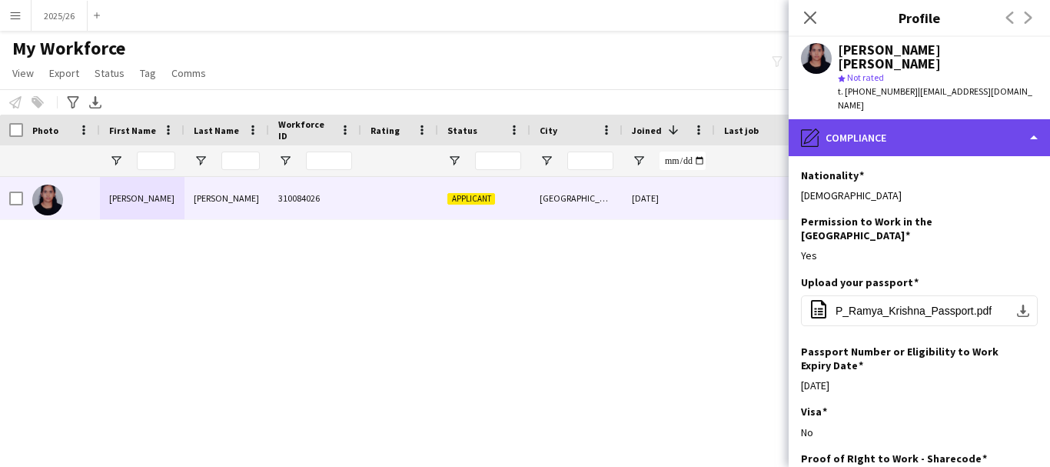
click at [923, 119] on div "pencil4 Compliance" at bounding box center [919, 137] width 261 height 37
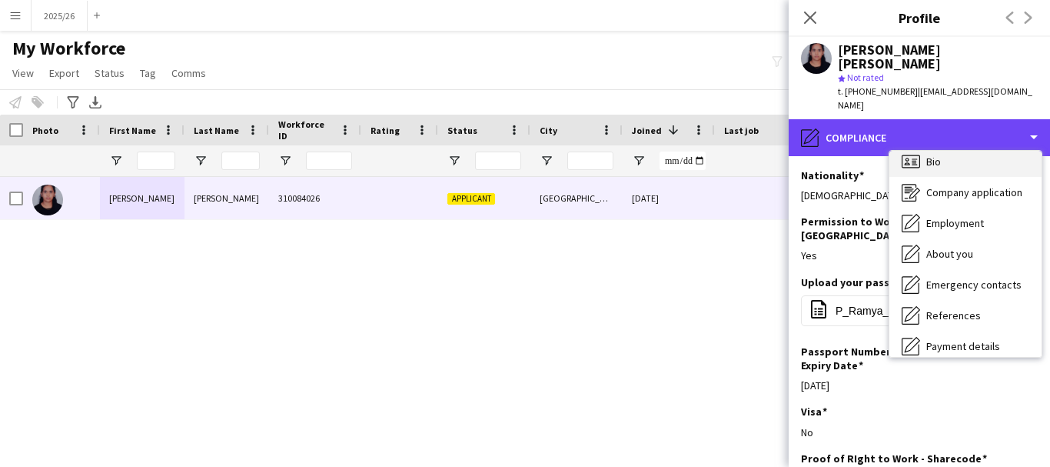
scroll to position [0, 0]
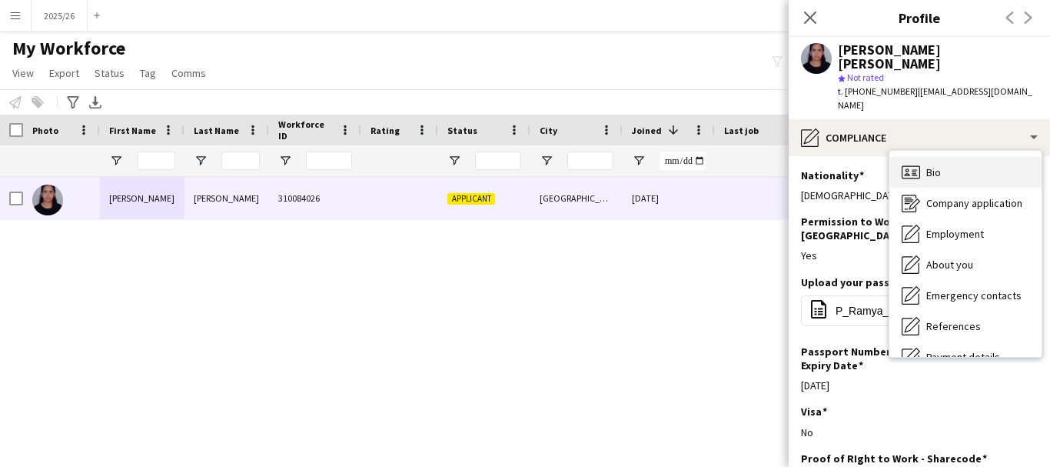
click at [997, 157] on div "Bio Bio" at bounding box center [966, 172] width 152 height 31
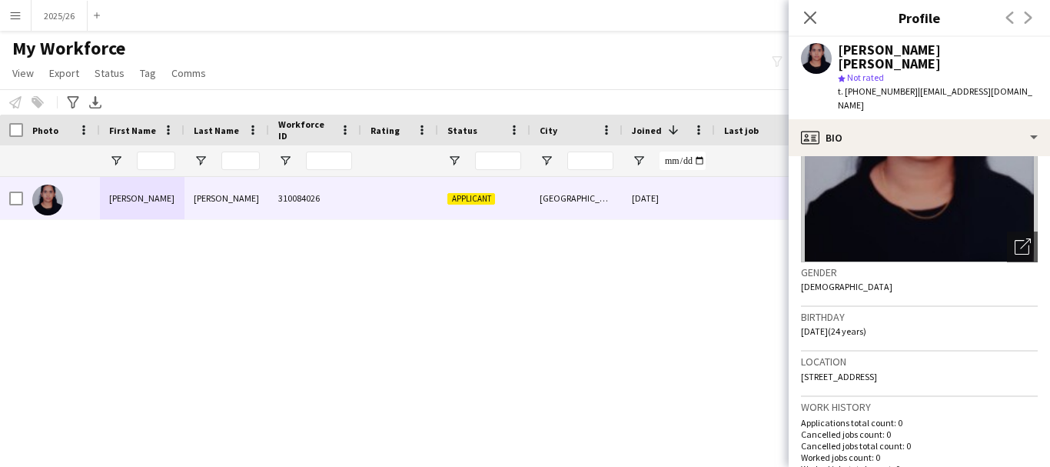
scroll to position [145, 0]
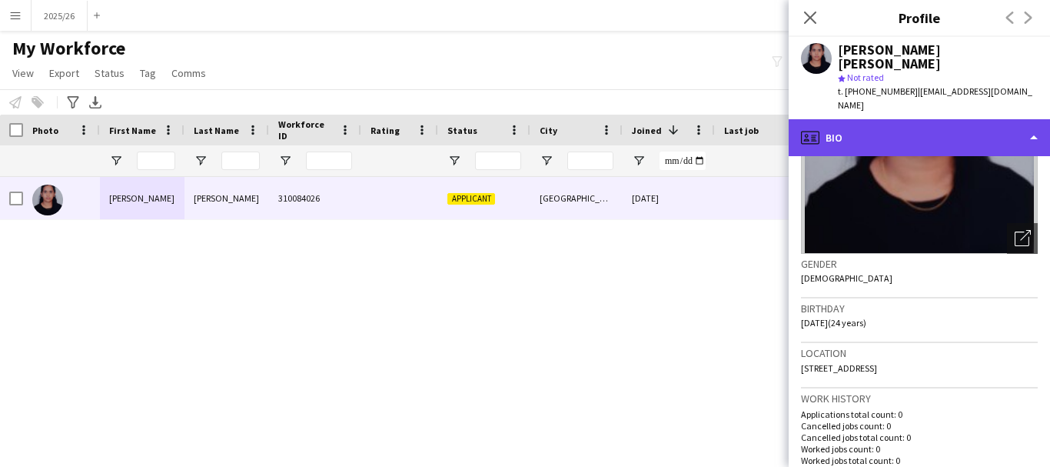
click at [931, 122] on div "profile Bio" at bounding box center [919, 137] width 261 height 37
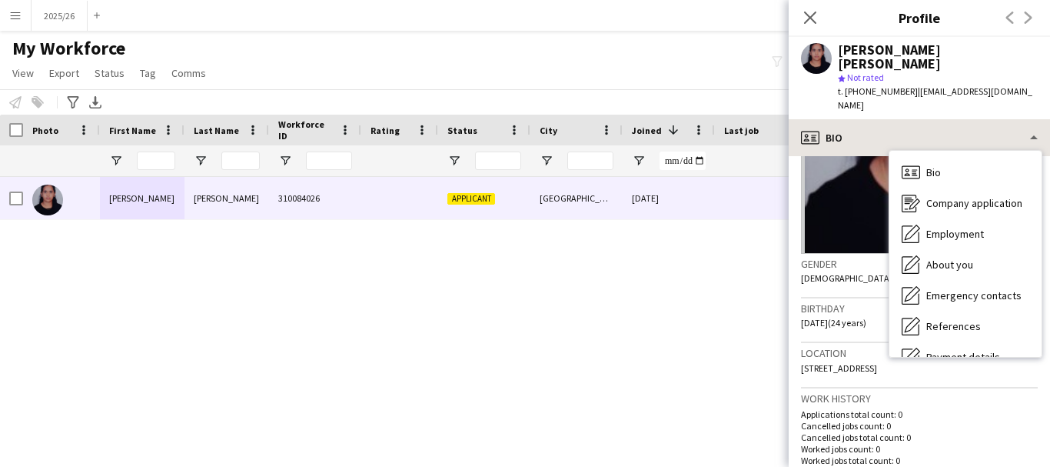
click at [931, 150] on div "Bio Bio Company application Company application Employment Employment About you…" at bounding box center [966, 254] width 154 height 208
click at [846, 312] on div "Birthday 10-06-2001 (24 years)" at bounding box center [919, 320] width 237 height 45
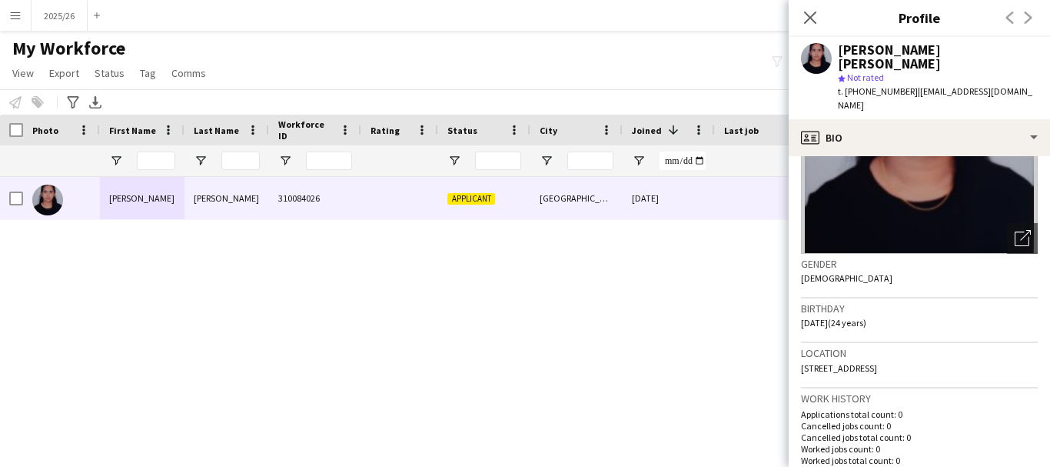
scroll to position [300, 0]
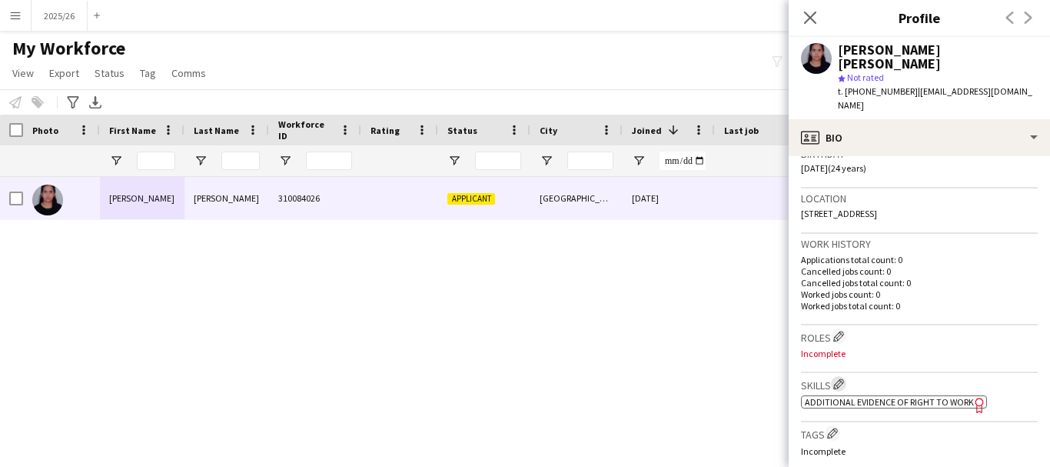
click at [847, 376] on button "Edit crew company skills" at bounding box center [838, 383] width 15 height 15
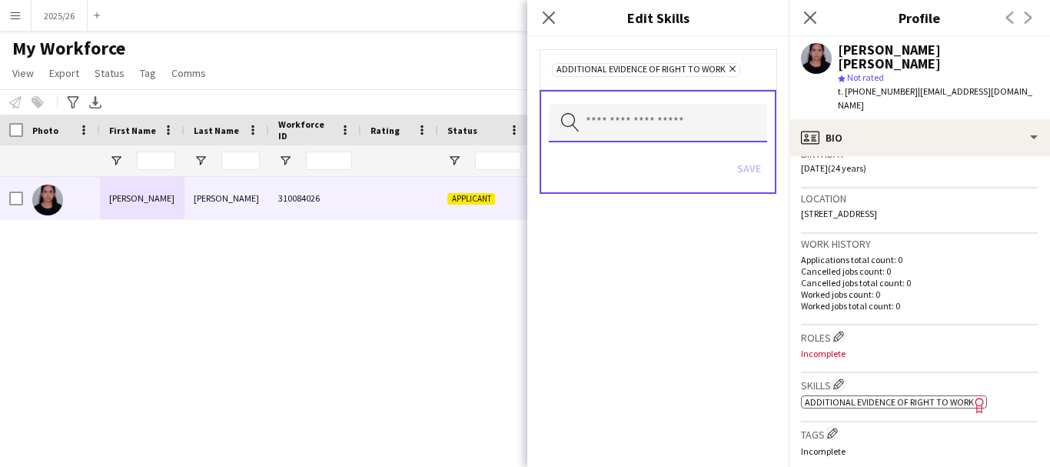
click at [614, 115] on input "text" at bounding box center [658, 123] width 218 height 38
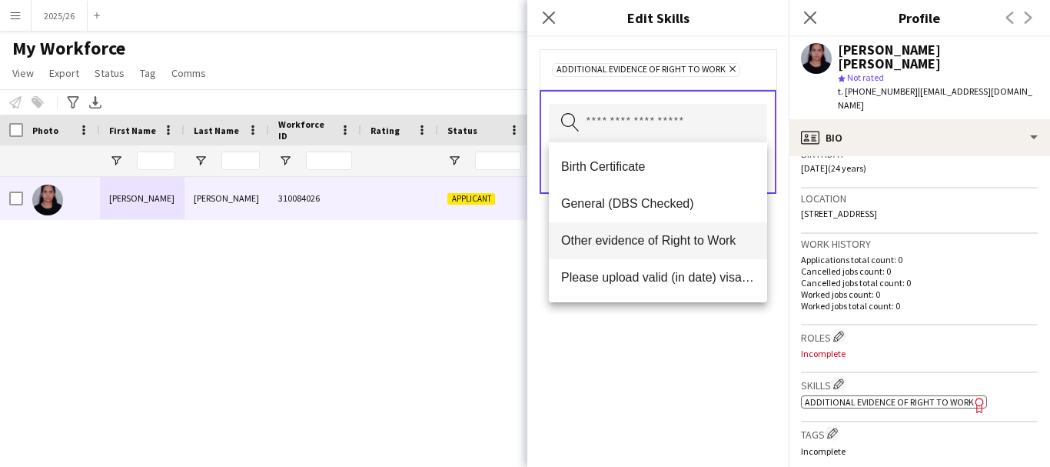
click at [677, 253] on mat-option "Other evidence of Right to Work" at bounding box center [658, 240] width 218 height 37
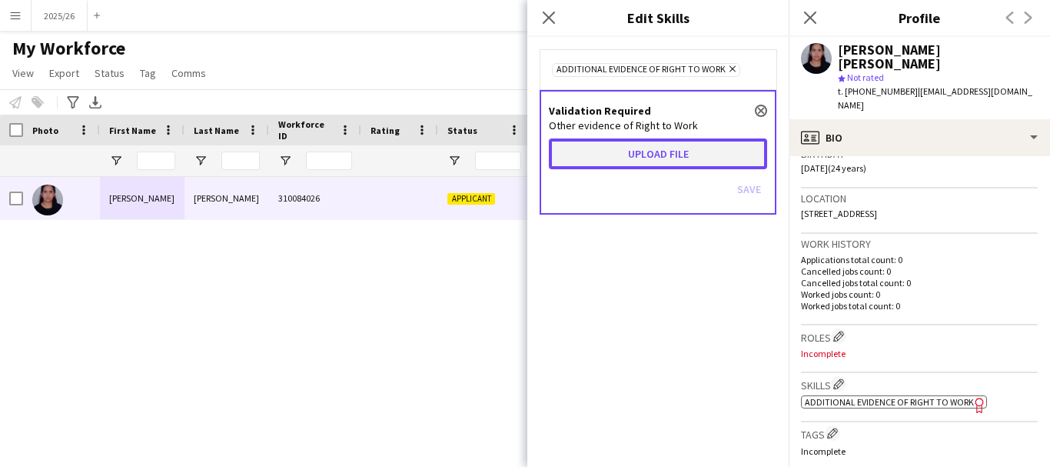
click at [621, 168] on button "Upload file" at bounding box center [658, 153] width 218 height 31
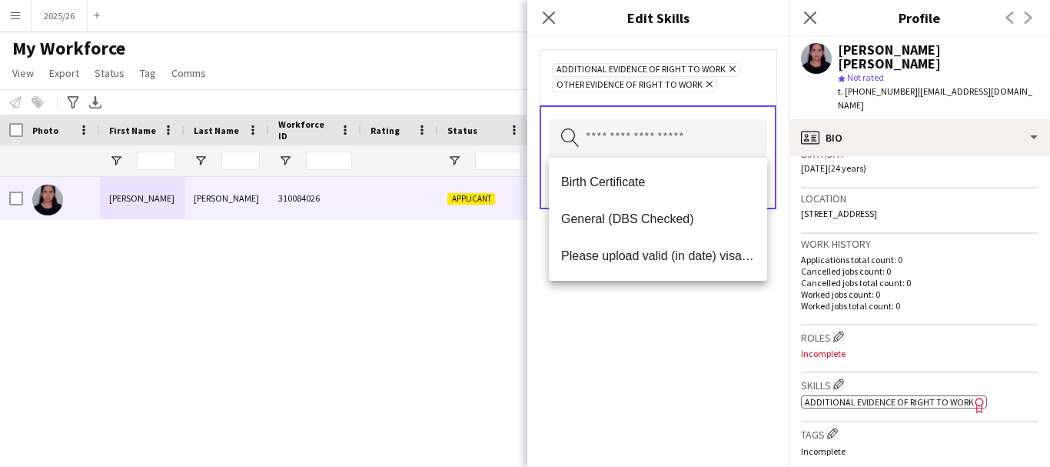
click at [727, 341] on div "Additional evidence of Right to Work Remove Other evidence of Right to Work Rem…" at bounding box center [658, 252] width 261 height 430
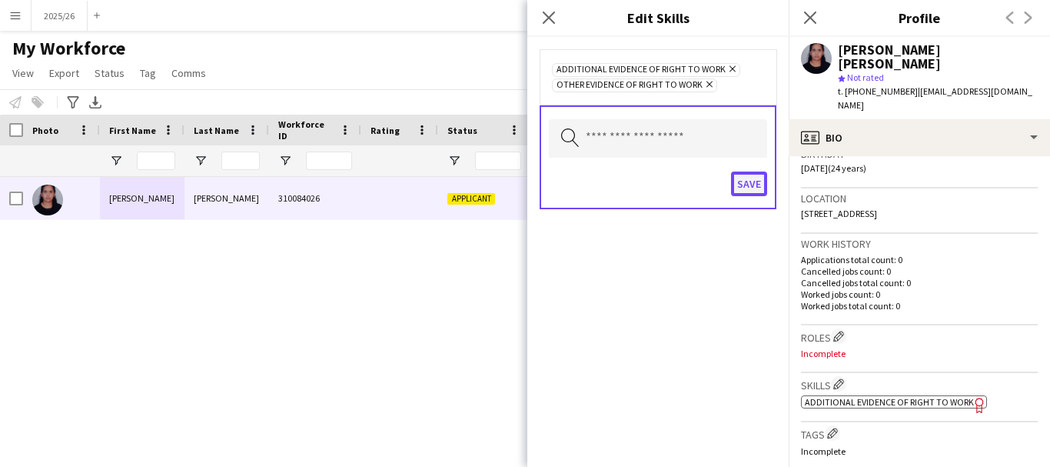
click at [759, 173] on button "Save" at bounding box center [749, 183] width 36 height 25
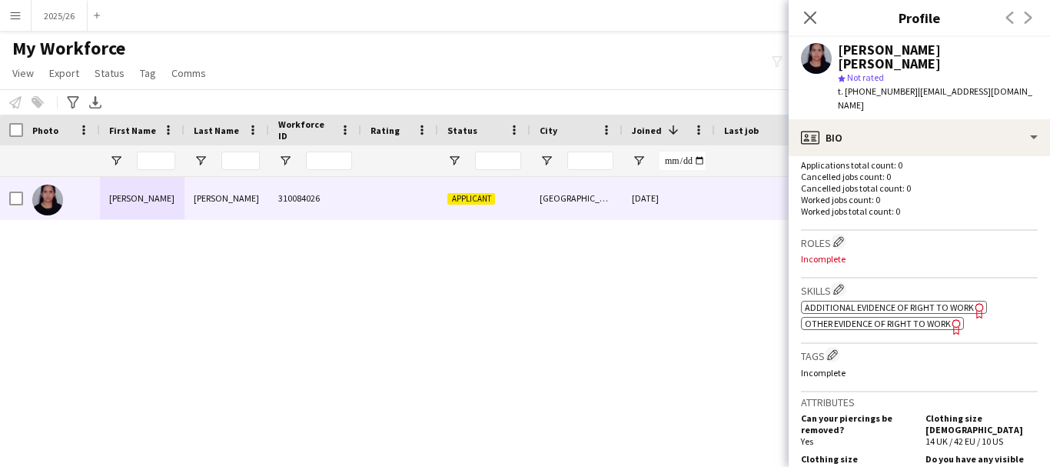
scroll to position [392, 0]
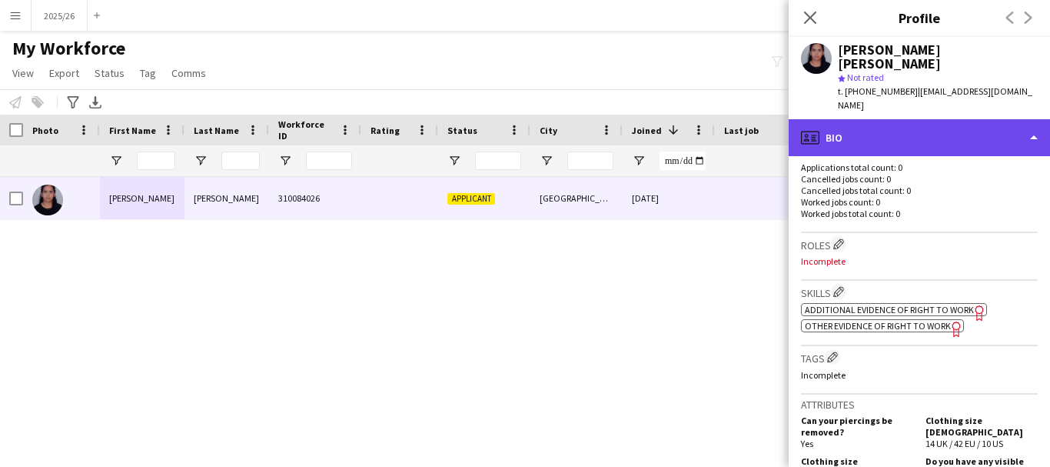
click at [922, 119] on div "profile Bio" at bounding box center [919, 137] width 261 height 37
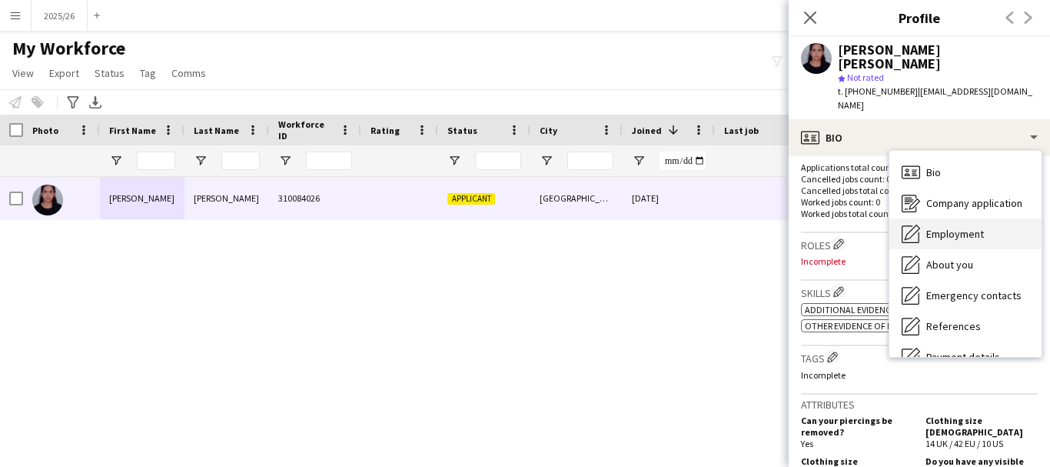
click at [960, 227] on span "Employment" at bounding box center [956, 234] width 58 height 14
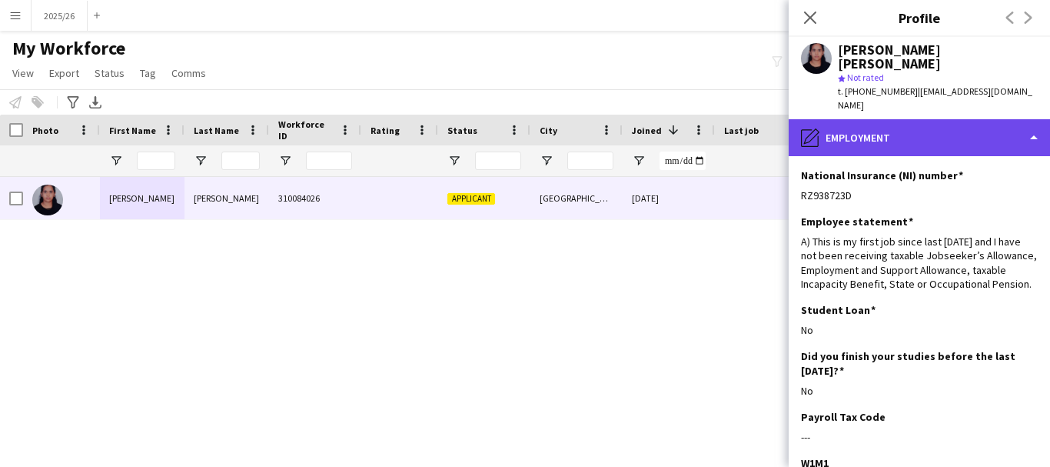
click at [934, 119] on div "pencil4 Employment" at bounding box center [919, 137] width 261 height 37
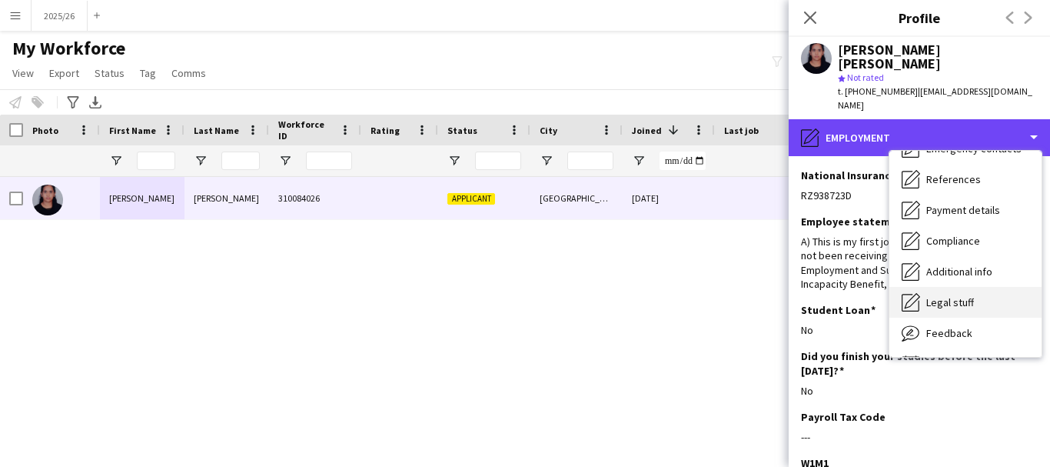
scroll to position [175, 0]
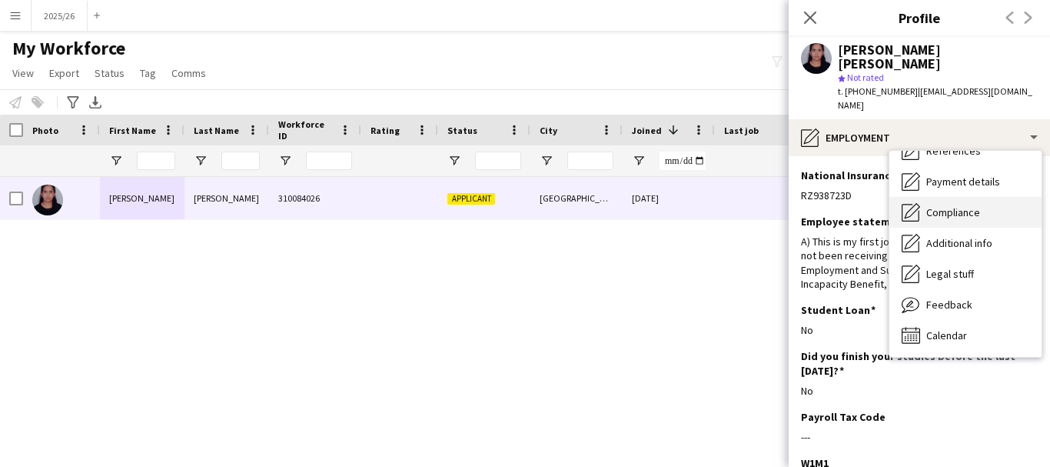
click at [967, 205] on span "Compliance" at bounding box center [954, 212] width 54 height 14
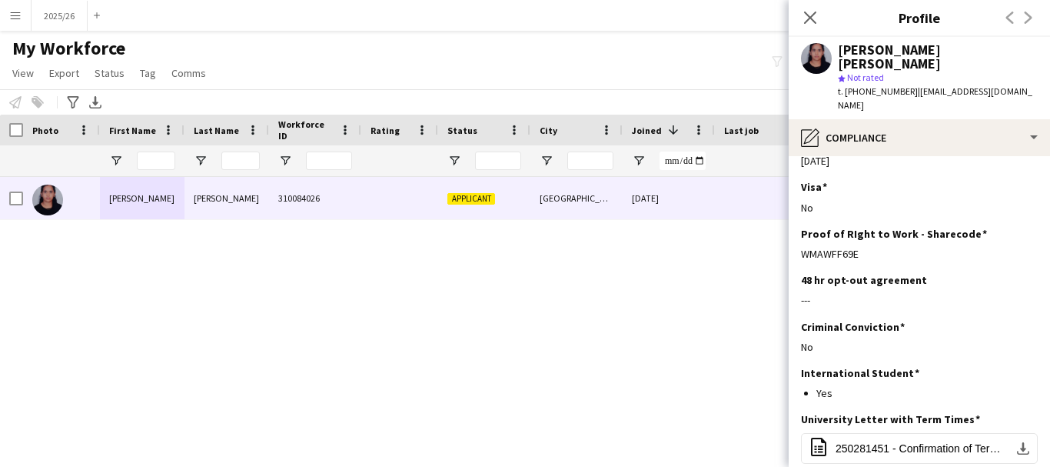
scroll to position [237, 0]
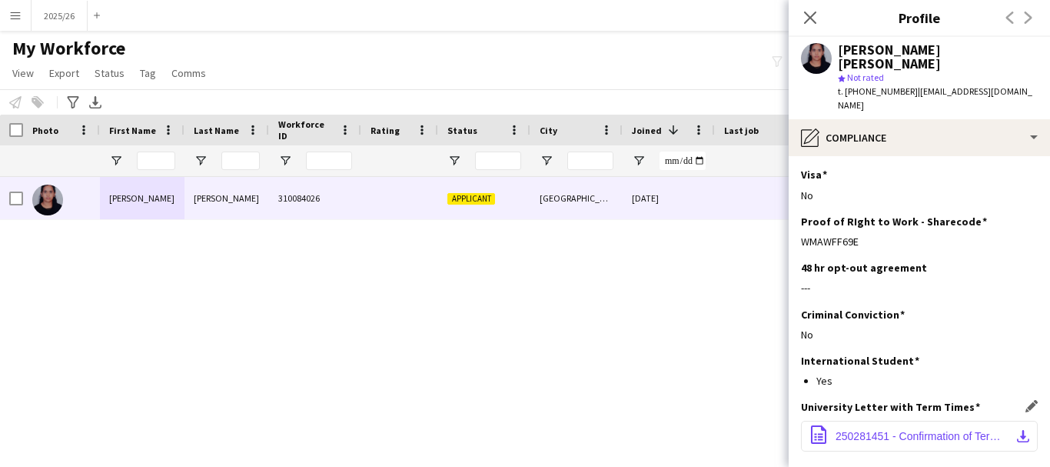
click at [921, 430] on span "250281451 - Confirmation of Term Letter.pdf" at bounding box center [923, 436] width 174 height 12
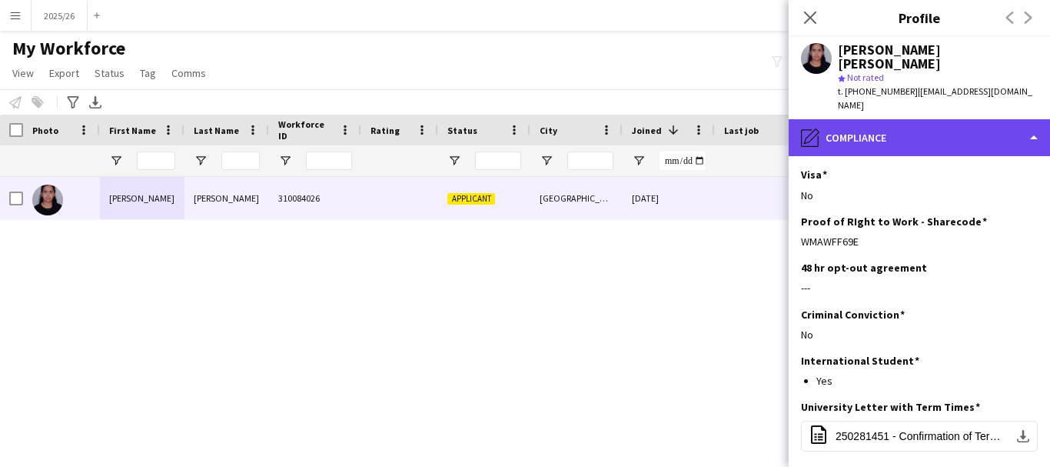
click at [954, 119] on div "pencil4 Compliance" at bounding box center [919, 137] width 261 height 37
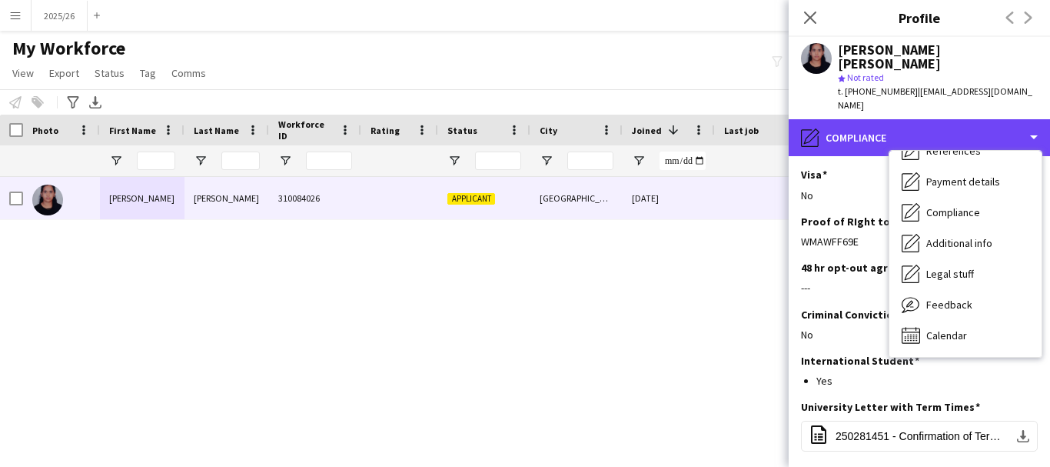
scroll to position [0, 0]
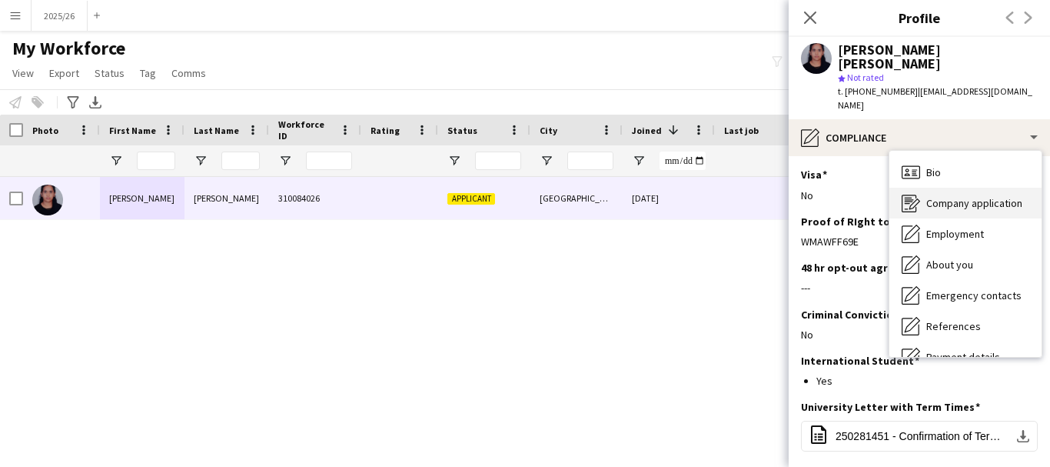
click at [988, 196] on span "Company application" at bounding box center [975, 203] width 96 height 14
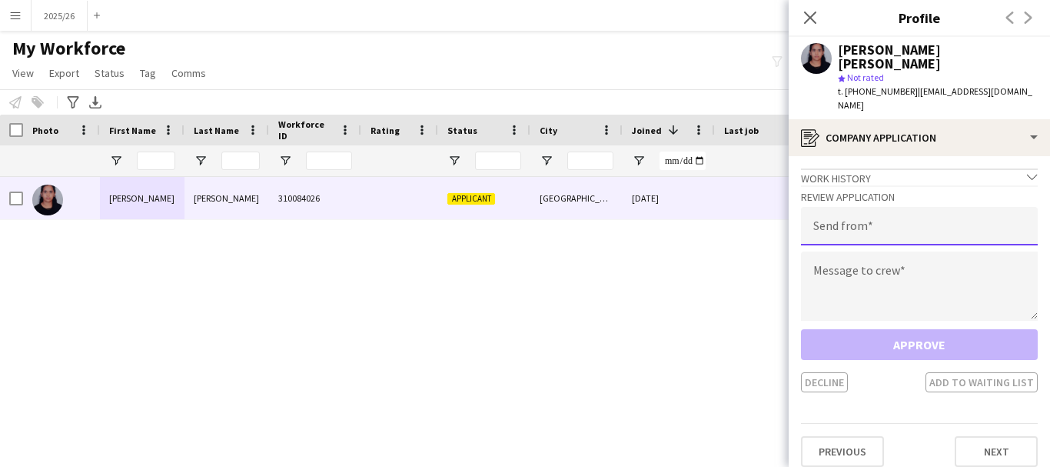
click at [961, 207] on input "email" at bounding box center [919, 226] width 237 height 38
type input "**********"
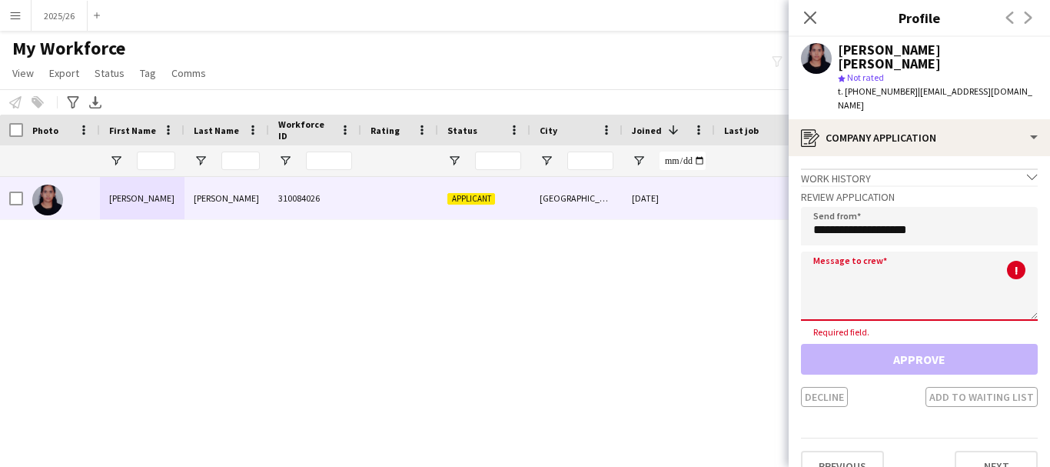
paste textarea "**********"
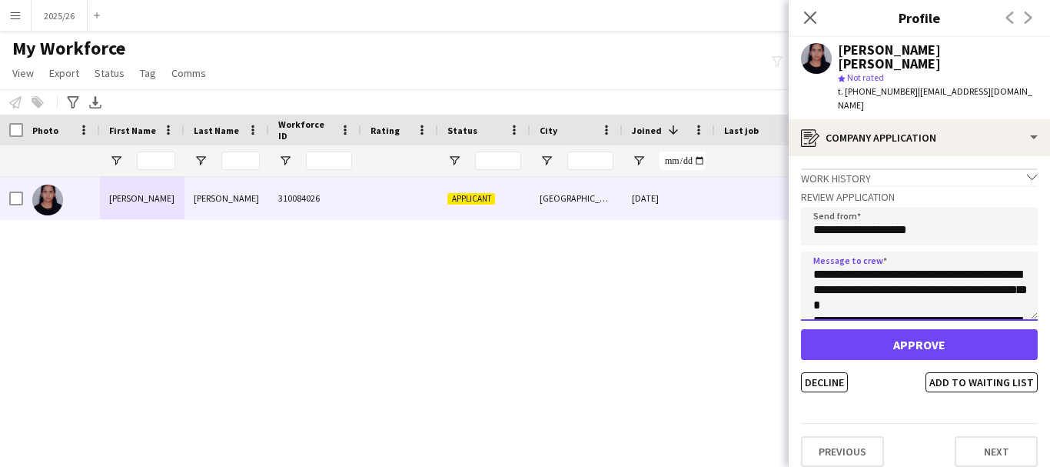
scroll to position [301, 0]
type textarea "**********"
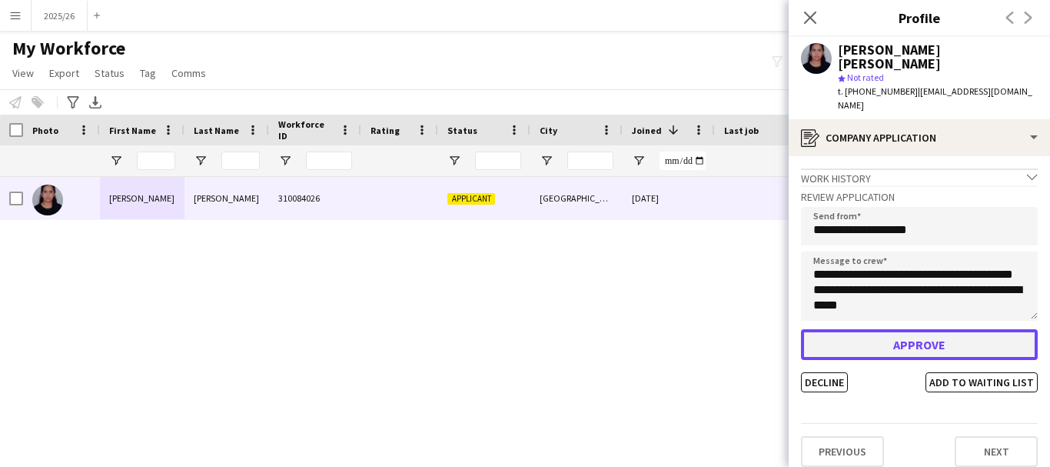
click at [909, 329] on button "Approve" at bounding box center [919, 344] width 237 height 31
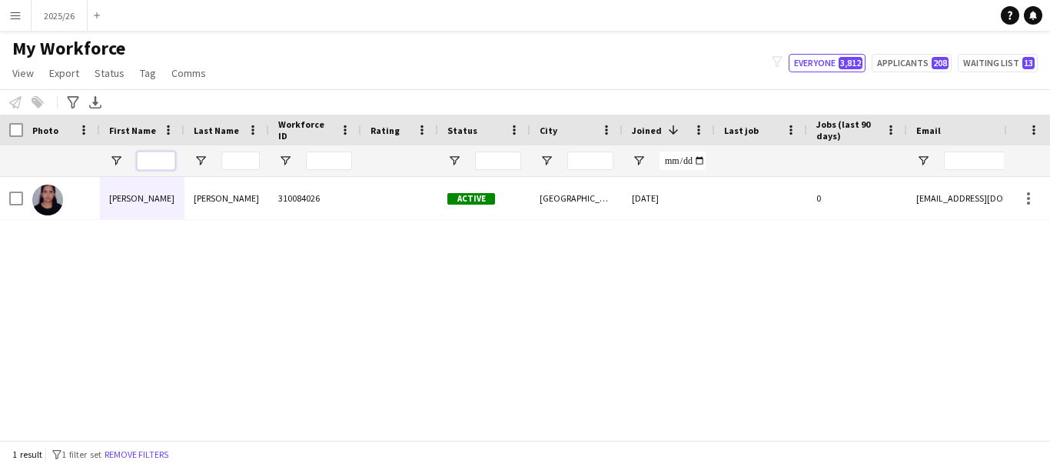
click at [158, 169] on input "First Name Filter Input" at bounding box center [156, 160] width 38 height 18
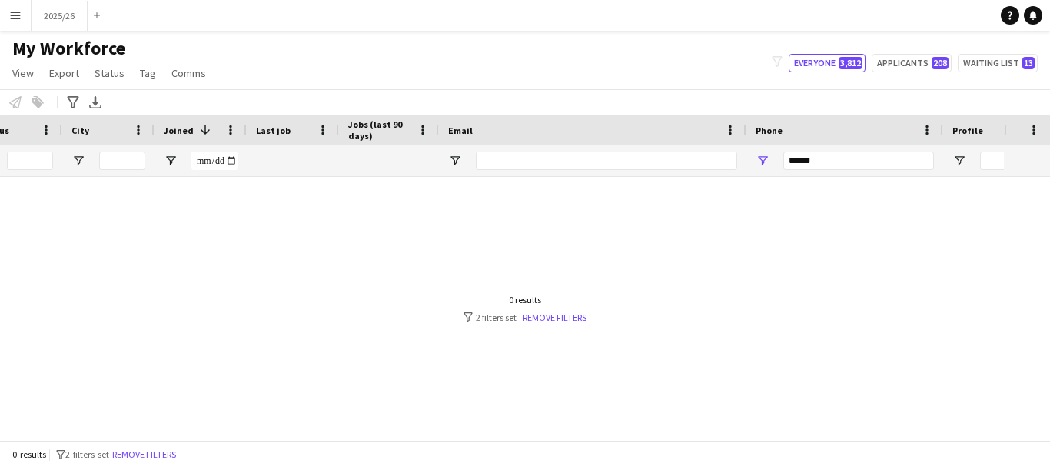
scroll to position [0, 0]
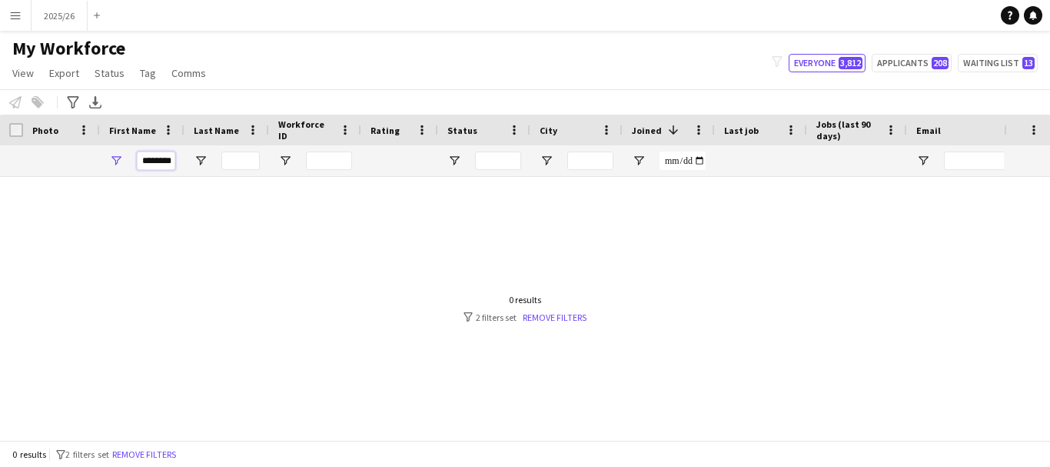
type input "********"
click at [774, 212] on div at bounding box center [502, 302] width 1004 height 251
click at [595, 427] on div at bounding box center [502, 302] width 1004 height 251
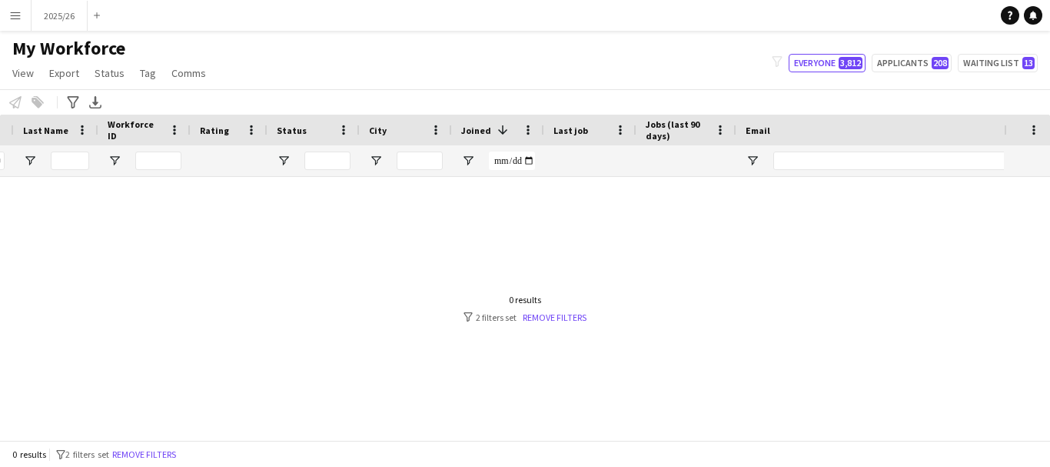
scroll to position [0, 287]
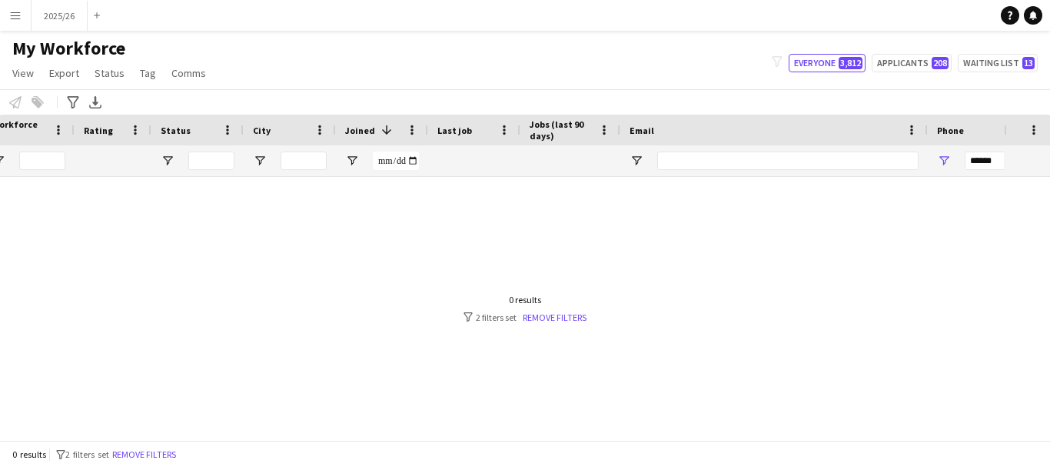
click at [979, 176] on div "******" at bounding box center [1040, 160] width 151 height 31
click at [974, 161] on input "******" at bounding box center [1040, 160] width 151 height 18
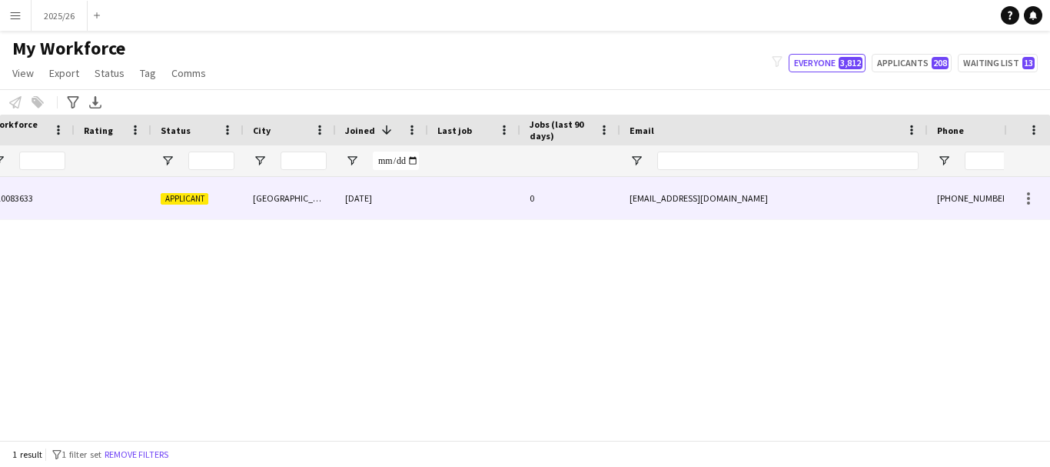
click at [332, 201] on div "Coventry" at bounding box center [290, 198] width 92 height 42
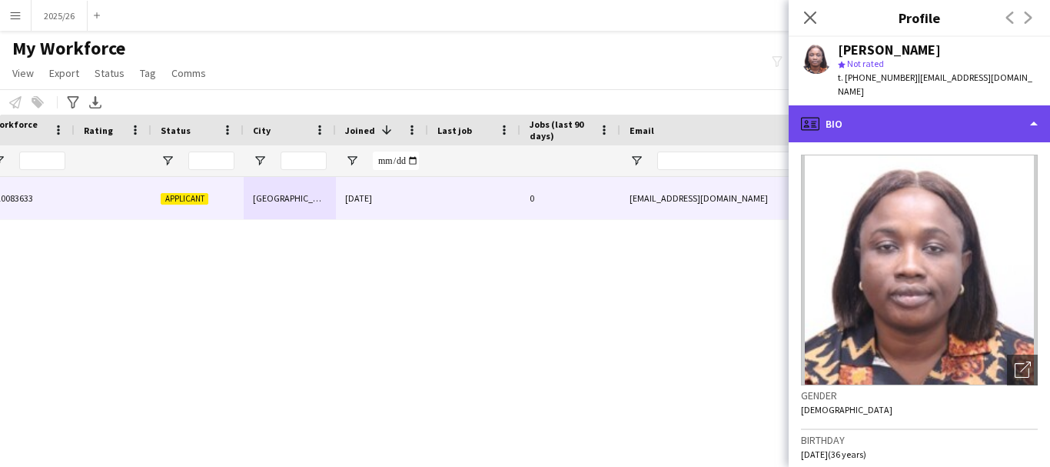
click at [984, 126] on div "profile Bio" at bounding box center [919, 123] width 261 height 37
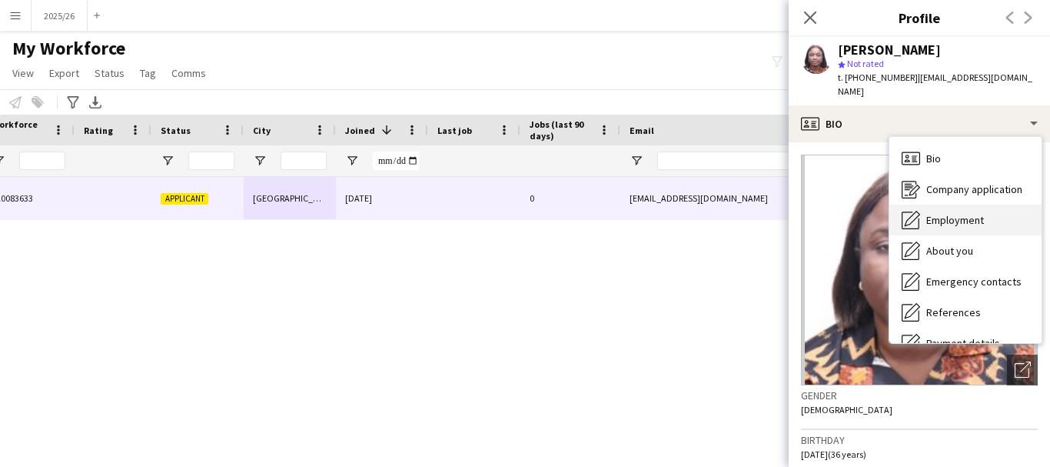
click at [990, 205] on div "Employment Employment" at bounding box center [966, 220] width 152 height 31
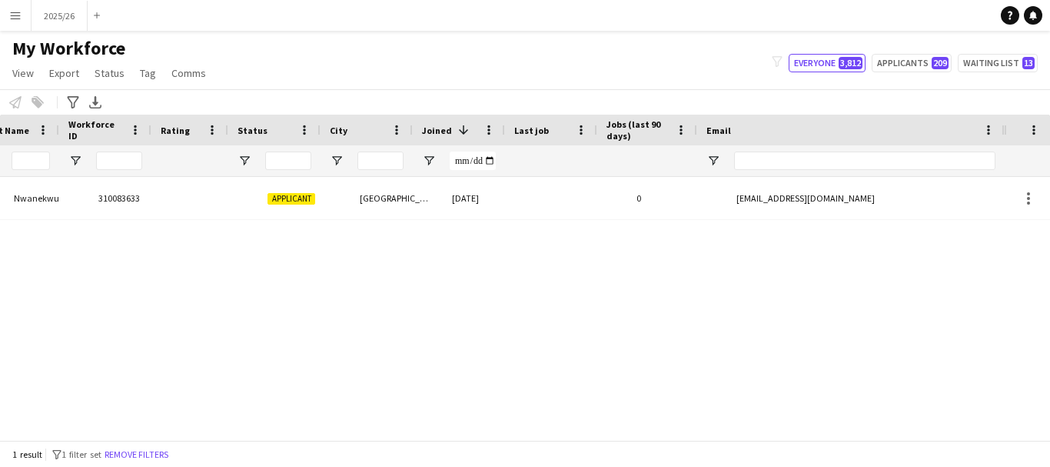
scroll to position [0, 218]
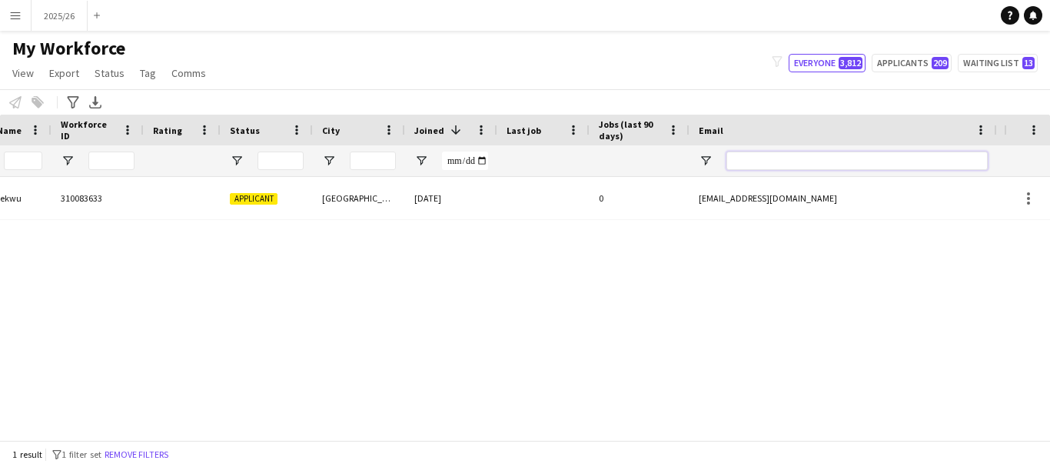
click at [763, 167] on input "Email Filter Input" at bounding box center [857, 160] width 261 height 18
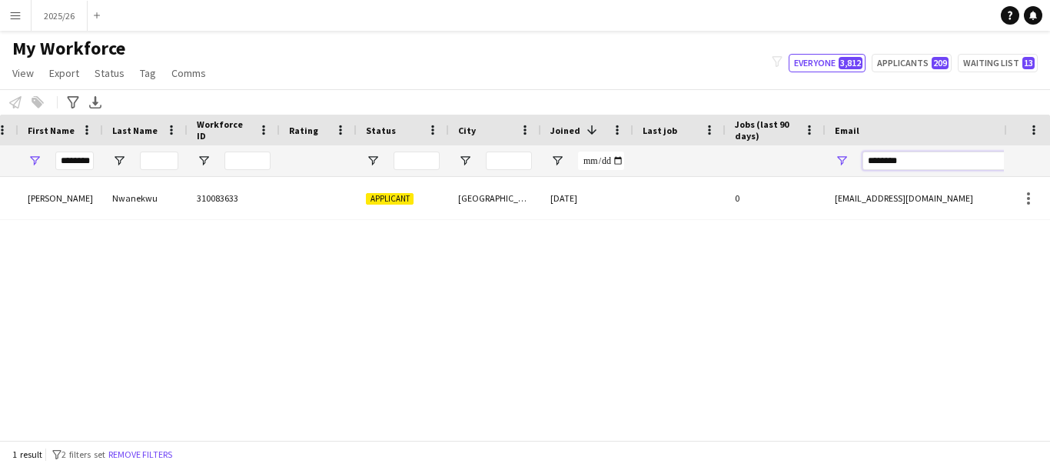
scroll to position [0, 0]
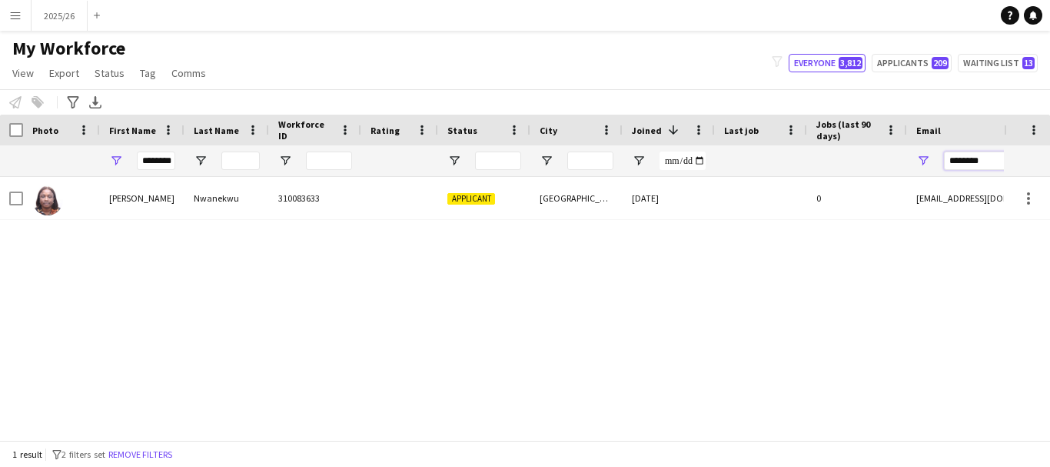
type input "********"
click at [174, 165] on input "********" at bounding box center [156, 160] width 38 height 18
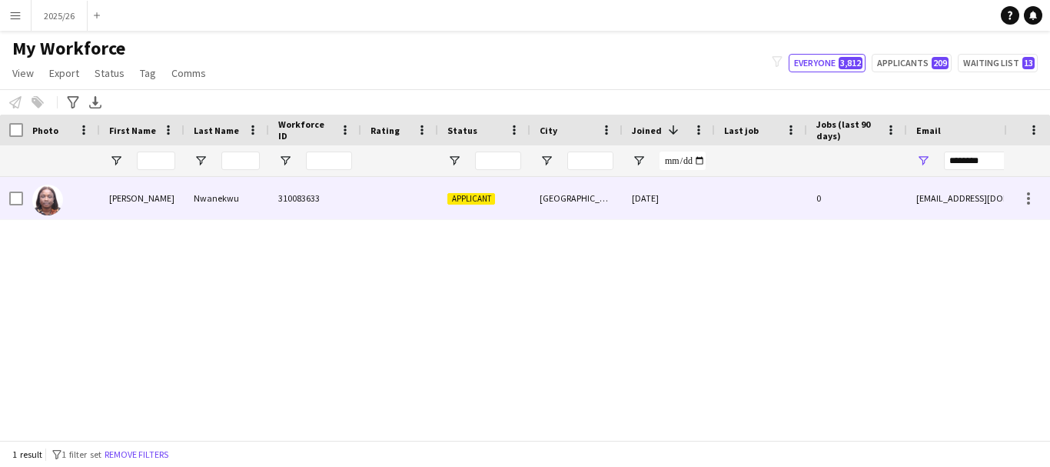
click at [278, 186] on div "310083633" at bounding box center [315, 198] width 92 height 42
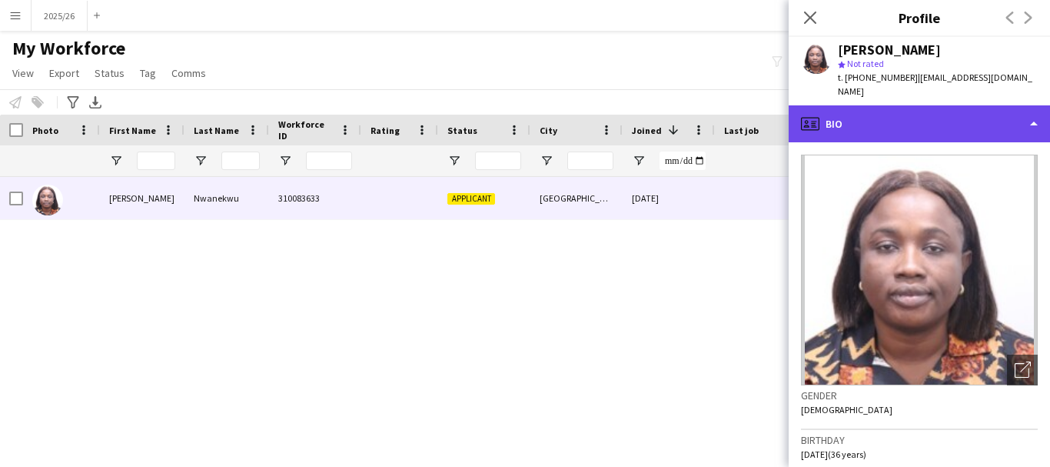
click at [944, 105] on div "profile Bio" at bounding box center [919, 123] width 261 height 37
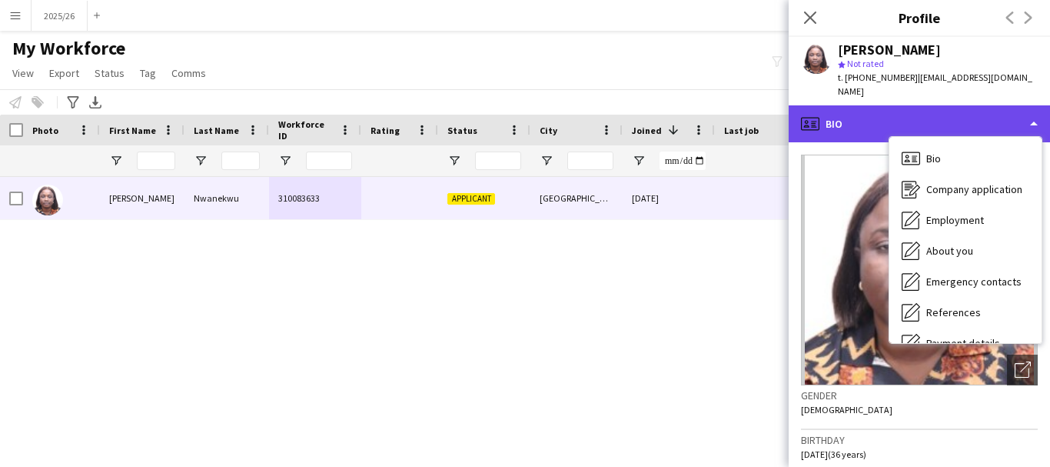
click at [926, 105] on div "profile Bio" at bounding box center [919, 123] width 261 height 37
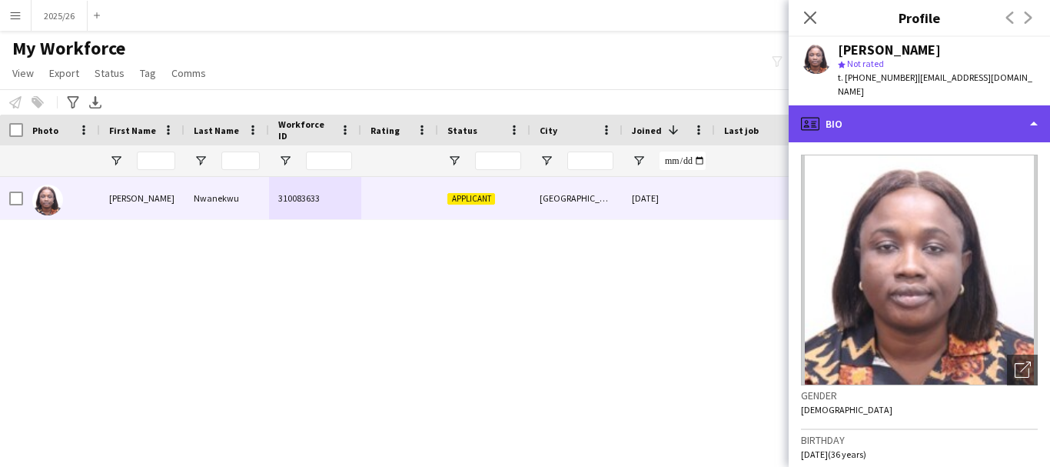
click at [926, 105] on div "profile Bio" at bounding box center [919, 123] width 261 height 37
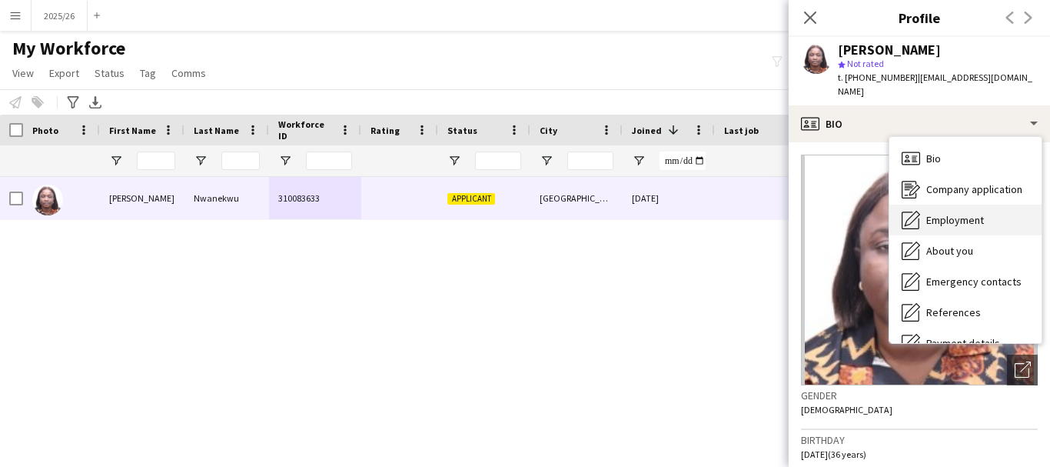
click at [999, 210] on div "Employment Employment" at bounding box center [966, 220] width 152 height 31
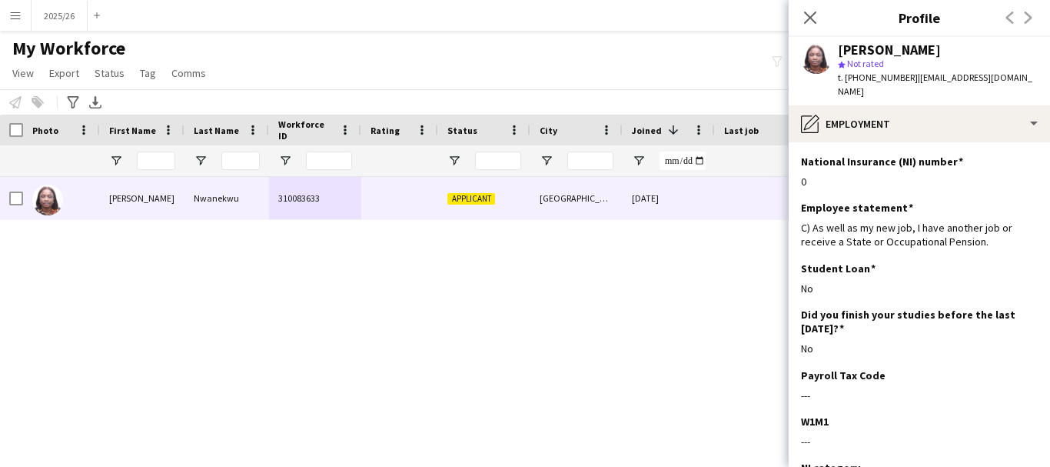
drag, startPoint x: 661, startPoint y: 290, endPoint x: 498, endPoint y: 268, distance: 164.5
click at [498, 268] on div "[PERSON_NAME] 310083633 Applicant [GEOGRAPHIC_DATA] [DATE] 0 [EMAIL_ADDRESS][DO…" at bounding box center [502, 302] width 1004 height 251
click at [811, 21] on icon "Close pop-in" at bounding box center [810, 17] width 15 height 15
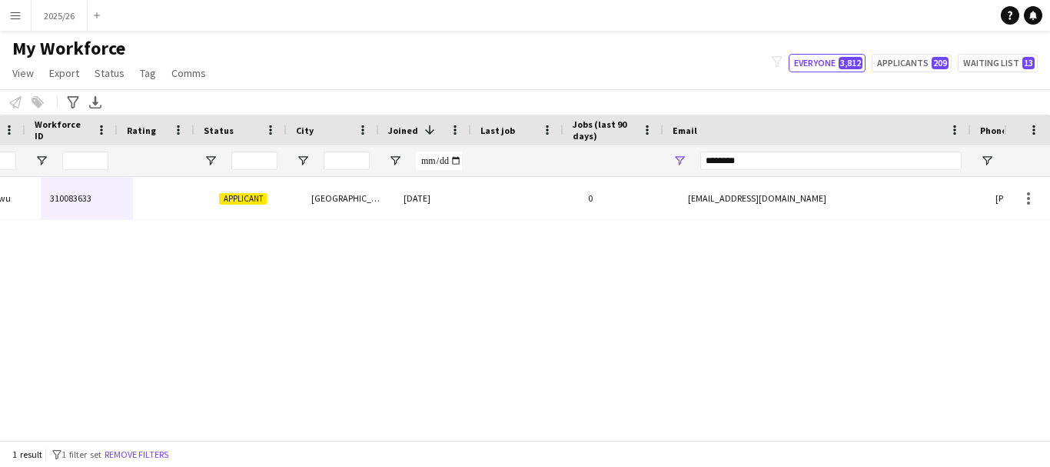
scroll to position [0, 244]
click at [847, 149] on div "********" at bounding box center [831, 160] width 261 height 31
click at [852, 159] on input "********" at bounding box center [831, 160] width 261 height 18
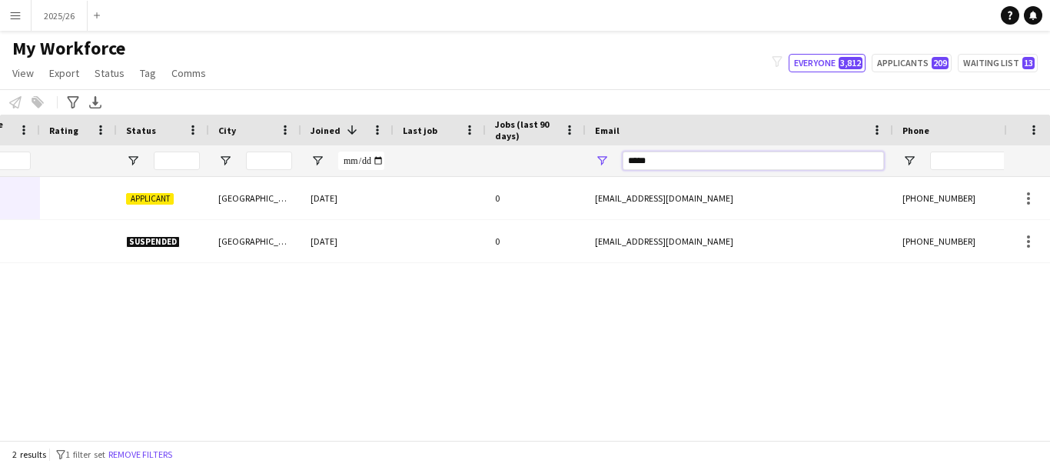
scroll to position [0, 0]
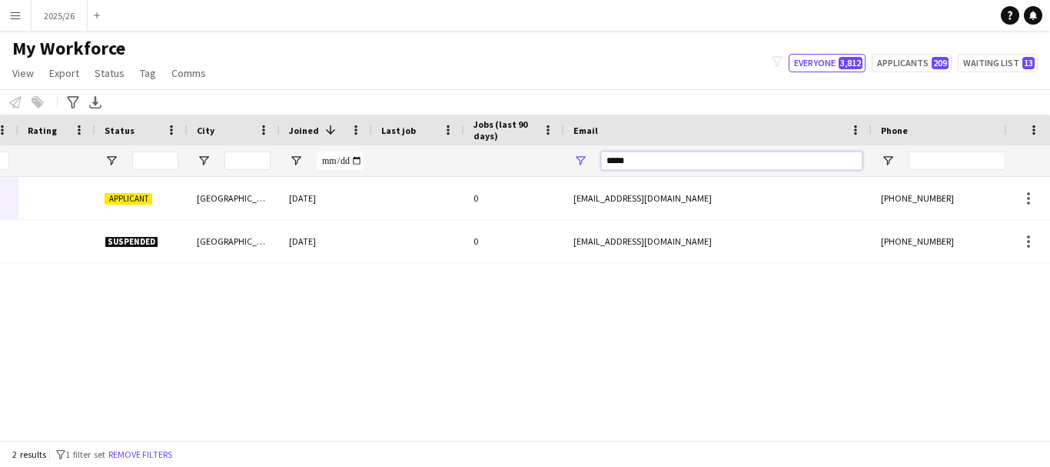
type input "*****"
click at [927, 163] on input "Phone Filter Input" at bounding box center [984, 160] width 151 height 18
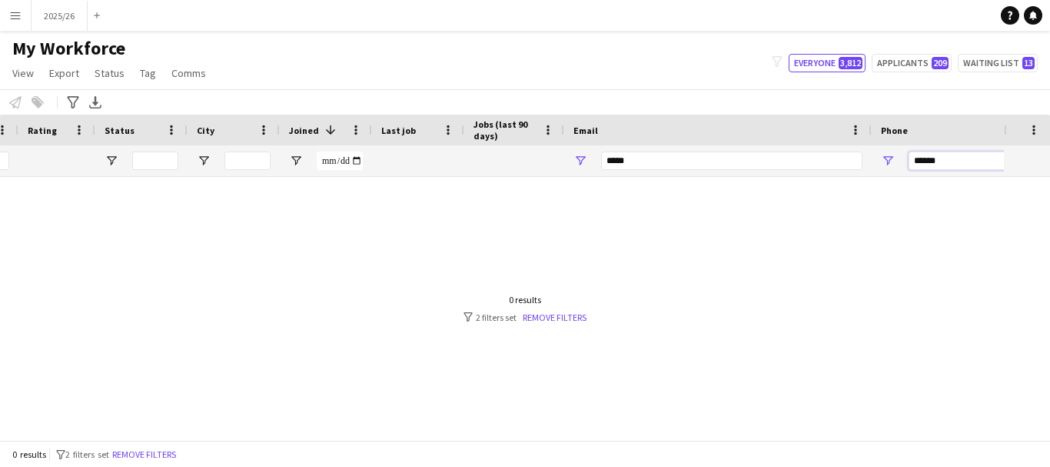
type input "******"
click at [647, 169] on input "*****" at bounding box center [731, 160] width 261 height 18
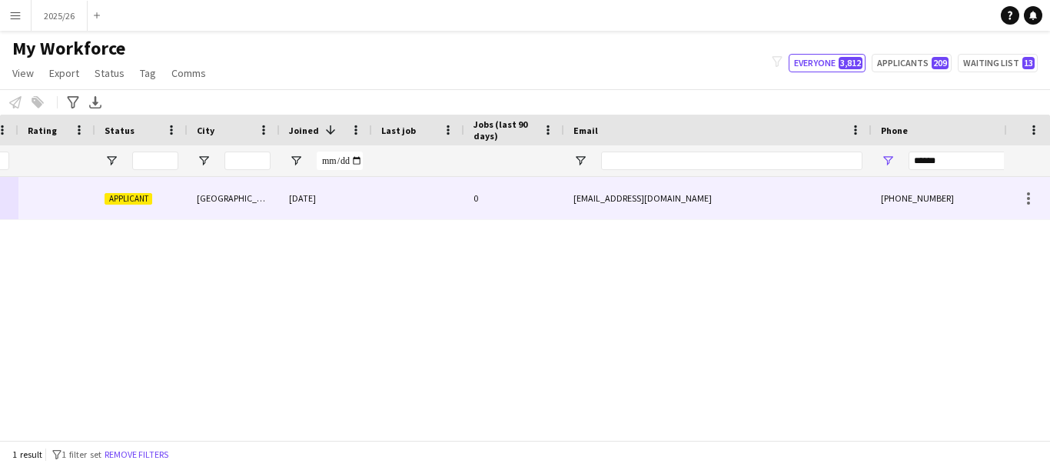
click at [246, 208] on div "Coventry" at bounding box center [234, 198] width 92 height 42
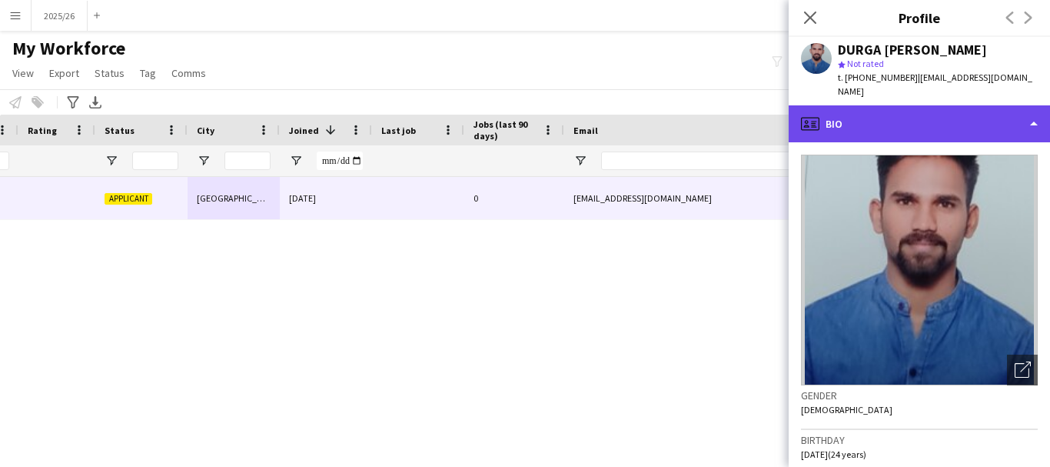
click at [1012, 122] on div "profile Bio" at bounding box center [919, 123] width 261 height 37
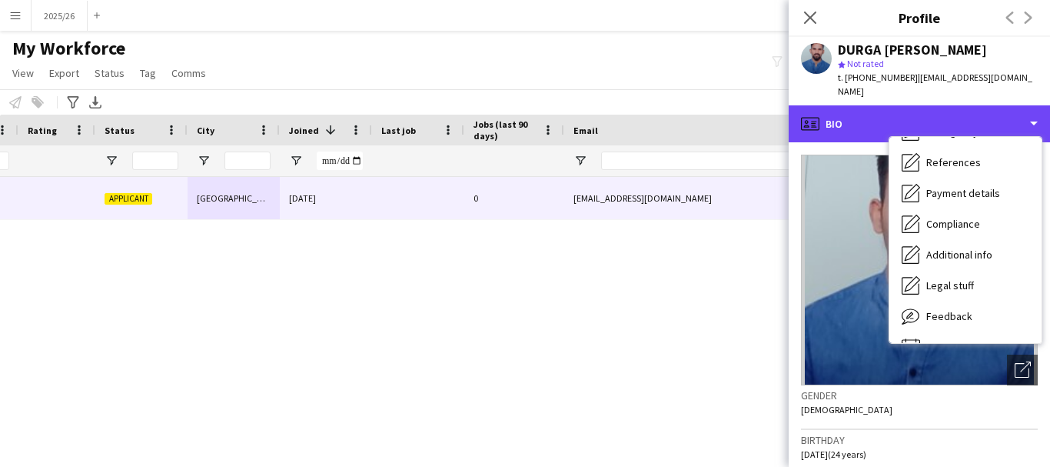
scroll to position [175, 0]
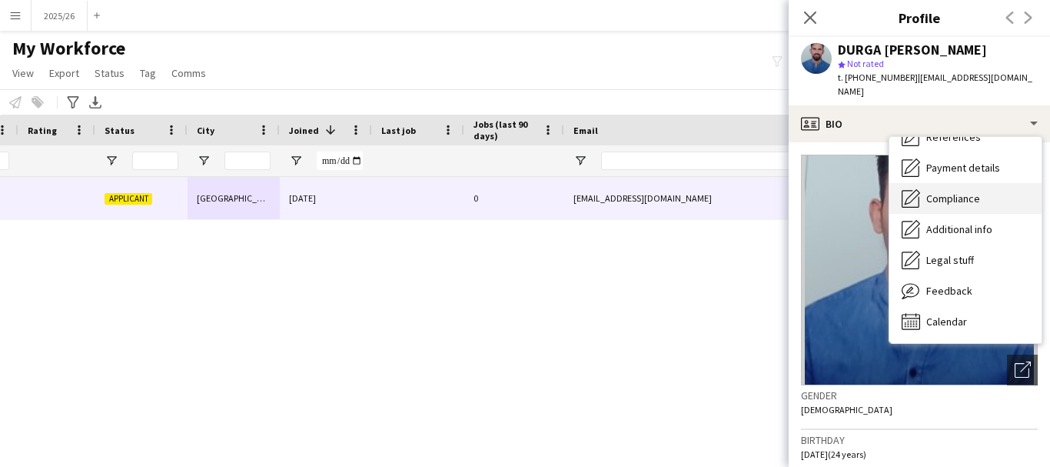
click at [967, 191] on span "Compliance" at bounding box center [954, 198] width 54 height 14
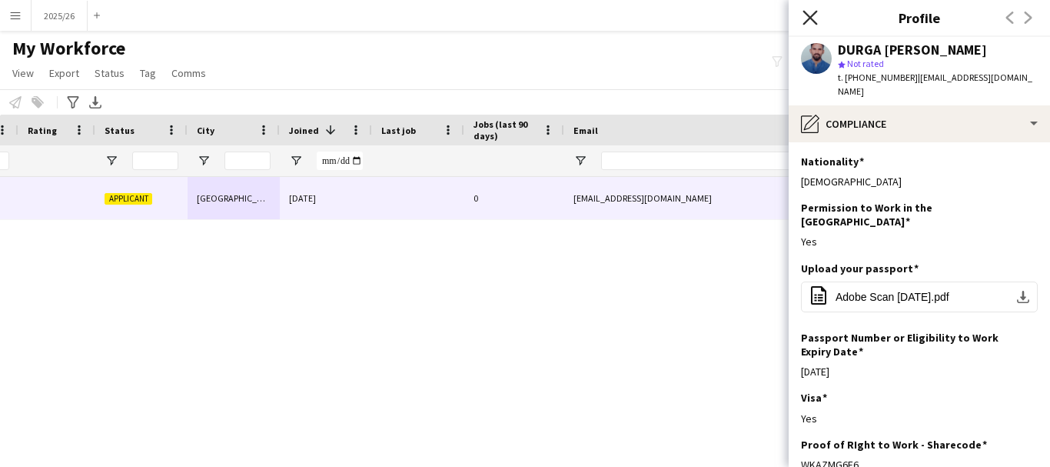
click at [814, 18] on icon "Close pop-in" at bounding box center [810, 17] width 15 height 15
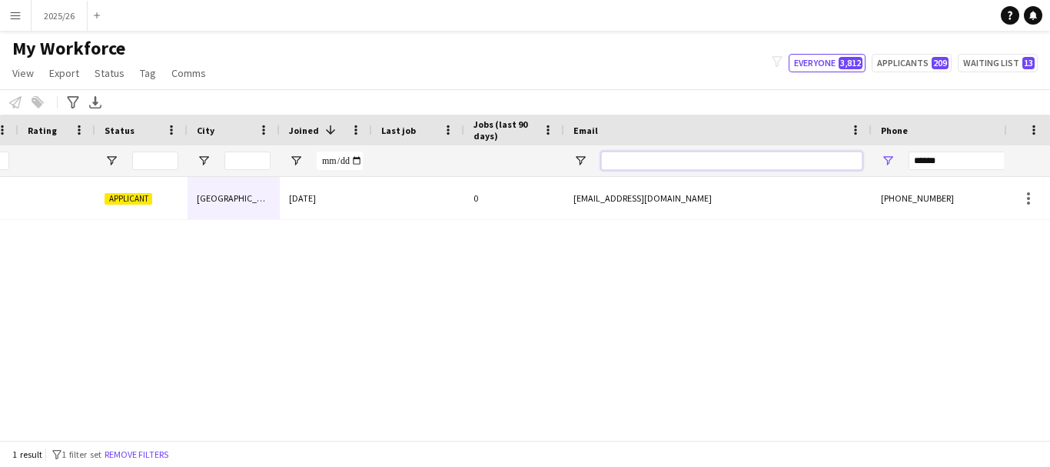
click at [694, 155] on input "Email Filter Input" at bounding box center [731, 160] width 261 height 18
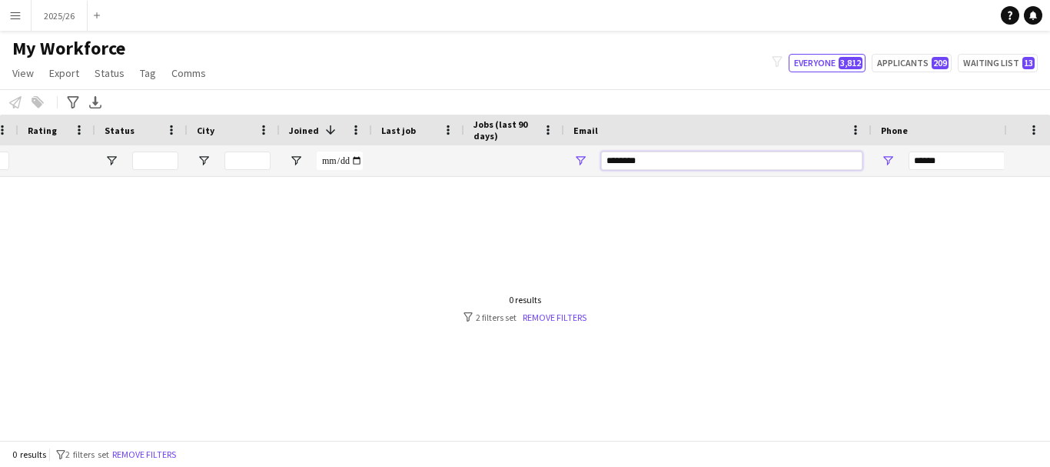
type input "********"
click at [944, 167] on input "******" at bounding box center [984, 160] width 151 height 18
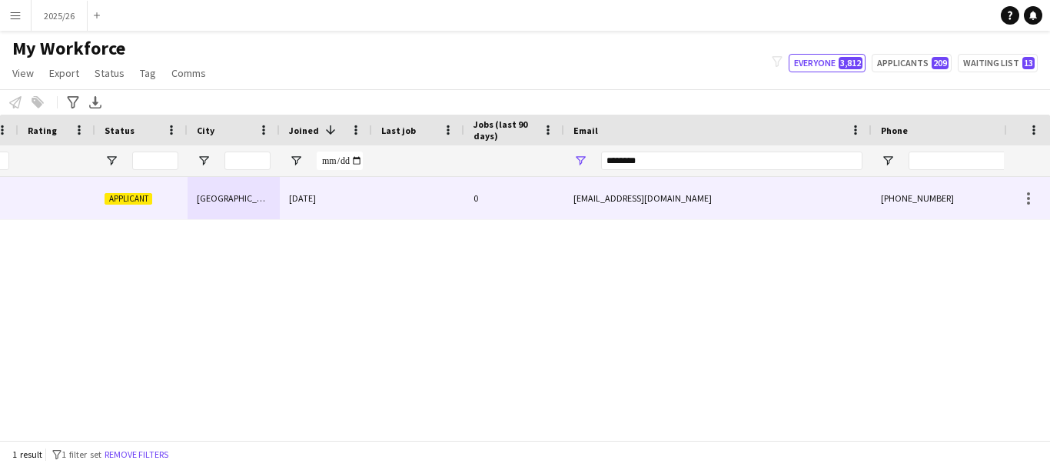
click at [377, 211] on div at bounding box center [418, 198] width 92 height 42
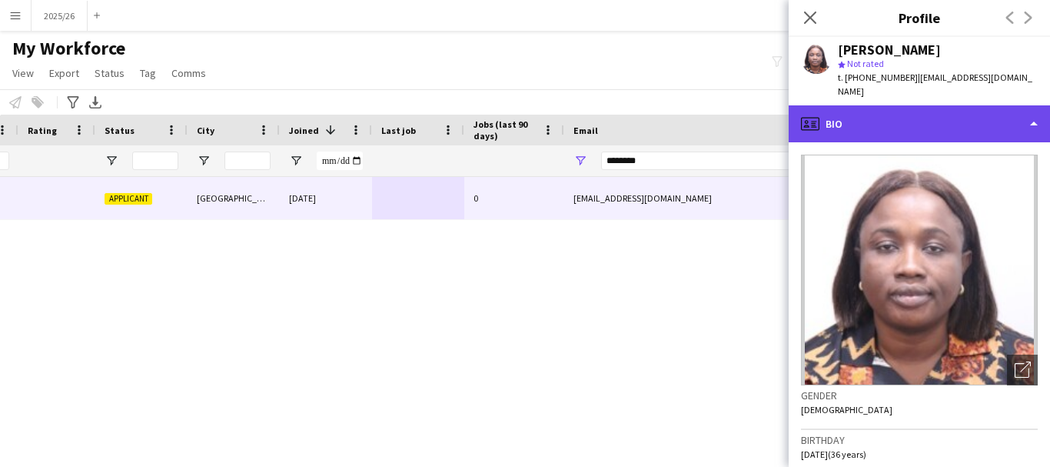
click at [954, 105] on div "profile Bio" at bounding box center [919, 123] width 261 height 37
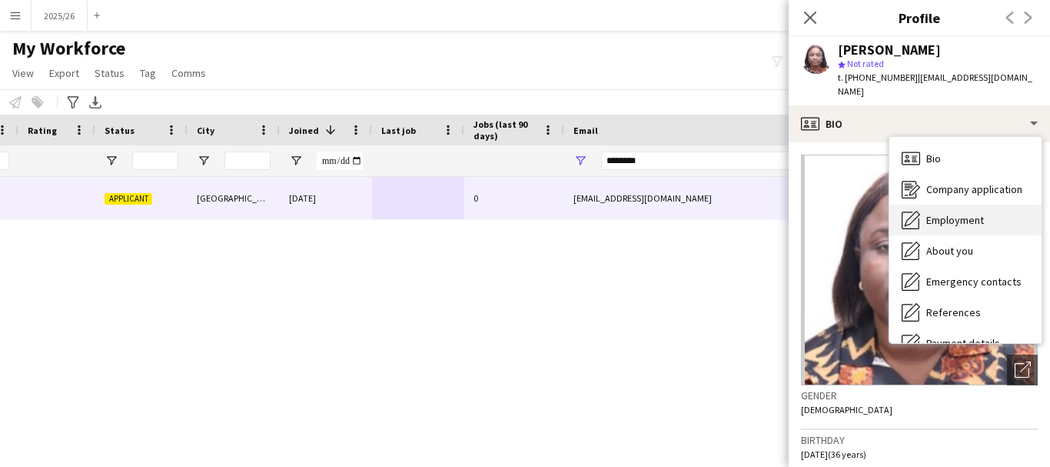
click at [991, 205] on div "Employment Employment" at bounding box center [966, 220] width 152 height 31
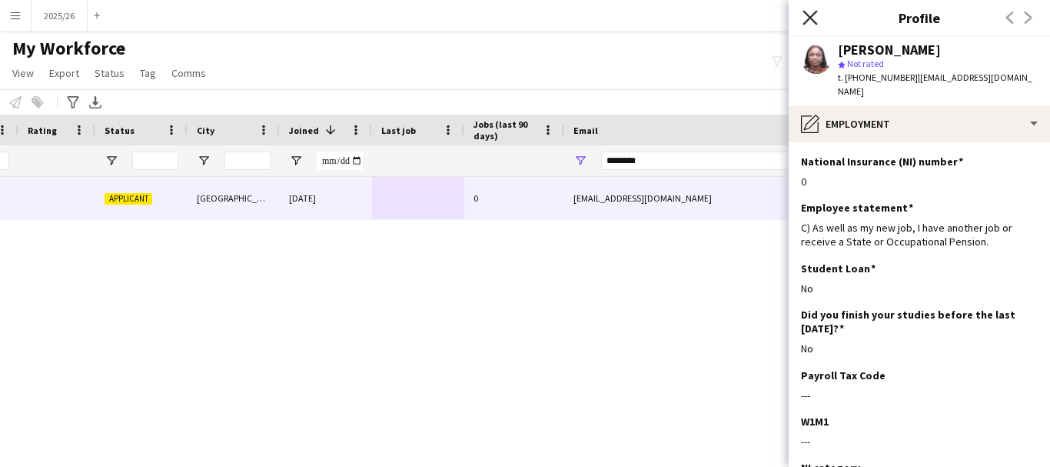
click at [806, 17] on icon "Close pop-in" at bounding box center [810, 17] width 15 height 15
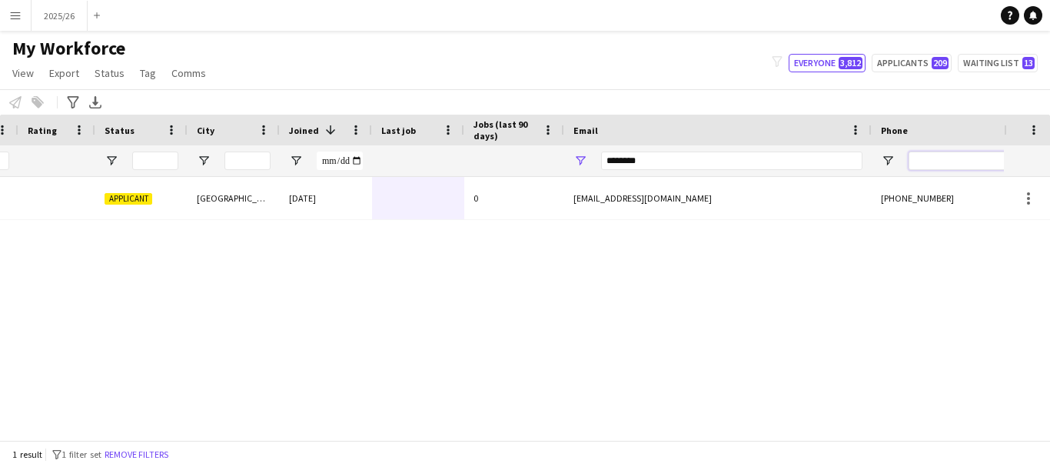
click at [962, 162] on input "Phone Filter Input" at bounding box center [984, 160] width 151 height 18
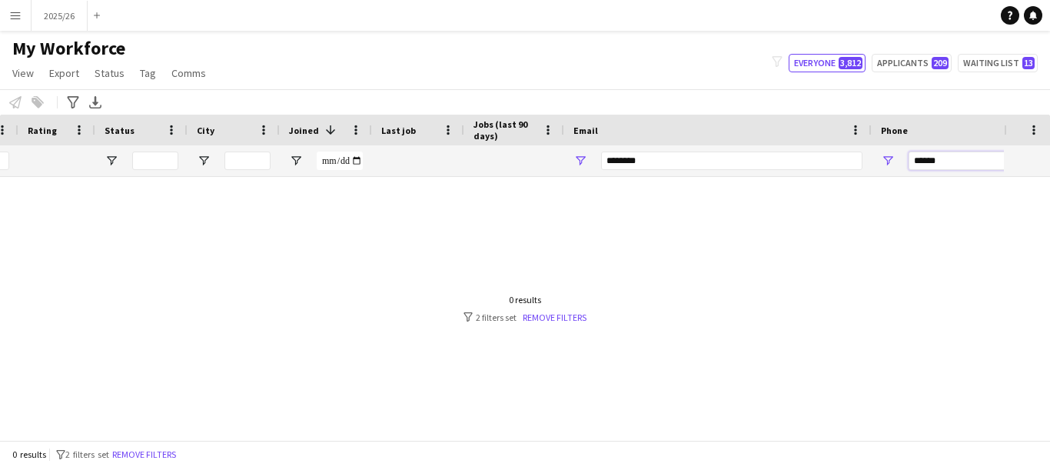
type input "******"
click at [800, 169] on input "********" at bounding box center [731, 160] width 261 height 18
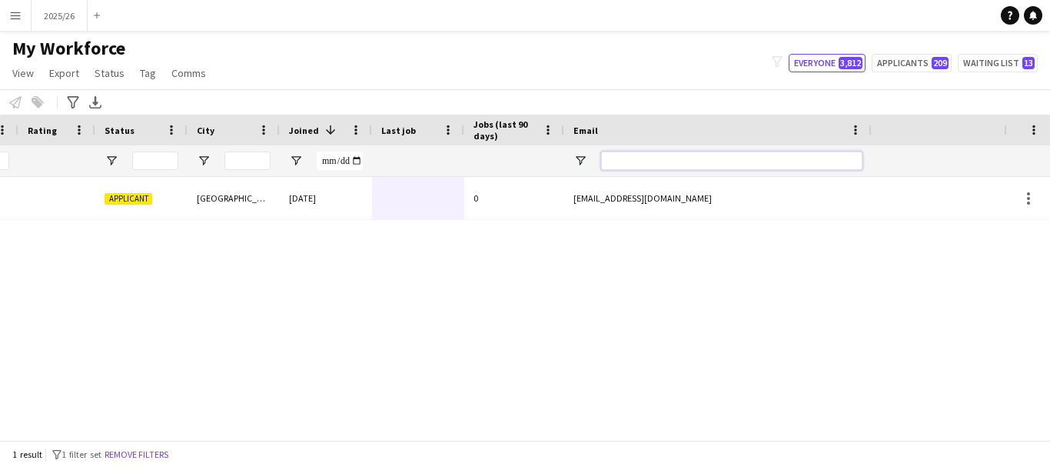
scroll to position [0, 0]
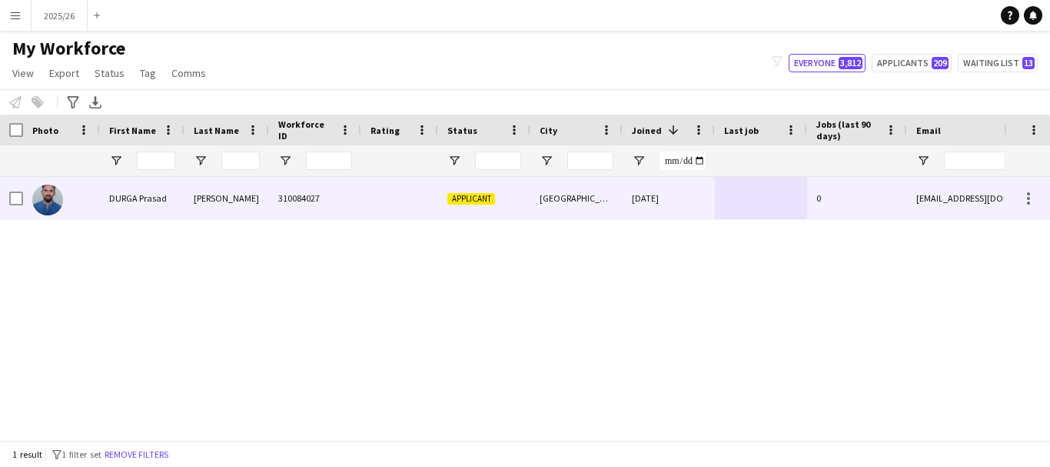
click at [384, 195] on div at bounding box center [399, 198] width 77 height 42
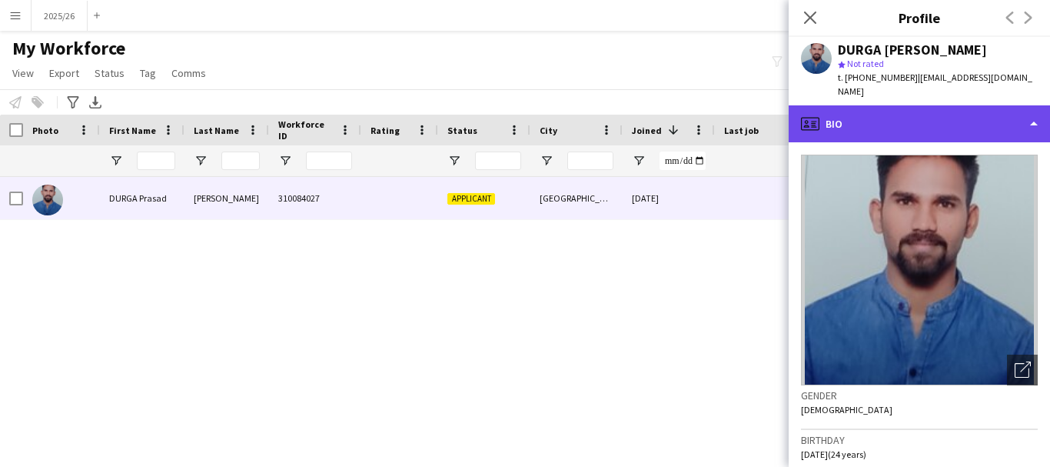
click at [995, 115] on div "profile Bio" at bounding box center [919, 123] width 261 height 37
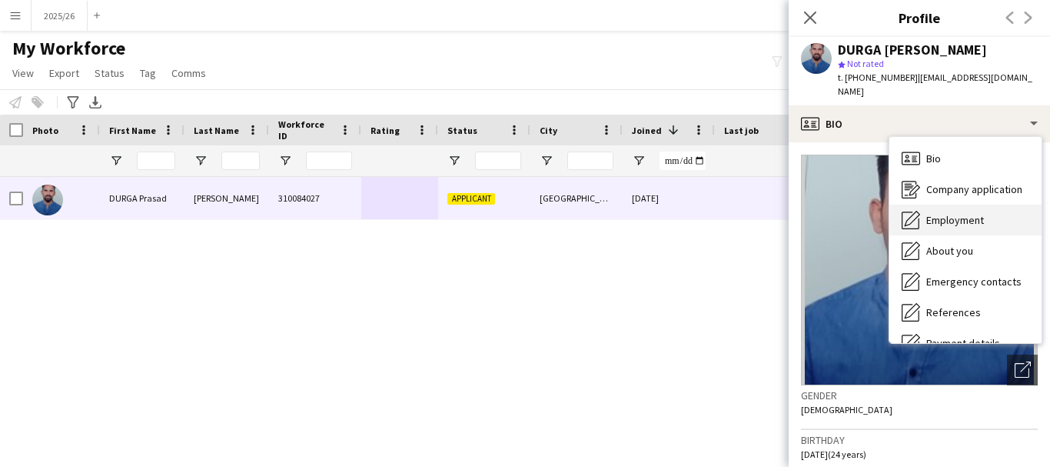
click at [989, 213] on div "Employment Employment" at bounding box center [966, 220] width 152 height 31
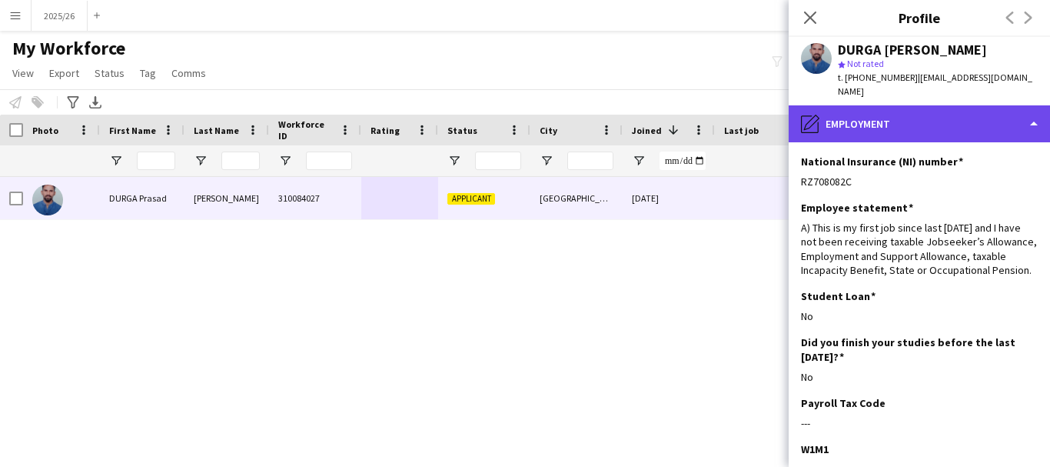
click at [958, 118] on div "pencil4 Employment" at bounding box center [919, 123] width 261 height 37
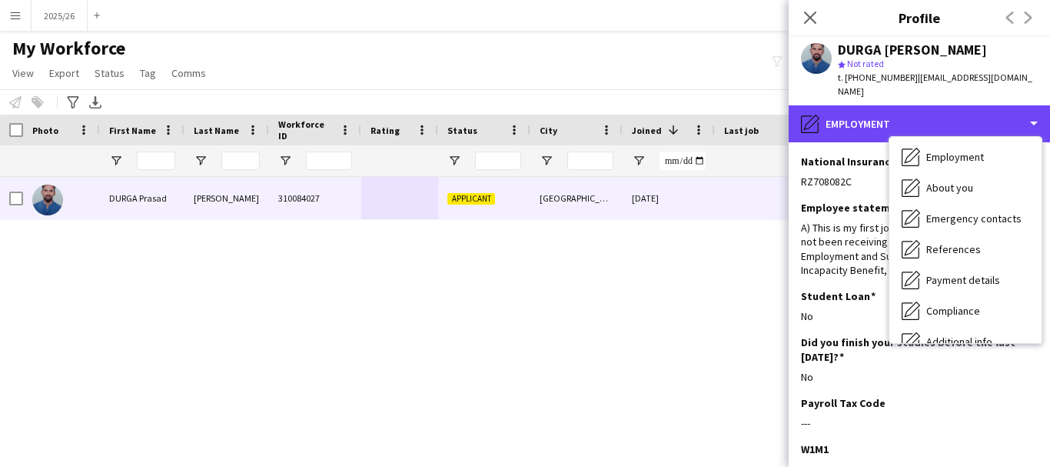
scroll to position [175, 0]
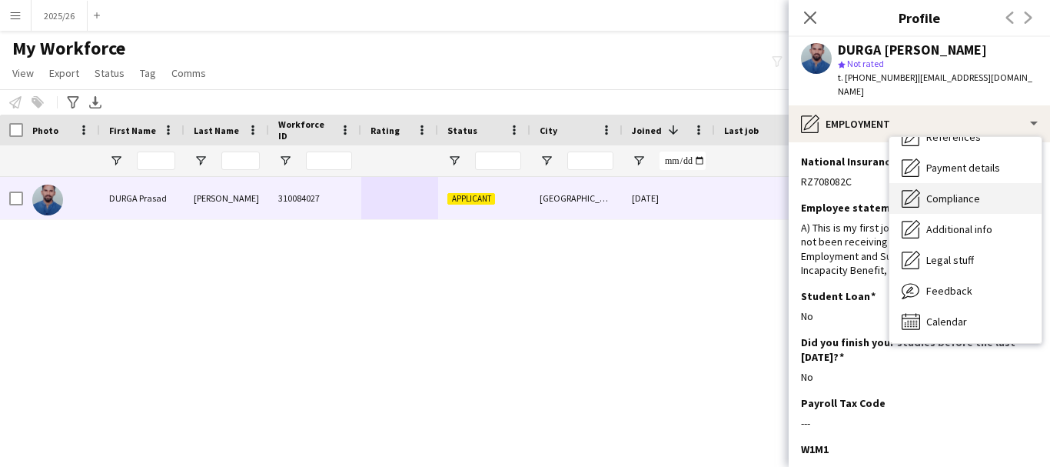
click at [974, 191] on span "Compliance" at bounding box center [954, 198] width 54 height 14
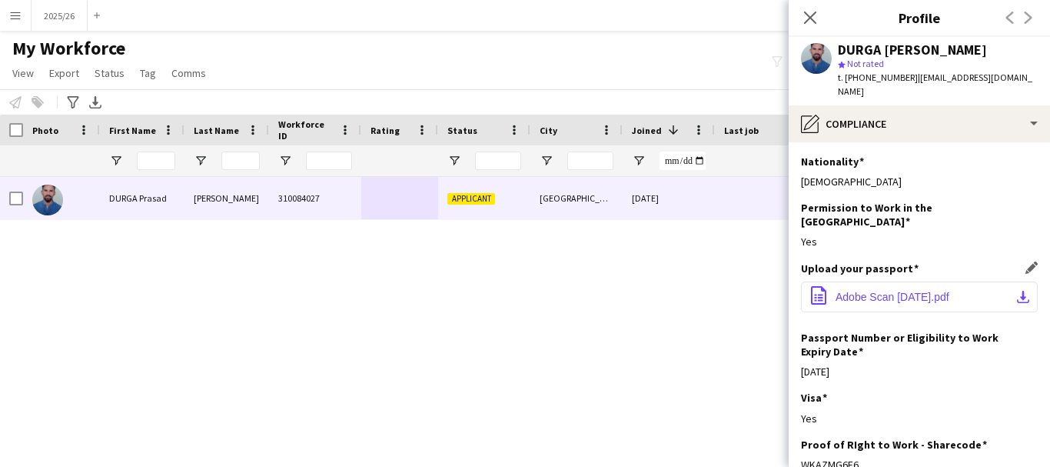
click at [894, 291] on span "Adobe Scan 08-Oct-2024.pdf" at bounding box center [893, 297] width 114 height 12
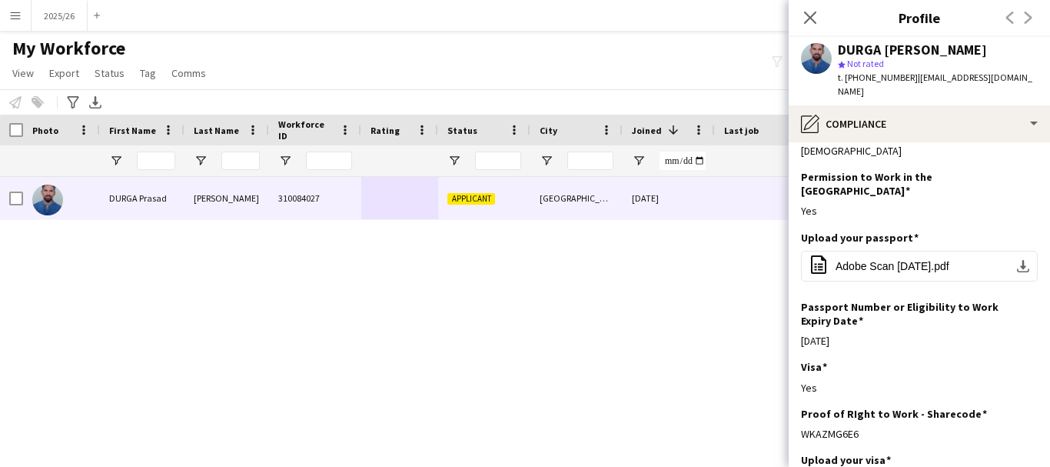
scroll to position [0, 0]
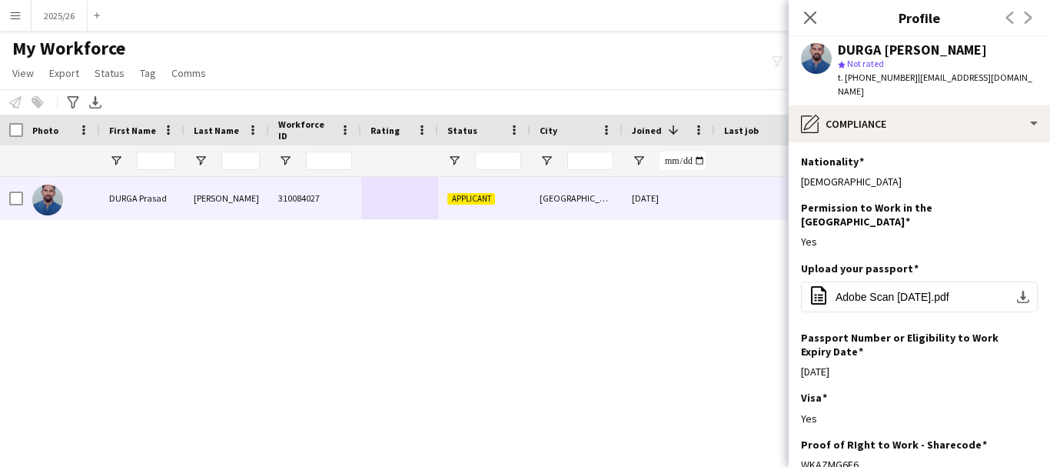
drag, startPoint x: 874, startPoint y: 434, endPoint x: 800, endPoint y: 439, distance: 74.0
click at [800, 439] on app-section-data-types "Nationality Edit this field Indian Permission to Work in the UK Edit this field…" at bounding box center [919, 304] width 261 height 325
copy div "WKAZMG6E6"
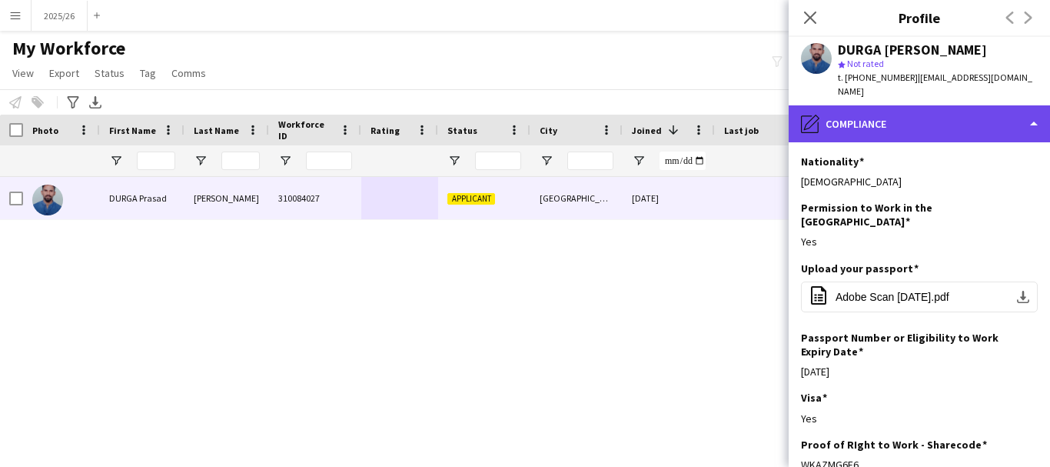
click at [800, 120] on div "pencil4 Compliance" at bounding box center [919, 123] width 261 height 37
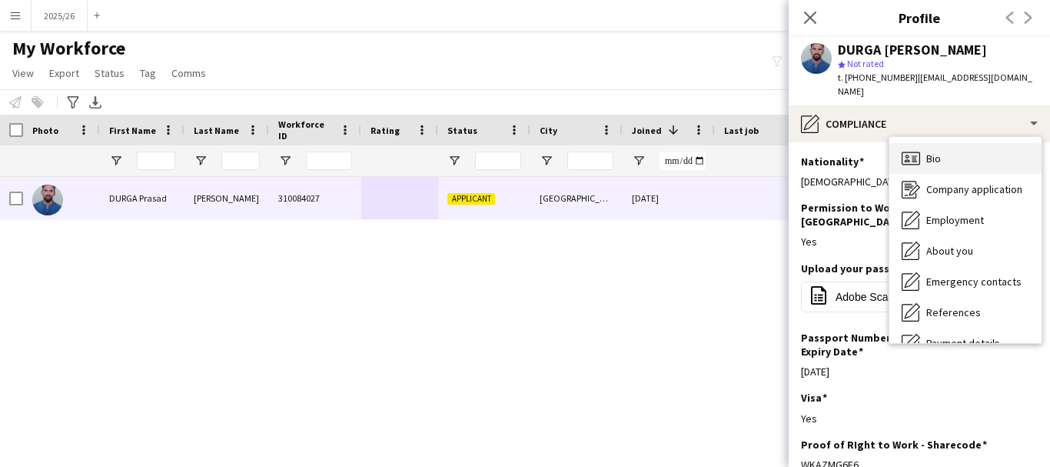
click at [983, 143] on div "Bio Bio" at bounding box center [966, 158] width 152 height 31
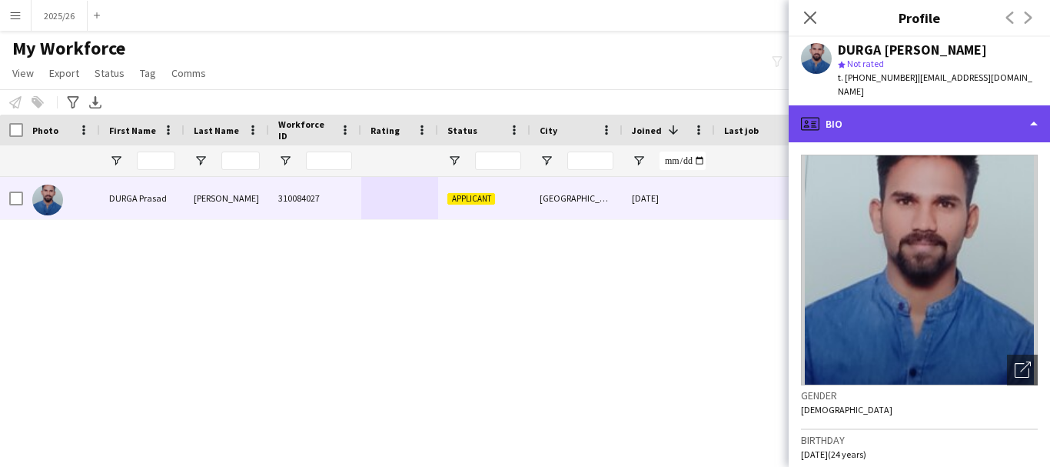
click at [964, 107] on div "profile Bio" at bounding box center [919, 123] width 261 height 37
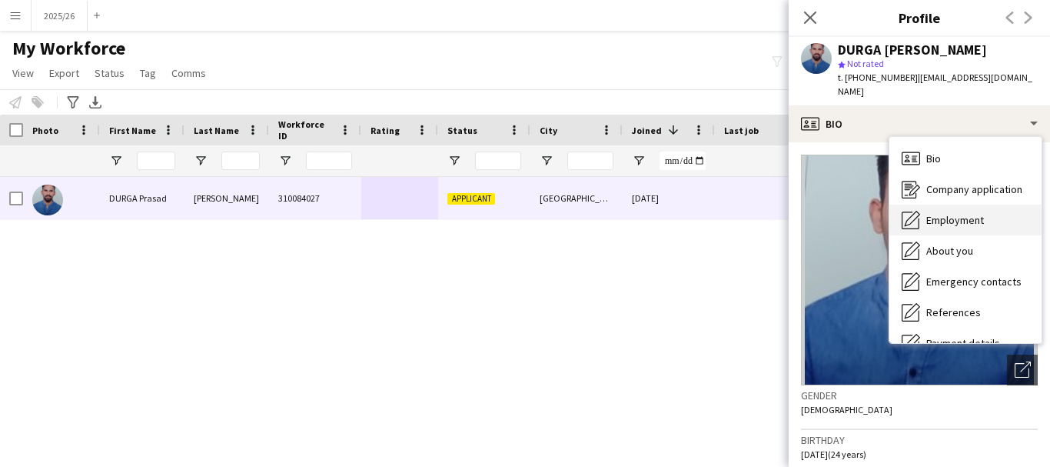
click at [1018, 205] on div "Employment Employment" at bounding box center [966, 220] width 152 height 31
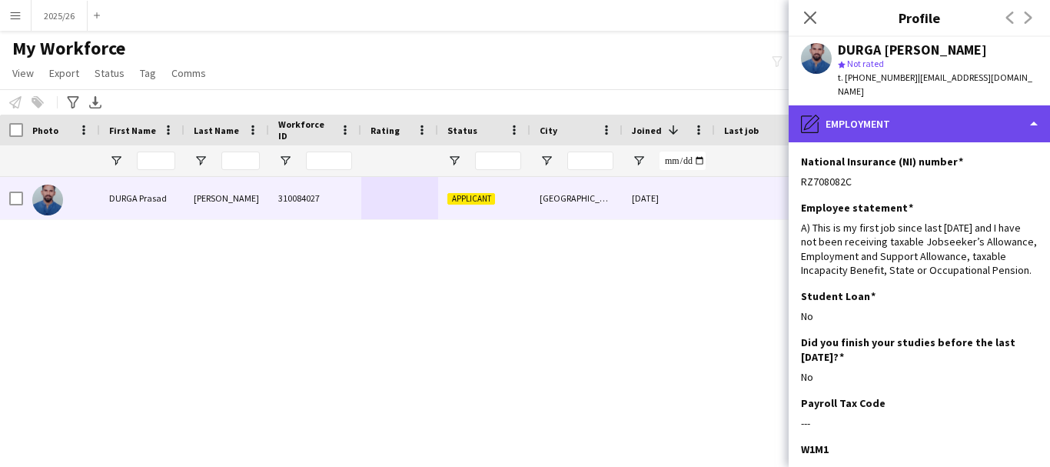
click at [958, 105] on div "pencil4 Employment" at bounding box center [919, 123] width 261 height 37
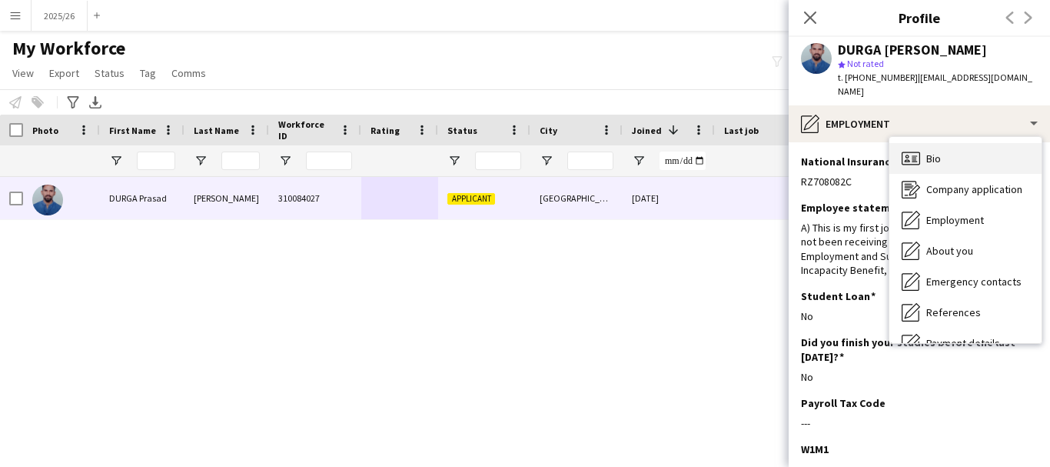
click at [994, 143] on div "Bio Bio" at bounding box center [966, 158] width 152 height 31
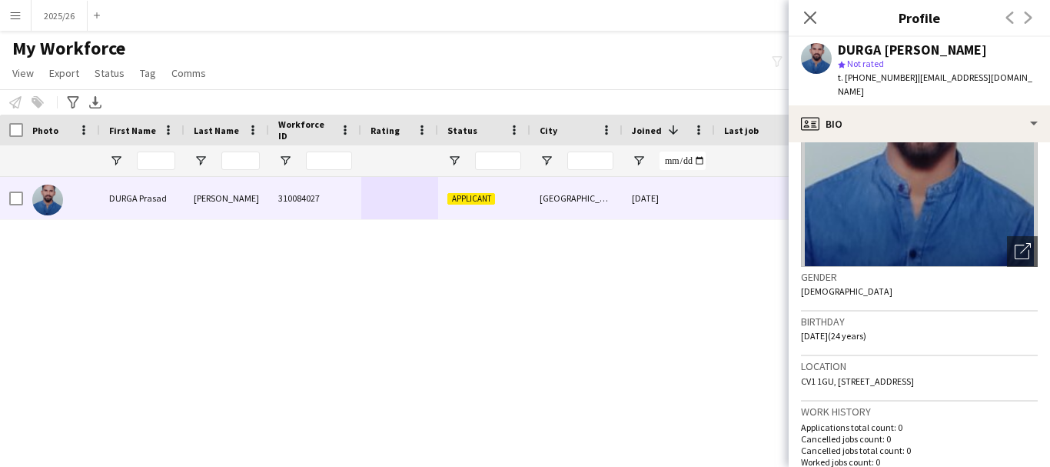
scroll to position [366, 0]
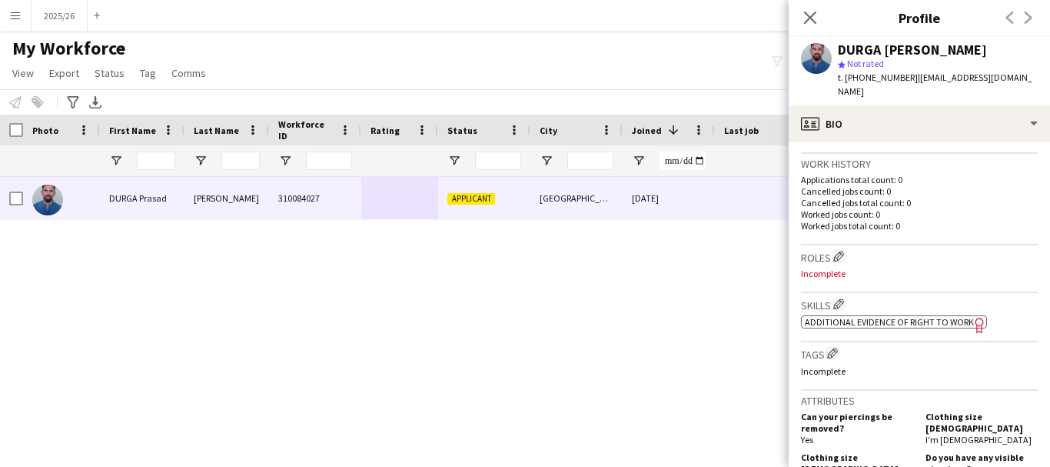
click at [844, 322] on span "Additional evidence of Right to Work" at bounding box center [889, 322] width 169 height 12
click at [842, 299] on app-icon "Edit crew company skills" at bounding box center [839, 303] width 11 height 11
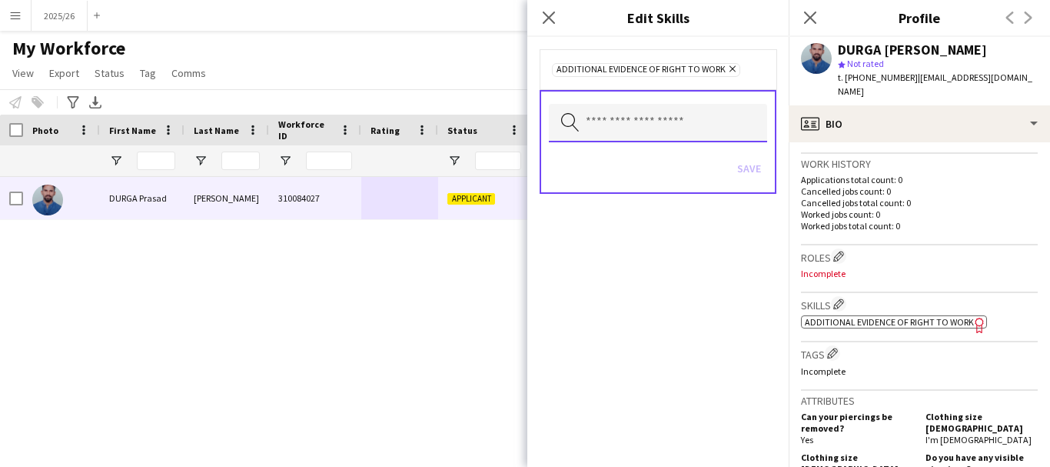
click at [634, 115] on input "text" at bounding box center [658, 123] width 218 height 38
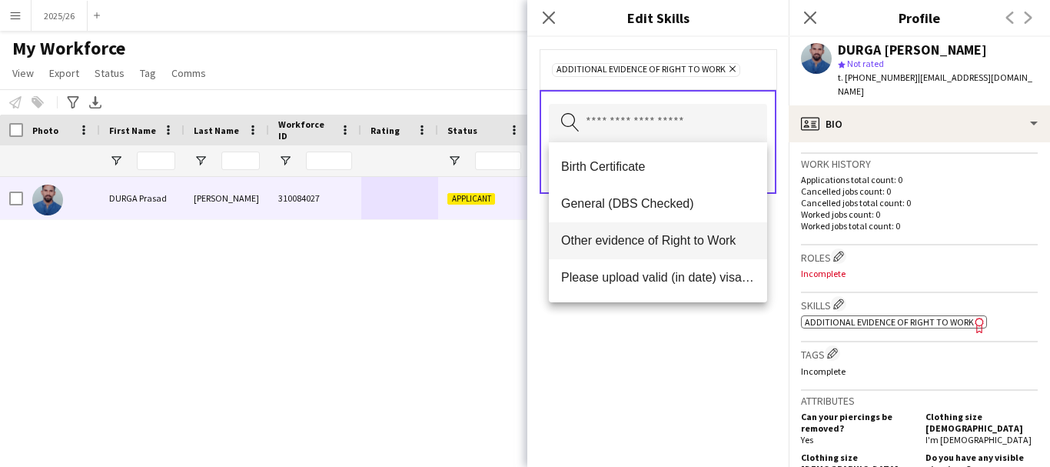
click at [686, 254] on mat-option "Other evidence of Right to Work" at bounding box center [658, 240] width 218 height 37
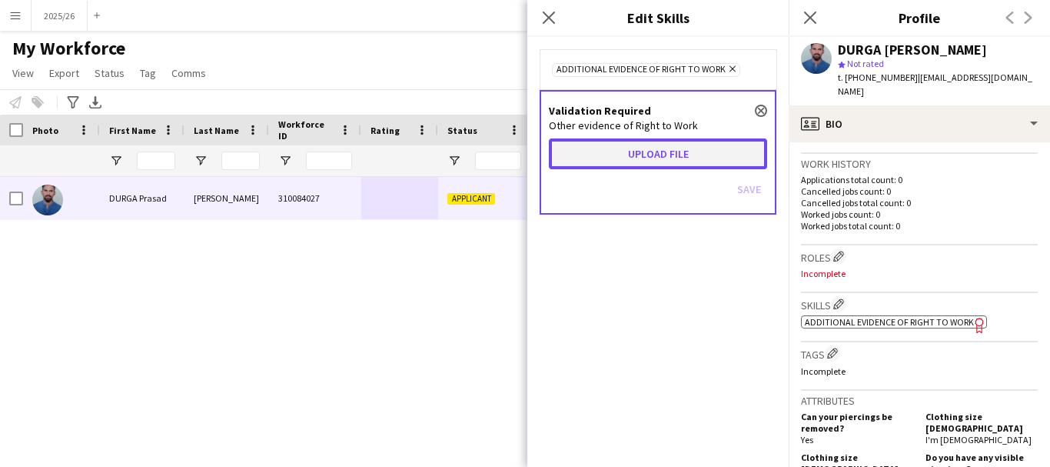
click at [654, 159] on button "Upload file" at bounding box center [658, 153] width 218 height 31
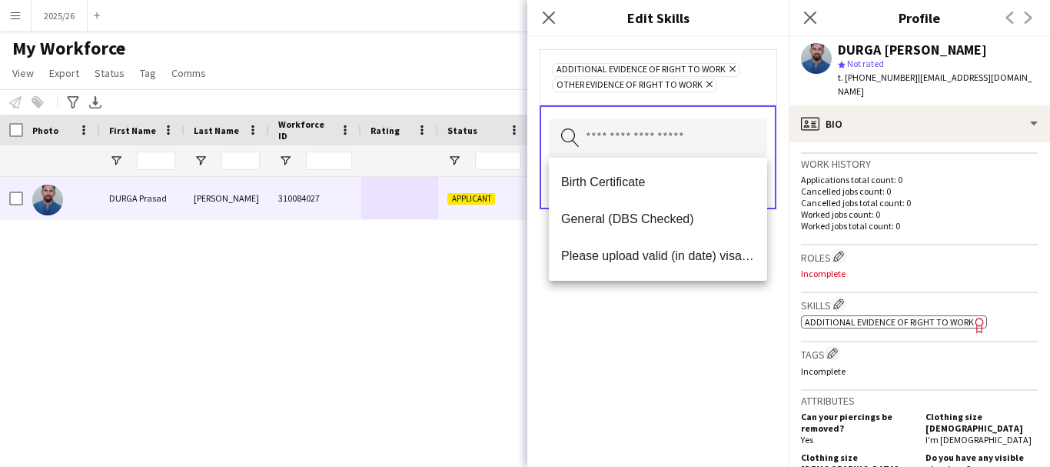
click at [685, 291] on div "Additional evidence of Right to Work Remove Other evidence of Right to Work Rem…" at bounding box center [658, 252] width 261 height 430
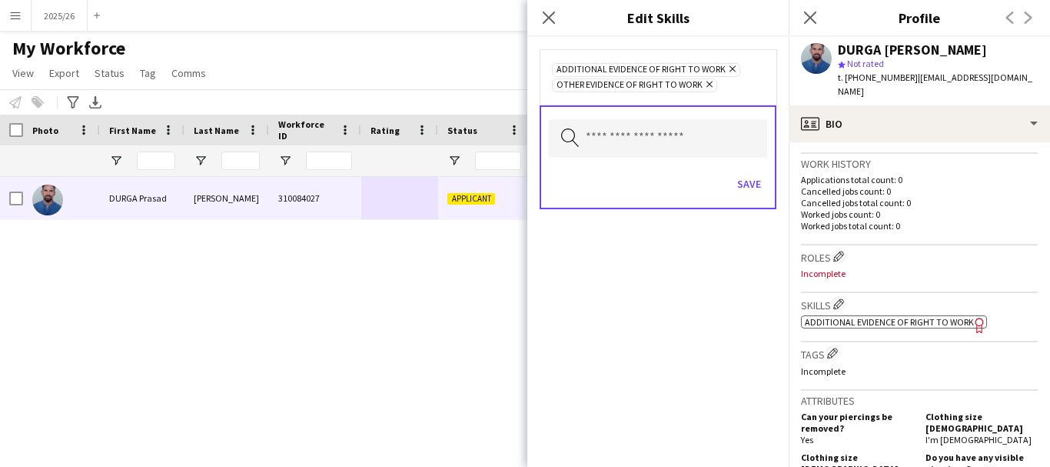
click at [747, 170] on div "Save" at bounding box center [658, 186] width 218 height 44
click at [755, 181] on button "Save" at bounding box center [749, 183] width 36 height 25
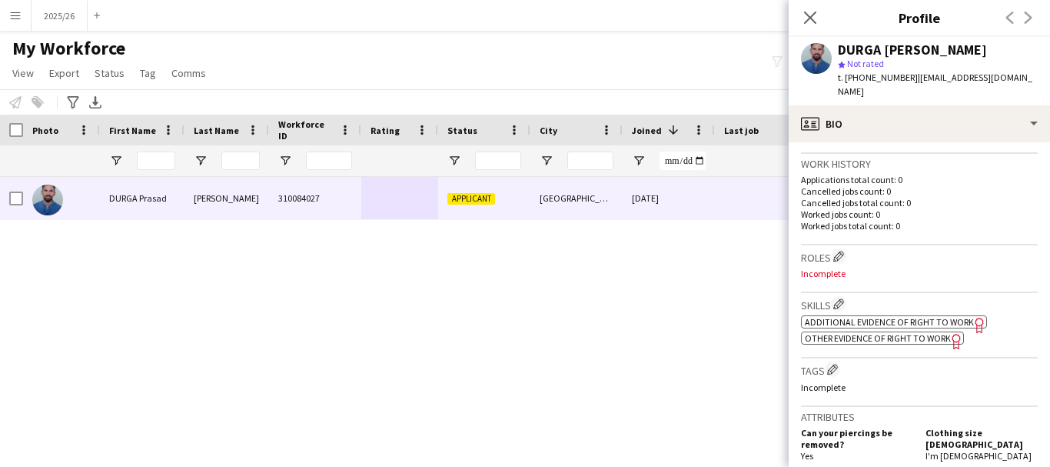
click at [907, 340] on span "Other evidence of Right to Work" at bounding box center [878, 338] width 146 height 12
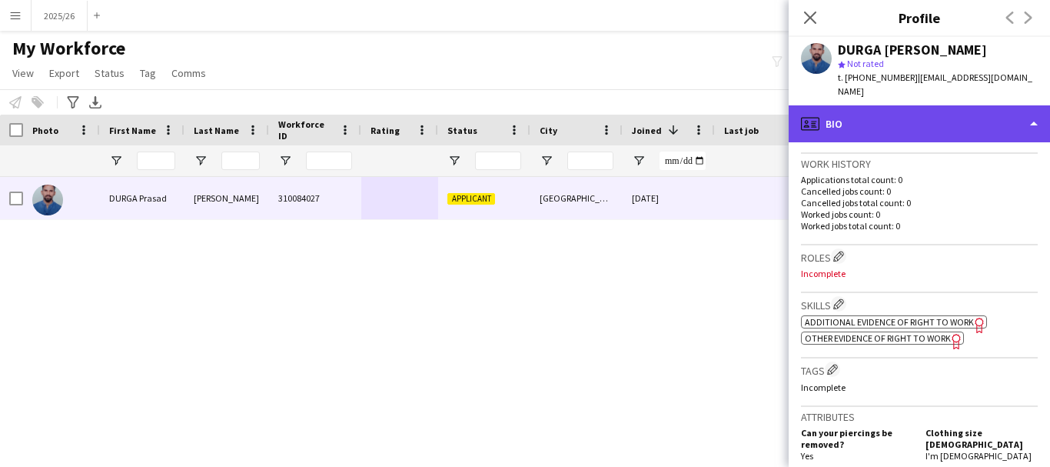
click at [876, 125] on div "profile Bio" at bounding box center [919, 123] width 261 height 37
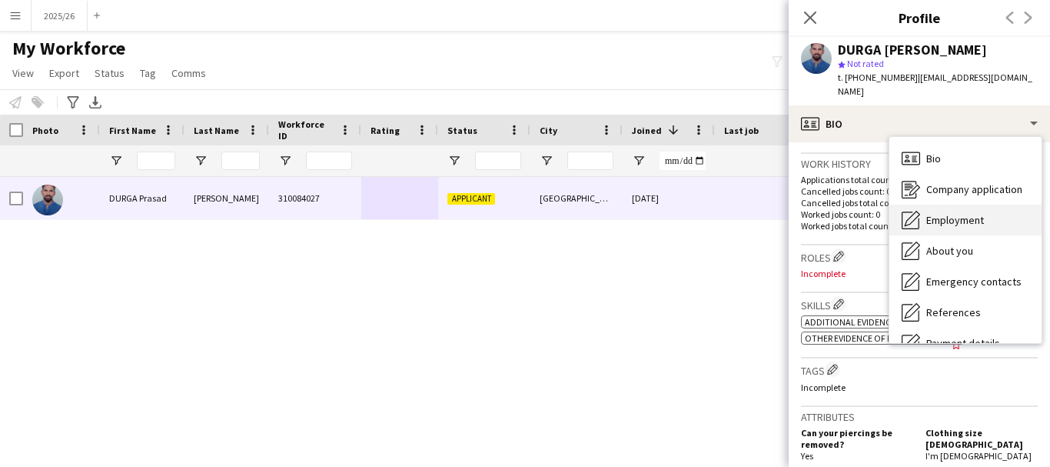
click at [980, 213] on span "Employment" at bounding box center [956, 220] width 58 height 14
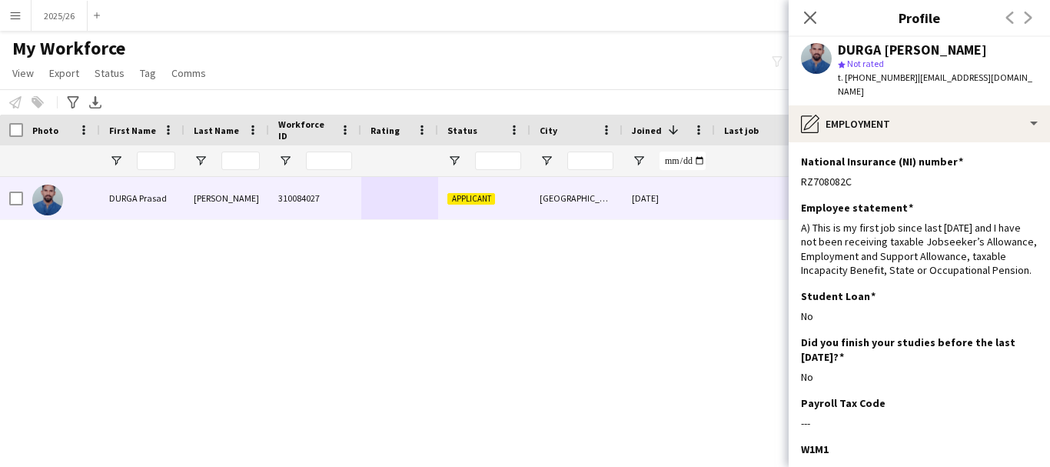
click at [944, 88] on div "DURGA Prasad MADDIPUDI star Not rated t. +447900441203 | durgaprasadm4dp@gmail.…" at bounding box center [919, 71] width 261 height 68
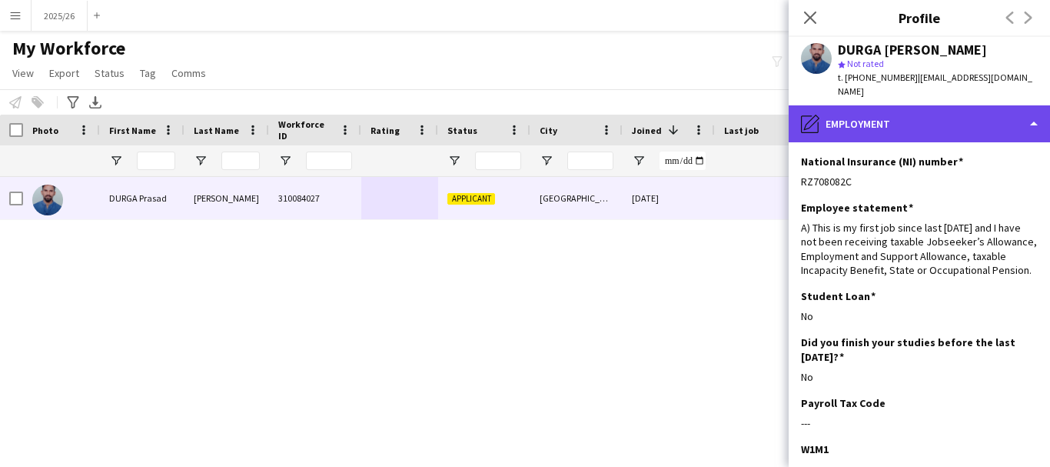
click at [961, 115] on div "pencil4 Employment" at bounding box center [919, 123] width 261 height 37
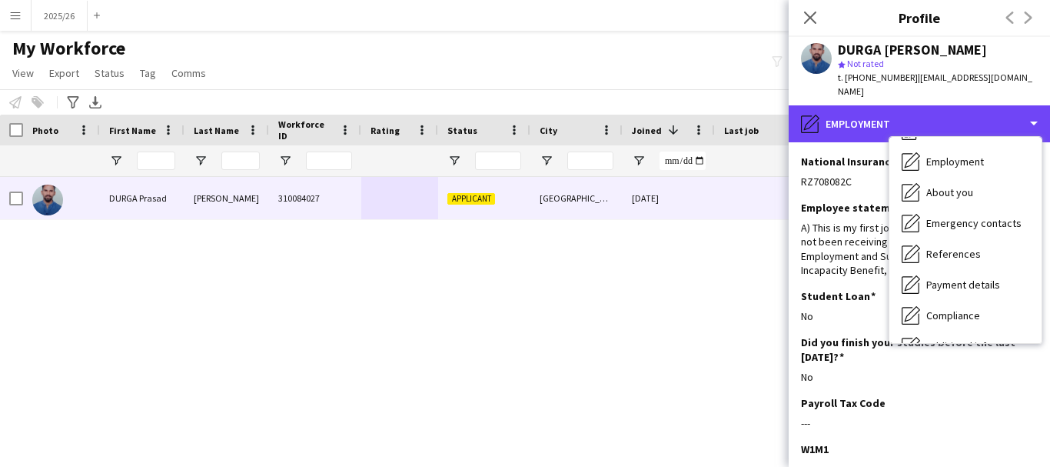
scroll to position [175, 0]
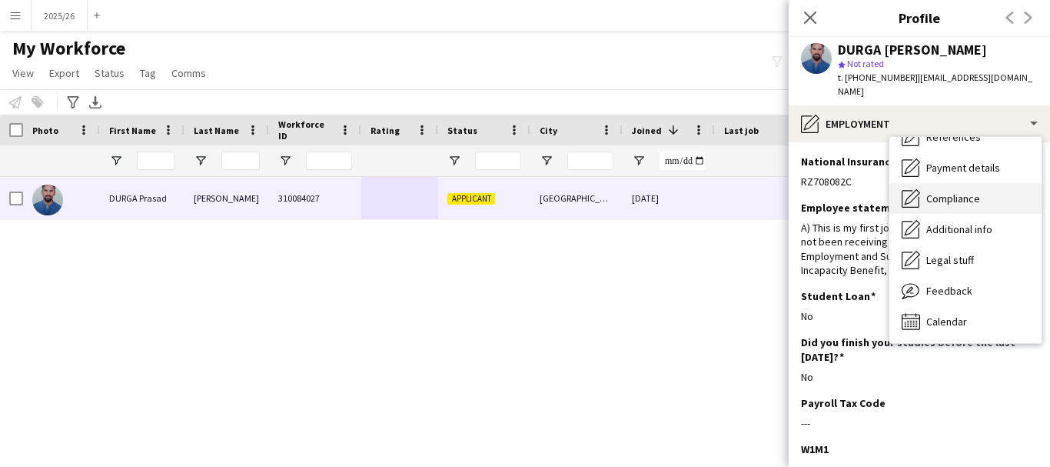
click at [984, 195] on div "Compliance Compliance" at bounding box center [966, 198] width 152 height 31
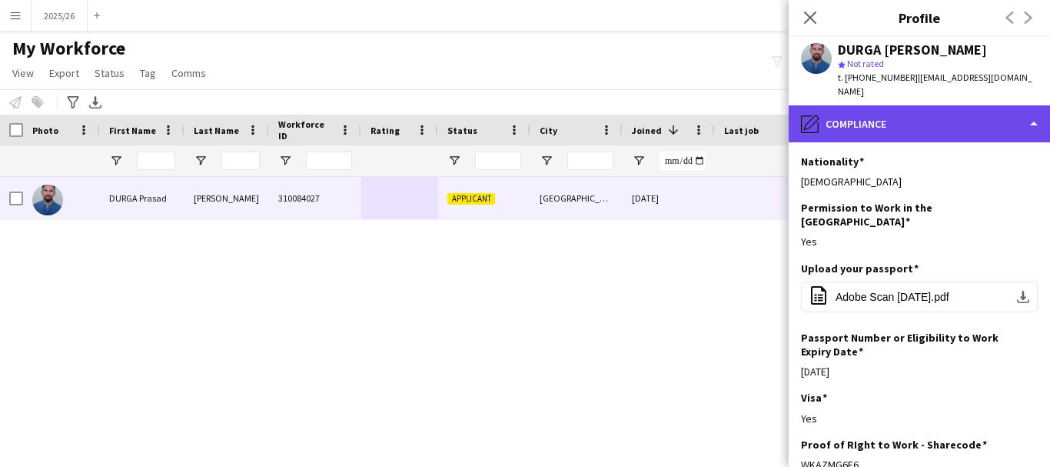
click at [941, 105] on div "pencil4 Compliance" at bounding box center [919, 123] width 261 height 37
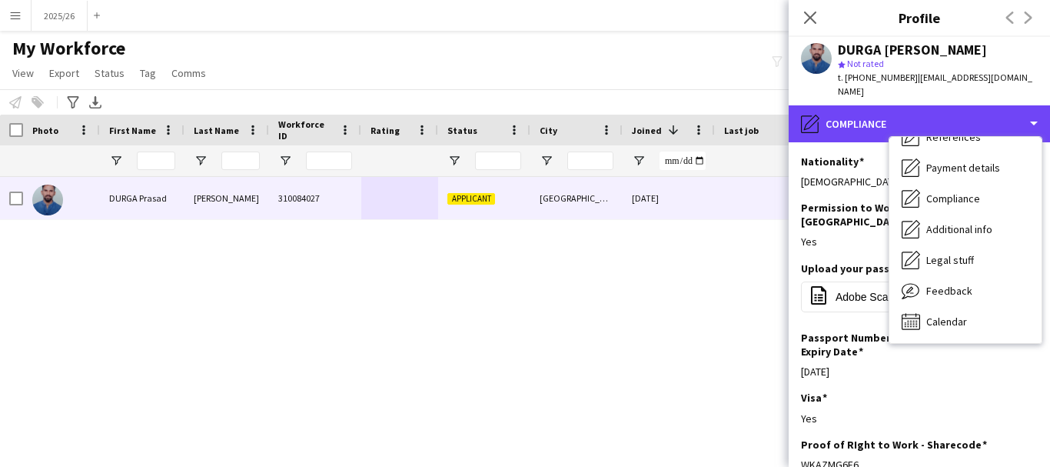
scroll to position [0, 0]
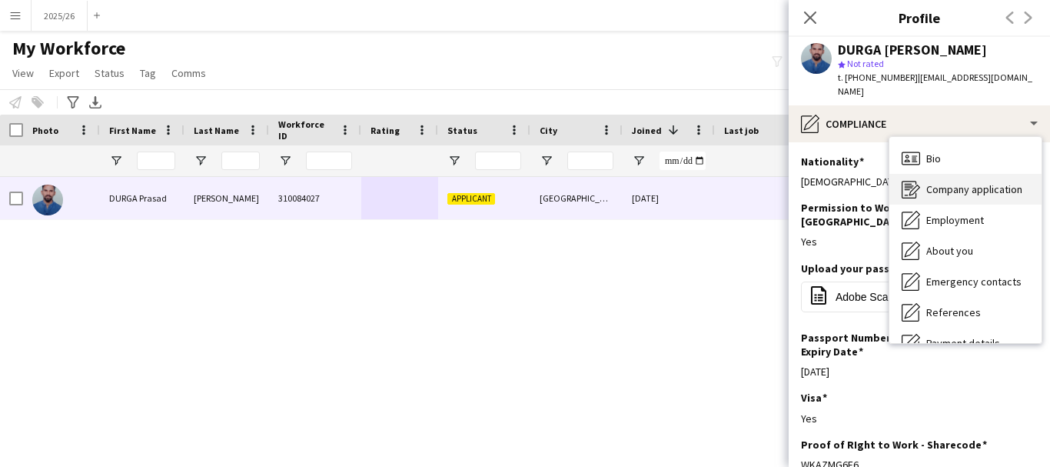
click at [994, 182] on span "Company application" at bounding box center [975, 189] width 96 height 14
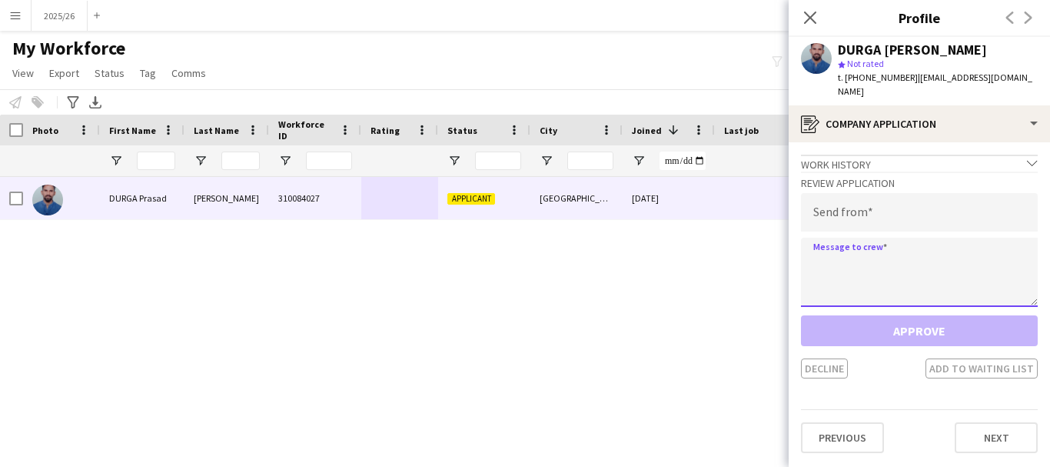
click at [882, 246] on textarea at bounding box center [919, 272] width 237 height 69
paste textarea "**********"
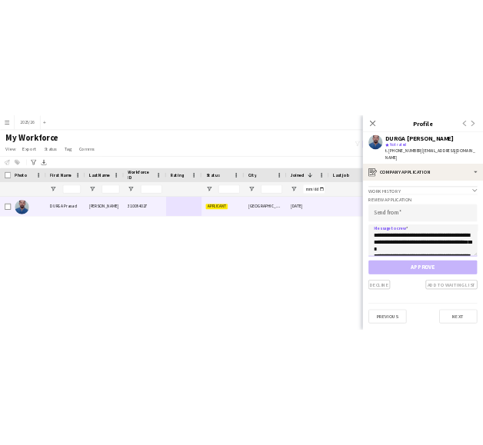
scroll to position [301, 0]
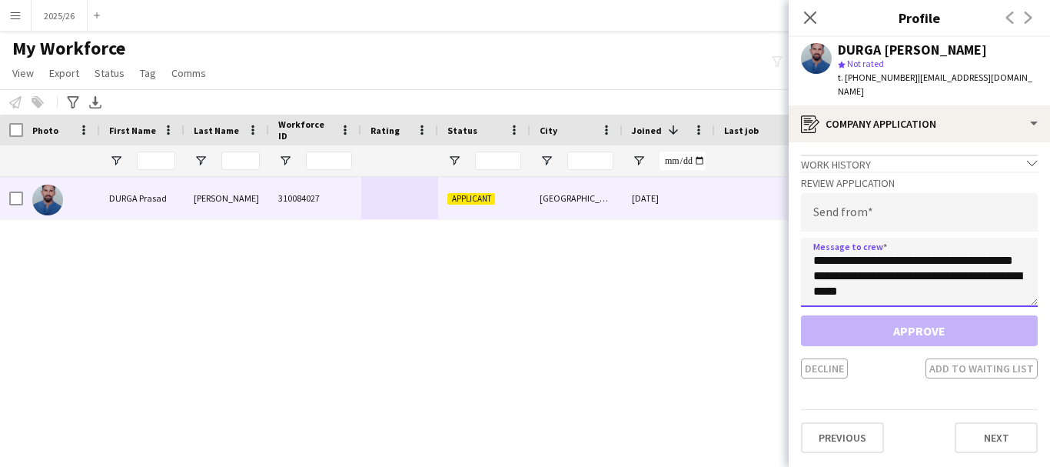
type textarea "**********"
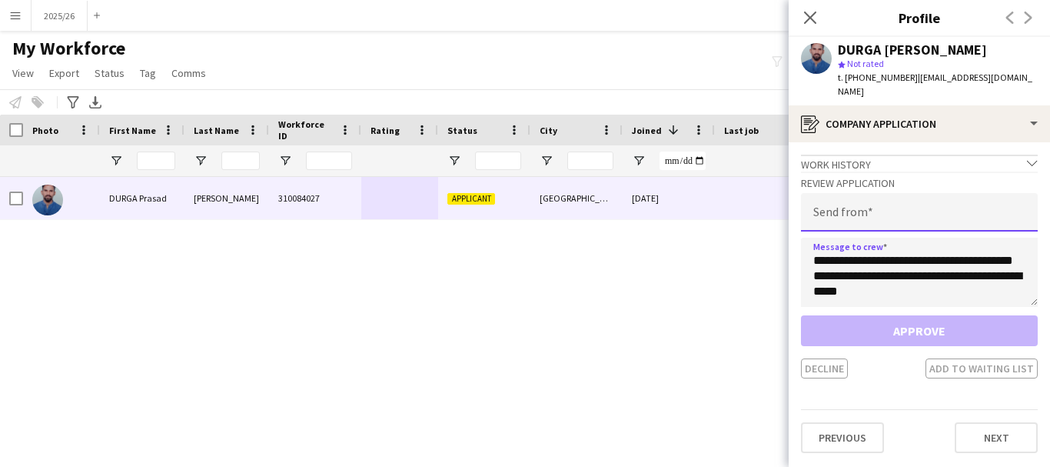
click at [872, 208] on input "email" at bounding box center [919, 212] width 237 height 38
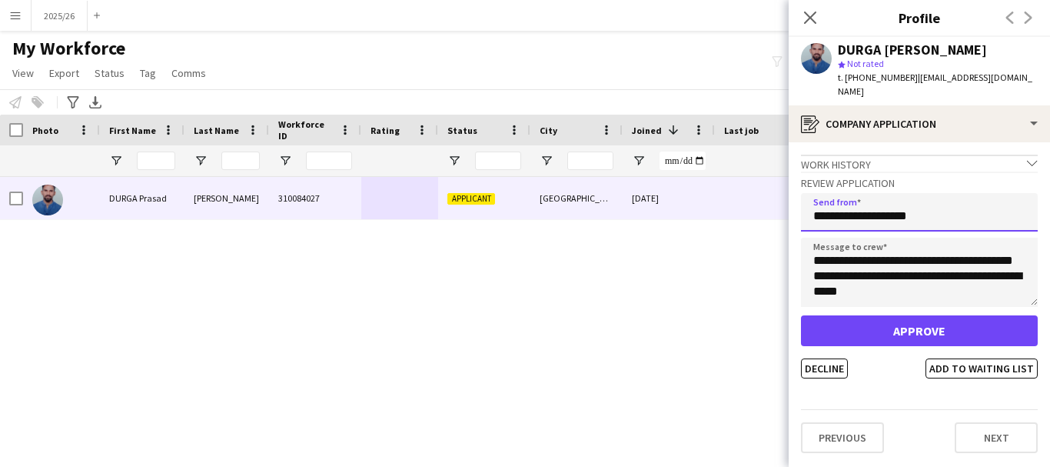
type input "**********"
click at [801, 315] on button "Approve" at bounding box center [919, 330] width 237 height 31
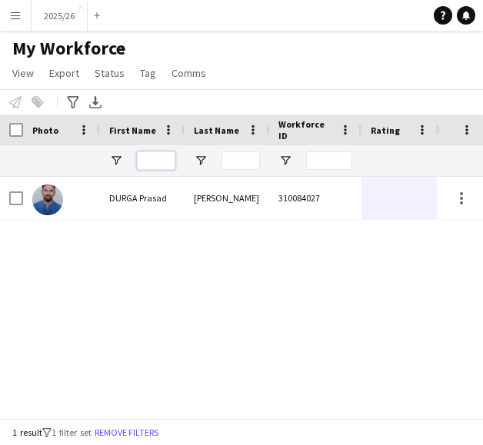
click at [155, 158] on input "First Name Filter Input" at bounding box center [156, 160] width 38 height 18
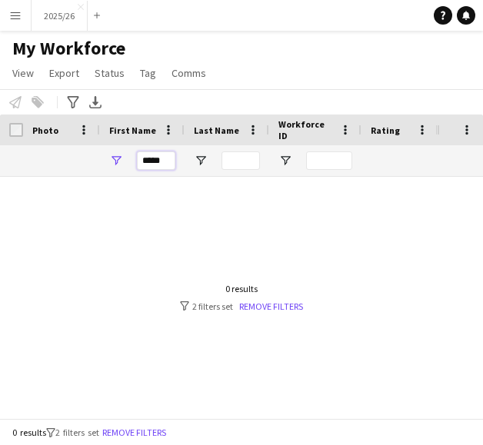
type input "*****"
click at [227, 175] on div at bounding box center [240, 160] width 38 height 31
click at [241, 168] on input "Last Name Filter Input" at bounding box center [240, 160] width 38 height 18
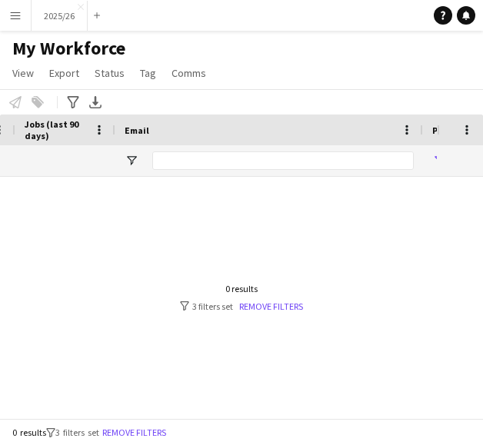
scroll to position [0, 792]
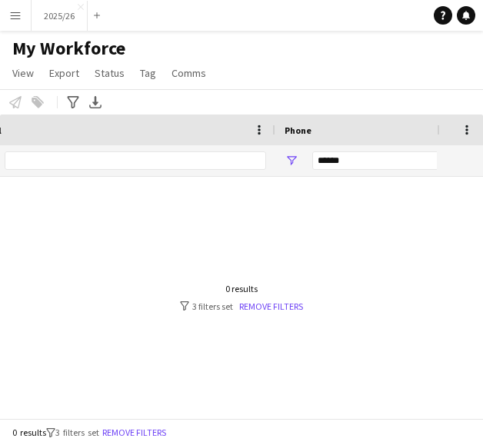
type input "*****"
click at [384, 171] on div "******" at bounding box center [387, 160] width 151 height 31
click at [375, 163] on input "******" at bounding box center [387, 160] width 151 height 18
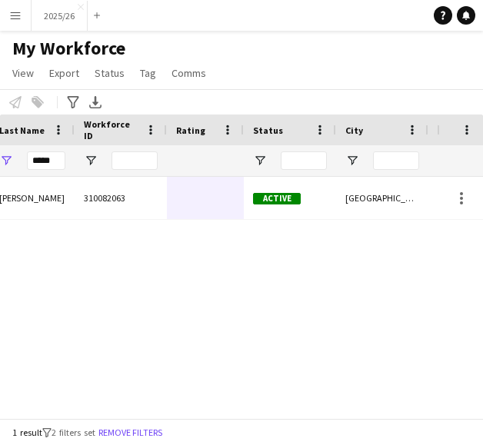
scroll to position [0, 54]
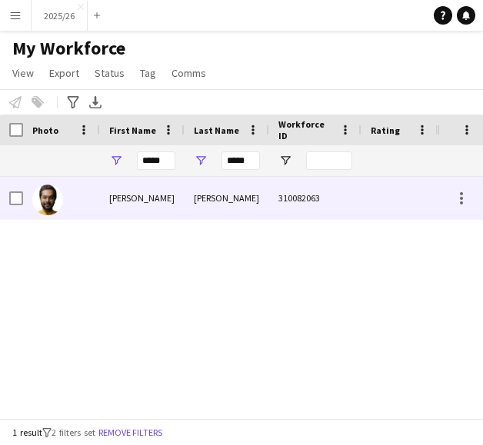
click at [91, 218] on div at bounding box center [61, 198] width 77 height 42
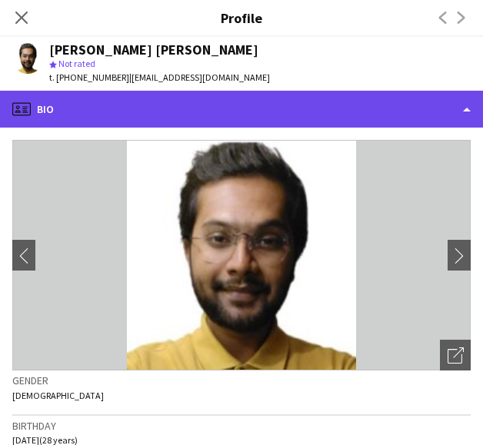
click at [277, 103] on div "profile Bio" at bounding box center [241, 109] width 483 height 37
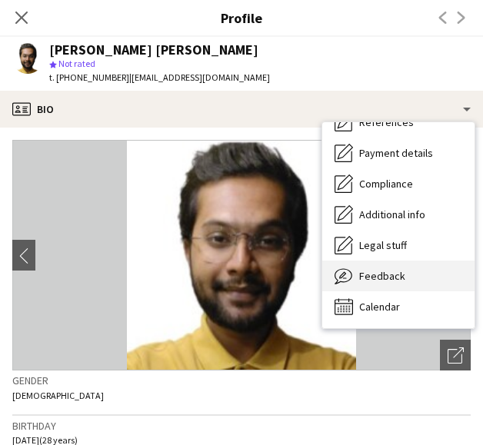
click at [433, 273] on div "Feedback Feedback" at bounding box center [398, 276] width 152 height 31
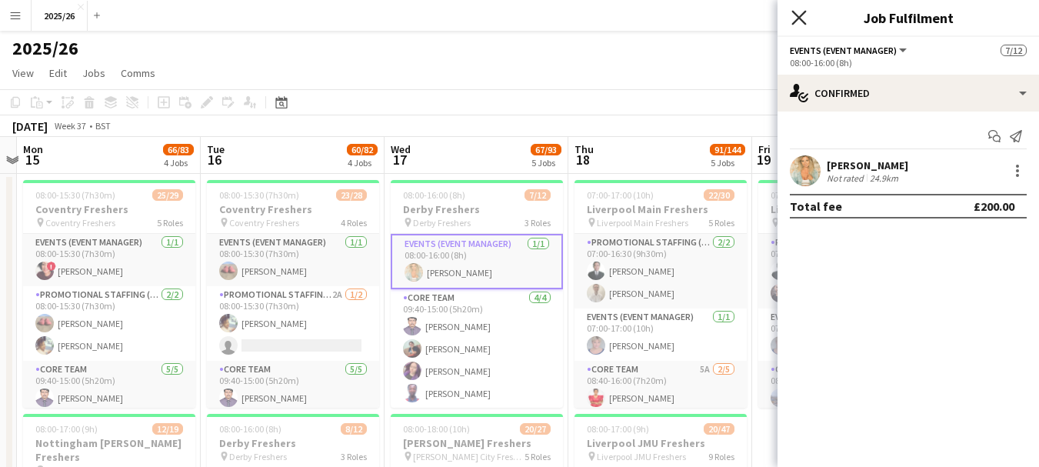
click at [801, 23] on icon "Close pop-in" at bounding box center [798, 17] width 15 height 15
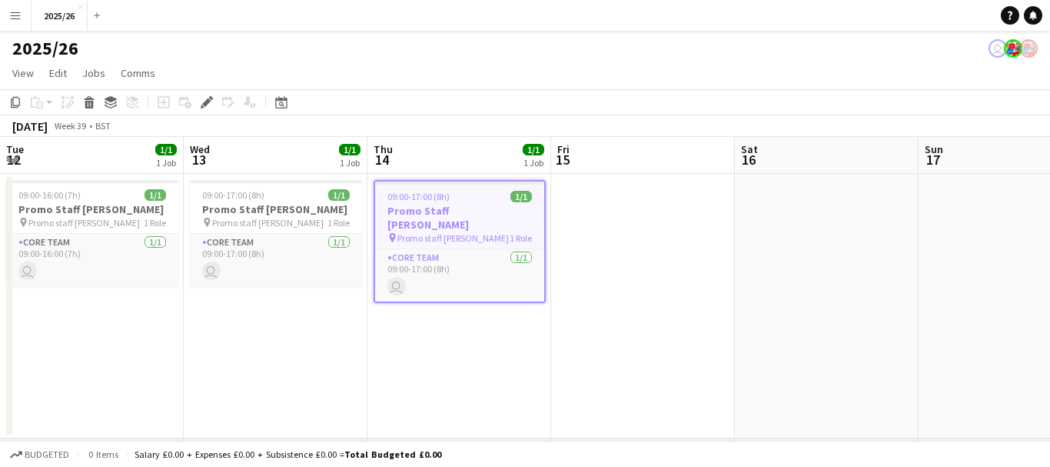
scroll to position [0, 529]
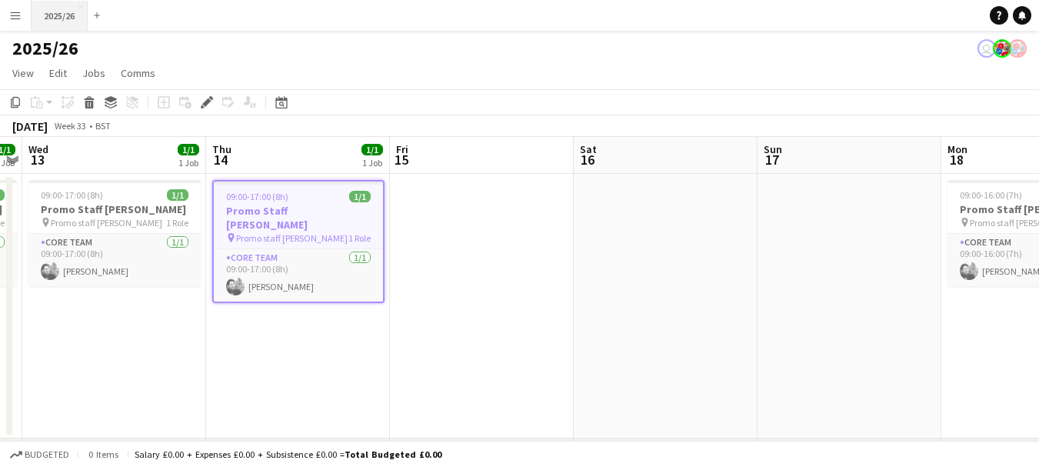
click at [55, 19] on button "2025/26 Close" at bounding box center [60, 16] width 56 height 30
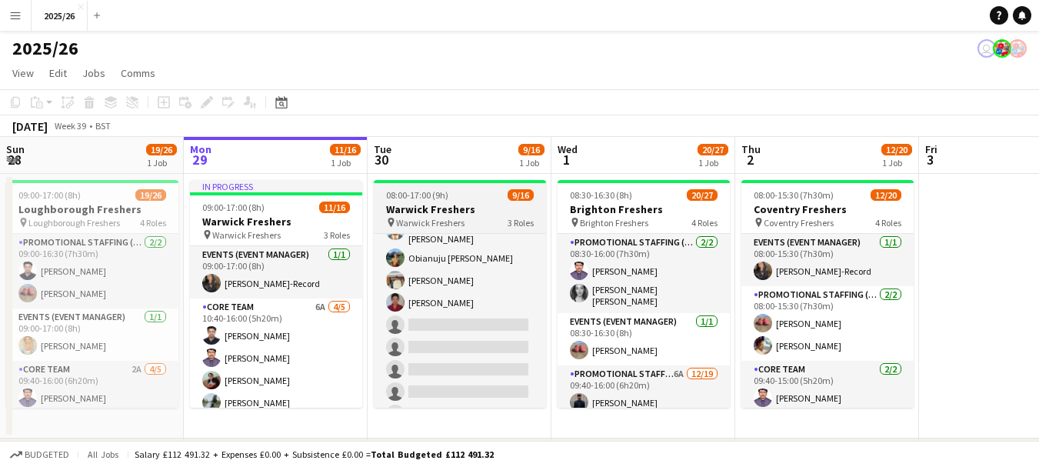
scroll to position [273, 0]
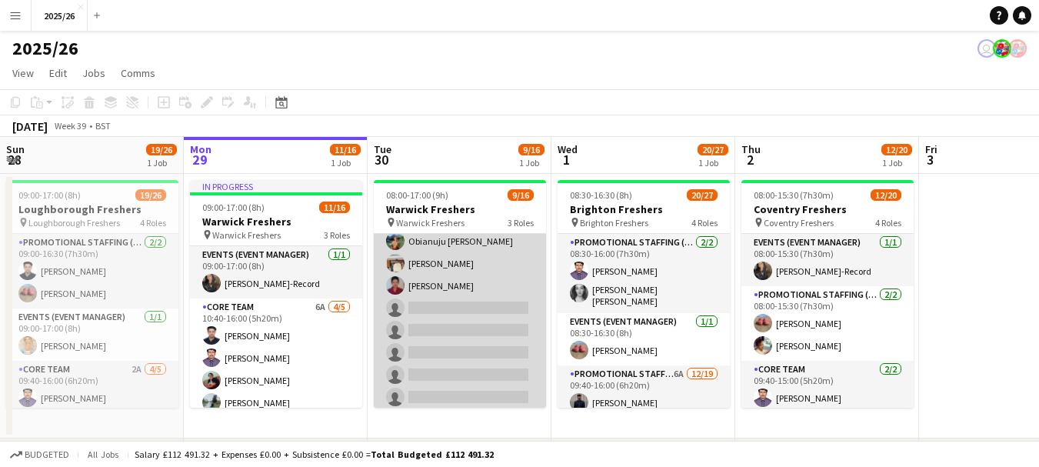
click at [497, 328] on app-card-role "Promotional Staffing (Brand Ambassadors) 4A [DATE] 09:40-16:00 (6h20m) [PERSON_…" at bounding box center [460, 284] width 172 height 258
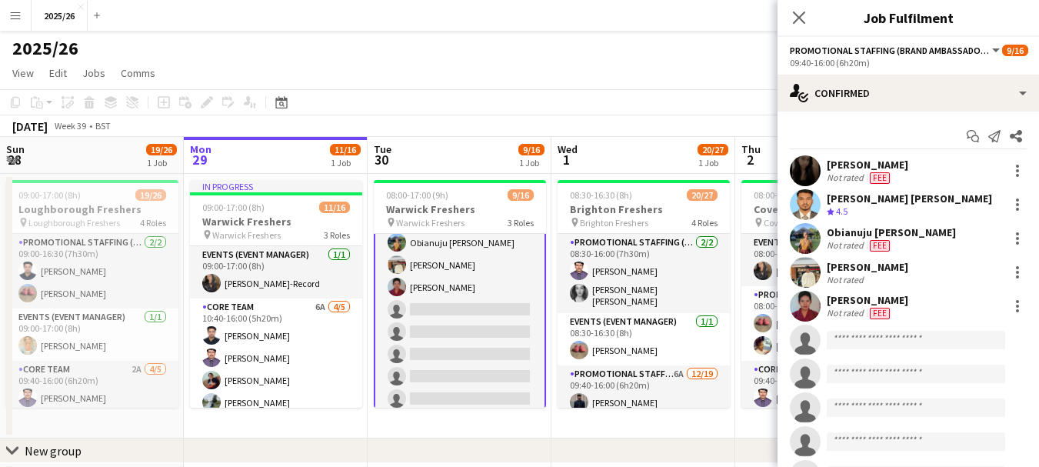
scroll to position [275, 0]
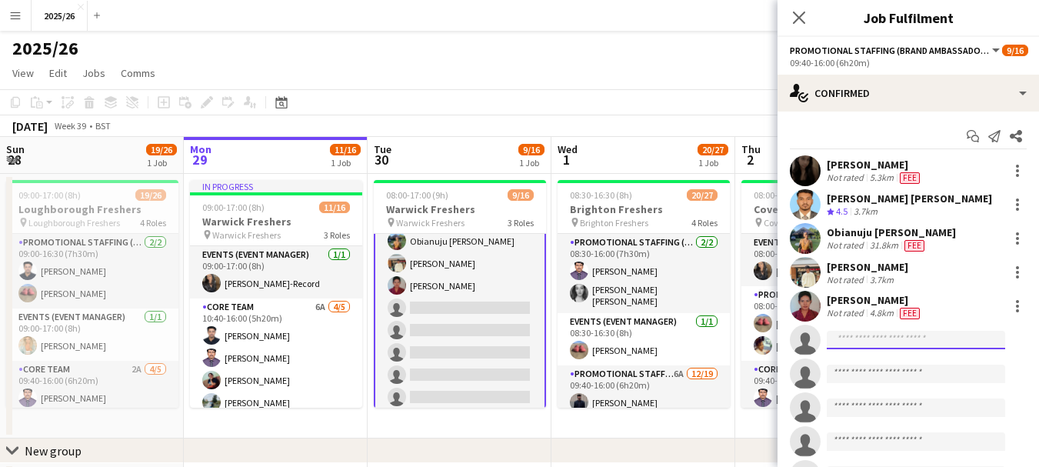
drag, startPoint x: 933, startPoint y: 343, endPoint x: 947, endPoint y: 345, distance: 13.9
click at [947, 345] on input at bounding box center [916, 340] width 178 height 18
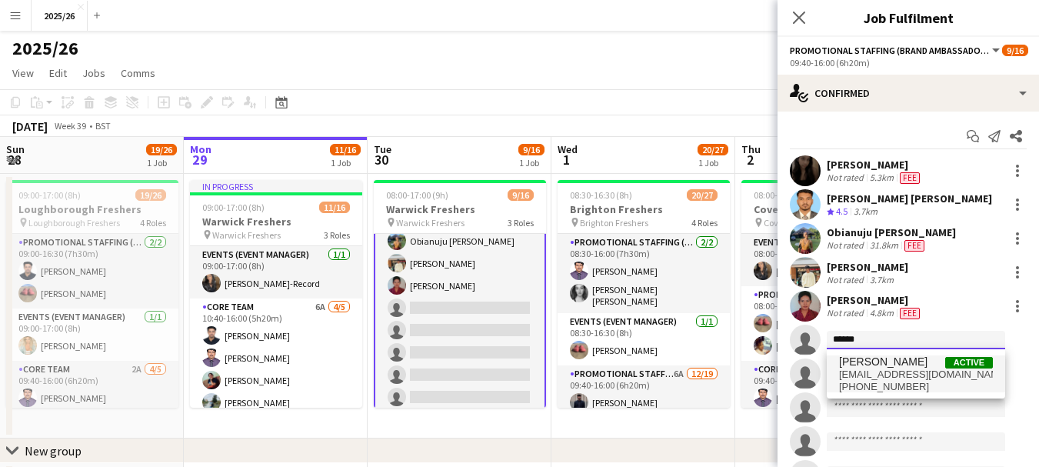
type input "******"
click at [919, 377] on span "[EMAIL_ADDRESS][DOMAIN_NAME]" at bounding box center [916, 374] width 154 height 12
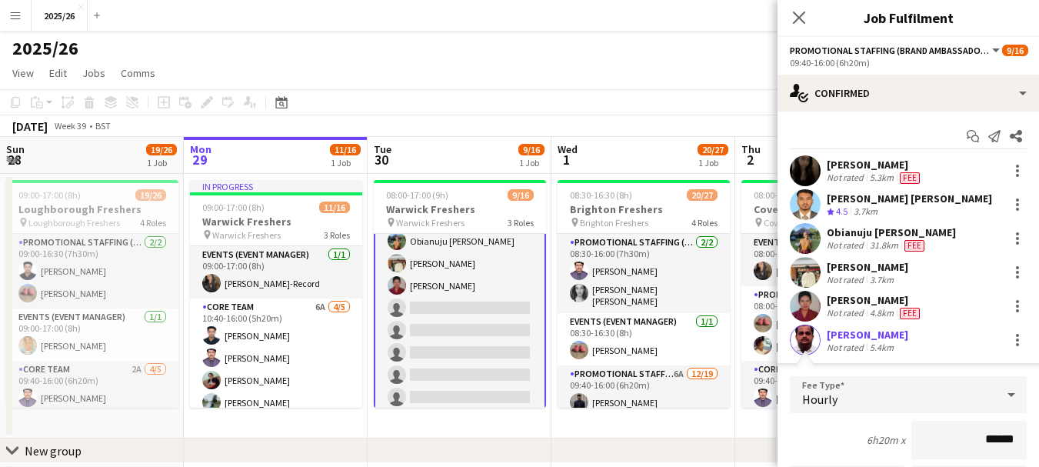
click at [806, 346] on app-user-avatar at bounding box center [805, 340] width 31 height 31
click at [997, 437] on input "******" at bounding box center [968, 440] width 115 height 38
type input "******"
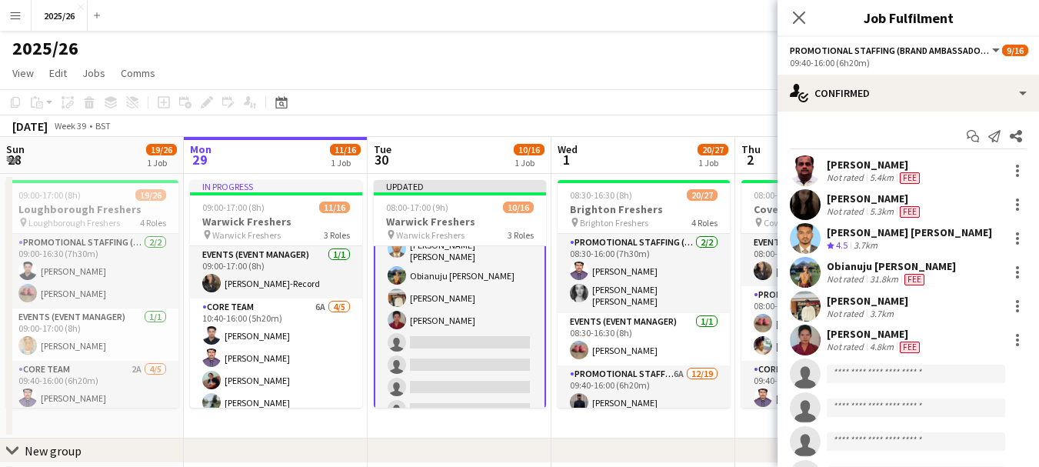
click at [819, 164] on app-user-avatar at bounding box center [805, 170] width 31 height 31
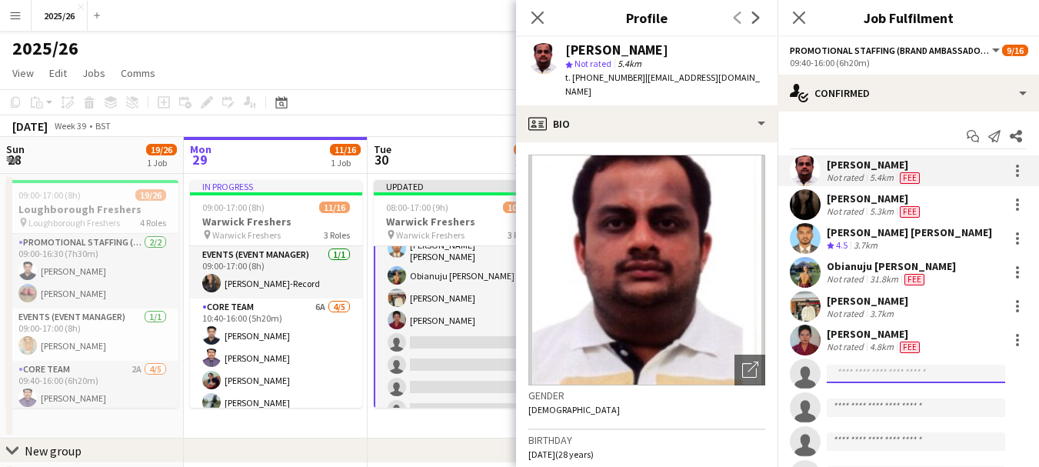
click at [921, 366] on input at bounding box center [916, 374] width 178 height 18
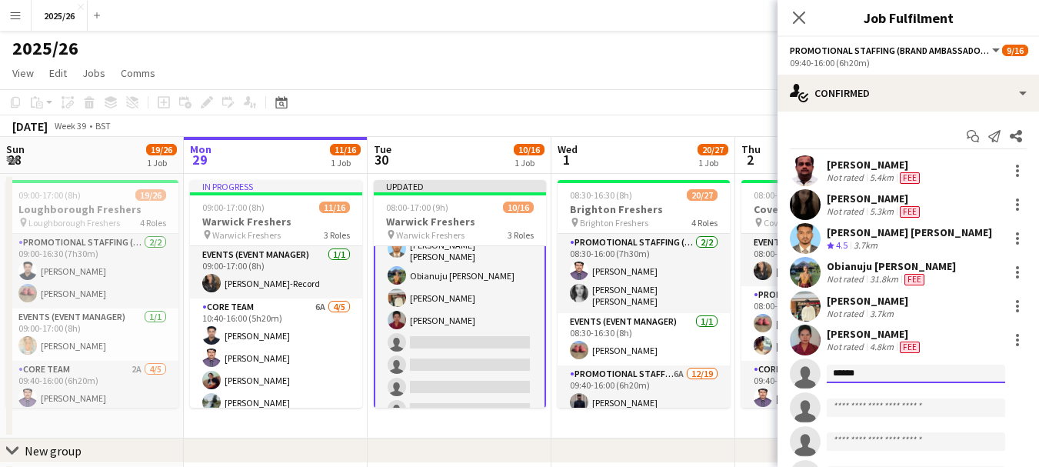
type input "*******"
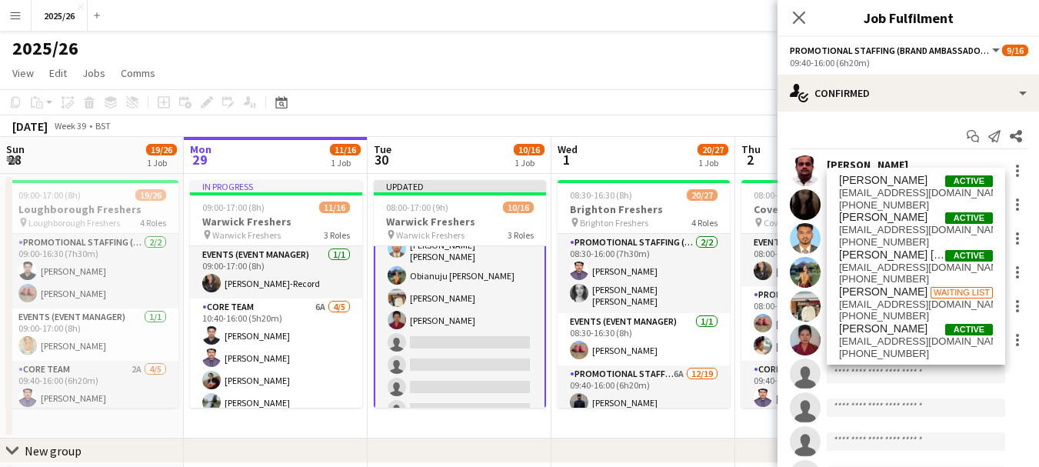
click at [503, 445] on div "chevron-right New group" at bounding box center [519, 450] width 1039 height 25
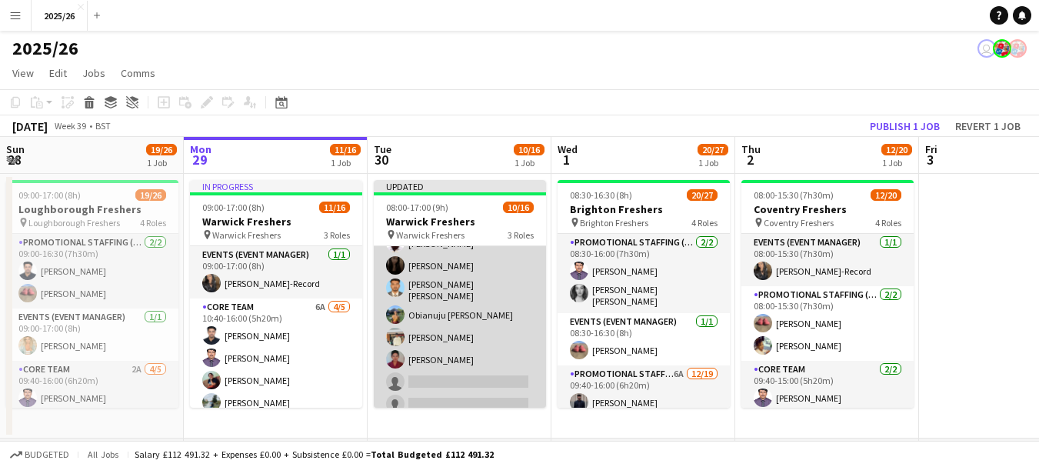
click at [492, 363] on app-card-role "Promotional Staffing (Brand Ambassadors) 3A [DATE] 09:40-16:00 (6h20m) [PERSON_…" at bounding box center [460, 335] width 172 height 258
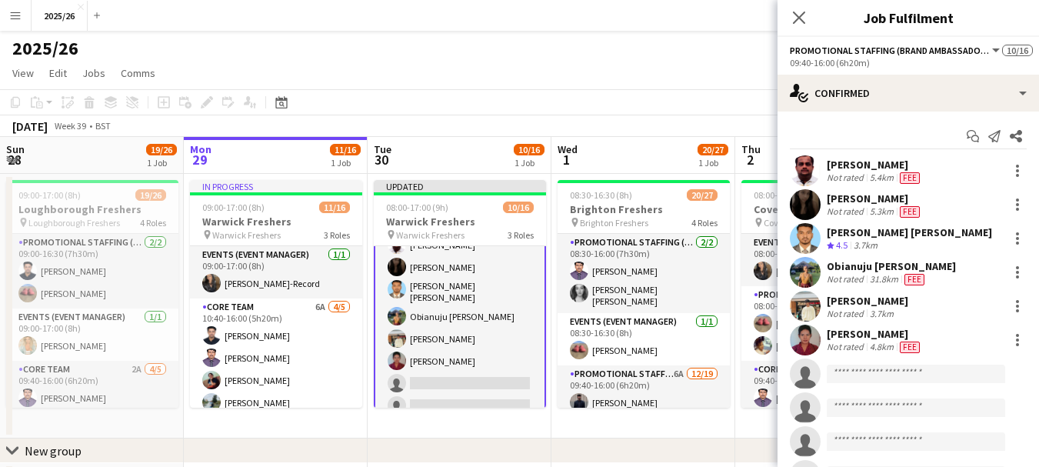
scroll to position [235, 0]
click at [894, 372] on input at bounding box center [916, 374] width 178 height 18
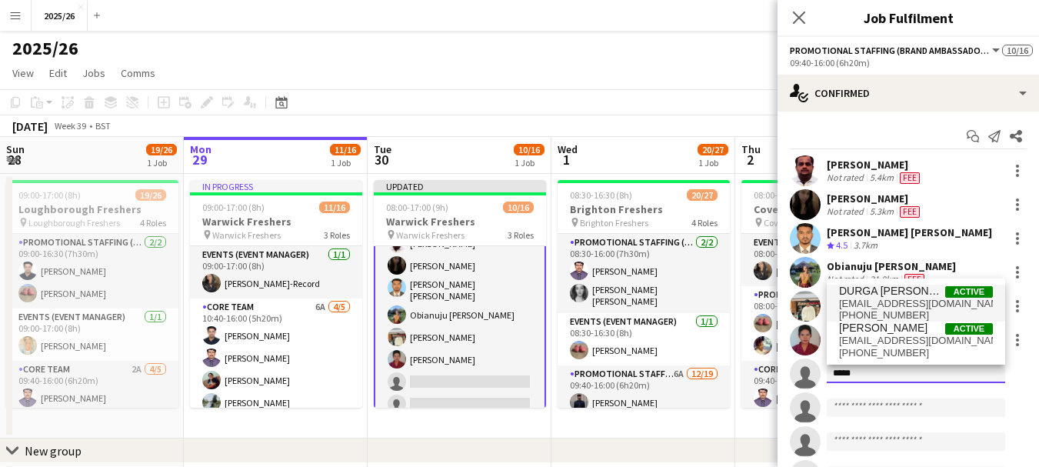
type input "*****"
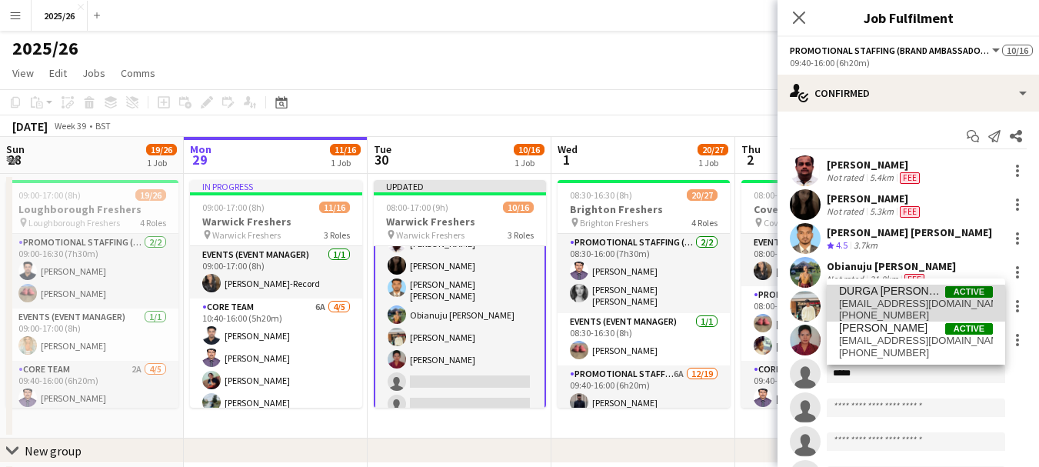
click at [883, 305] on span "[EMAIL_ADDRESS][DOMAIN_NAME]" at bounding box center [916, 304] width 154 height 12
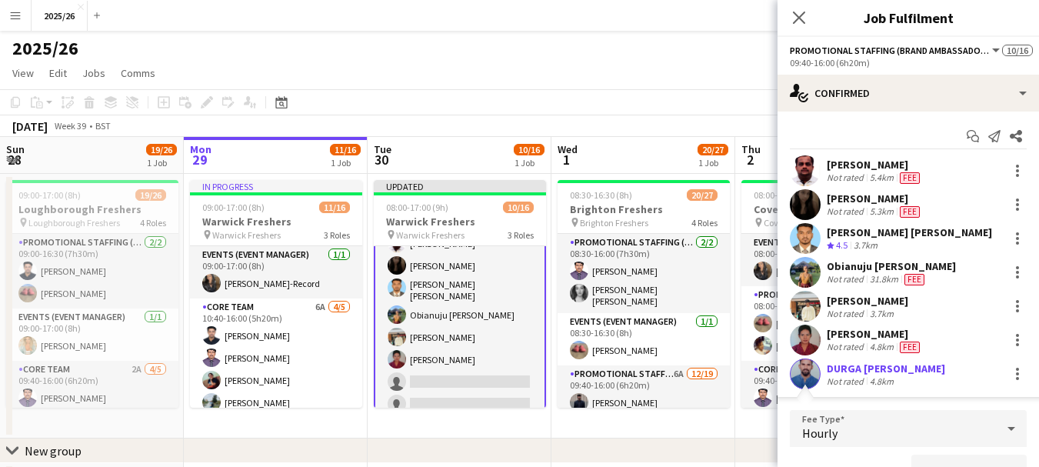
scroll to position [21, 0]
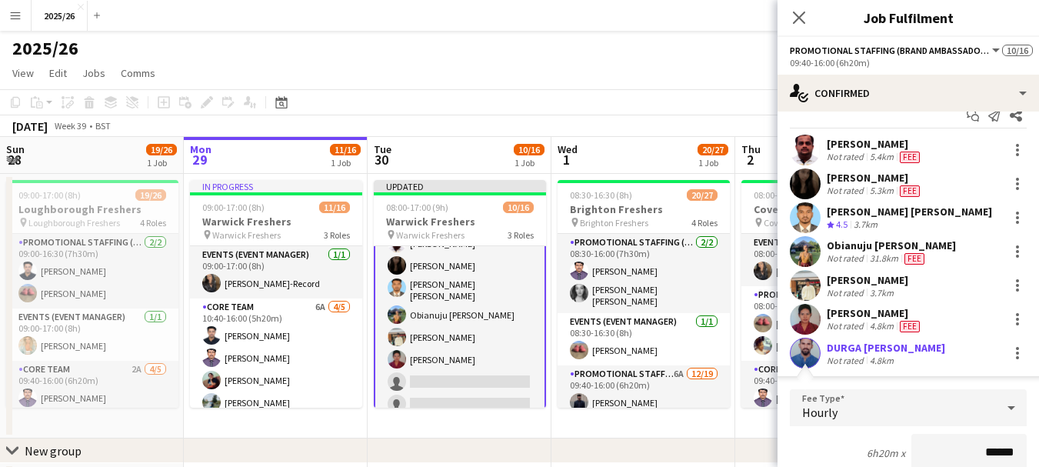
click at [997, 446] on input "******" at bounding box center [968, 453] width 115 height 38
type input "******"
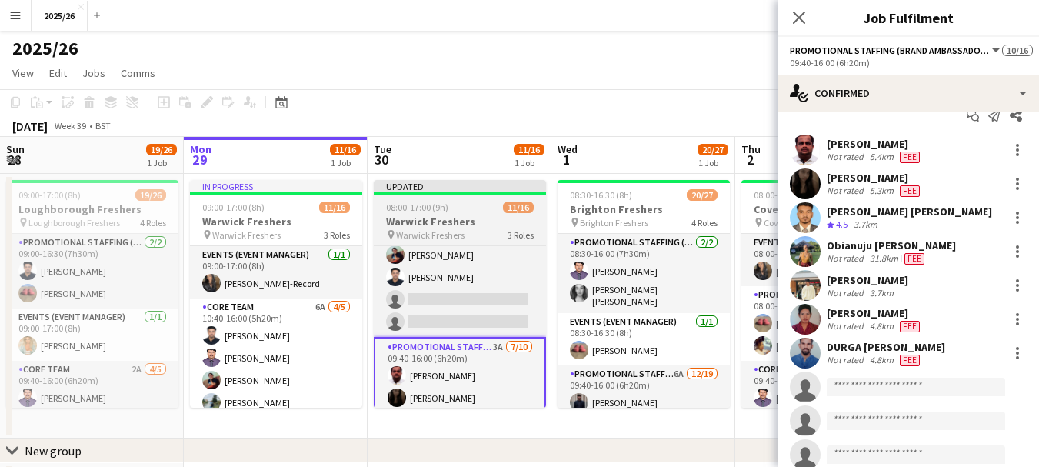
scroll to position [142, 0]
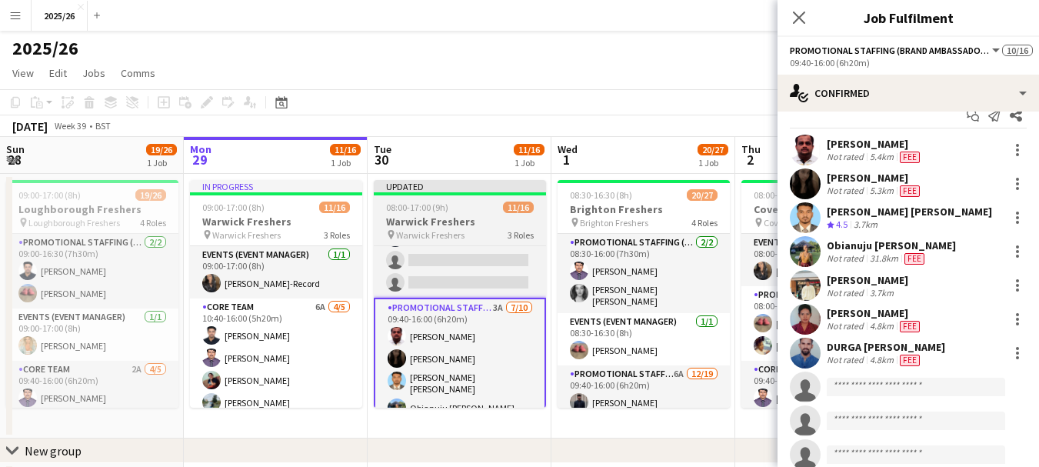
drag, startPoint x: 538, startPoint y: 361, endPoint x: 534, endPoint y: 334, distance: 28.0
click at [534, 334] on app-card-role "Promotional Staffing (Brand Ambassadors) 3A [DATE] 09:40-16:00 (6h20m) [PERSON_…" at bounding box center [460, 428] width 172 height 261
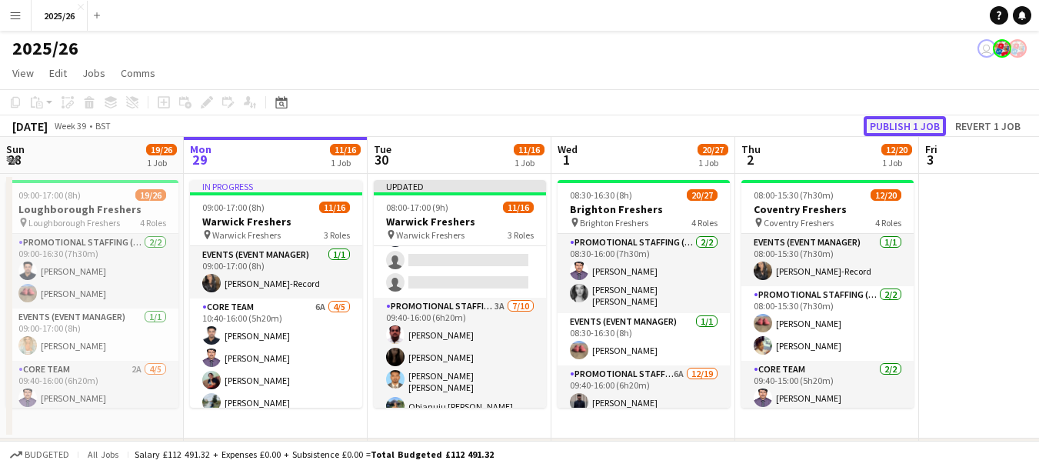
click at [911, 118] on button "Publish 1 job" at bounding box center [905, 126] width 82 height 20
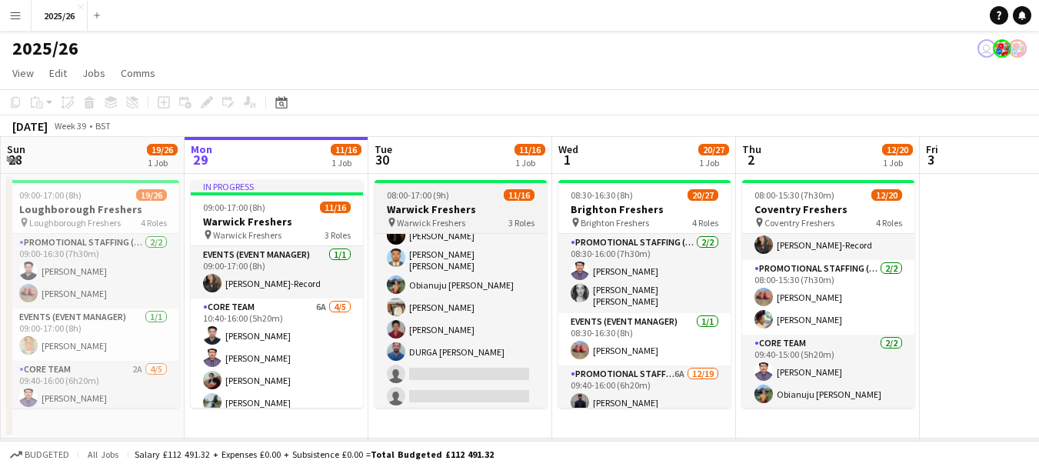
scroll to position [0, 371]
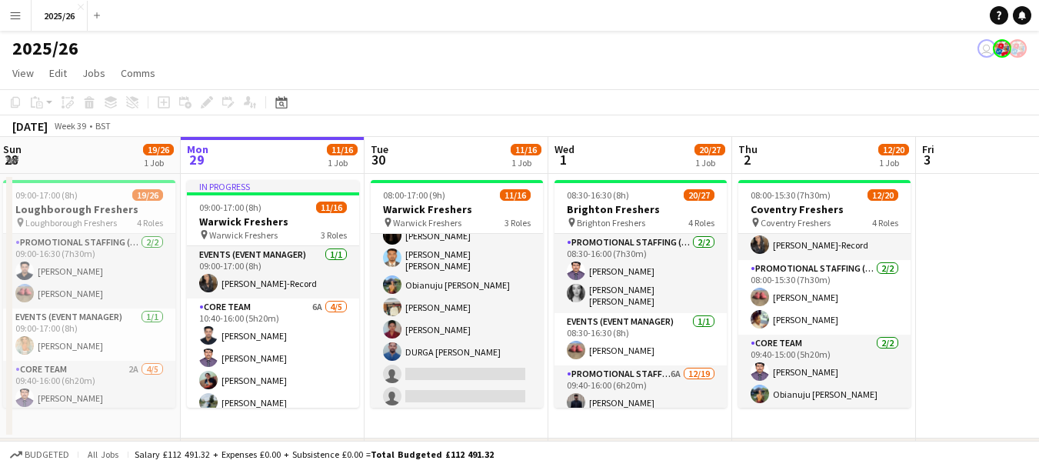
click at [543, 343] on app-date-cell "08:00-17:00 (9h) 11/16 Warwick Freshers pin Warwick Freshers 3 Roles Events (Ev…" at bounding box center [457, 306] width 184 height 265
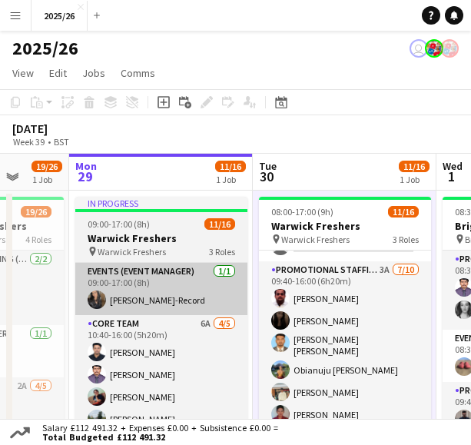
scroll to position [0, 507]
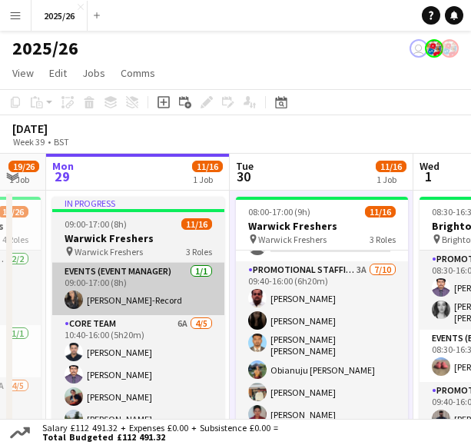
drag, startPoint x: 294, startPoint y: 314, endPoint x: 158, endPoint y: 312, distance: 136.1
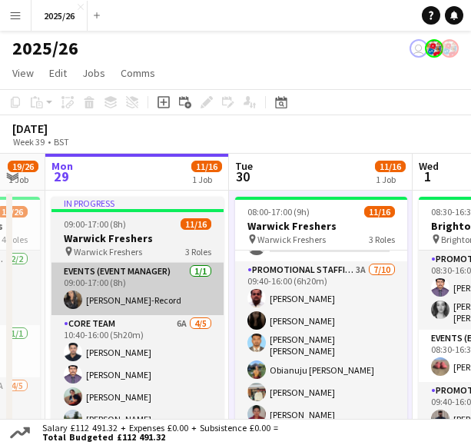
click at [158, 312] on app-calendar-viewport "Fri 26 Sat 27 23/26 1 Job Sun 28 19/26 1 Job Mon 29 11/16 1 Job Tue 30 11/16 1 …" at bounding box center [235, 340] width 471 height 372
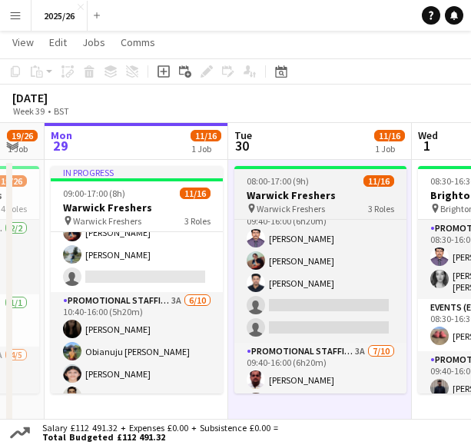
scroll to position [235, 0]
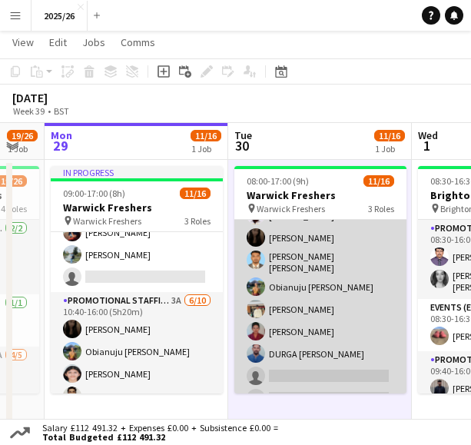
click at [351, 303] on app-card-role "Promotional Staffing (Brand Ambassadors) 3A [DATE] 09:40-16:00 (6h20m) [PERSON_…" at bounding box center [321, 307] width 172 height 258
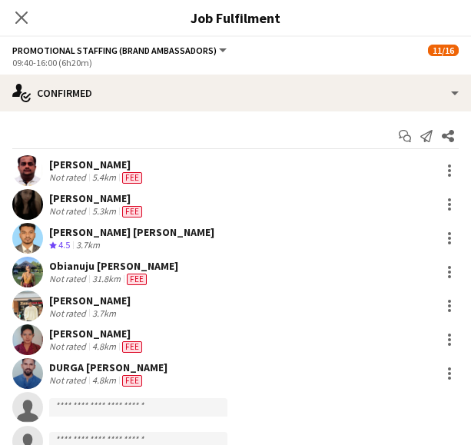
scroll to position [237, 0]
click at [442, 235] on div at bounding box center [450, 238] width 18 height 18
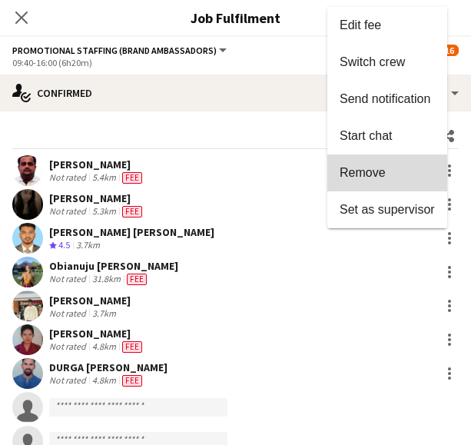
click at [389, 175] on span "Remove" at bounding box center [387, 173] width 95 height 14
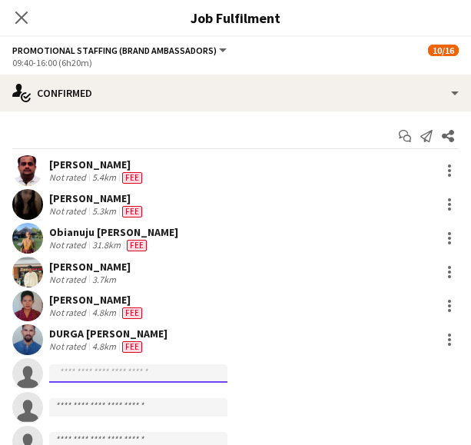
click at [130, 367] on input at bounding box center [138, 374] width 178 height 18
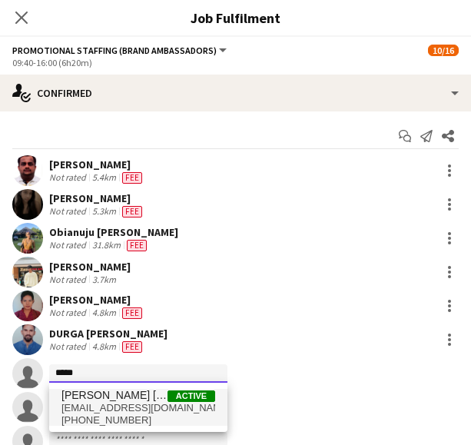
type input "*****"
click at [120, 424] on span "[PHONE_NUMBER]" at bounding box center [139, 421] width 154 height 12
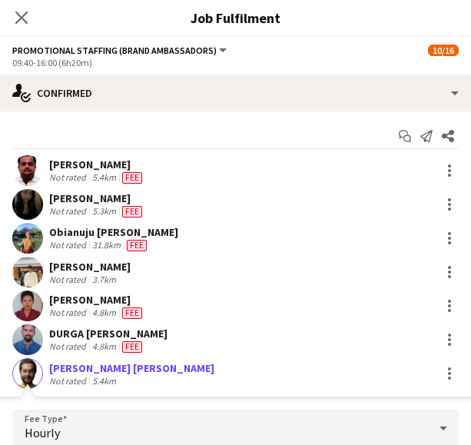
scroll to position [190, 0]
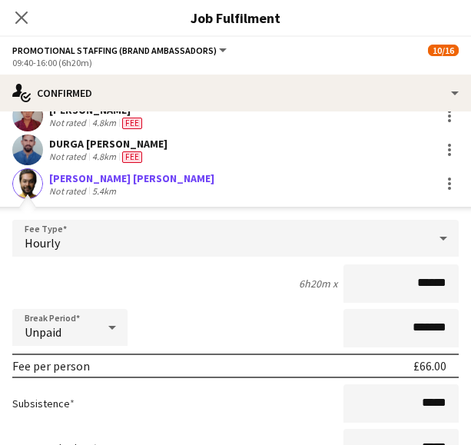
click at [431, 281] on input "******" at bounding box center [401, 284] width 115 height 38
type input "******"
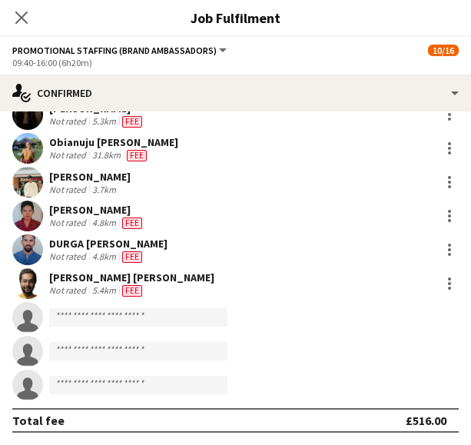
scroll to position [90, 0]
click at [24, 17] on icon "Close pop-in" at bounding box center [21, 17] width 15 height 15
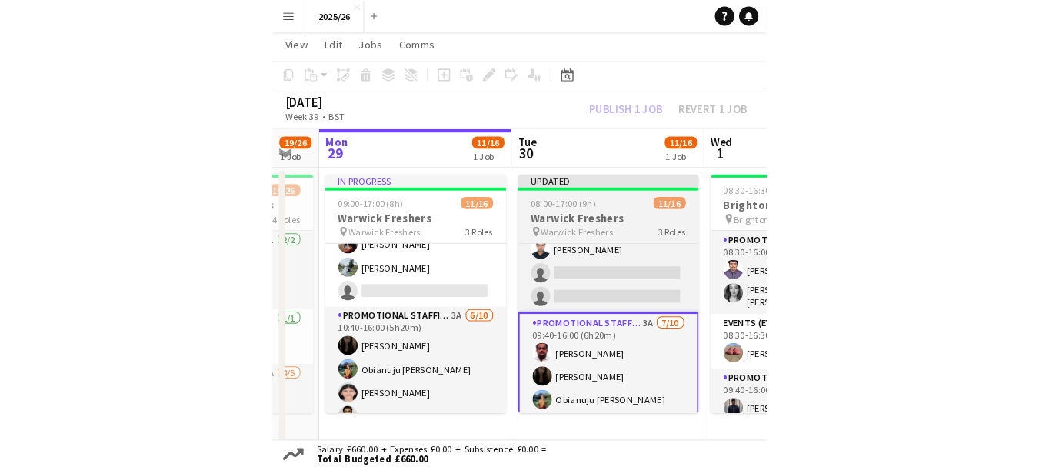
scroll to position [23, 0]
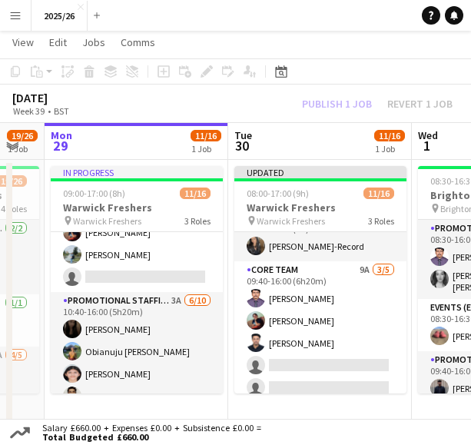
click at [312, 97] on div "Publish 1 job Revert 1 job" at bounding box center [378, 103] width 188 height 17
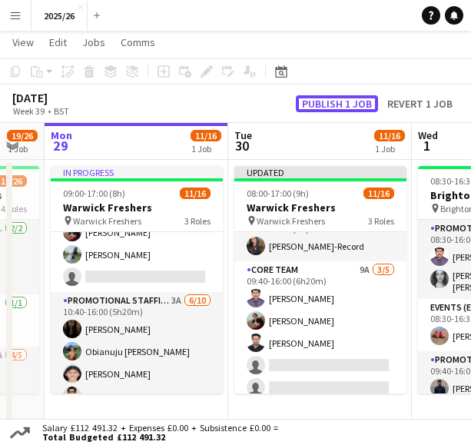
click at [312, 97] on button "Publish 1 job" at bounding box center [337, 103] width 82 height 17
